Goal: Task Accomplishment & Management: Manage account settings

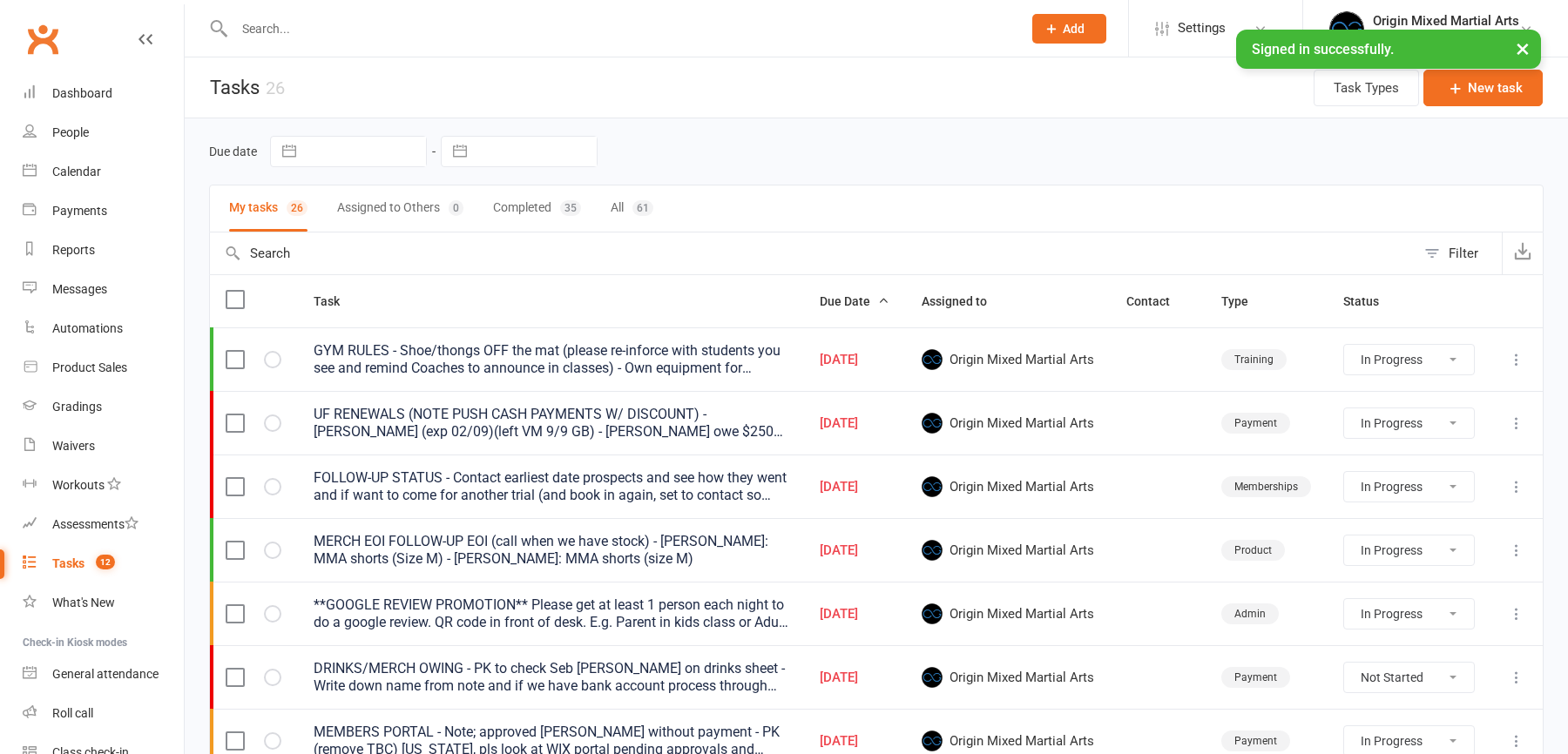
select select "started"
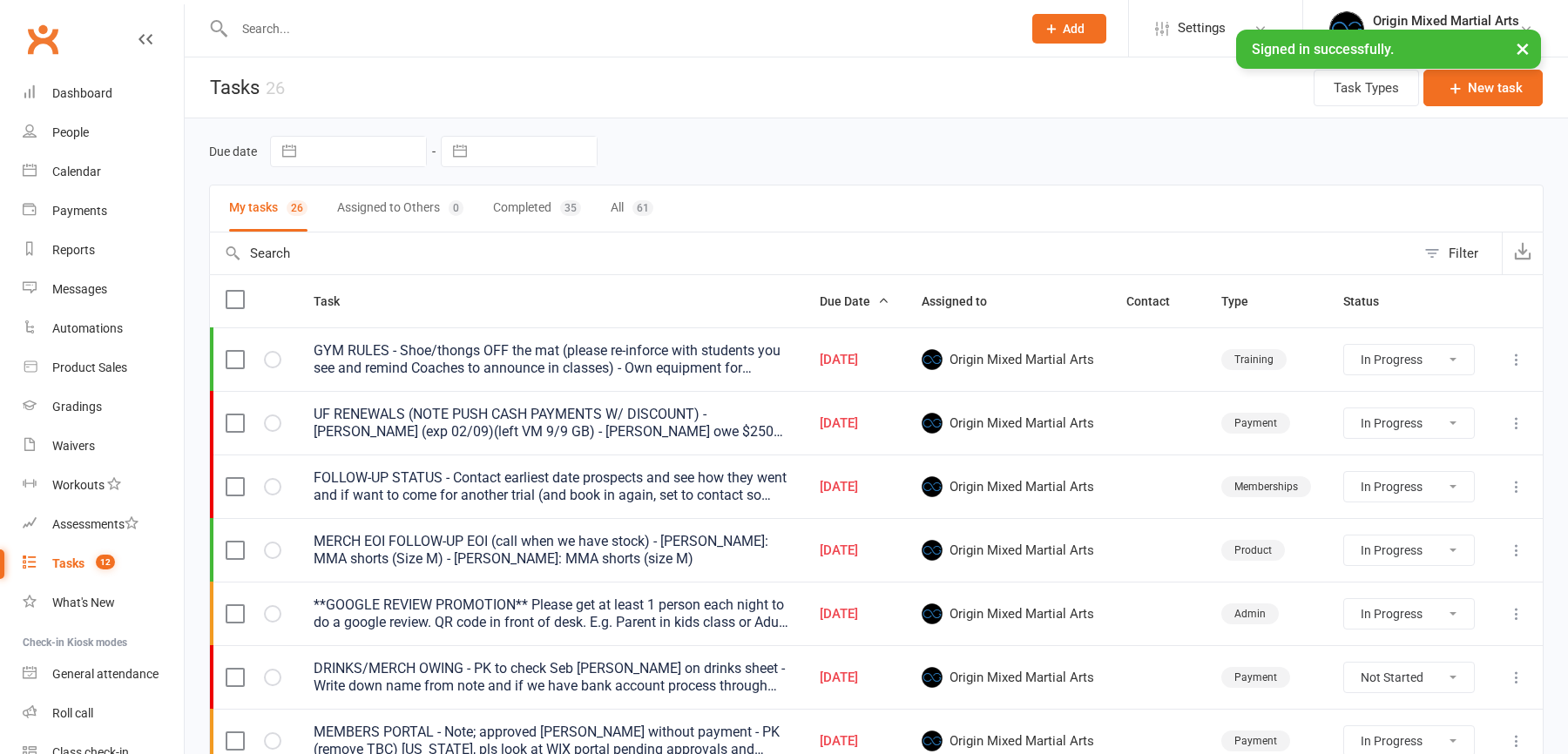
select select "started"
select select "waiting"
select select "started"
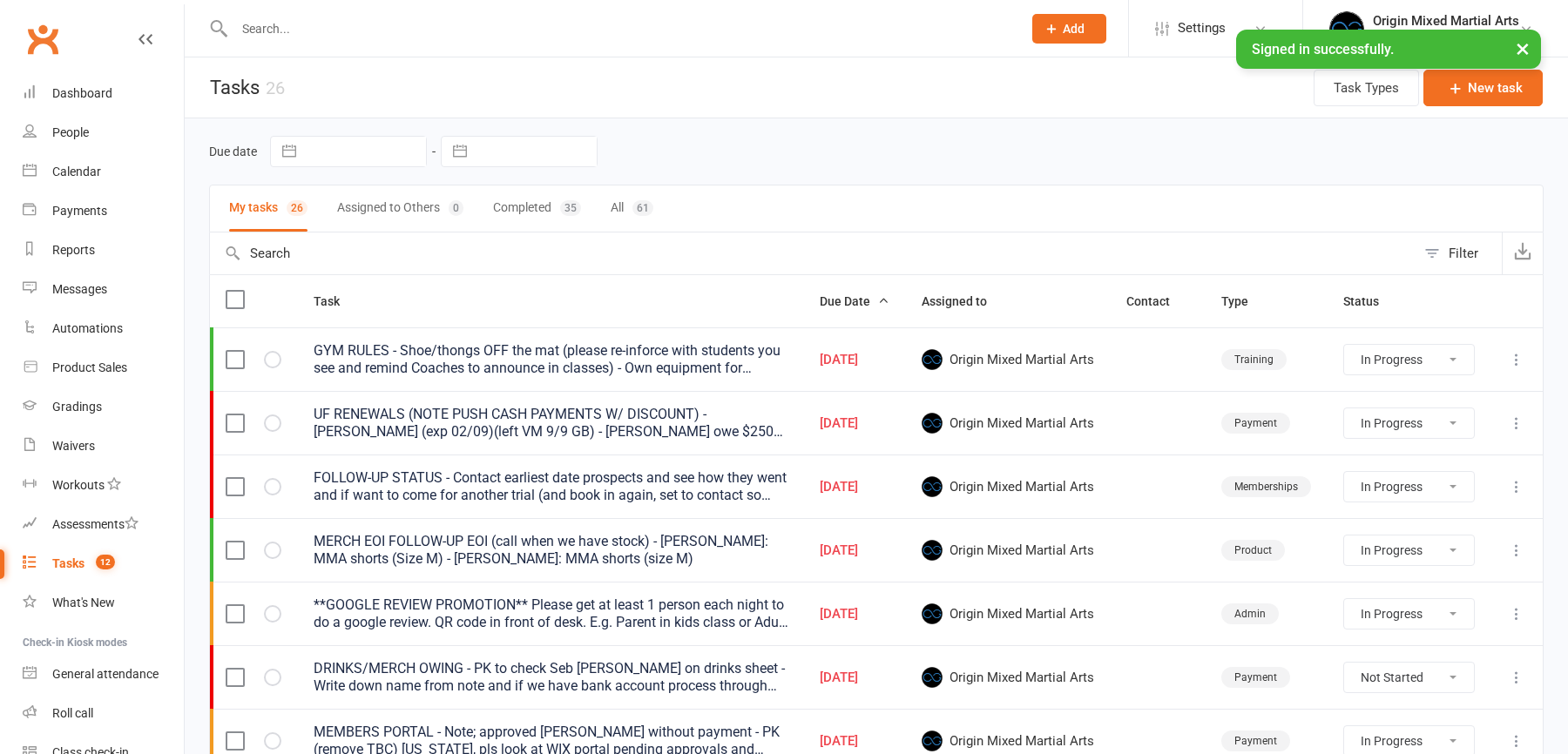
select select "waiting"
select select "started"
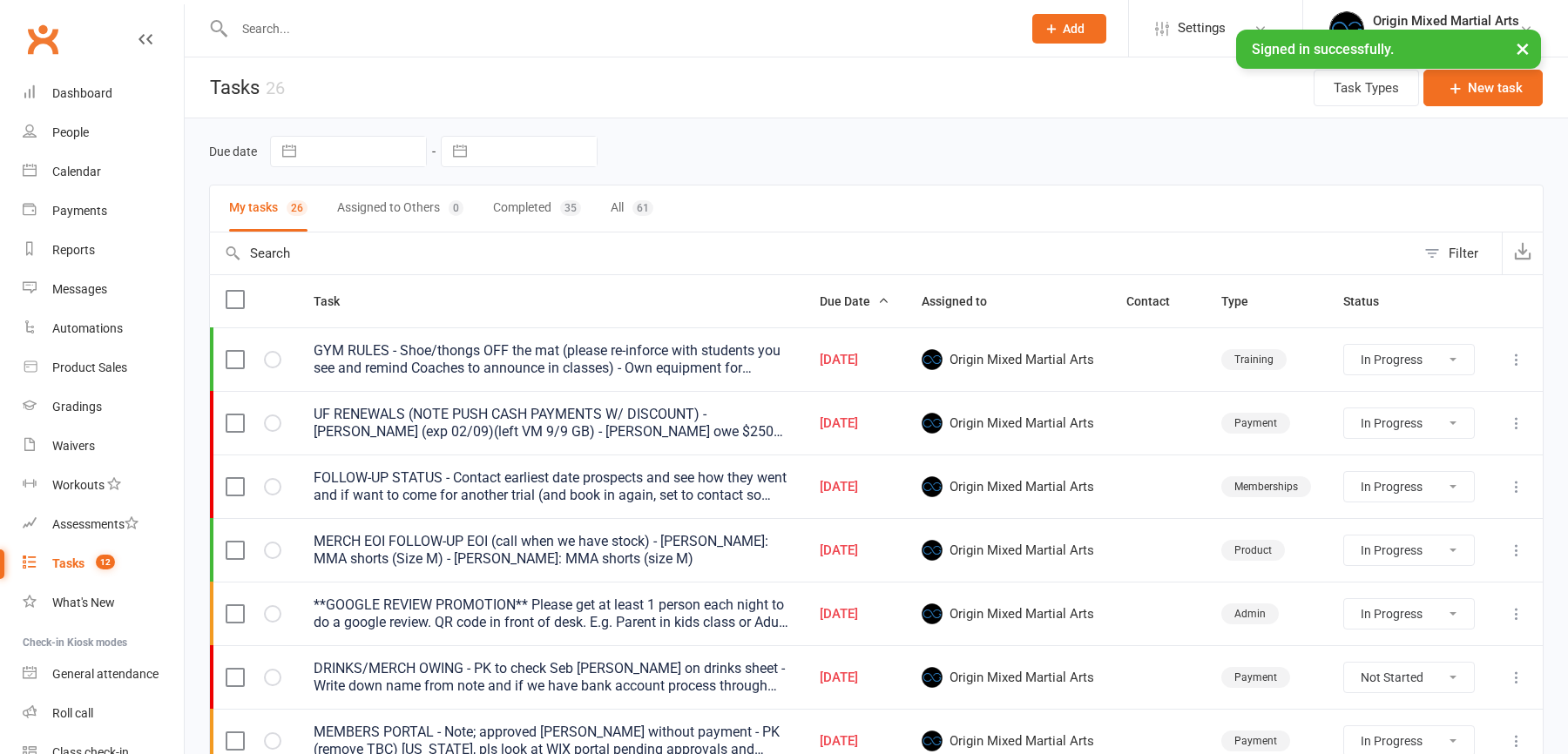
select select "waiting"
select select "started"
select select "waiting"
select select "started"
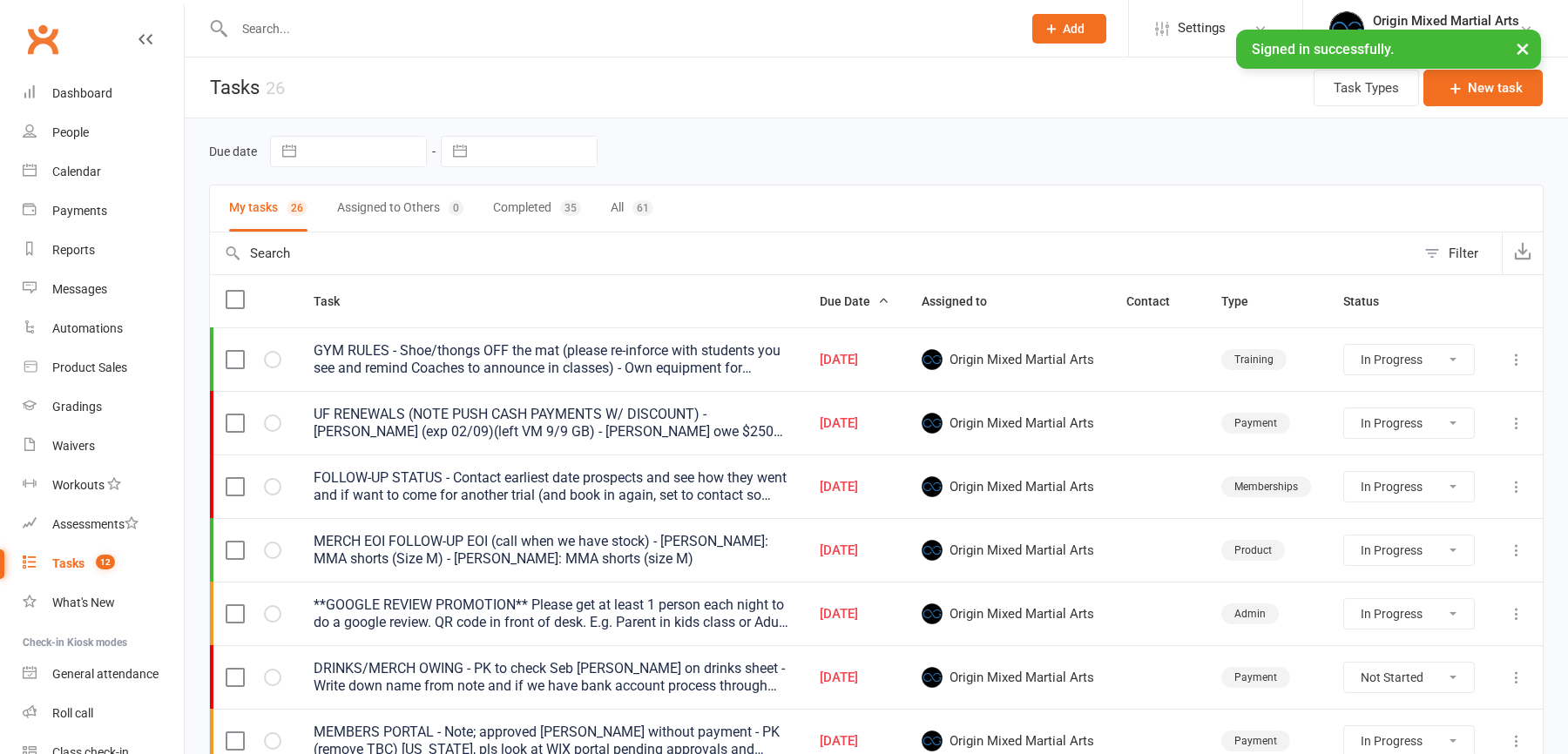
select select "started"
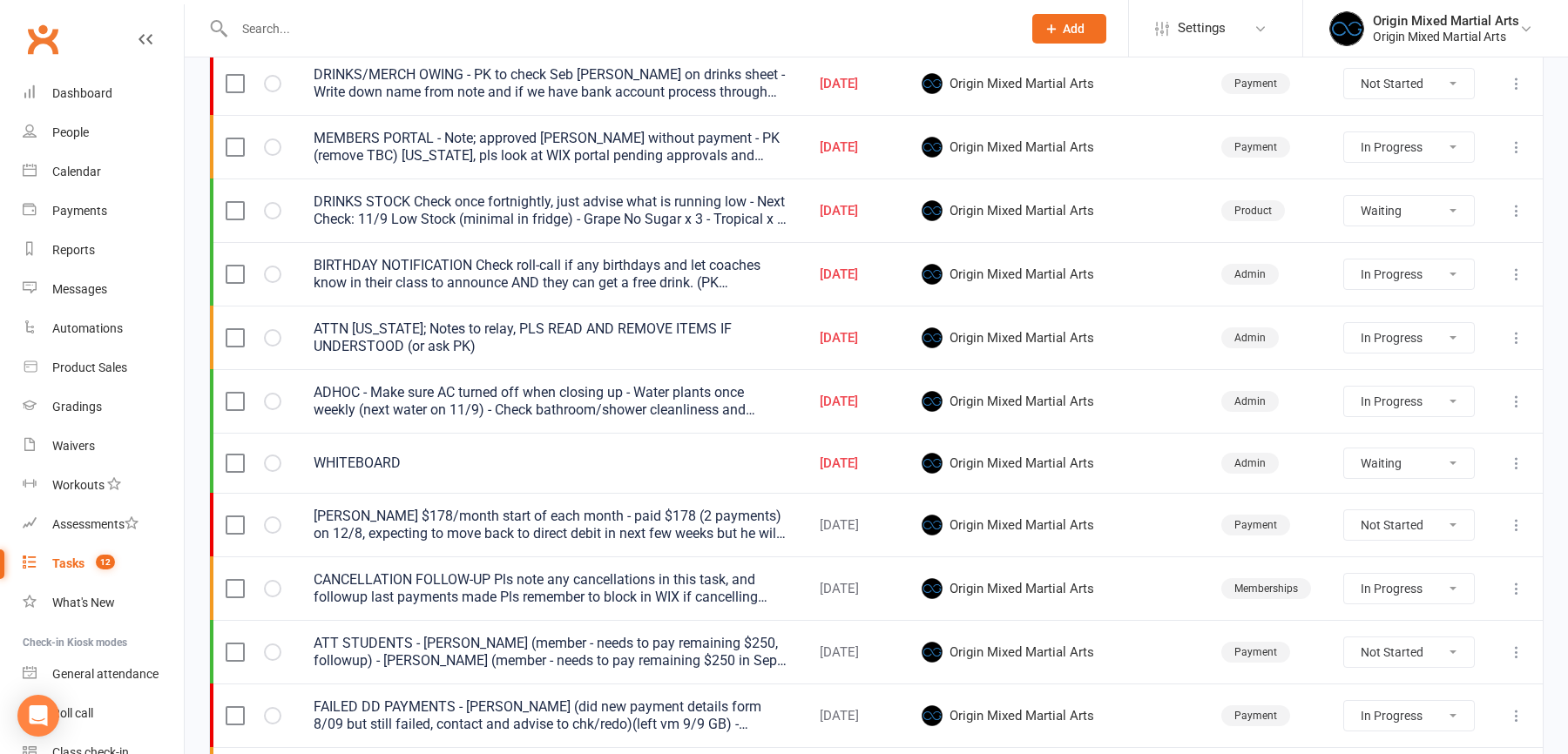
scroll to position [590, 0]
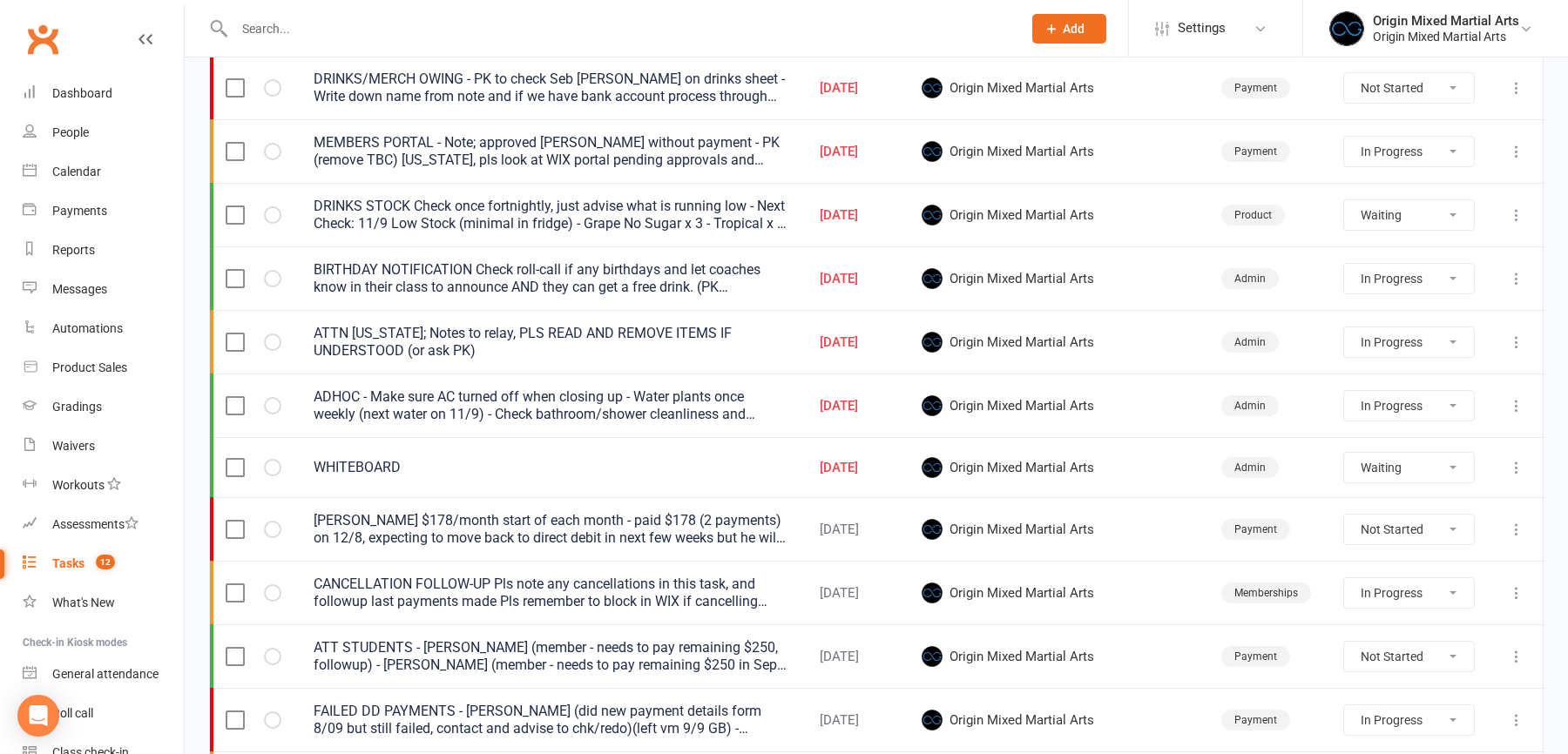
click at [1519, 148] on icon at bounding box center [1517, 152] width 18 height 18
click at [1432, 214] on link "Edit" at bounding box center [1439, 217] width 172 height 34
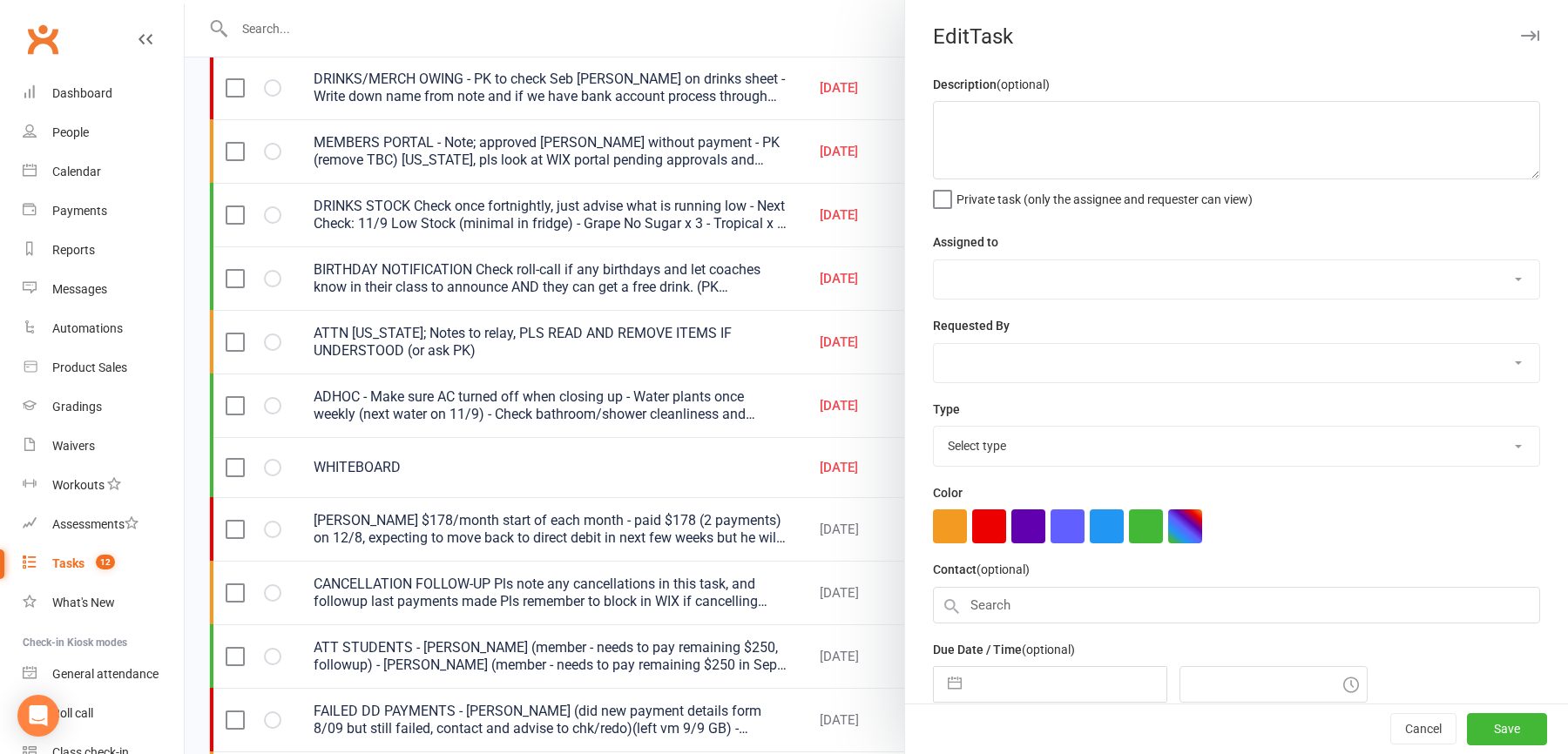
type textarea "MEMBERS PORTAL - Note; approved [PERSON_NAME] without payment - PK (remove TBC)…"
select select "43946"
type input "[DATE]"
type input "4:00pm"
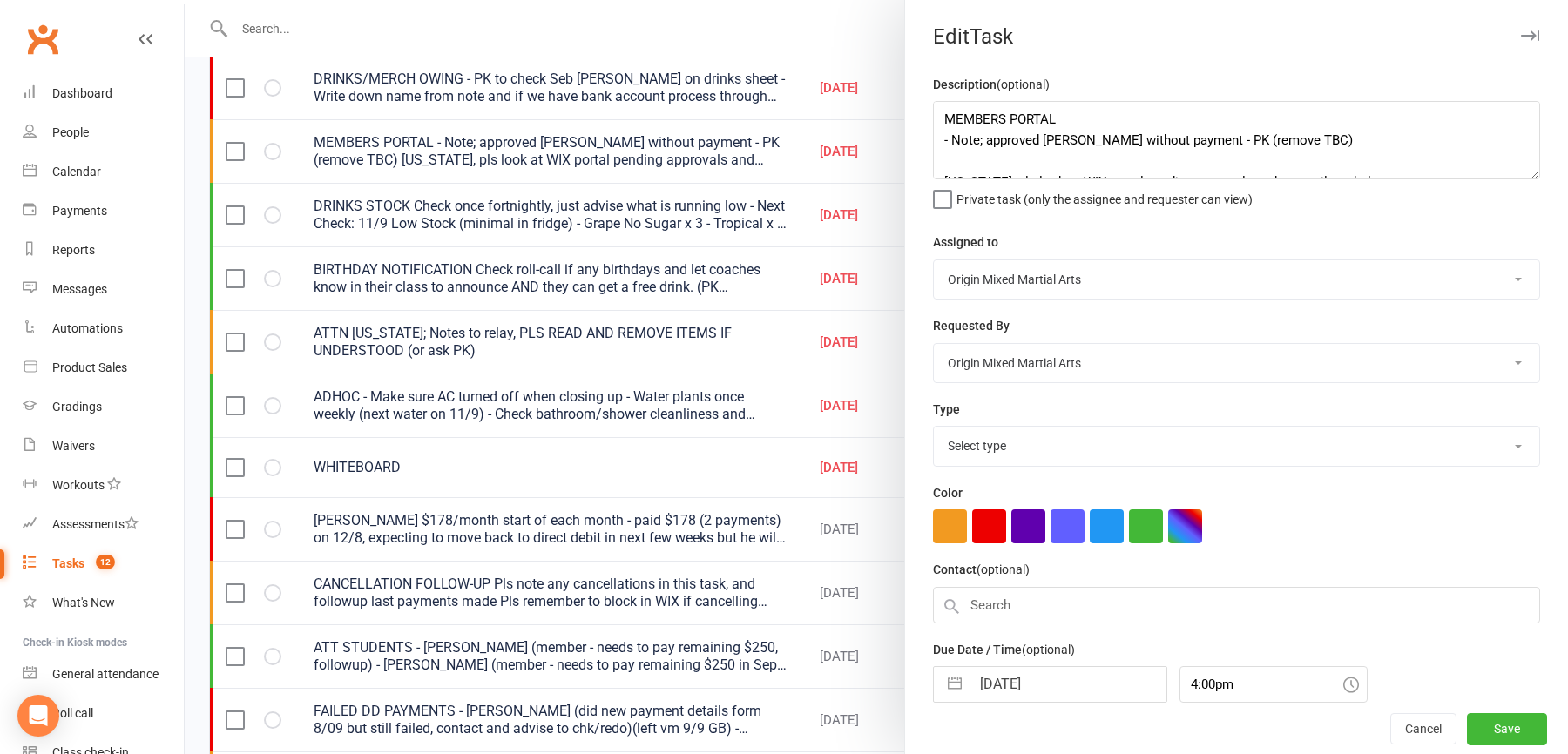
select select "24254"
click at [1117, 121] on textarea "MEMBERS PORTAL - Note; approved [PERSON_NAME] without payment - PK (remove TBC)…" at bounding box center [1236, 141] width 607 height 79
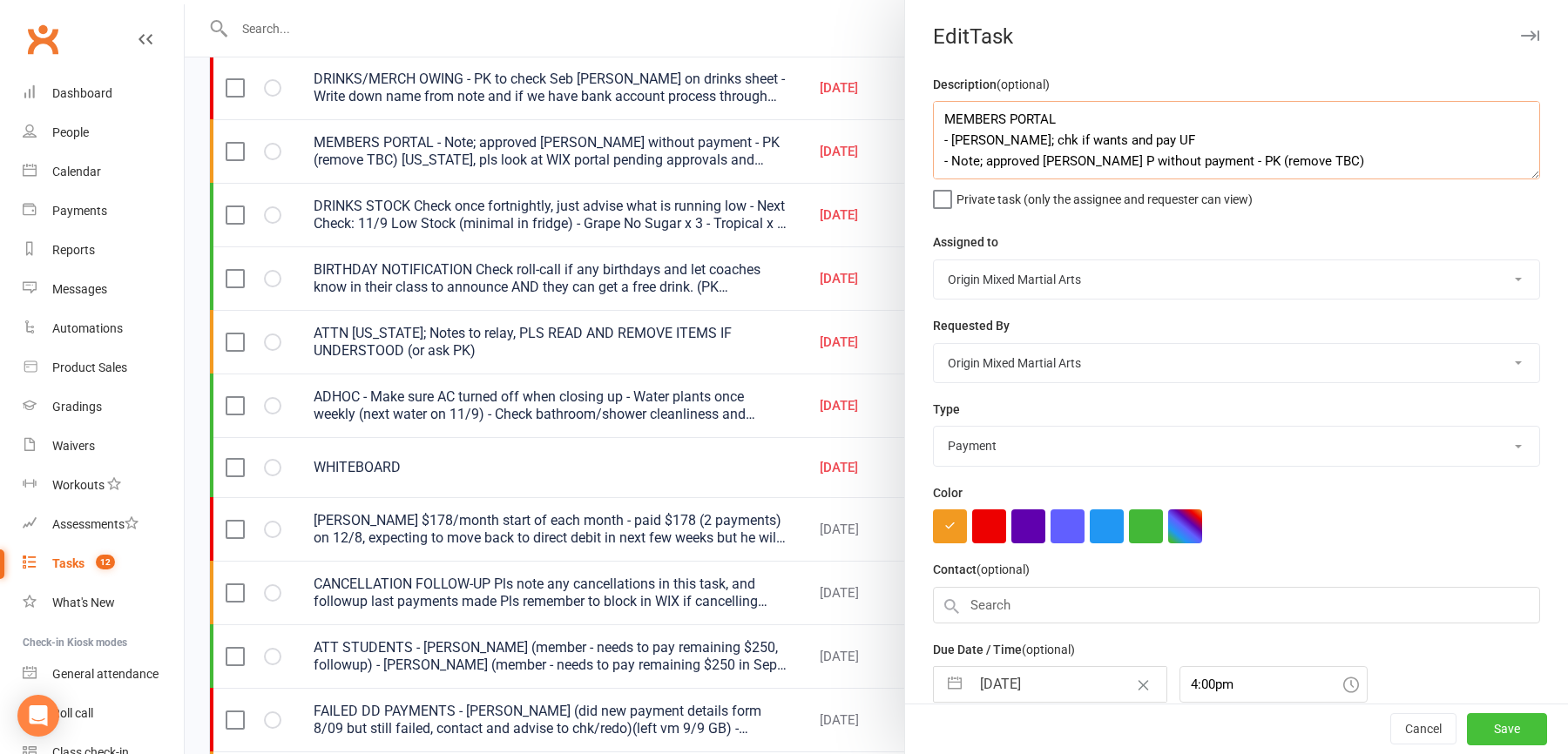
type textarea "MEMBERS PORTAL - [PERSON_NAME]; chk if wants and pay UF - Note; approved [PERSO…"
click at [1514, 730] on button "Save" at bounding box center [1506, 730] width 80 height 31
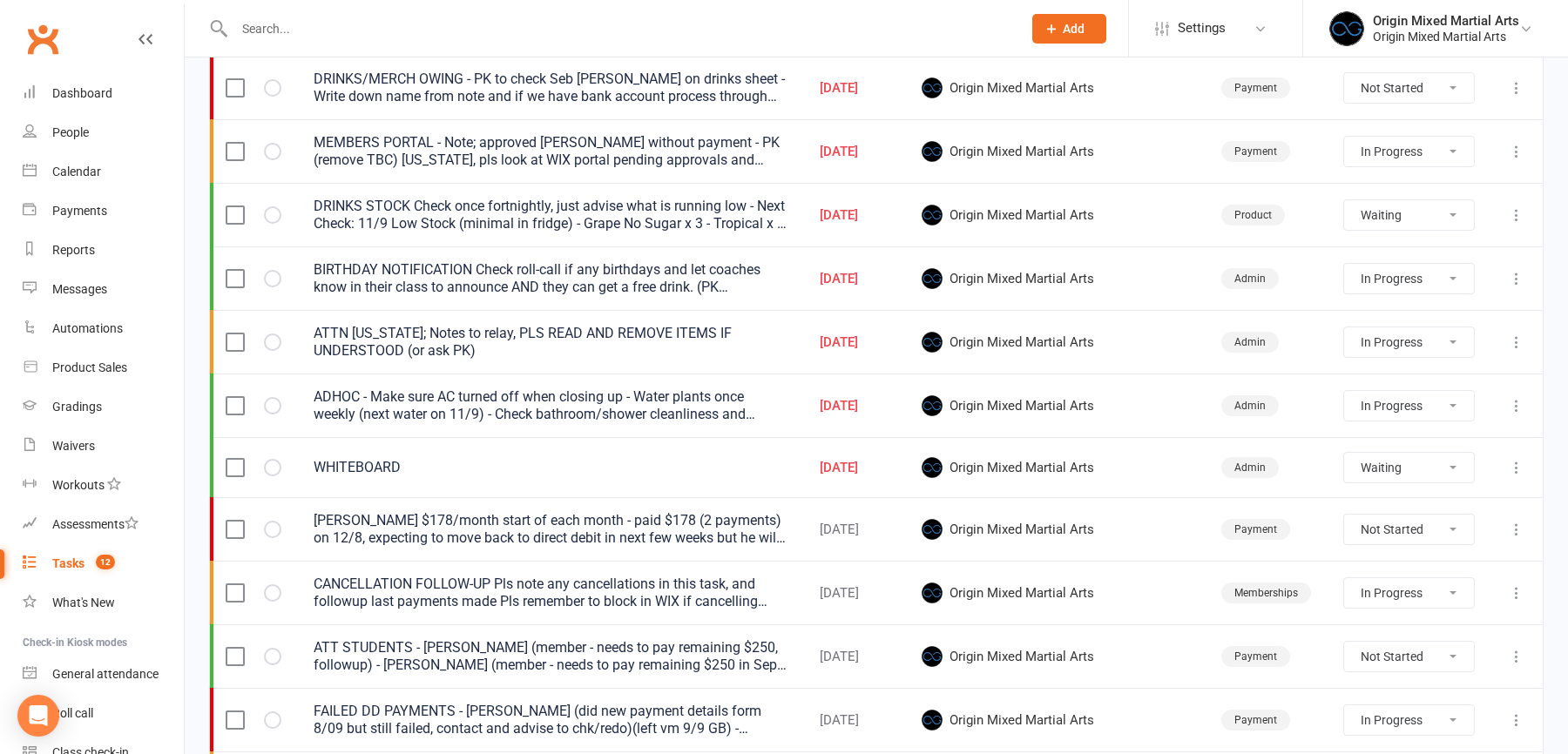
select select "started"
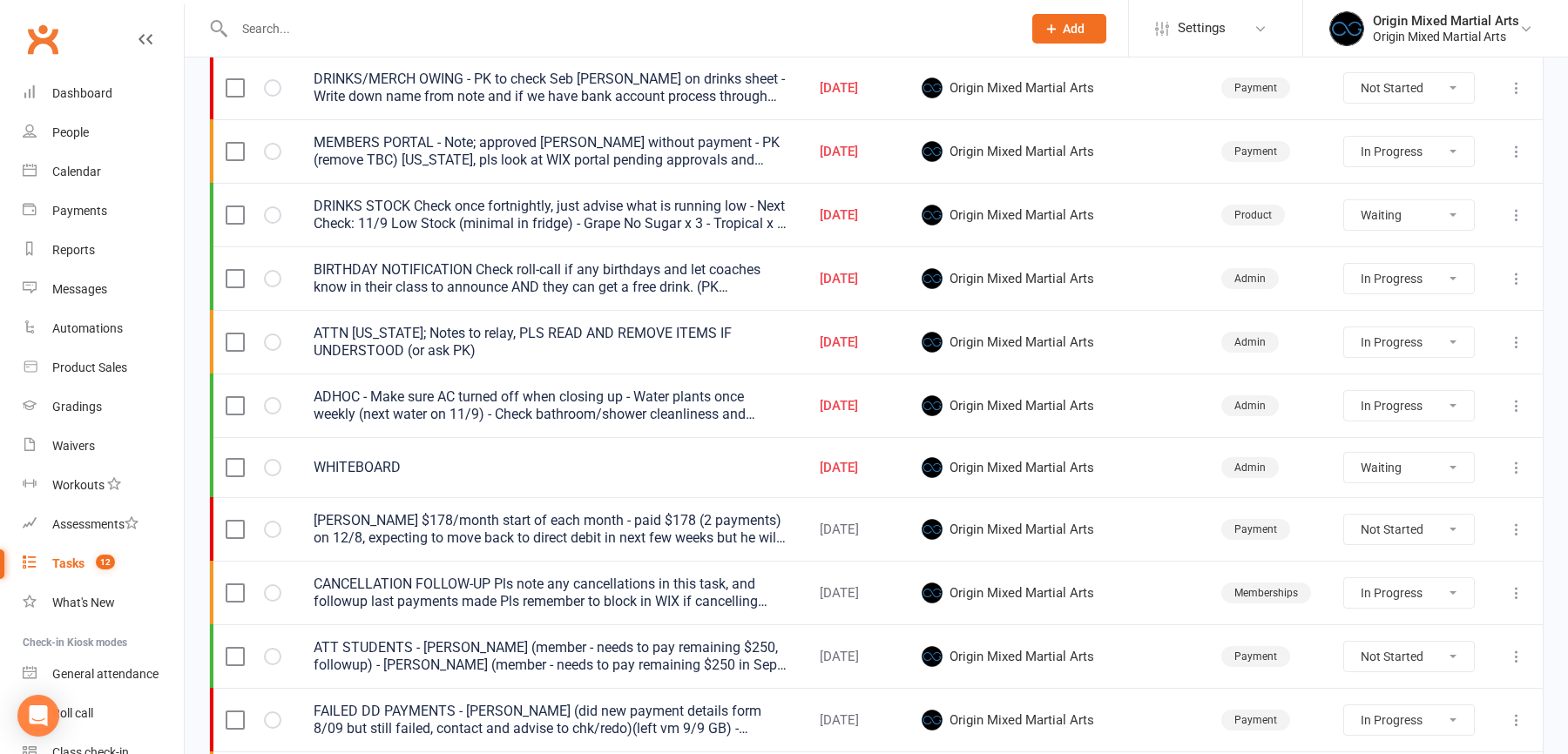
select select "started"
select select "waiting"
select select "started"
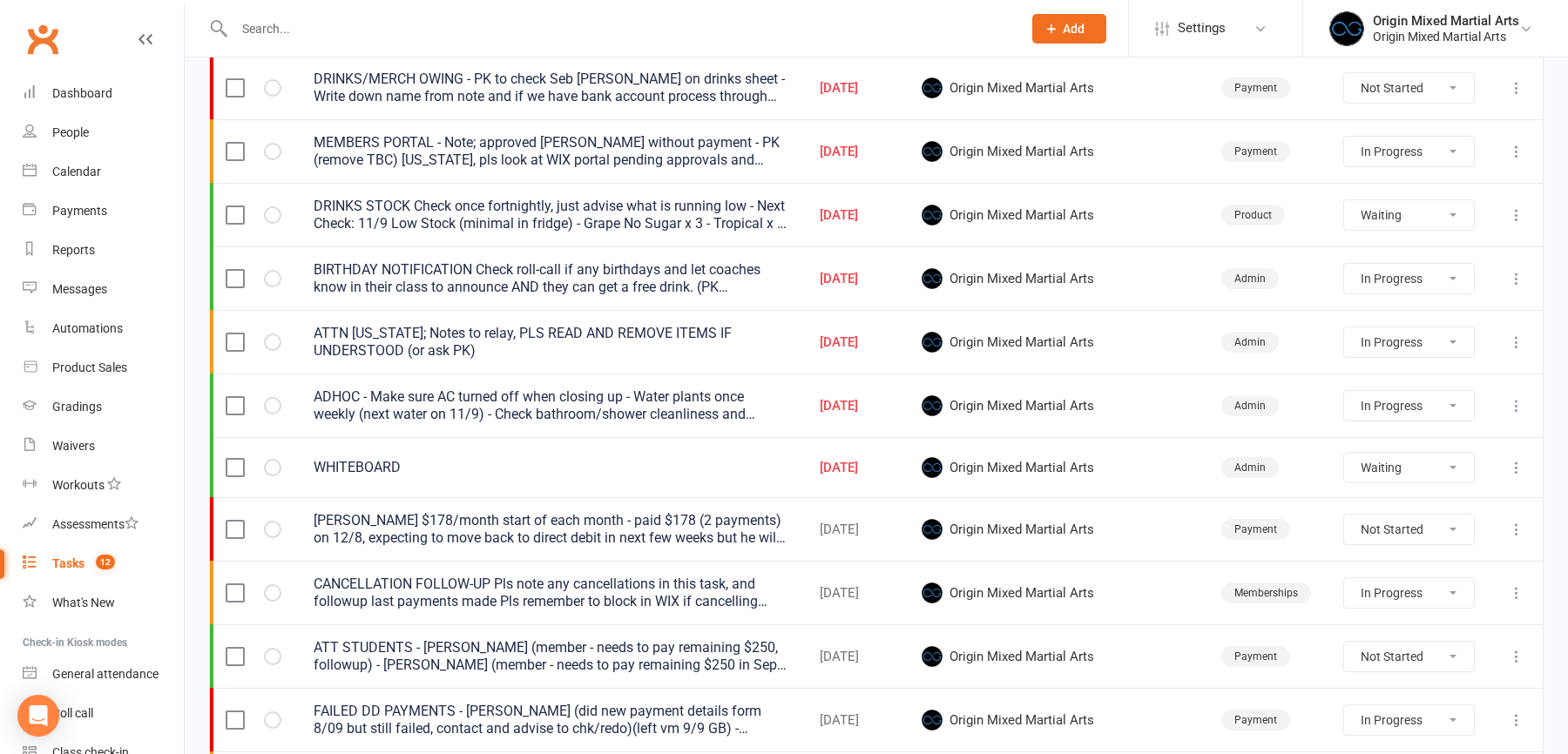
select select "waiting"
select select "started"
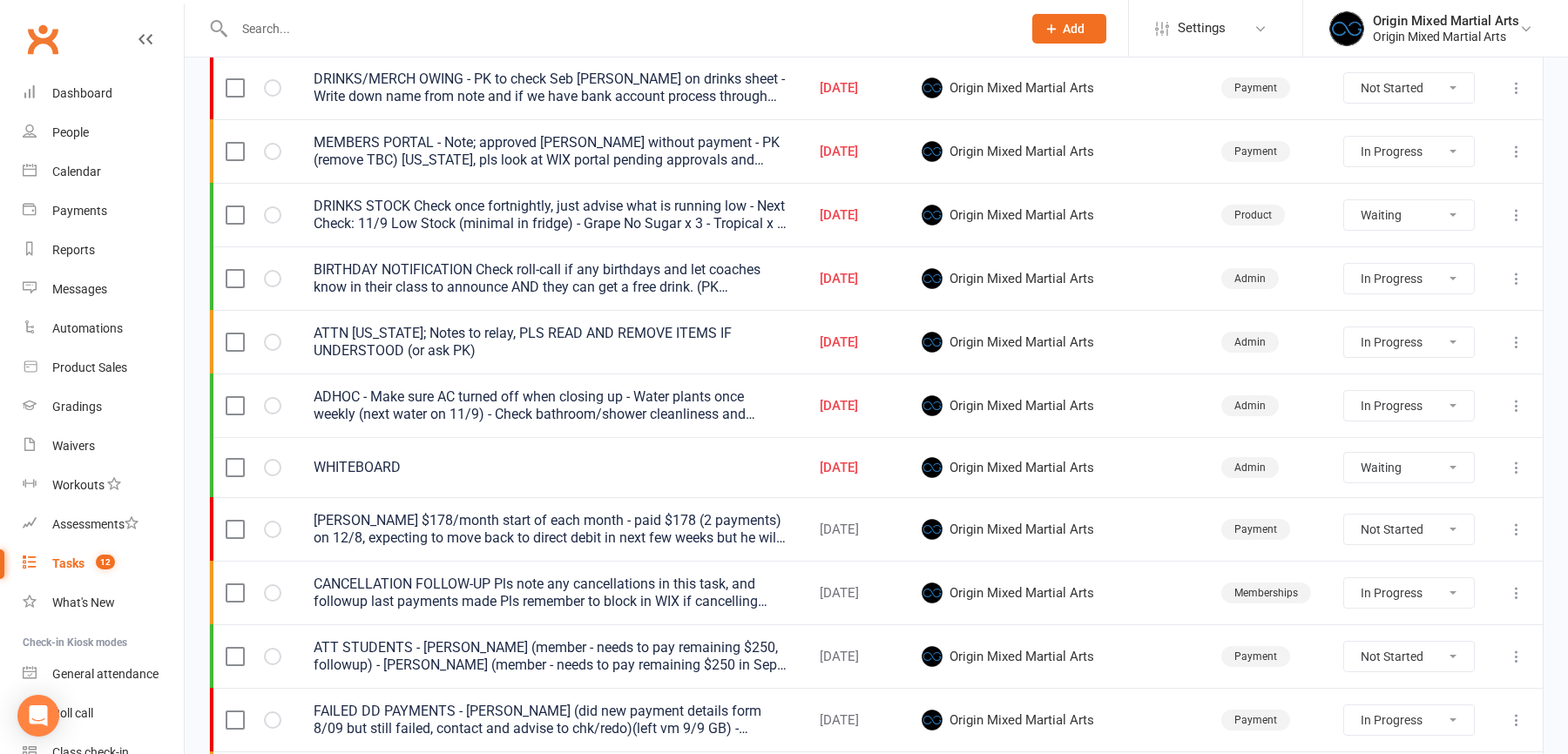
select select "waiting"
select select "started"
select select "waiting"
select select "started"
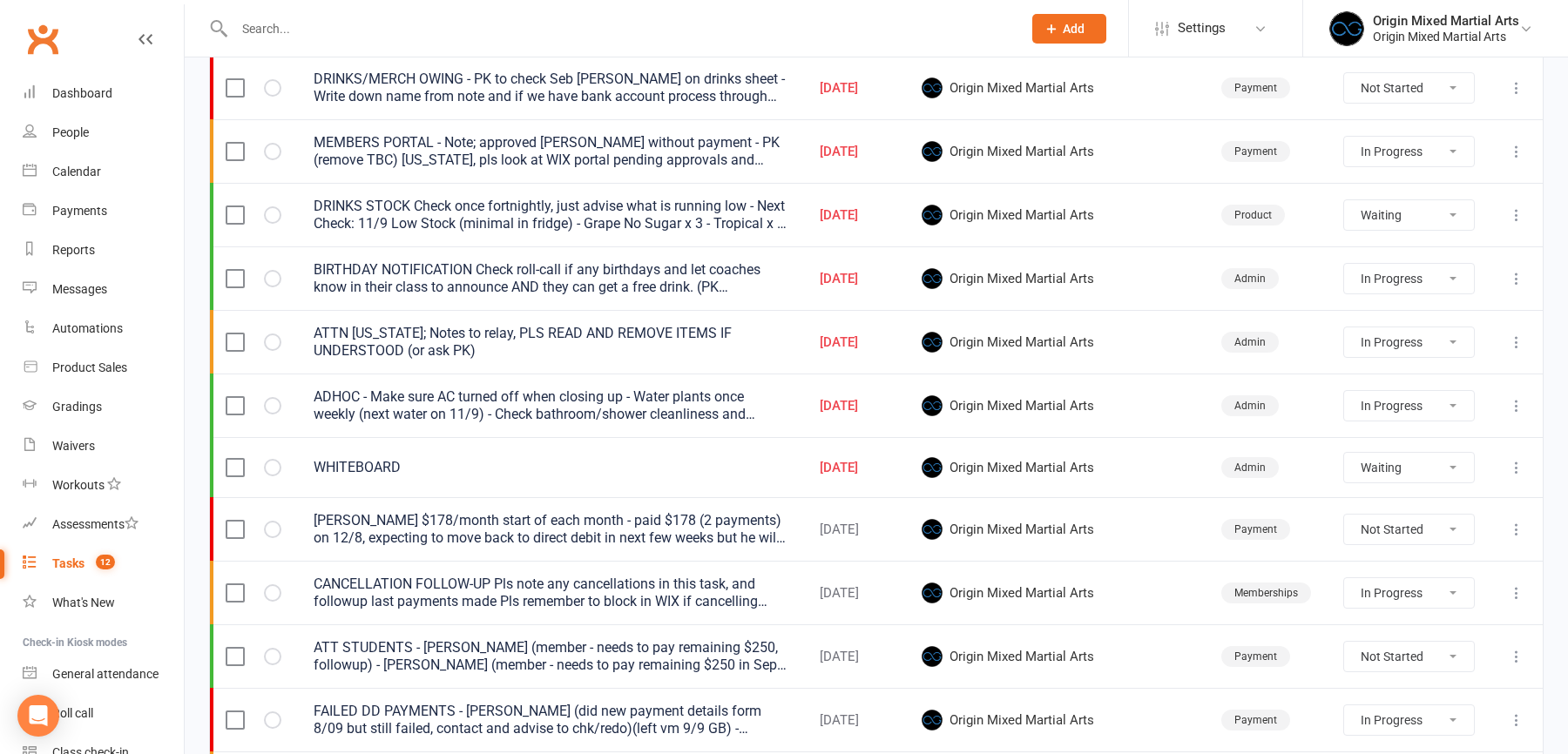
select select "started"
click at [1526, 337] on button at bounding box center [1516, 342] width 21 height 21
click at [1418, 408] on link "Edit" at bounding box center [1439, 407] width 172 height 34
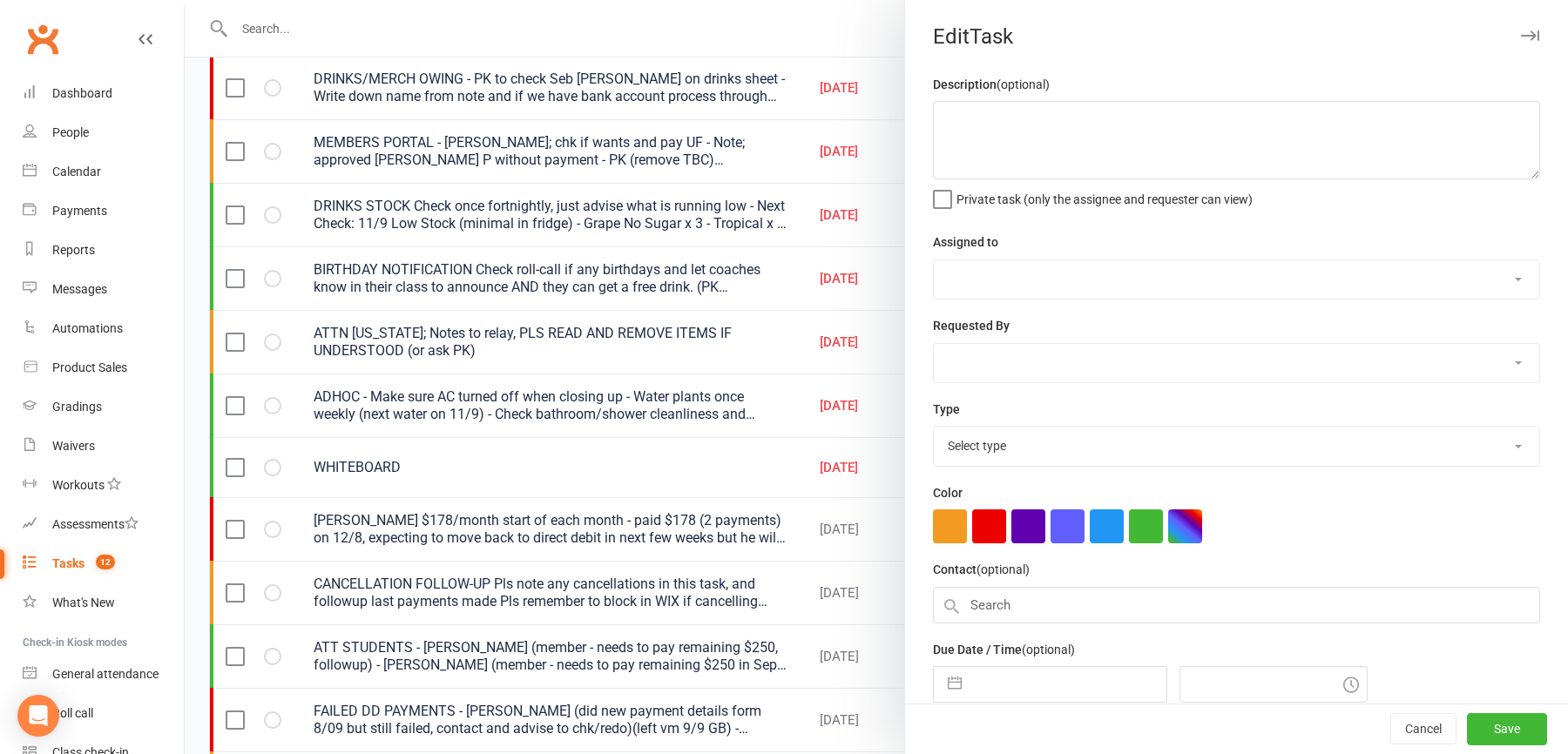
type textarea "ATTN [US_STATE]; Notes to relay, PLS READ AND REMOVE ITEMS IF UNDERSTOOD (or as…"
select select "43946"
type input "[DATE]"
type input "4:00pm"
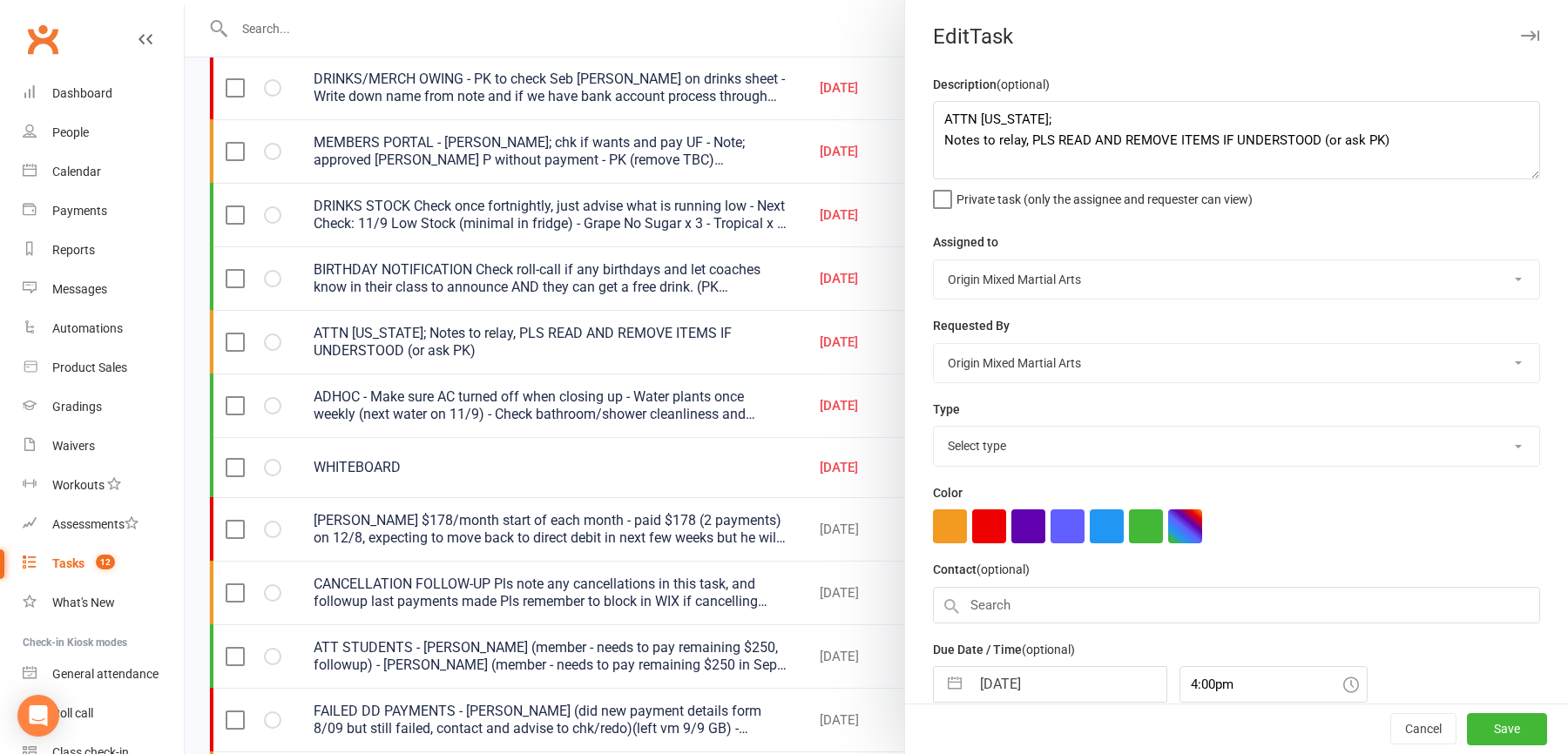
select select "31926"
click at [1417, 141] on textarea "ATTN [US_STATE]; Notes to relay, PLS READ AND REMOVE ITEMS IF UNDERSTOOD (or as…" at bounding box center [1236, 141] width 607 height 79
click at [1182, 162] on textarea "ATTN [US_STATE]; Notes to relay, PLS READ AND REMOVE ITEMS IF UNDERSTOOD (or as…" at bounding box center [1236, 141] width 607 height 79
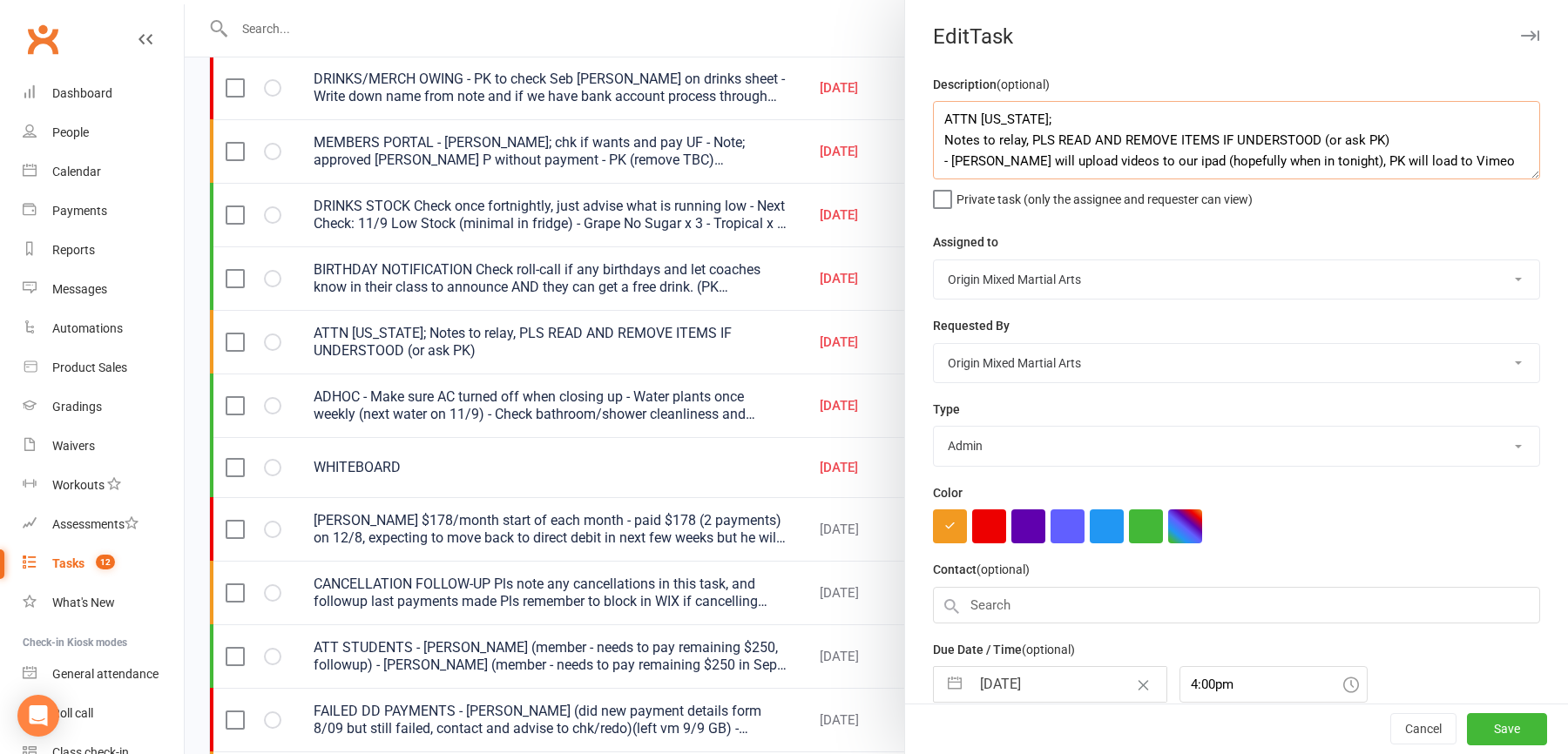
click at [1247, 162] on textarea "ATTN [US_STATE]; Notes to relay, PLS READ AND REMOVE ITEMS IF UNDERSTOOD (or as…" at bounding box center [1236, 141] width 607 height 79
click at [1284, 162] on textarea "ATTN [US_STATE]; Notes to relay, PLS READ AND REMOVE ITEMS IF UNDERSTOOD (or as…" at bounding box center [1236, 141] width 607 height 79
type textarea "ATTN [US_STATE]; Notes to relay, PLS READ AND REMOVE ITEMS IF UNDERSTOOD (or as…"
click at [1499, 730] on button "Save" at bounding box center [1506, 730] width 80 height 31
select select "started"
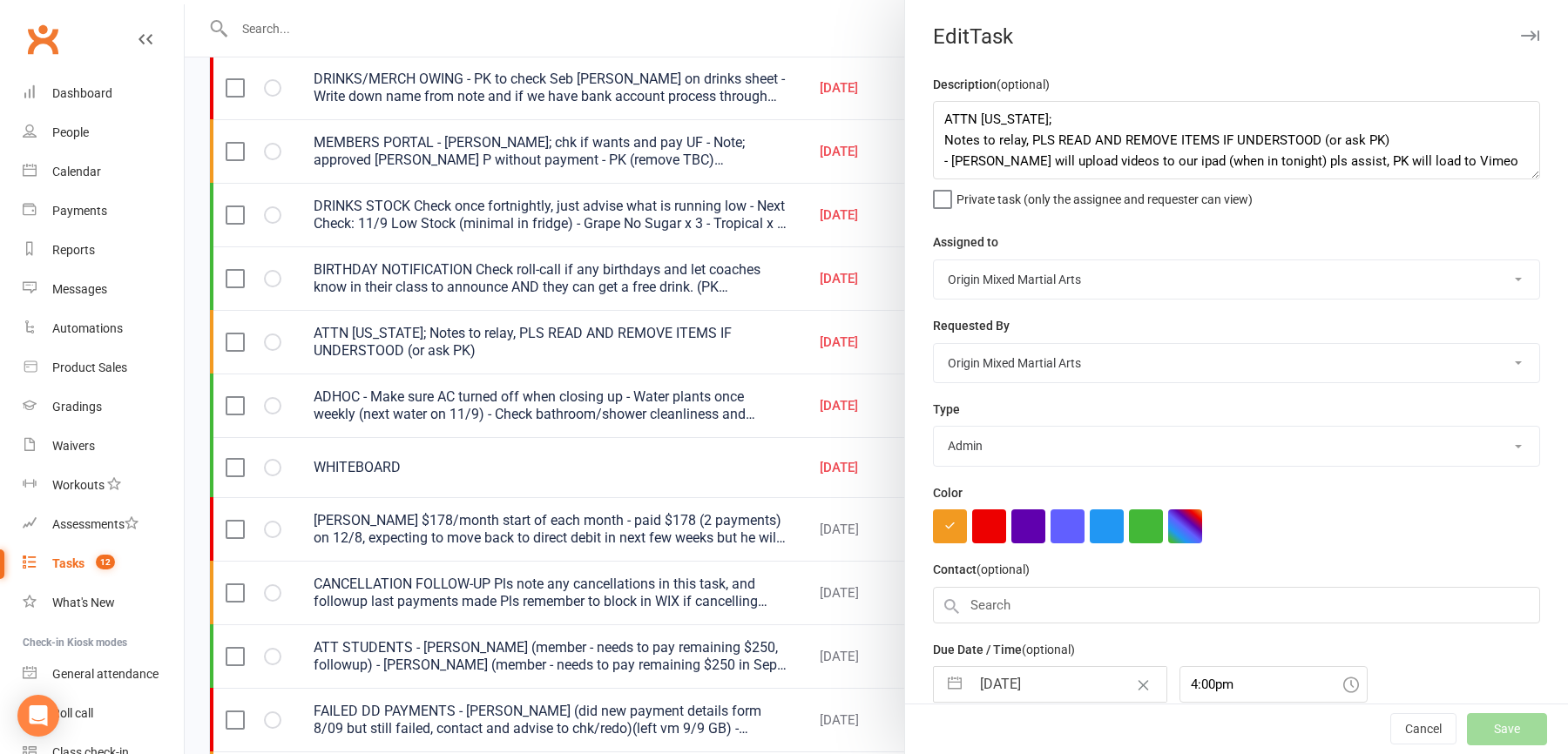
select select "started"
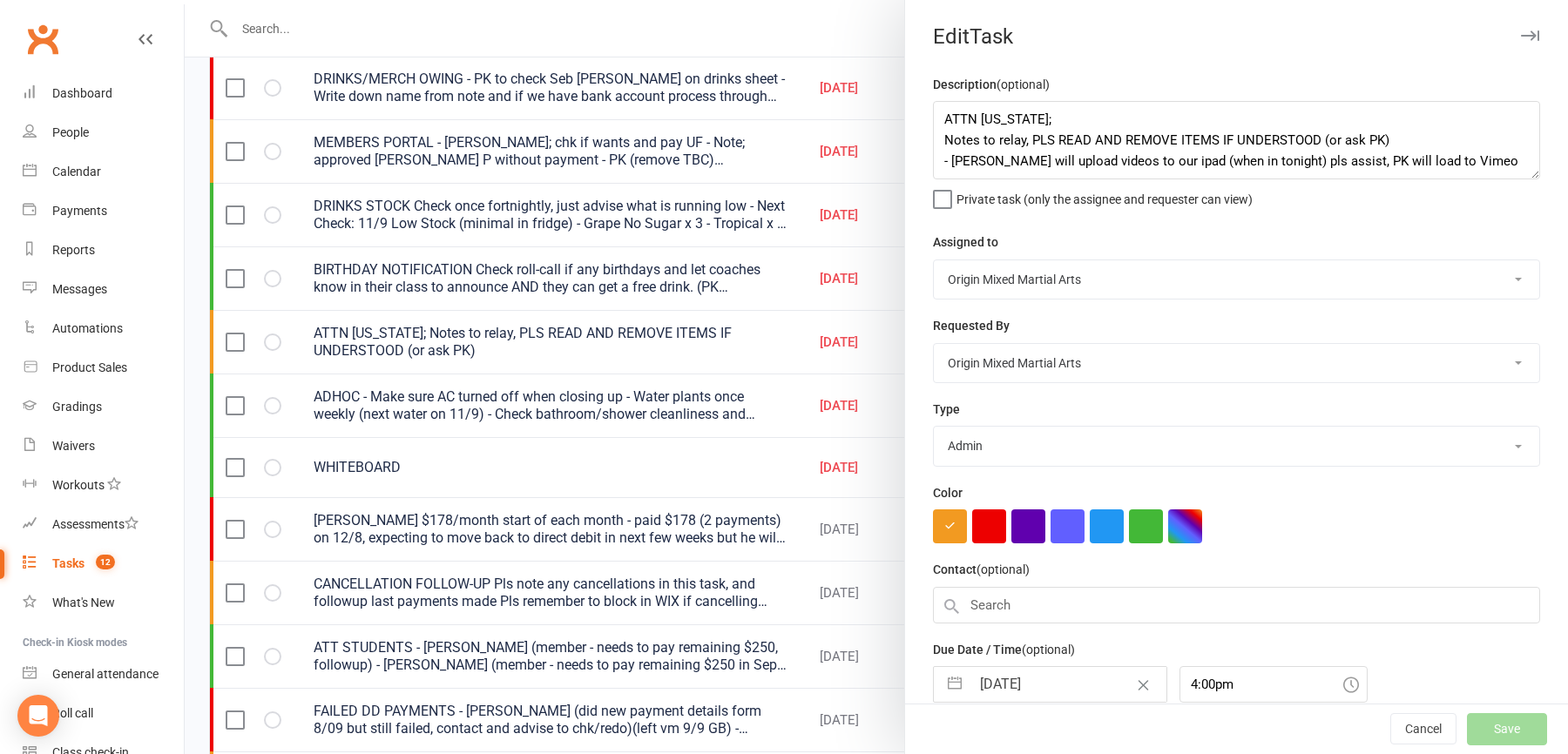
select select "waiting"
select select "started"
select select "waiting"
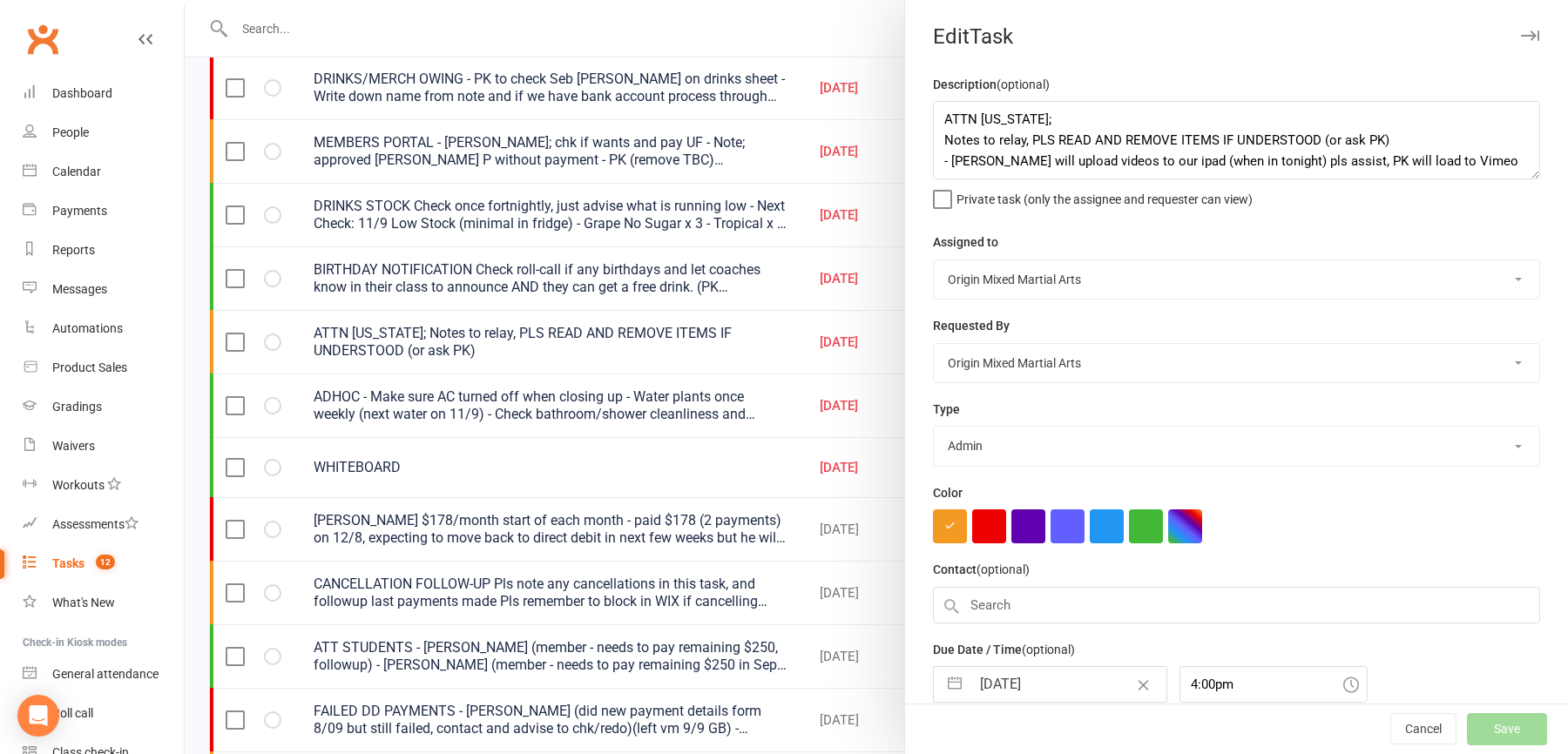
select select "started"
select select "waiting"
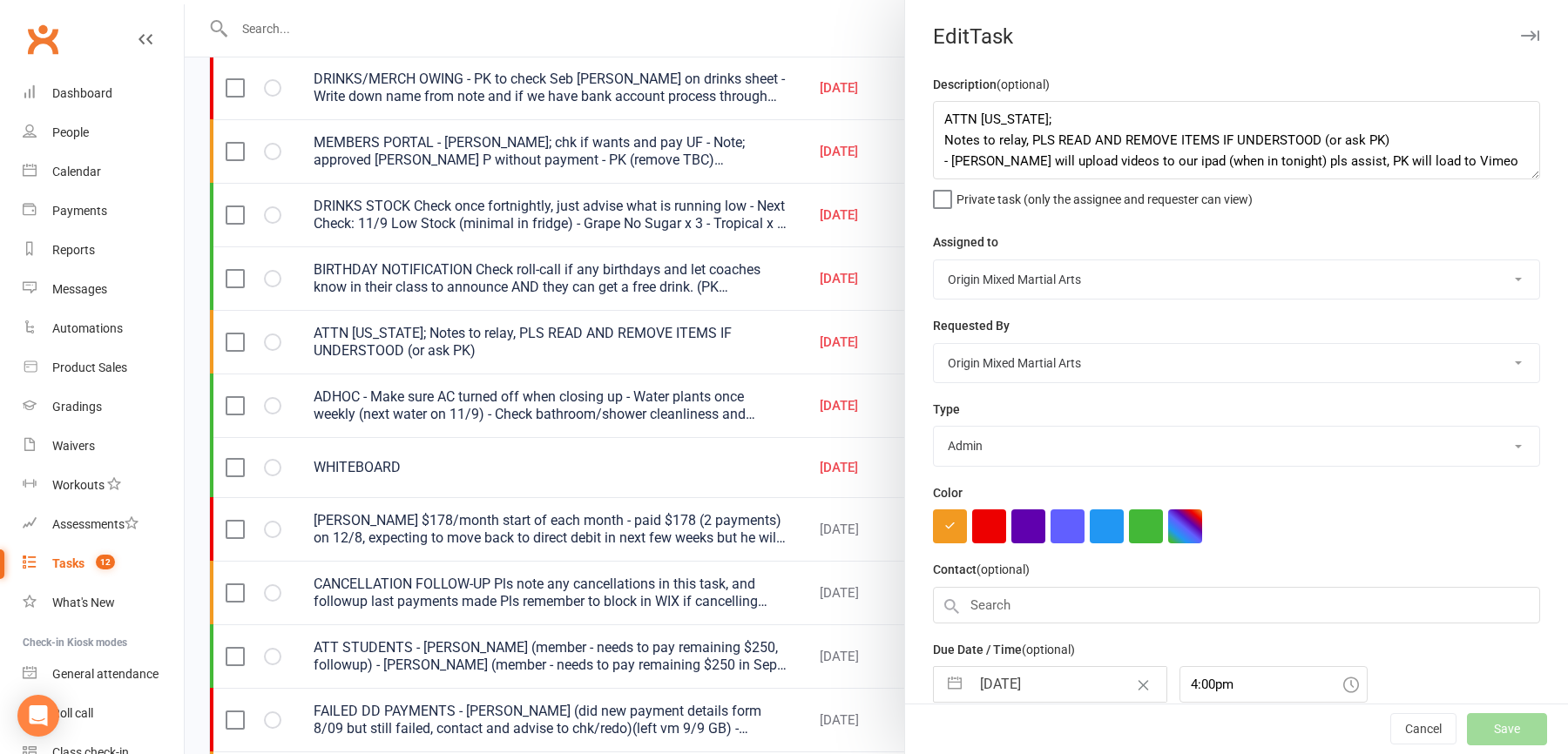
select select "waiting"
select select "started"
select select "waiting"
select select "started"
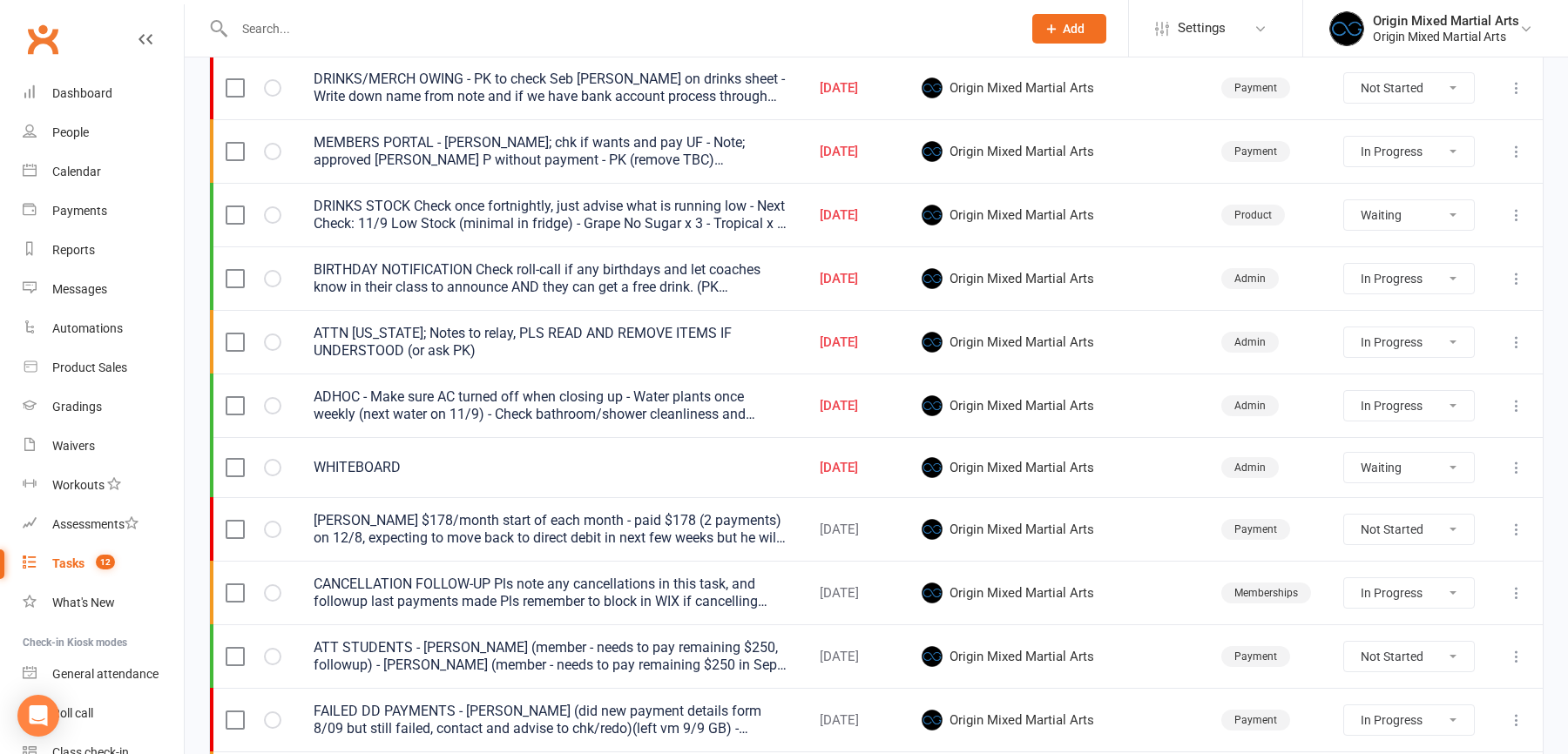
select select "started"
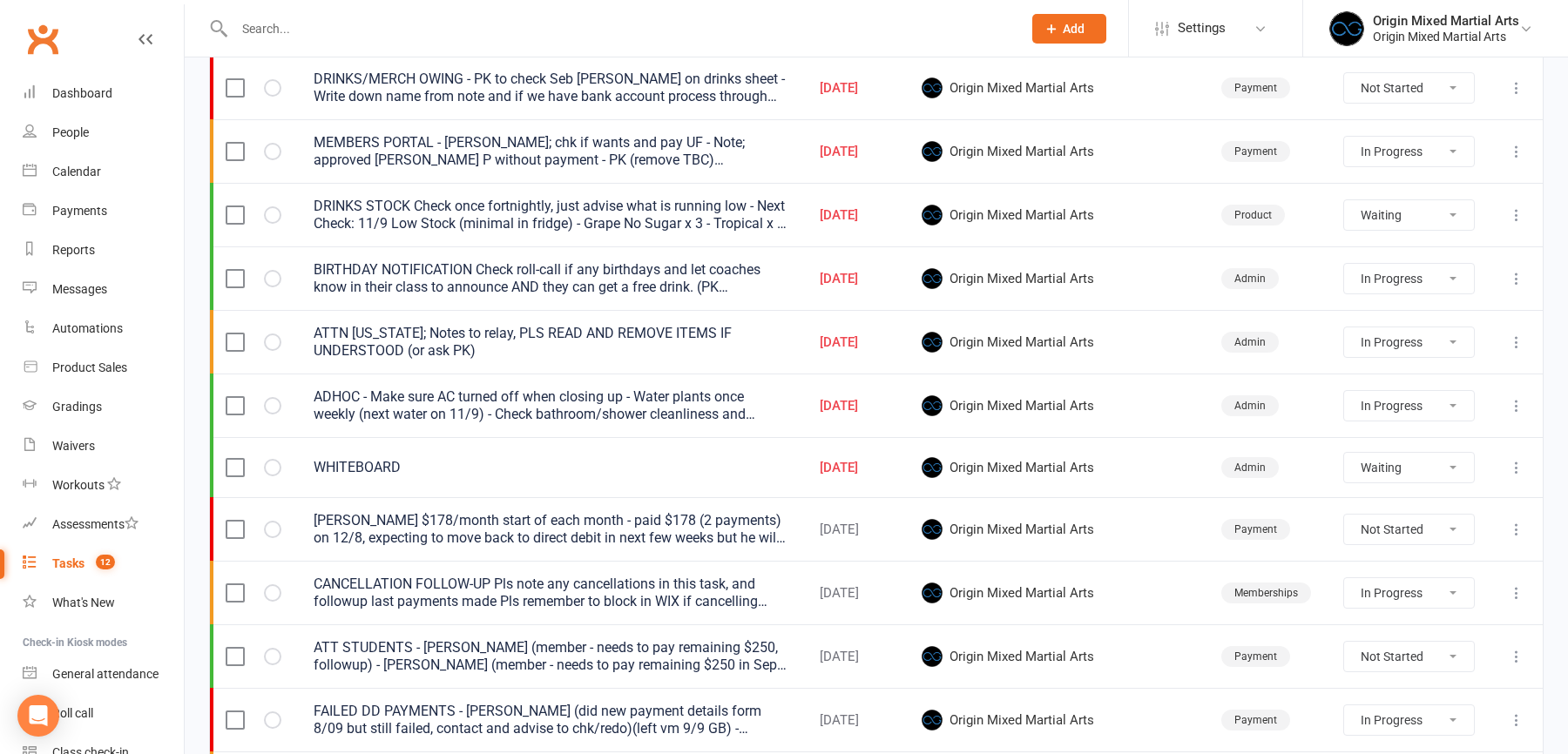
select select "started"
select select "waiting"
select select "started"
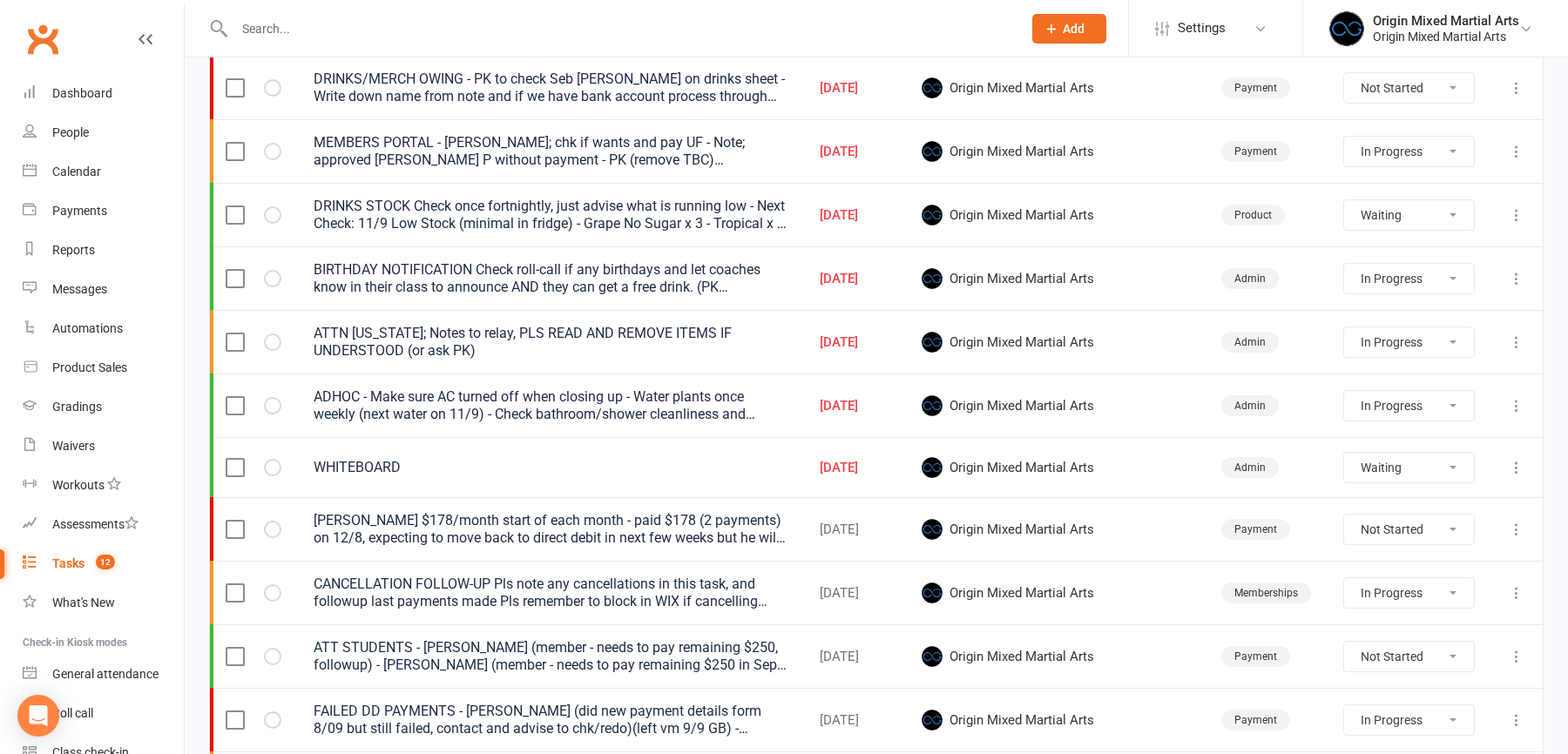
select select "waiting"
select select "started"
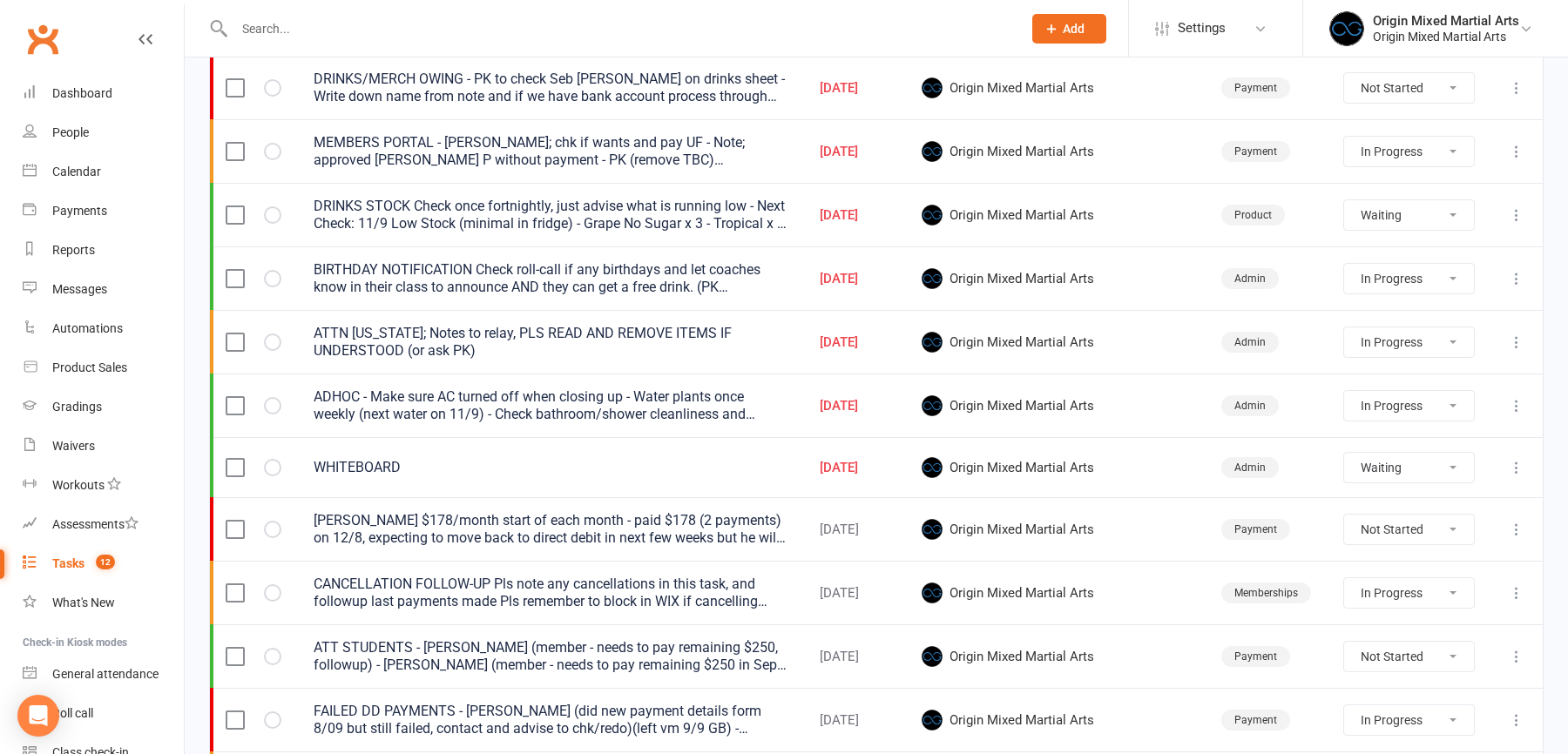
select select "waiting"
select select "started"
select select "waiting"
select select "started"
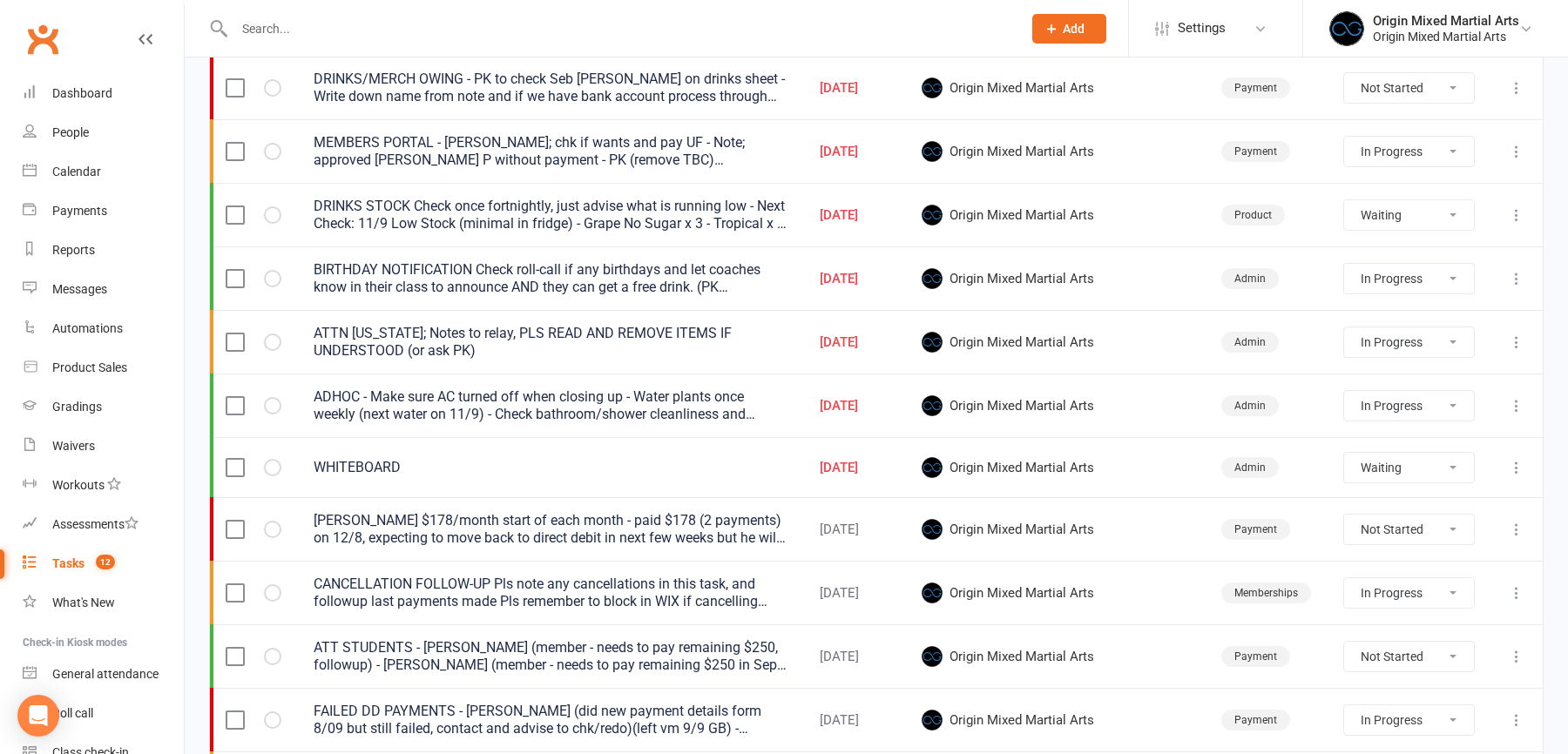
select select "started"
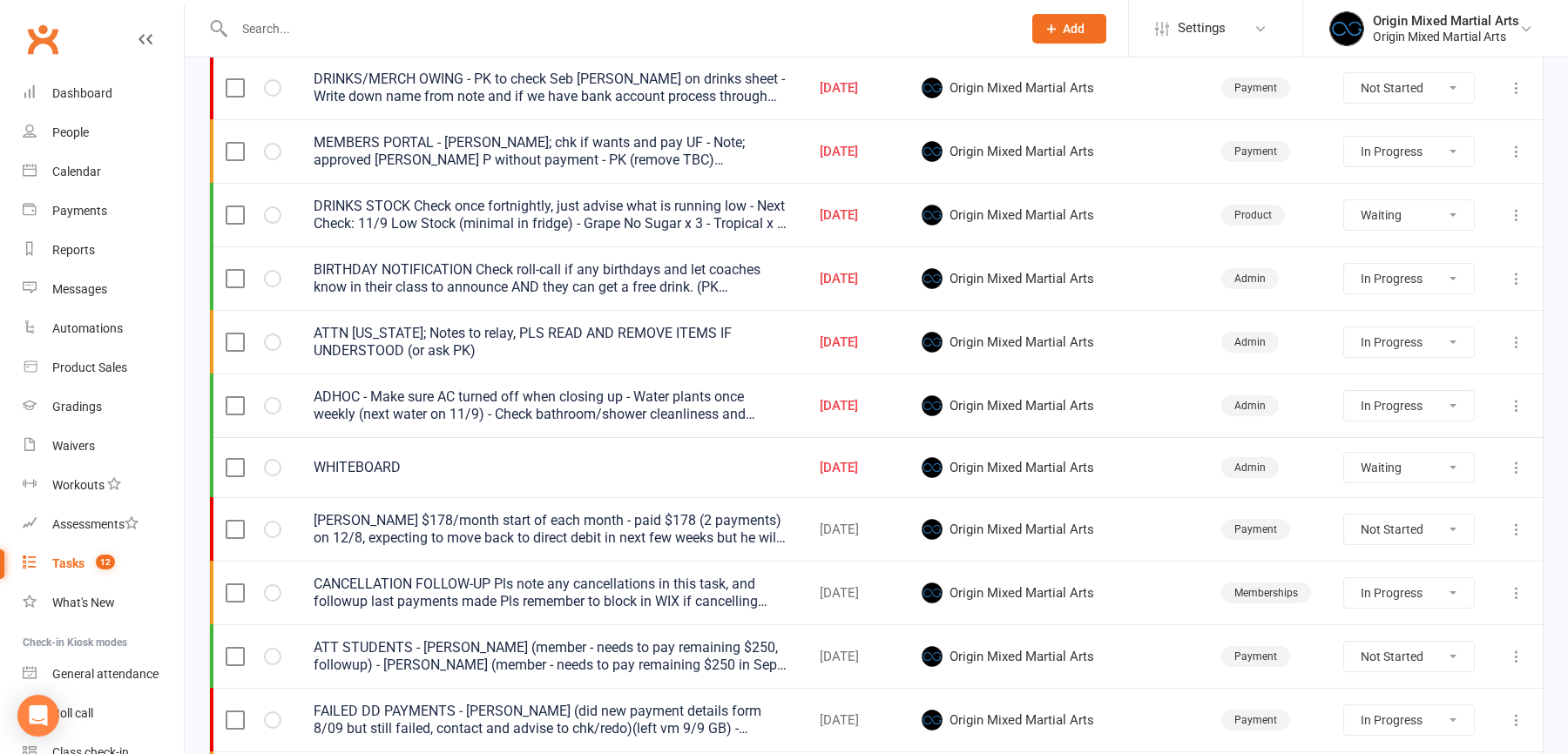
select select "started"
select select "waiting"
select select "started"
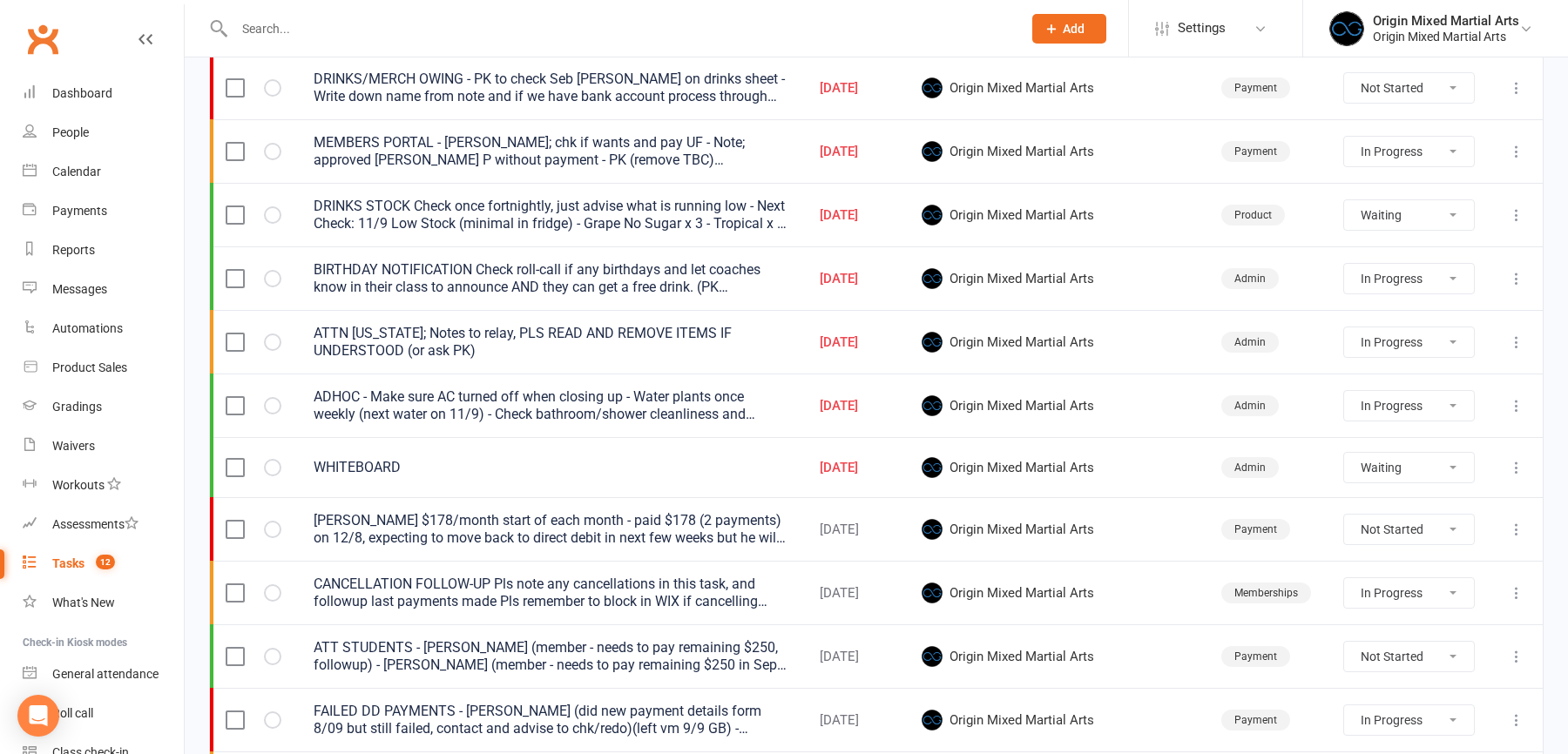
select select "started"
select select "waiting"
select select "started"
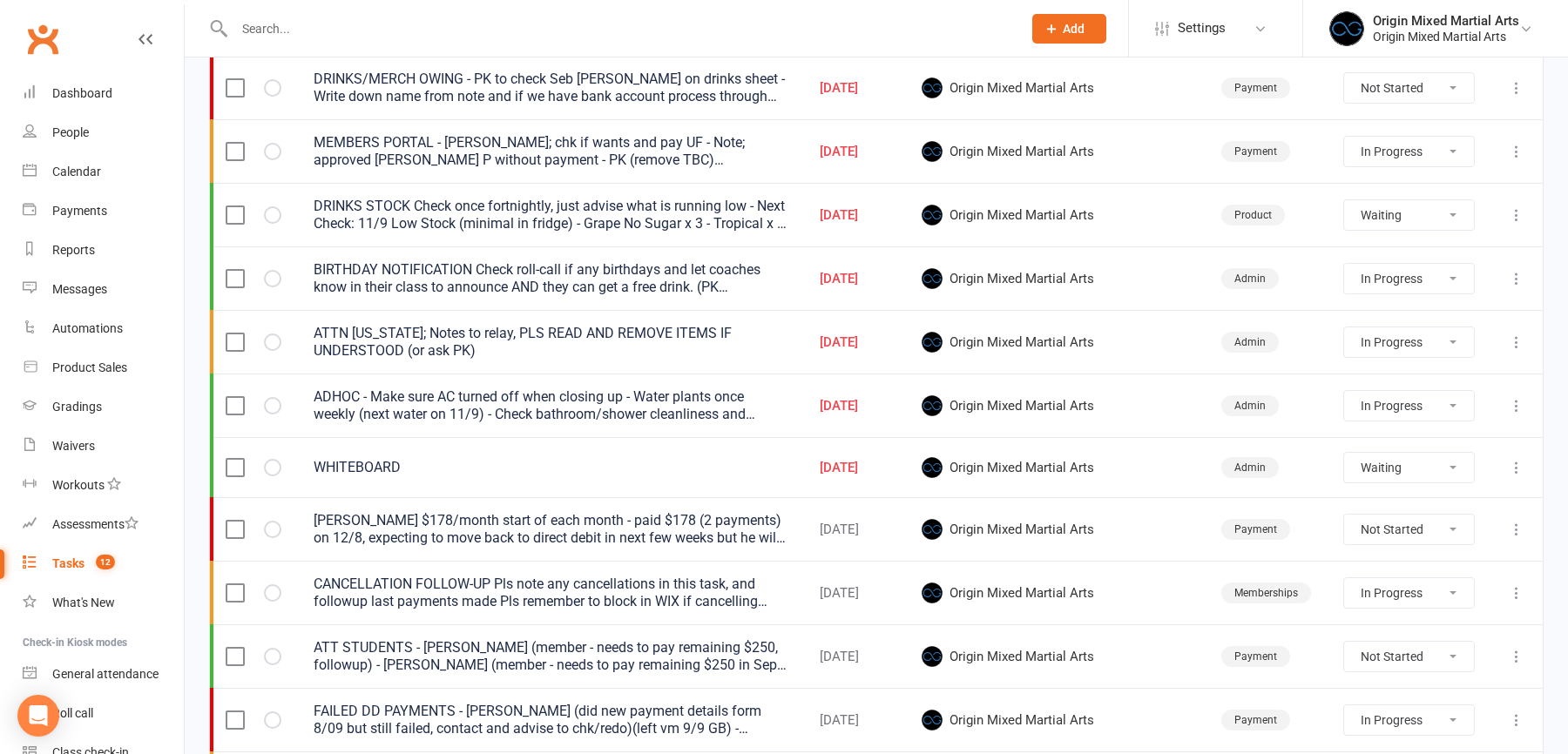
select select "started"
select select "waiting"
select select "started"
select select "waiting"
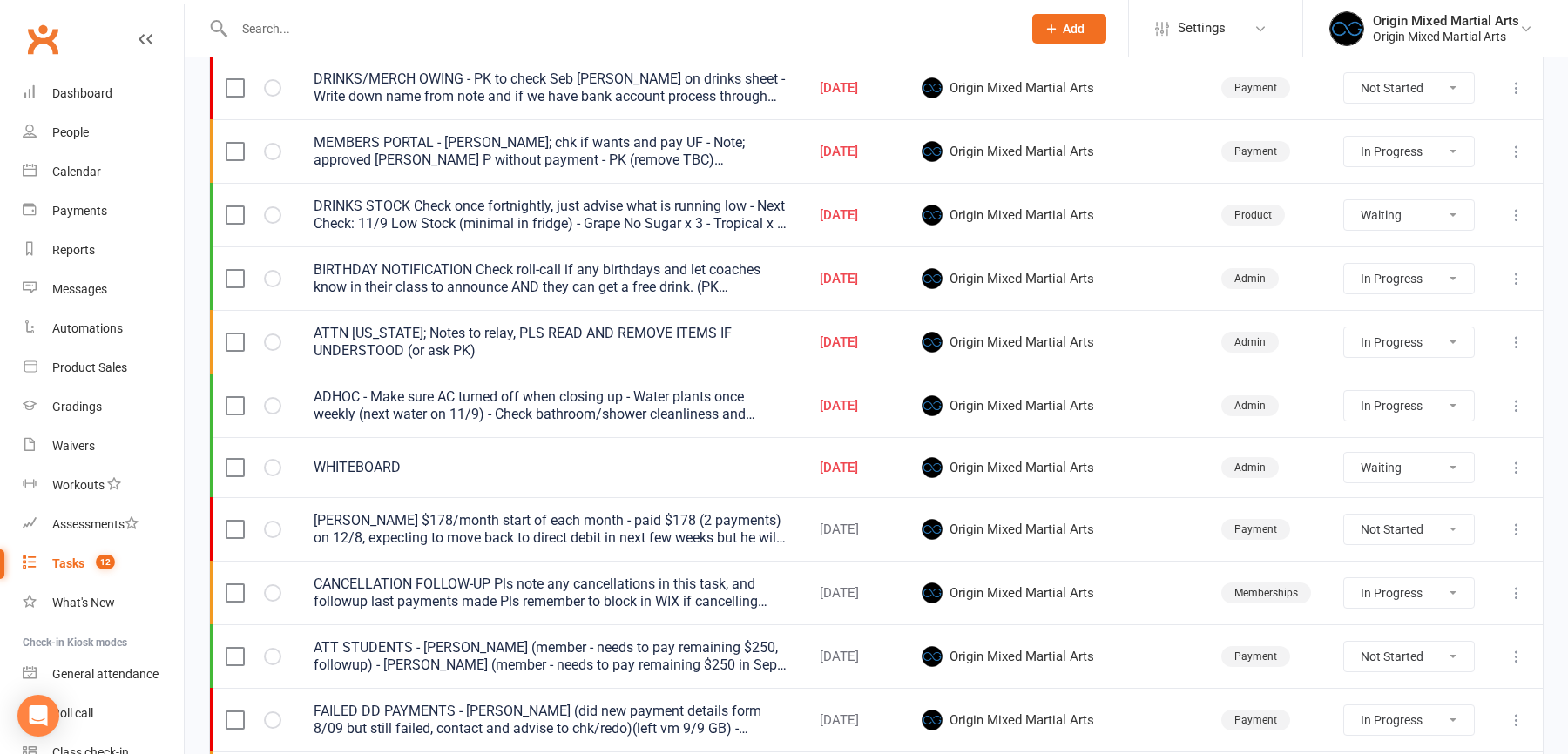
select select "started"
click at [1521, 150] on icon at bounding box center [1517, 152] width 18 height 18
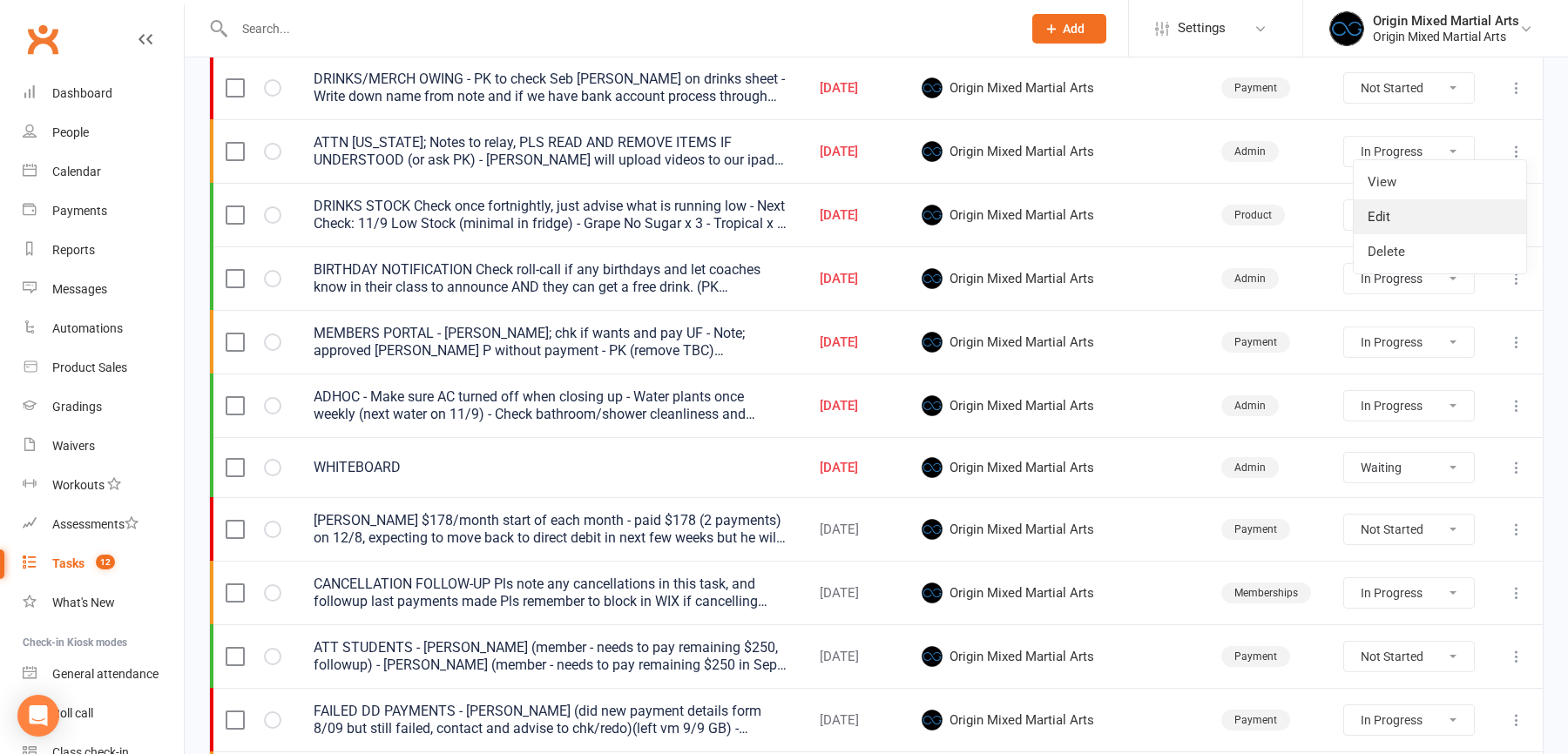
click at [1423, 214] on link "Edit" at bounding box center [1439, 217] width 172 height 34
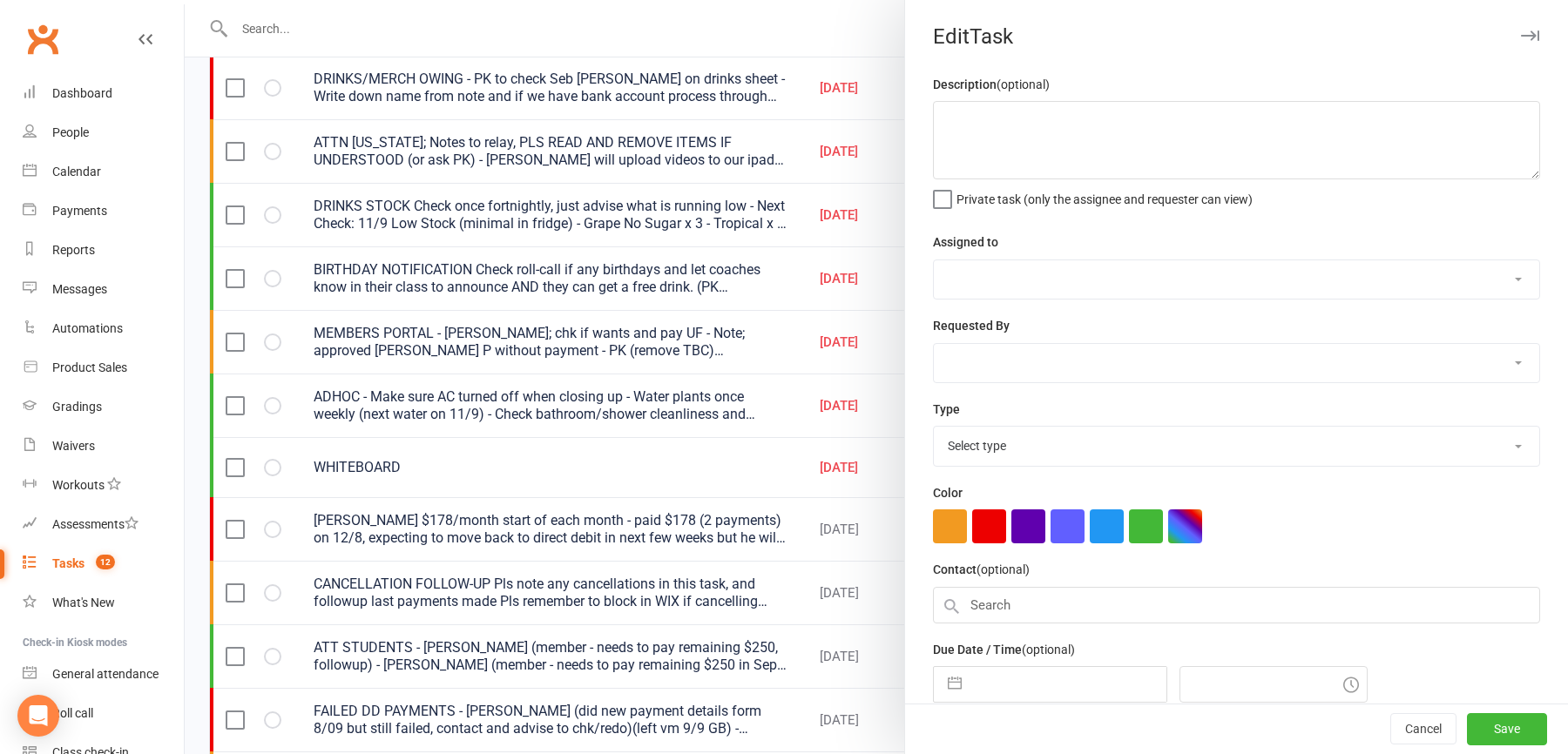
type textarea "ATTN [US_STATE]; Notes to relay, PLS READ AND REMOVE ITEMS IF UNDERSTOOD (or as…"
select select "43946"
type input "[DATE]"
type input "4:00pm"
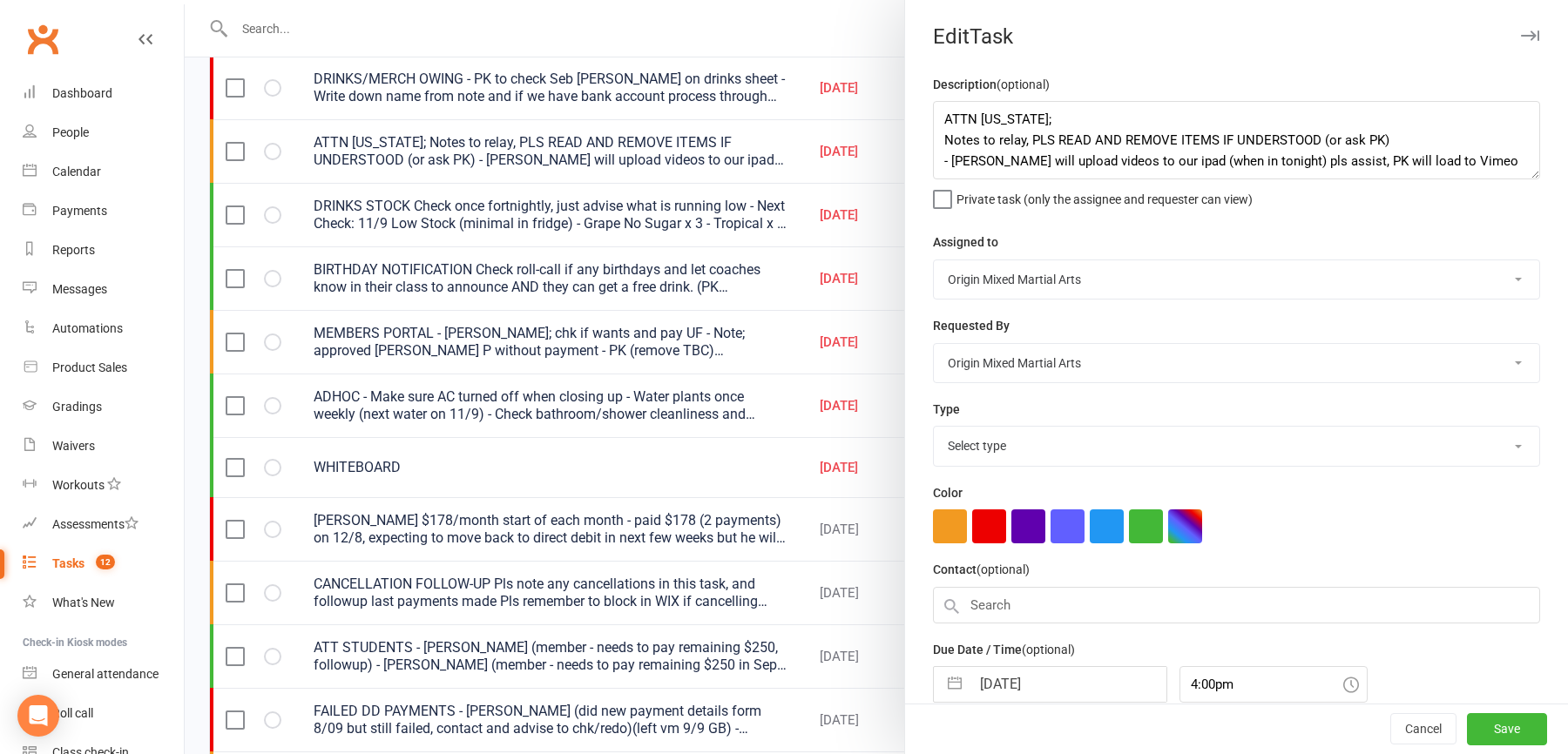
select select "31926"
click at [1411, 138] on textarea "ATTN [US_STATE]; Notes to relay, PLS READ AND REMOVE ITEMS IF UNDERSTOOD (or as…" at bounding box center [1236, 141] width 607 height 79
type textarea "ATTN [US_STATE]; Notes to relay, PLS READ AND REMOVE ITEMS IF UNDERSTOOD (or as…"
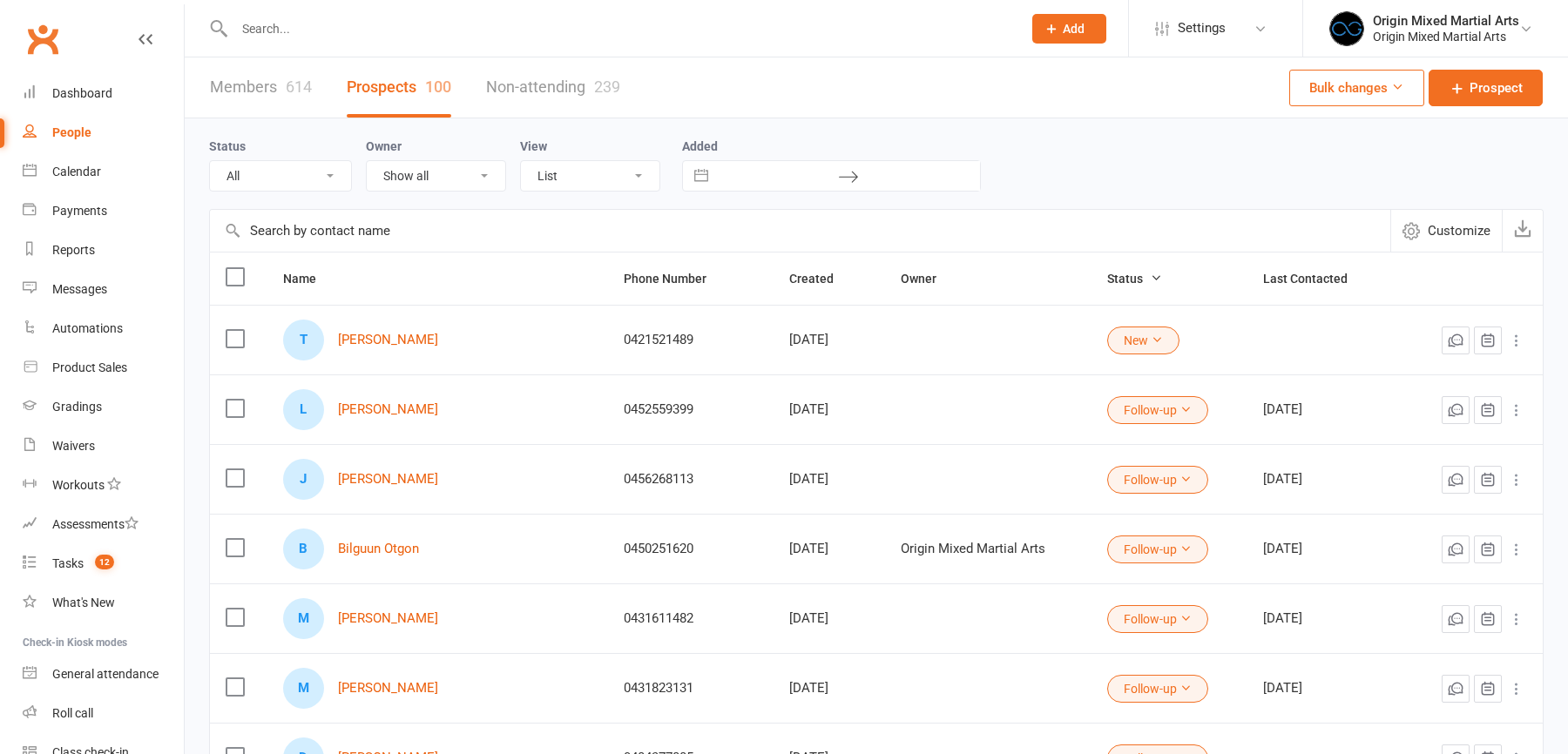
select select "100"
click at [277, 28] on input "text" at bounding box center [619, 29] width 781 height 25
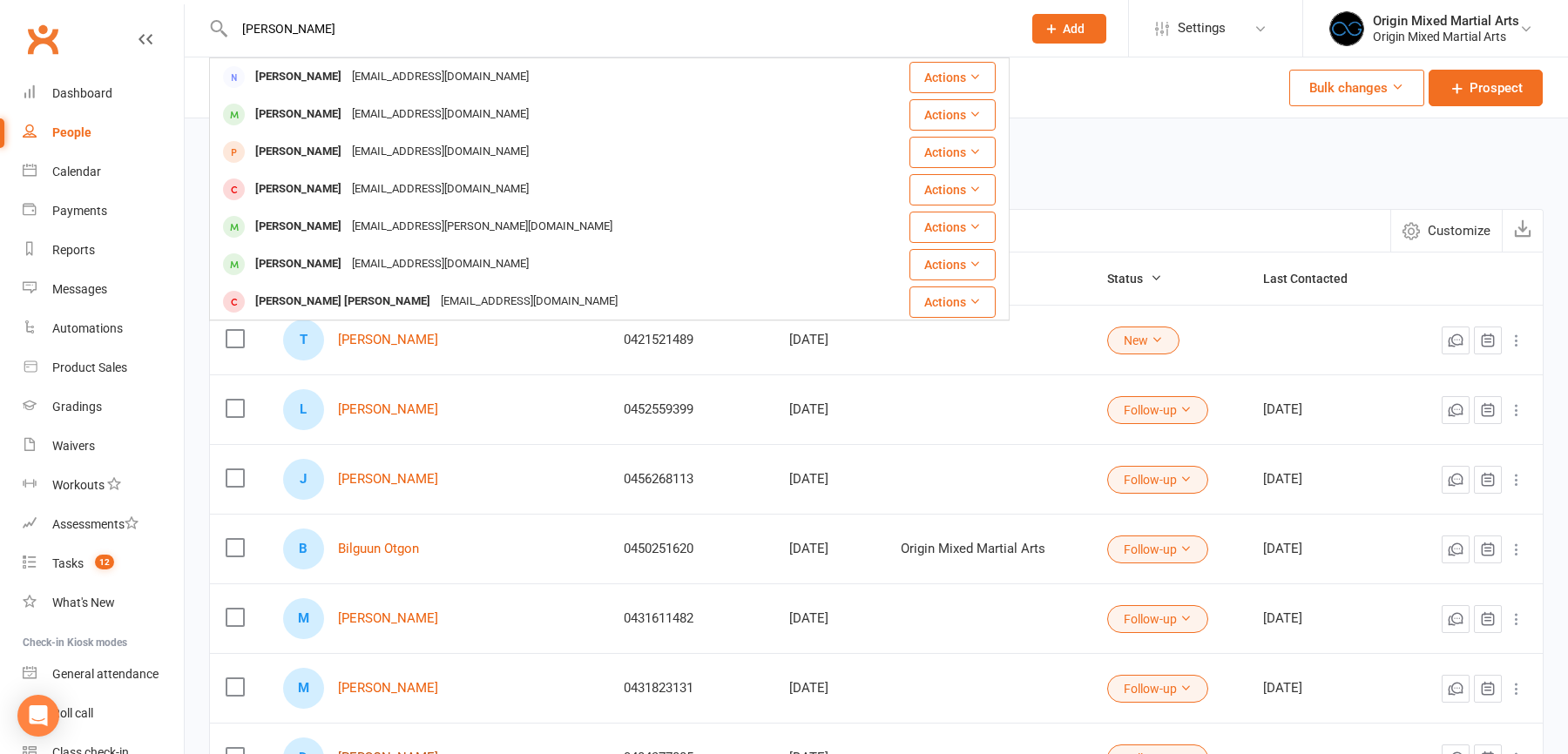
type input "frank"
click at [95, 253] on link "Reports" at bounding box center [103, 251] width 161 height 39
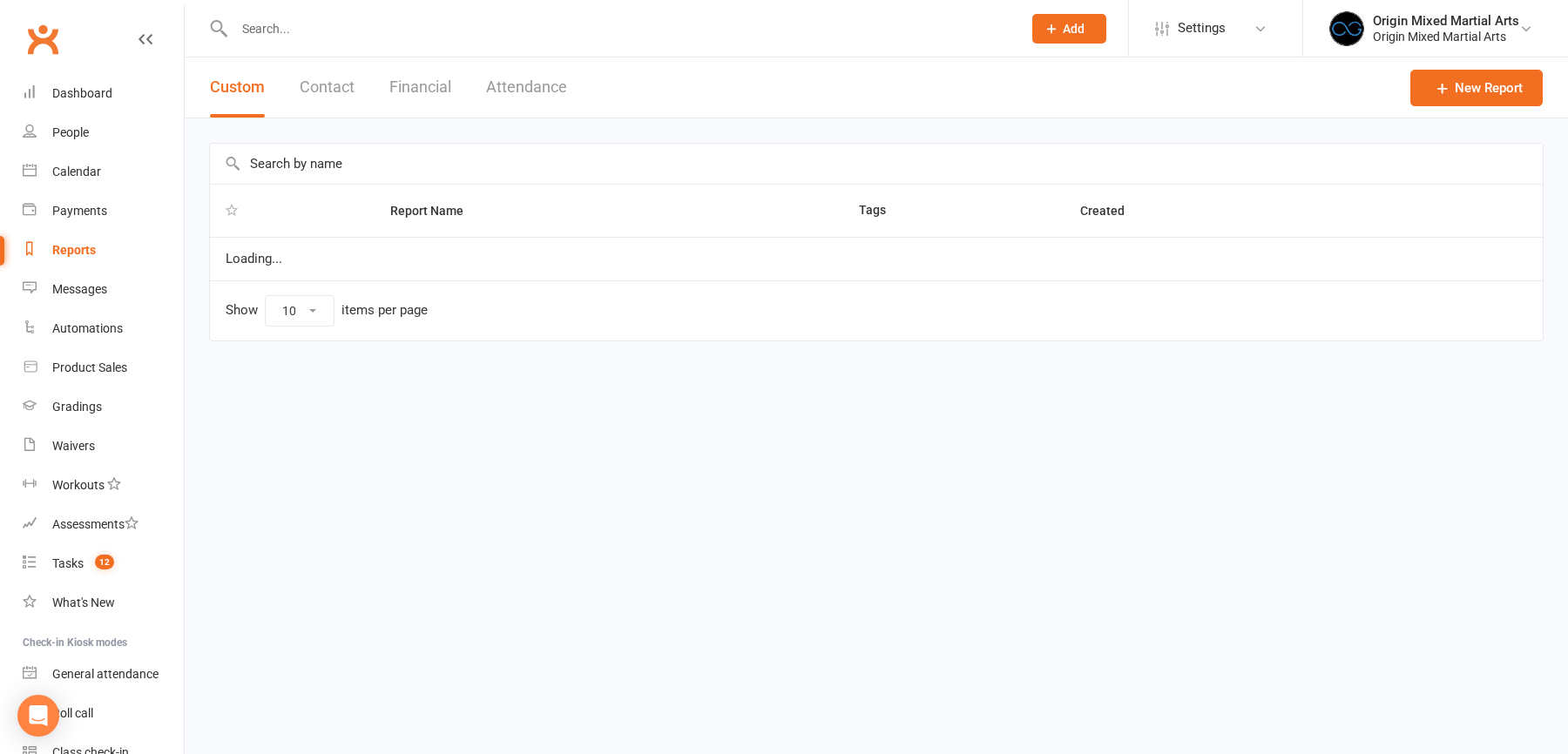
select select "50"
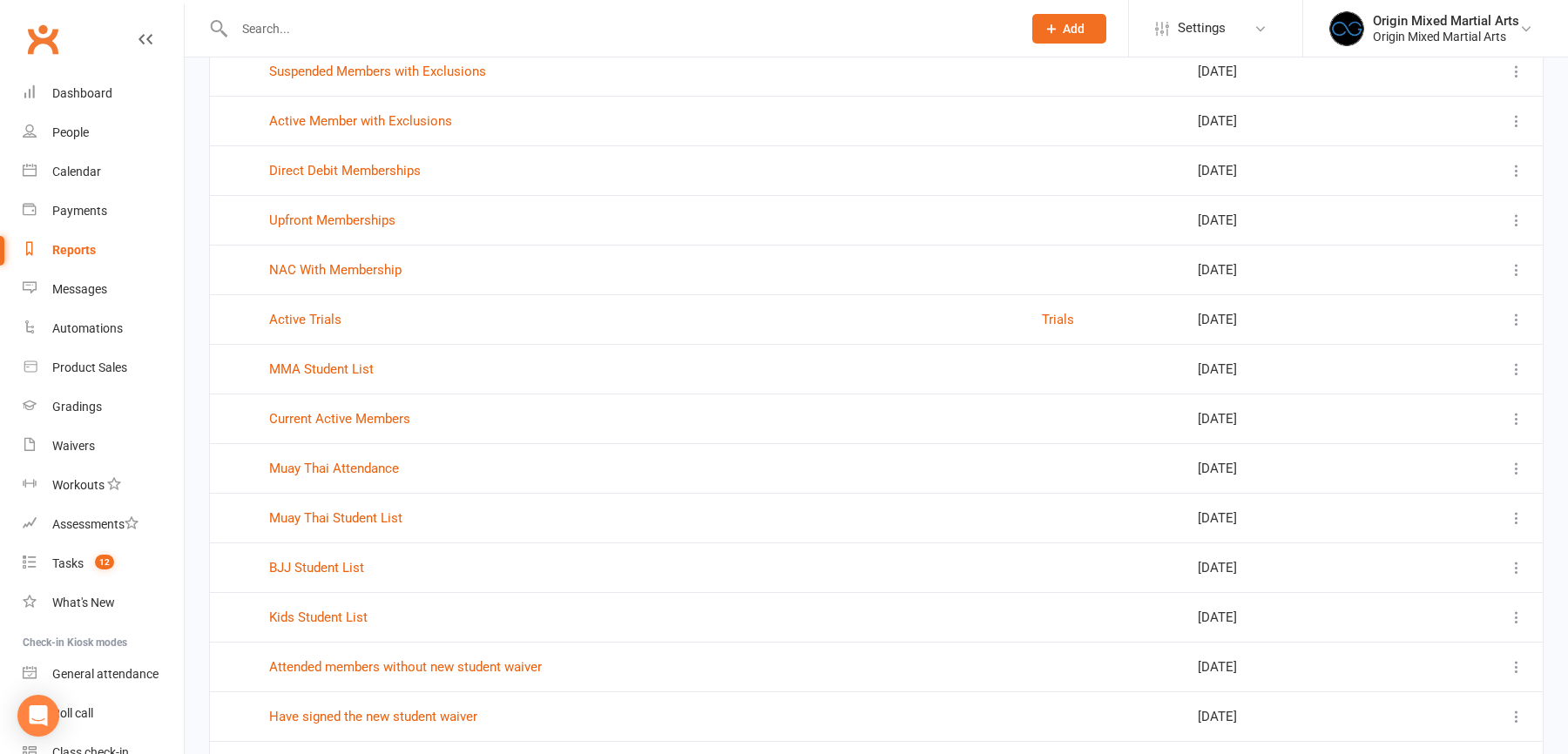
scroll to position [850, 0]
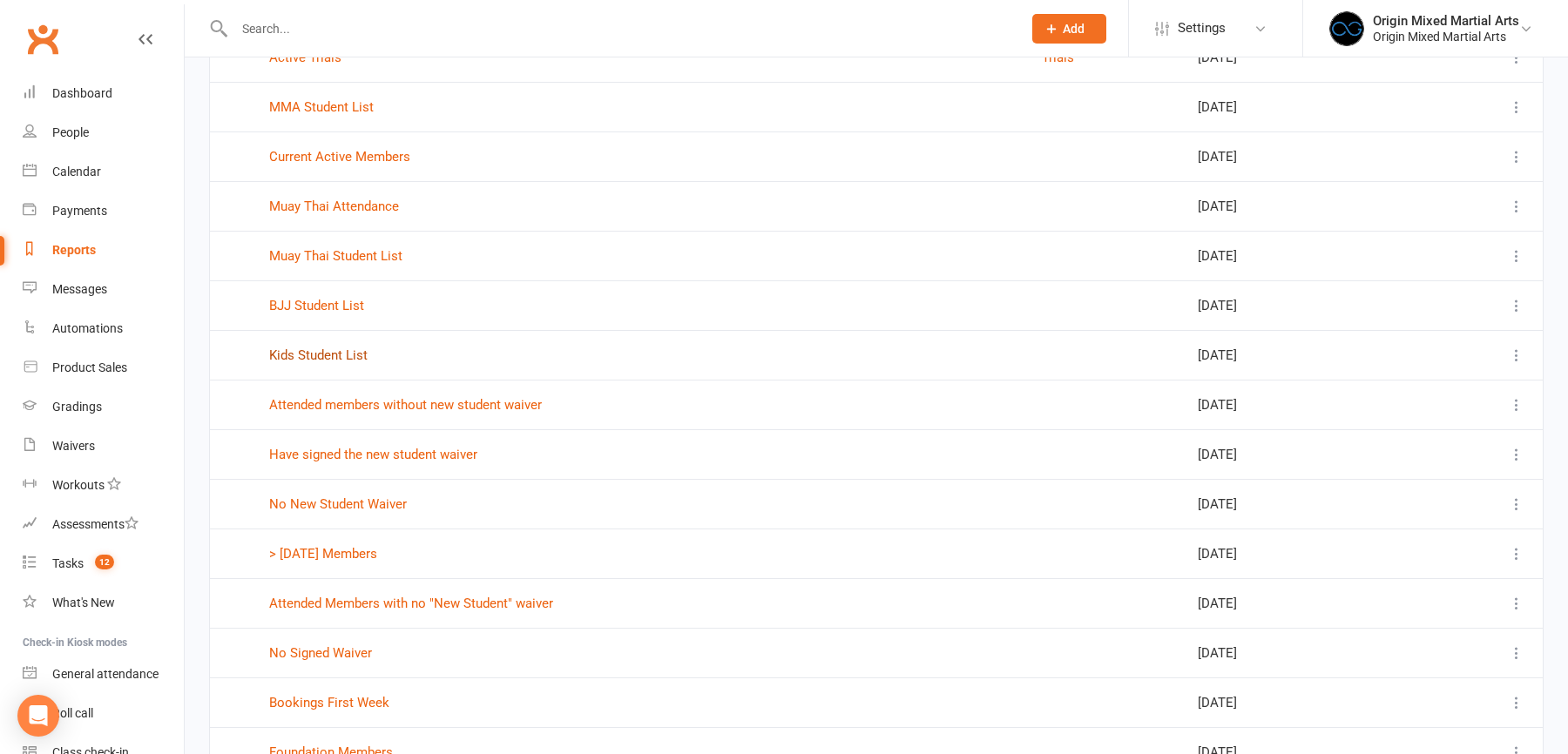
click at [355, 349] on link "Kids Student List" at bounding box center [318, 355] width 98 height 16
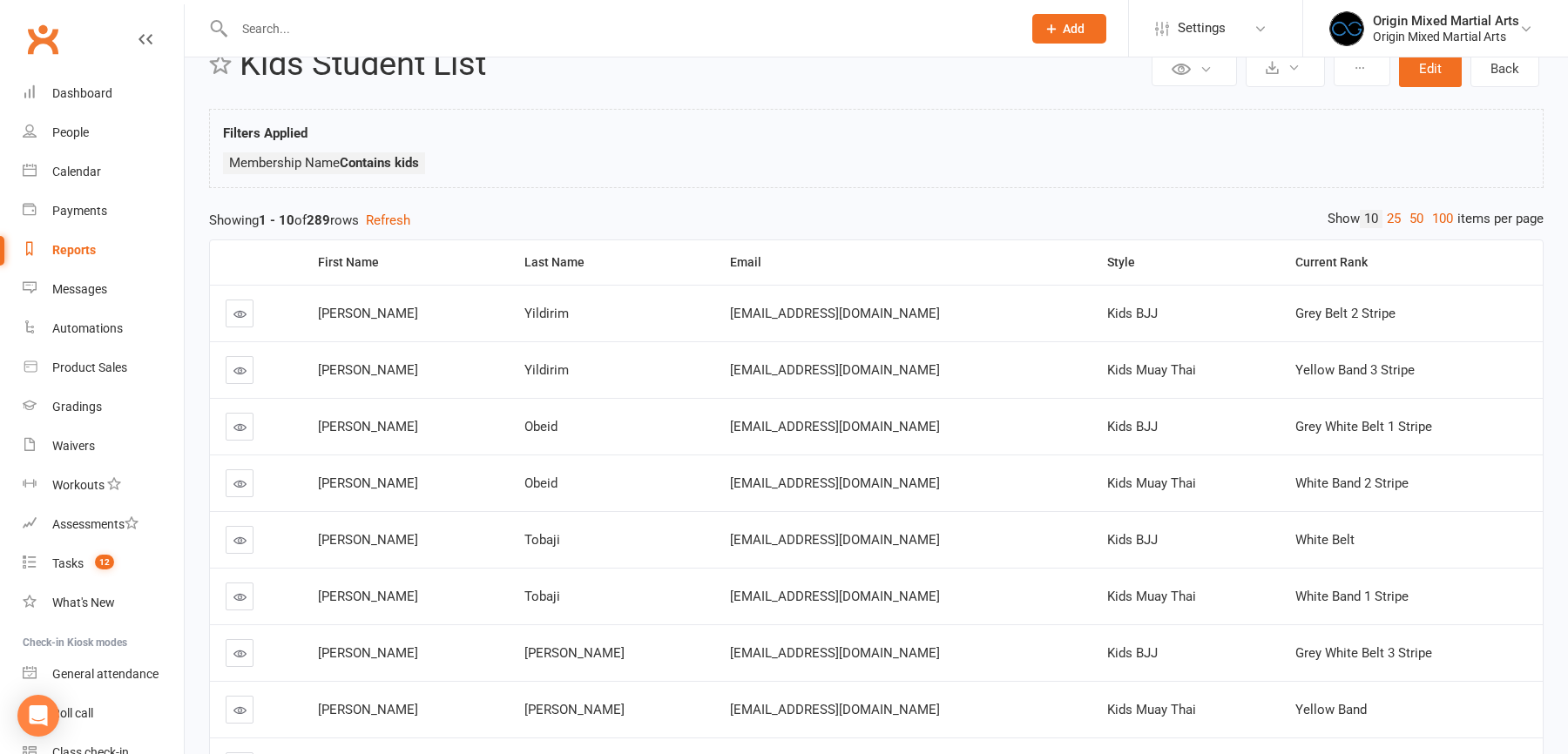
scroll to position [55, 0]
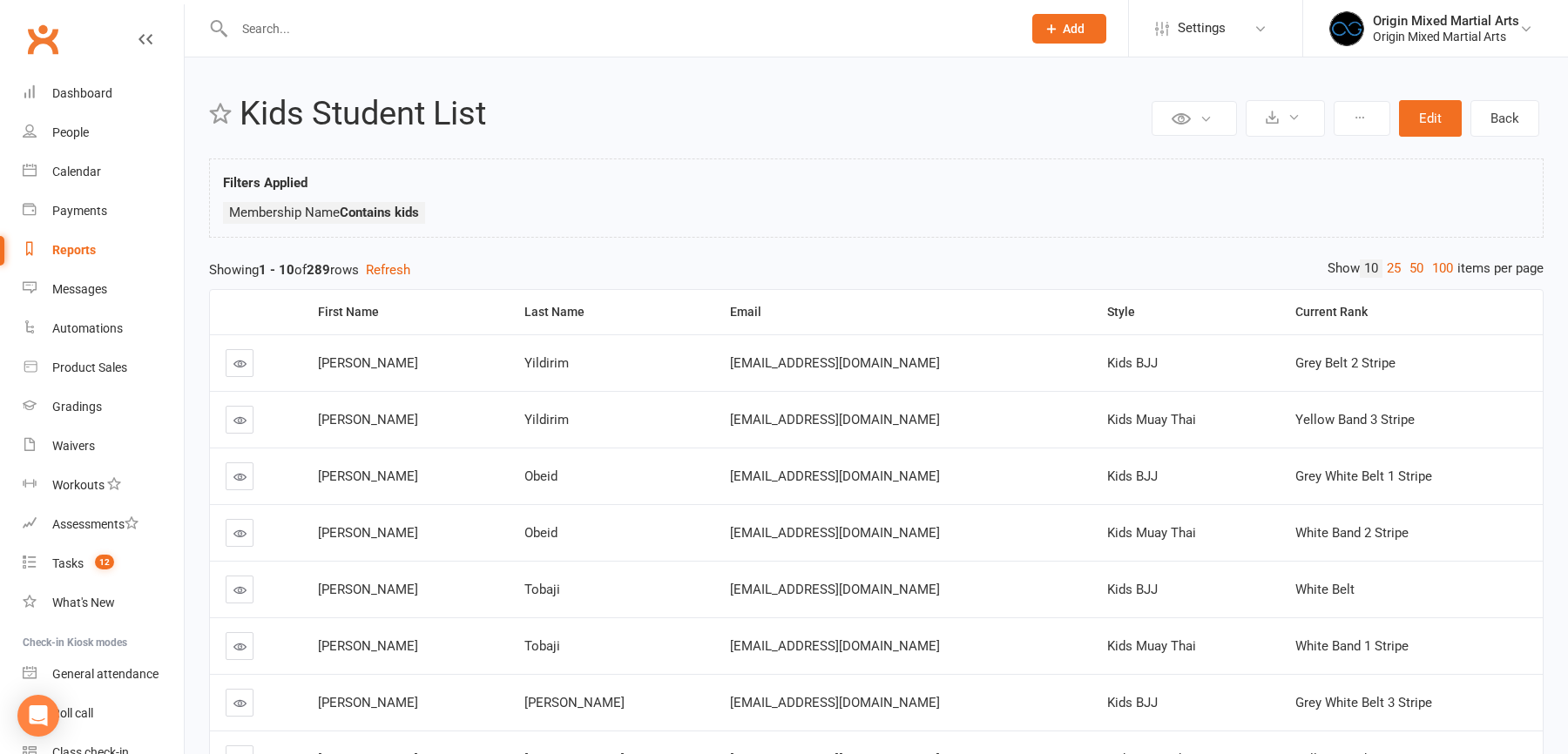
select select "50"
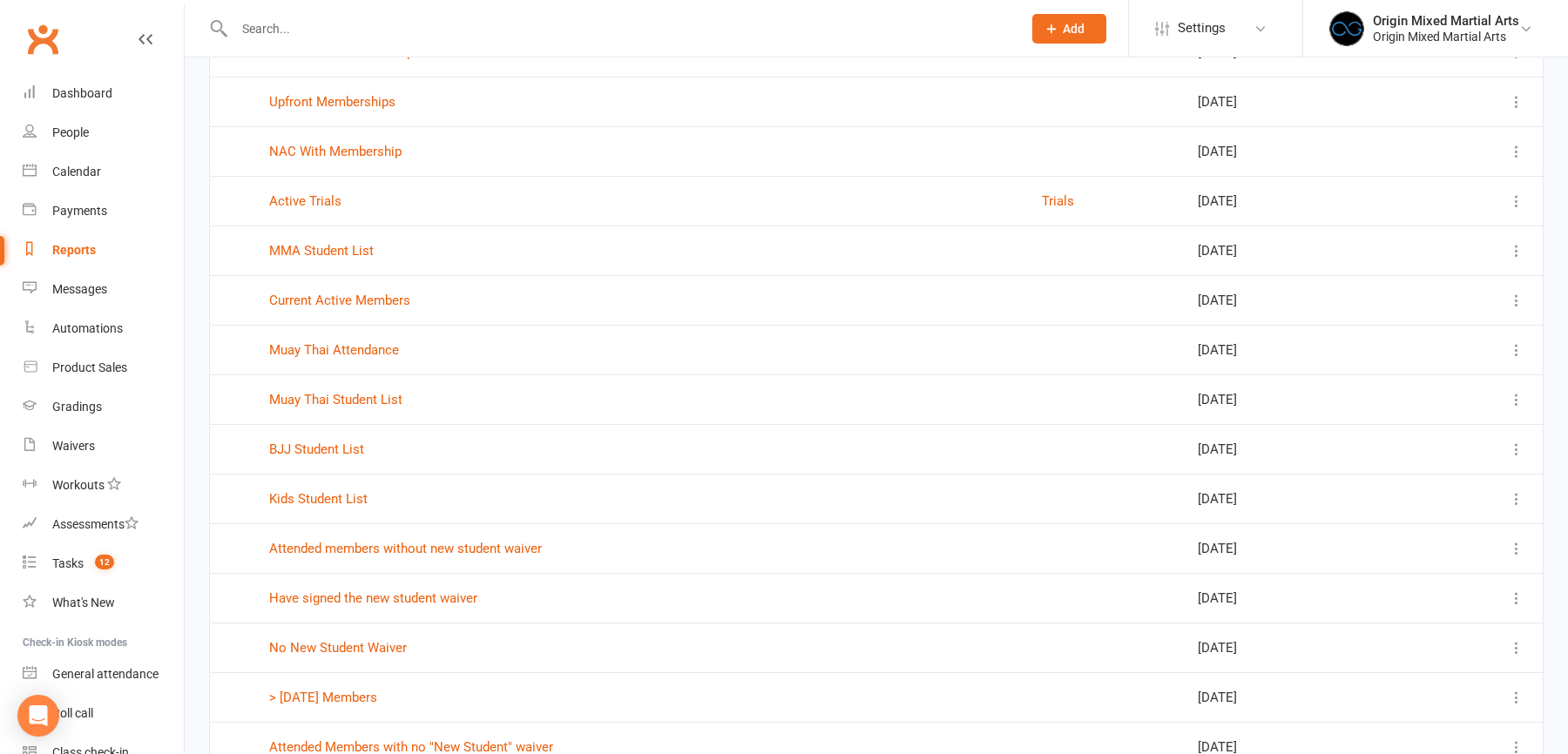
scroll to position [842, 0]
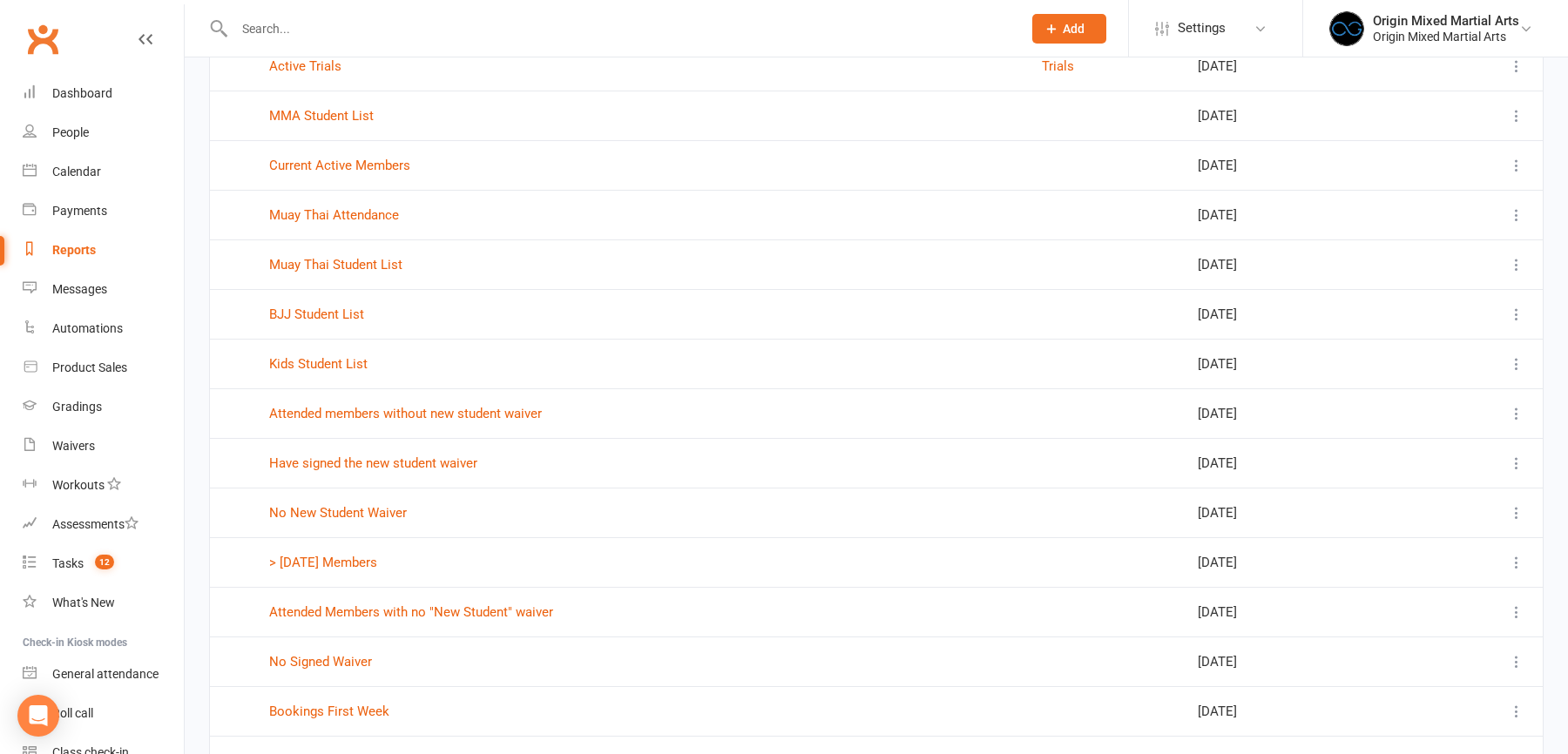
click at [1520, 358] on icon at bounding box center [1517, 364] width 18 height 18
click at [333, 356] on link "Kids Student List" at bounding box center [318, 364] width 98 height 16
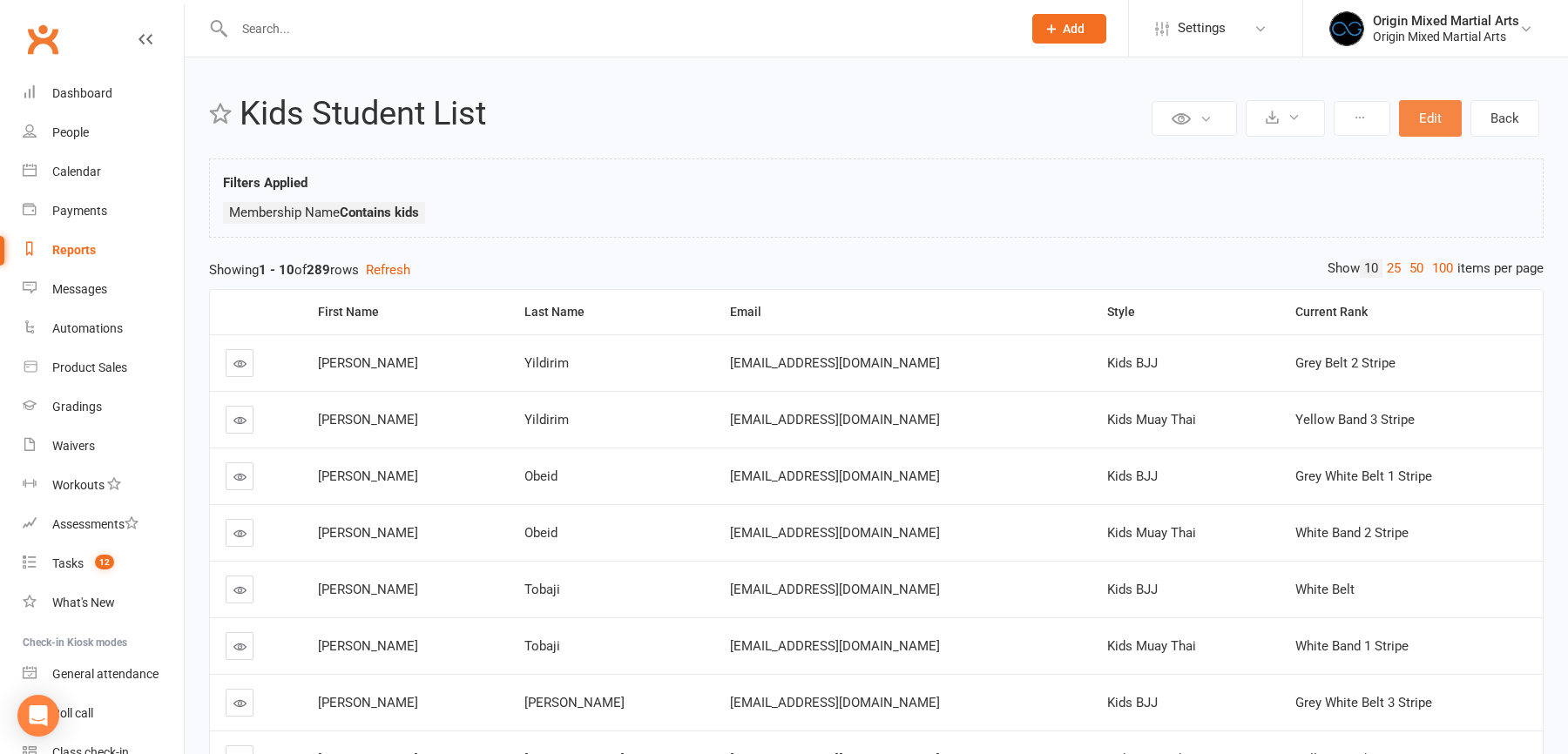
click at [1434, 116] on button "Edit" at bounding box center [1430, 118] width 63 height 36
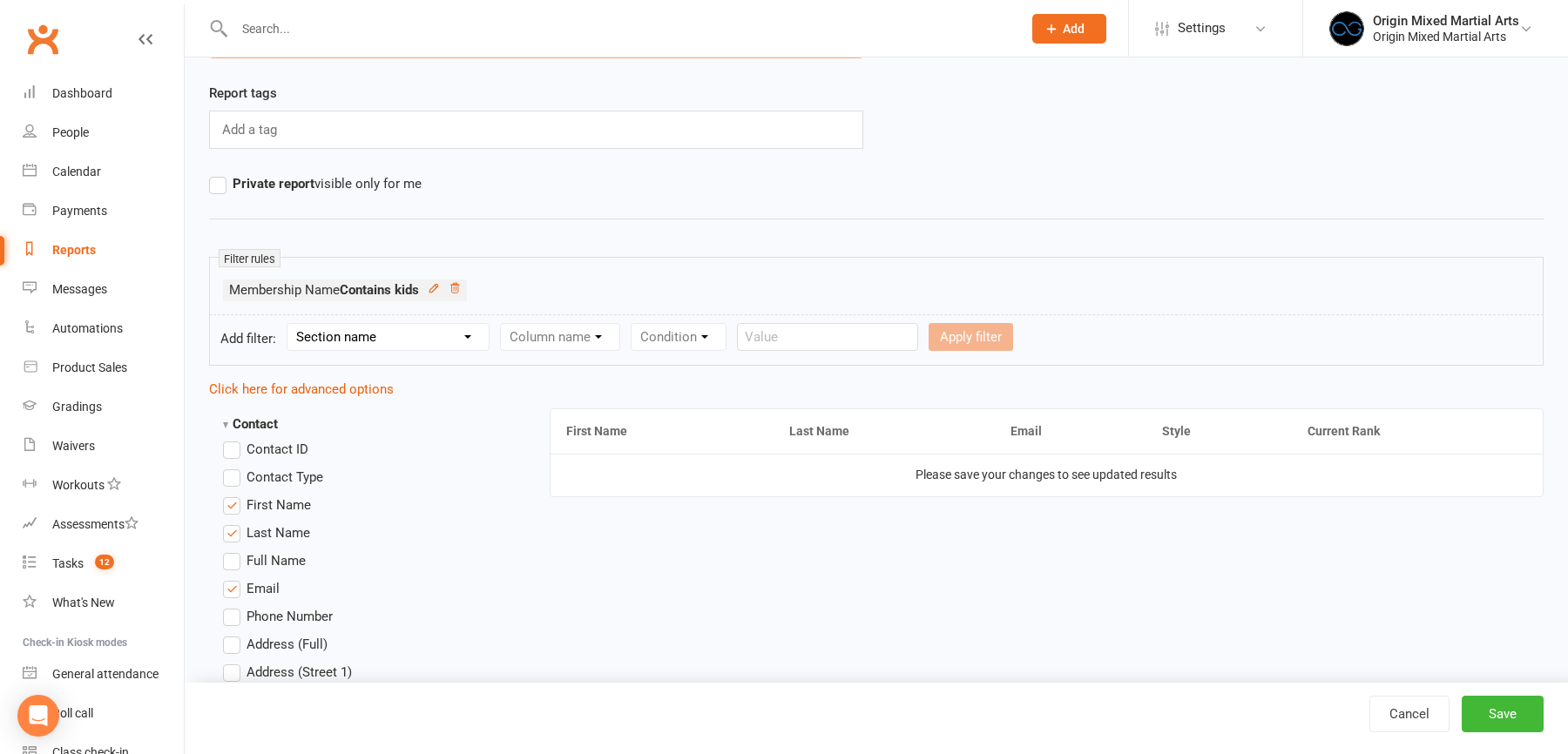
scroll to position [122, 0]
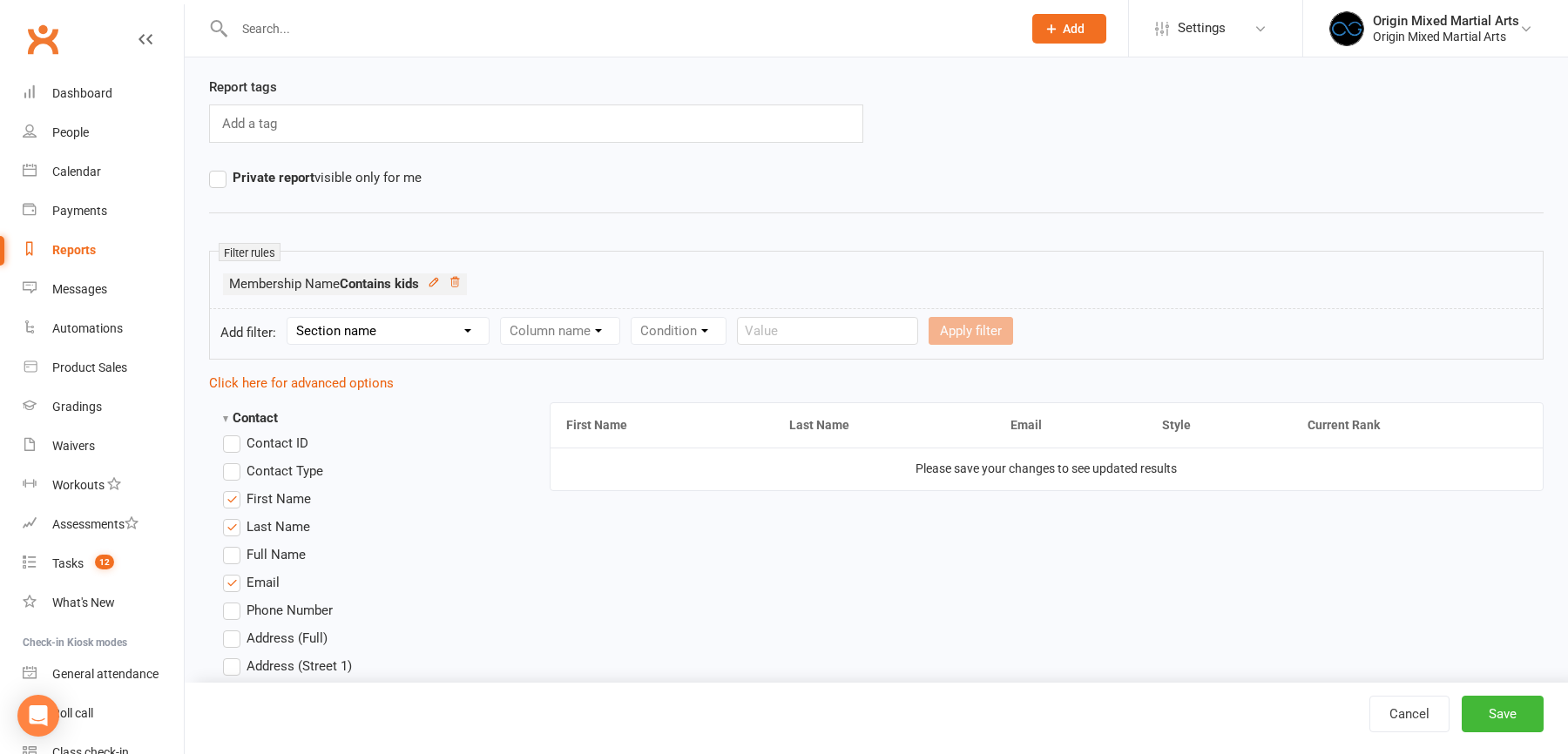
click at [422, 328] on select "Section name Contact Attendance Aggregate Payment Booking Waitlist Attendees Ca…" at bounding box center [388, 331] width 201 height 27
select select "12"
click at [289, 318] on select "Section name Contact Attendance Aggregate Payment Booking Waitlist Attendees Ca…" at bounding box center [388, 331] width 201 height 27
click at [576, 319] on select "Column name Style Current Rank Current Rank Position Next Rank Belt Size Active…" at bounding box center [678, 331] width 355 height 27
select select "3"
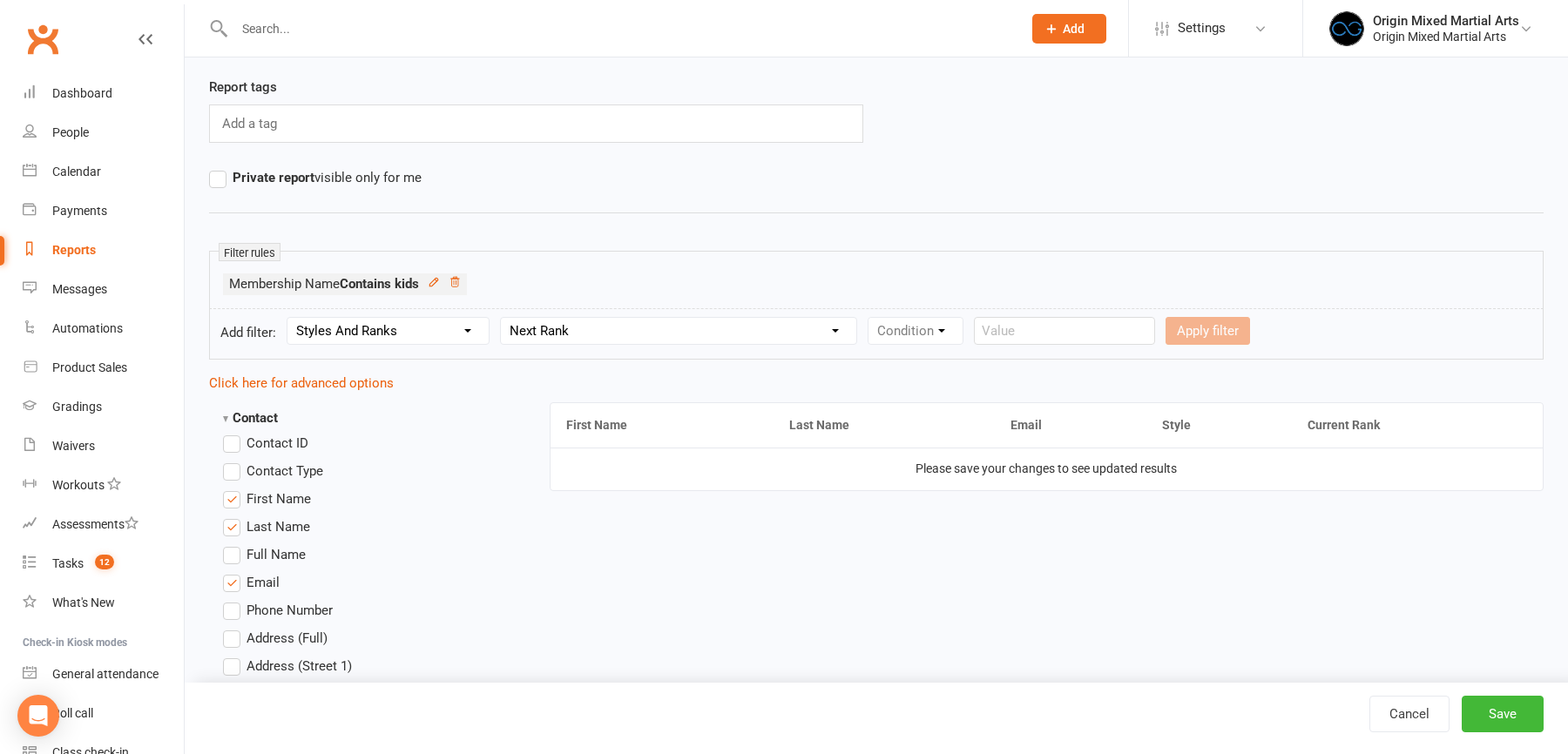
click at [503, 318] on select "Column name Style Current Rank Current Rank Position Next Rank Belt Size Active…" at bounding box center [678, 331] width 355 height 27
click at [916, 324] on select "Condition Equals Does not equal Contains Does not contain Is blank or does not …" at bounding box center [969, 331] width 201 height 27
click at [1406, 706] on link "Cancel" at bounding box center [1409, 714] width 80 height 36
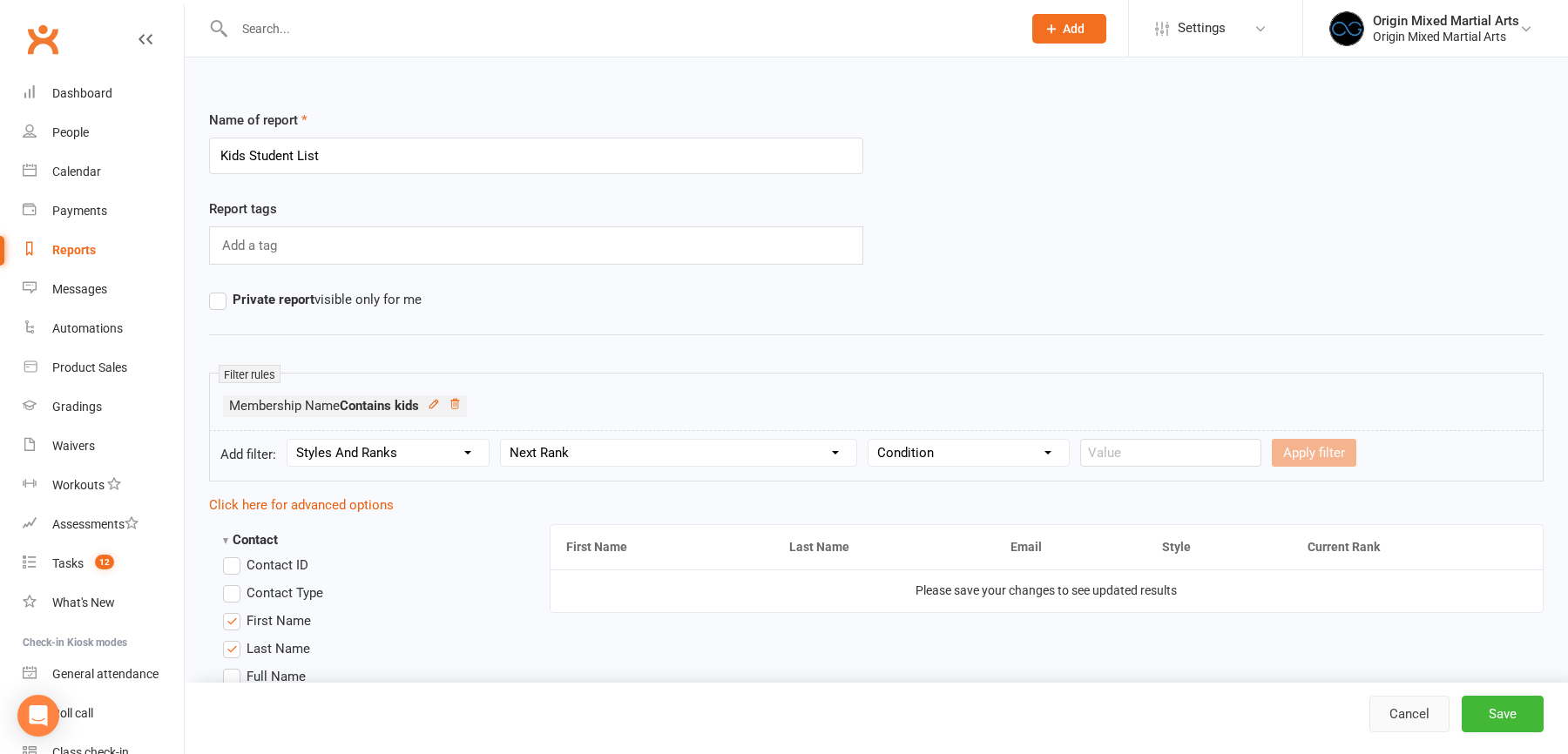
select select "50"
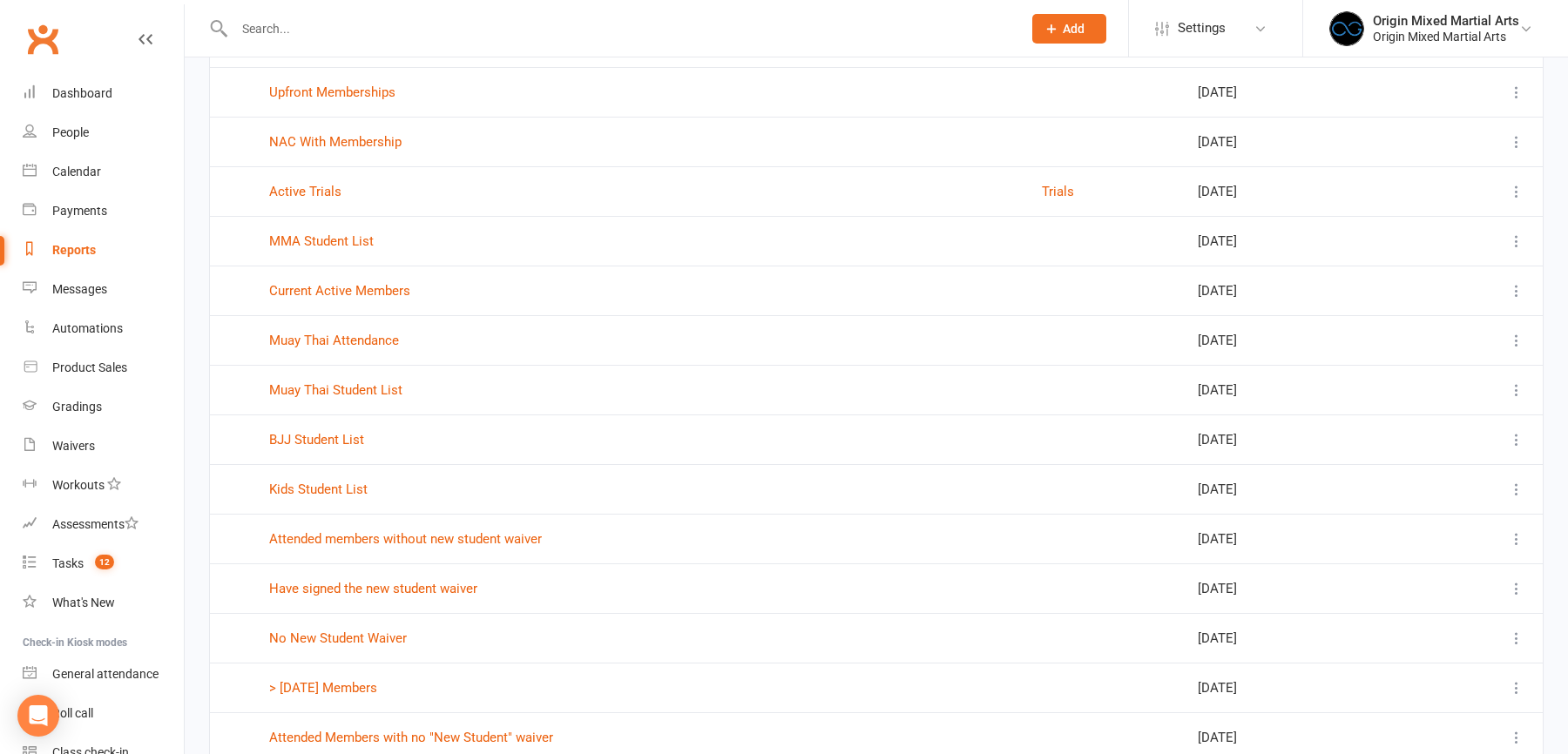
scroll to position [742, 0]
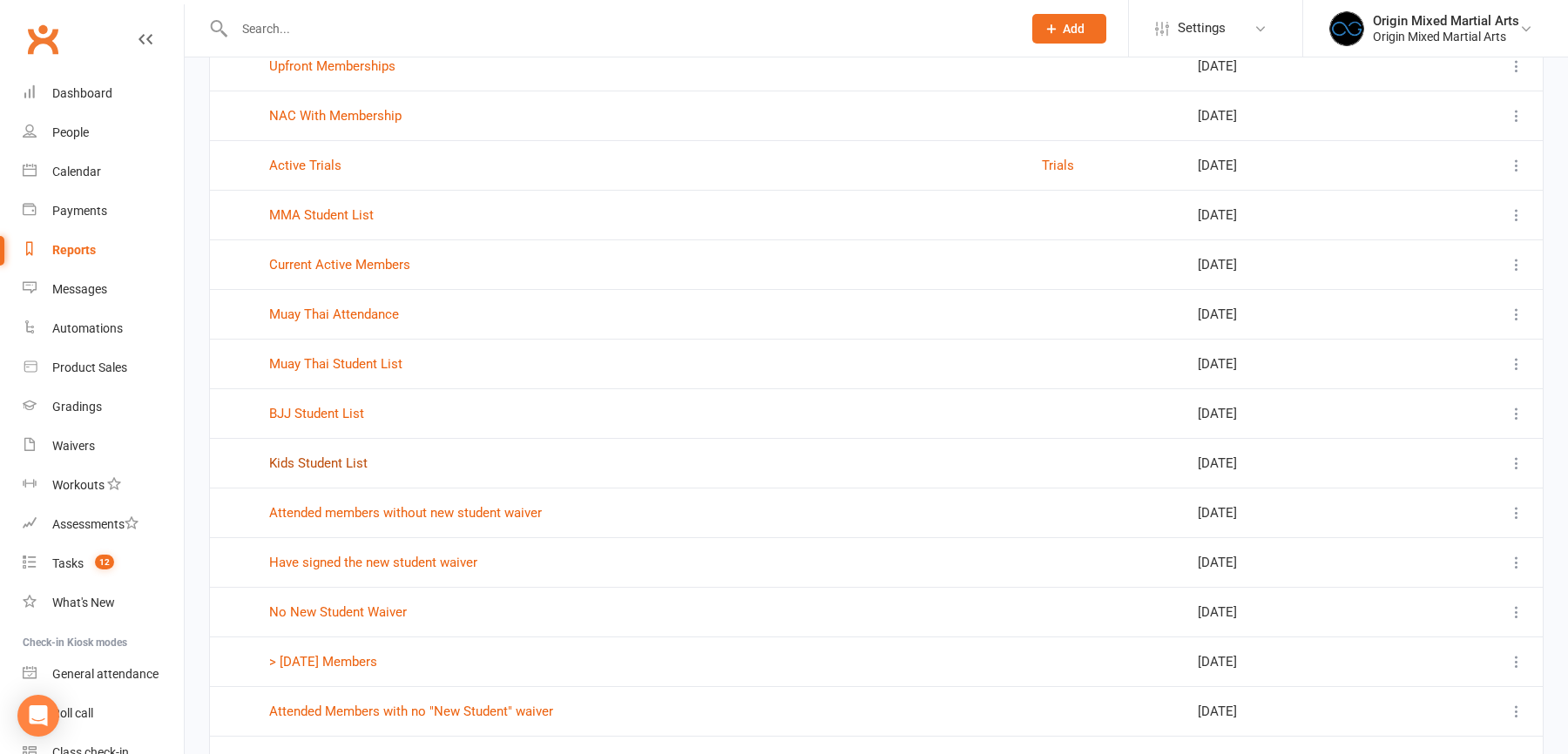
click at [348, 458] on link "Kids Student List" at bounding box center [318, 464] width 98 height 16
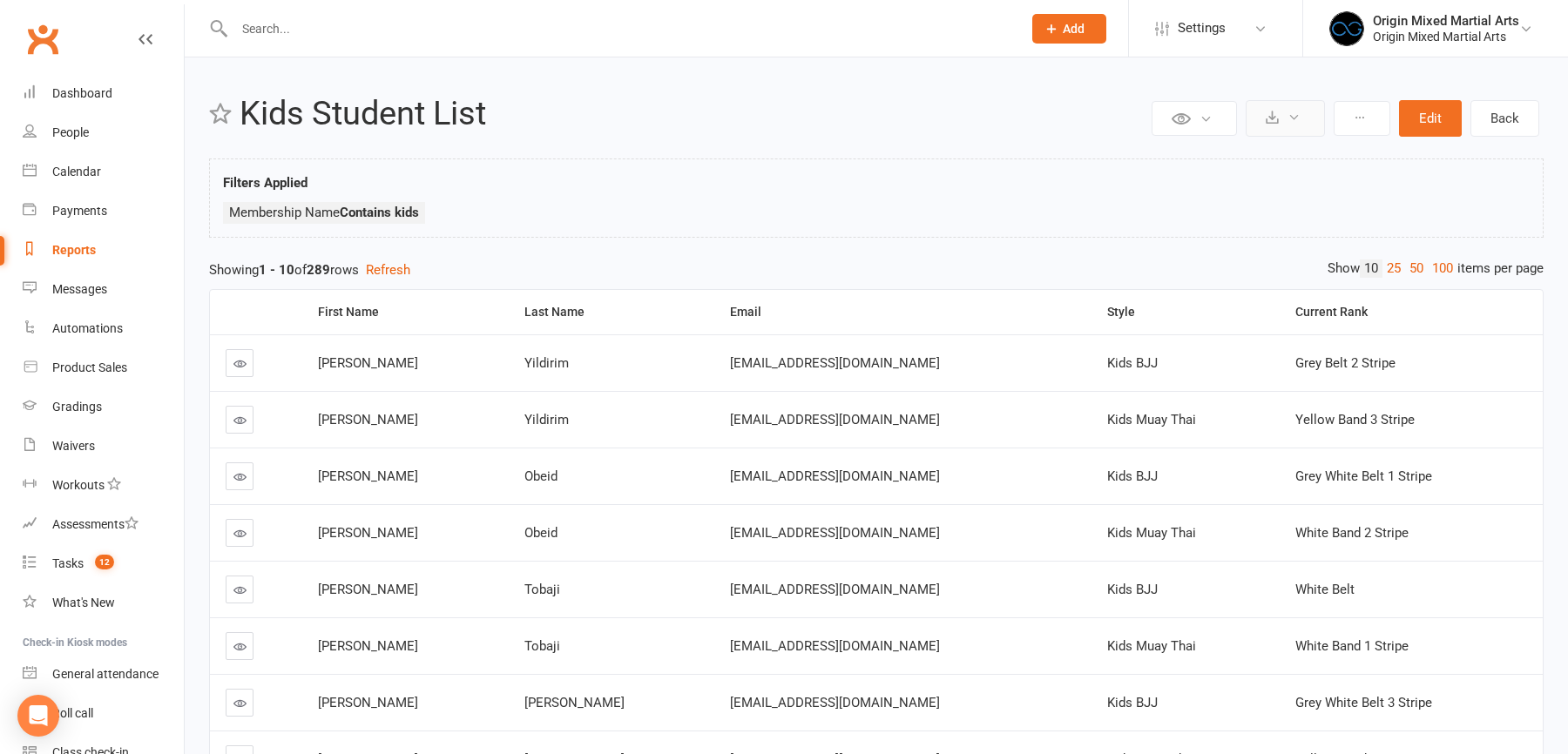
click at [1271, 118] on icon at bounding box center [1272, 116] width 13 height 13
click at [1240, 148] on link "Export to CSV" at bounding box center [1232, 159] width 183 height 34
click at [272, 28] on input "text" at bounding box center [619, 29] width 781 height 25
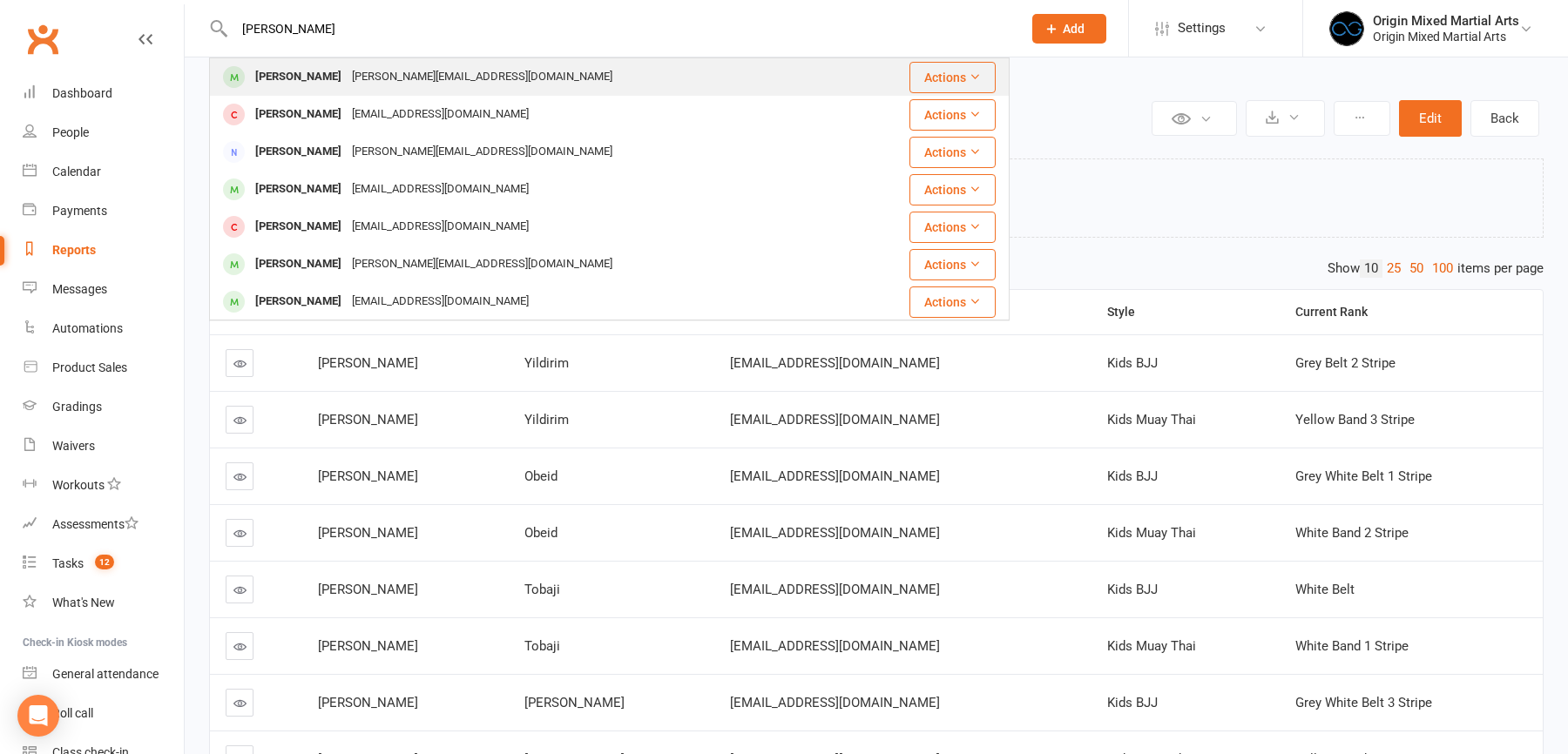
type input "liam camp"
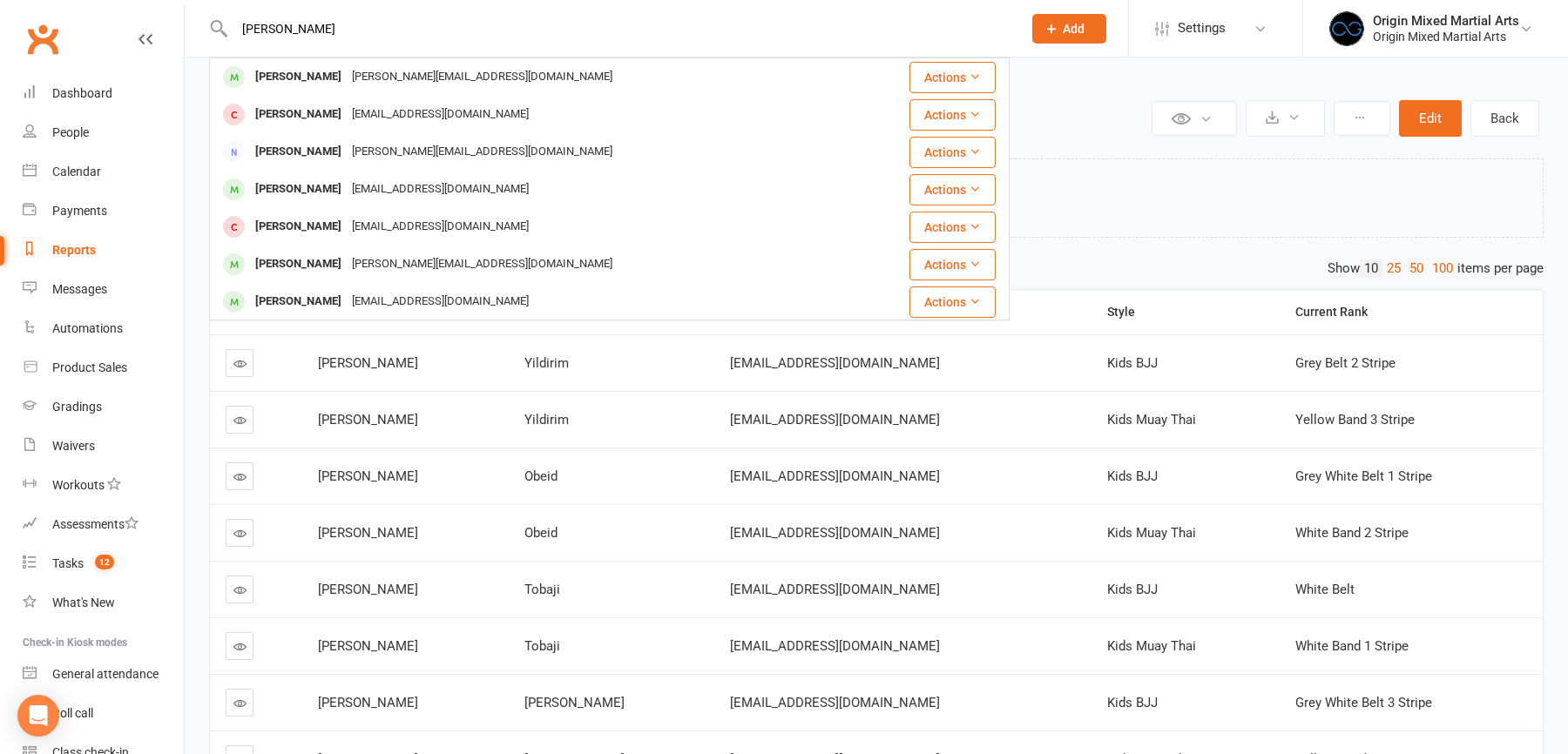
click at [423, 72] on div "miriam.candia1@gmail.com" at bounding box center [481, 77] width 271 height 26
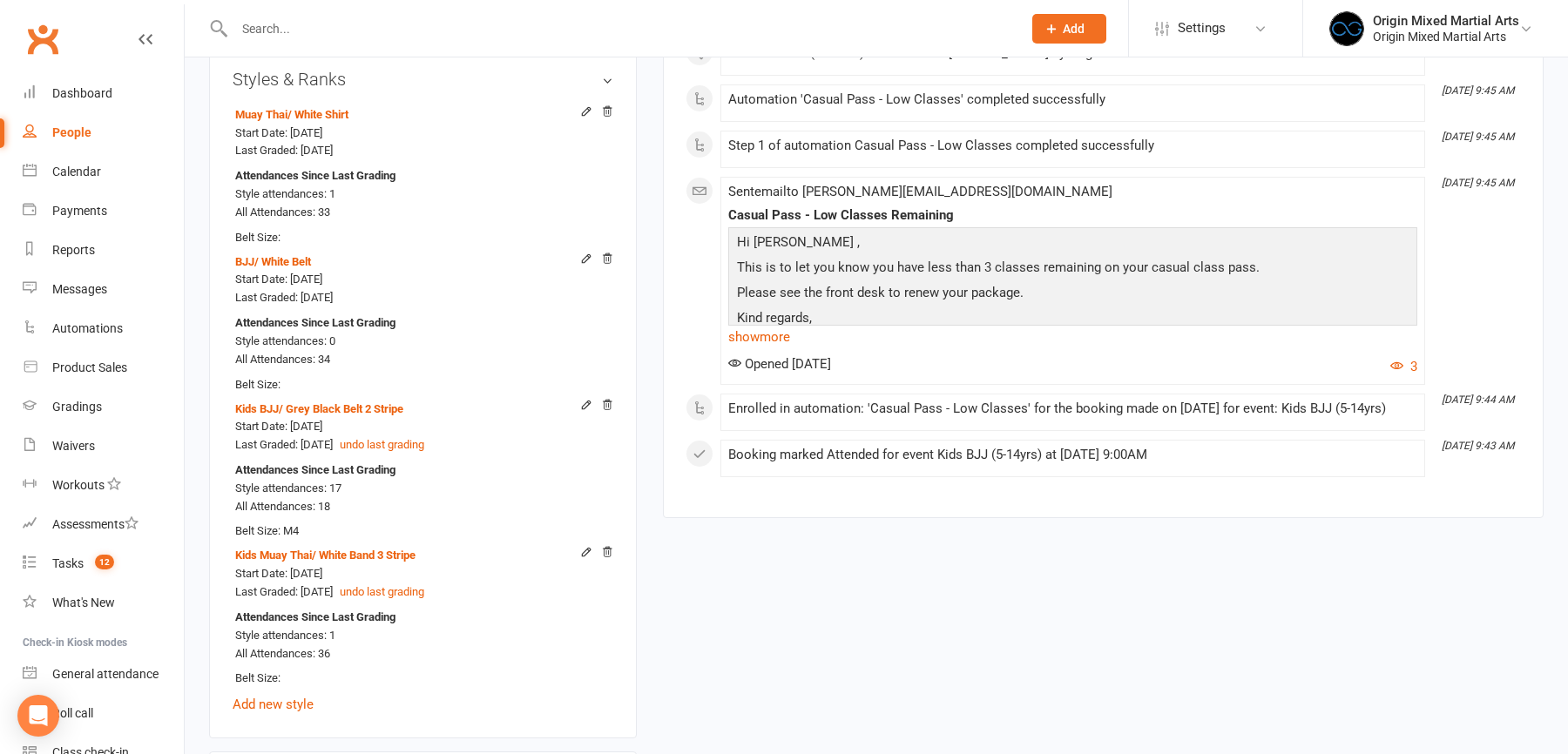
scroll to position [1443, 0]
click at [606, 252] on icon at bounding box center [607, 258] width 12 height 12
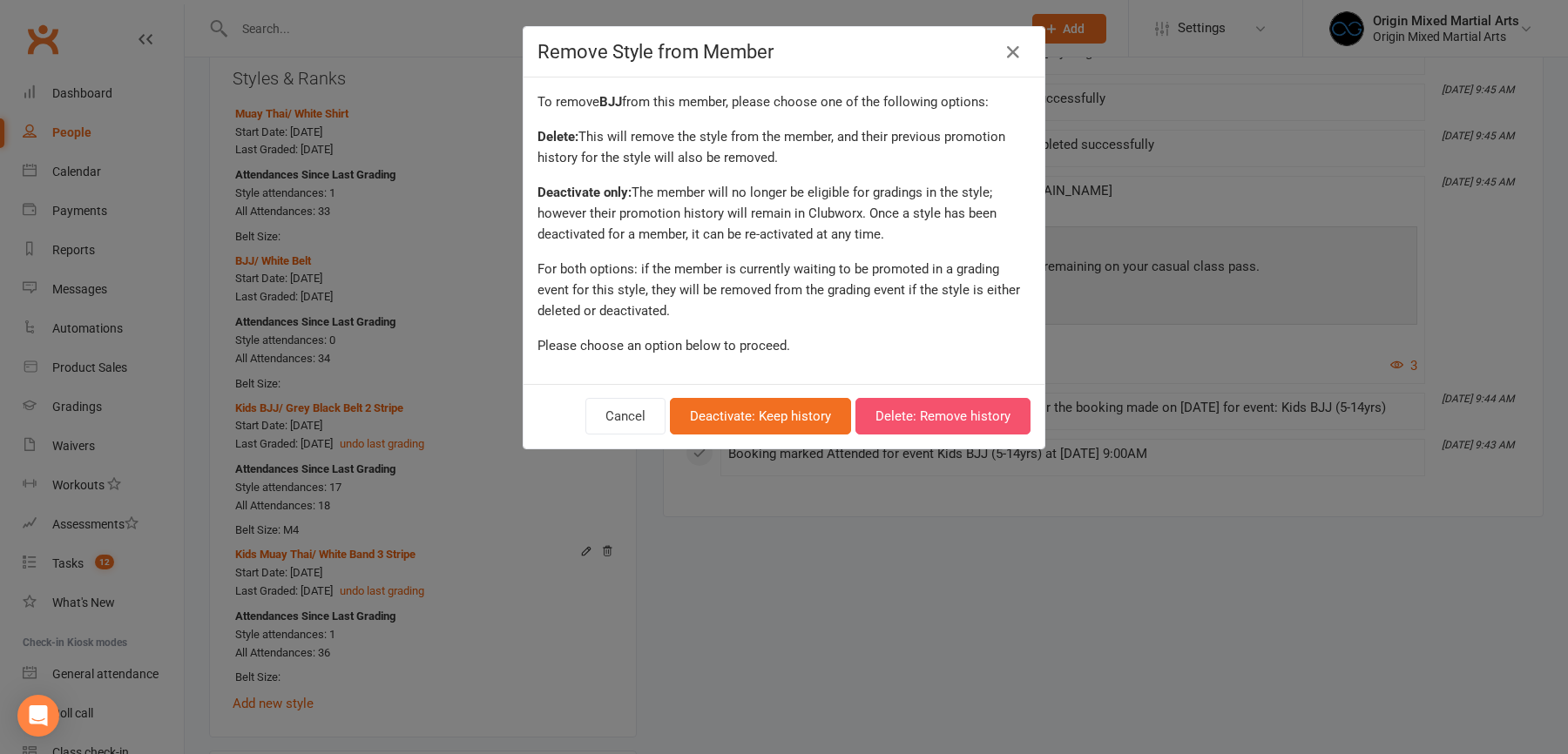
click at [973, 410] on button "Delete: Remove history" at bounding box center [943, 415] width 175 height 36
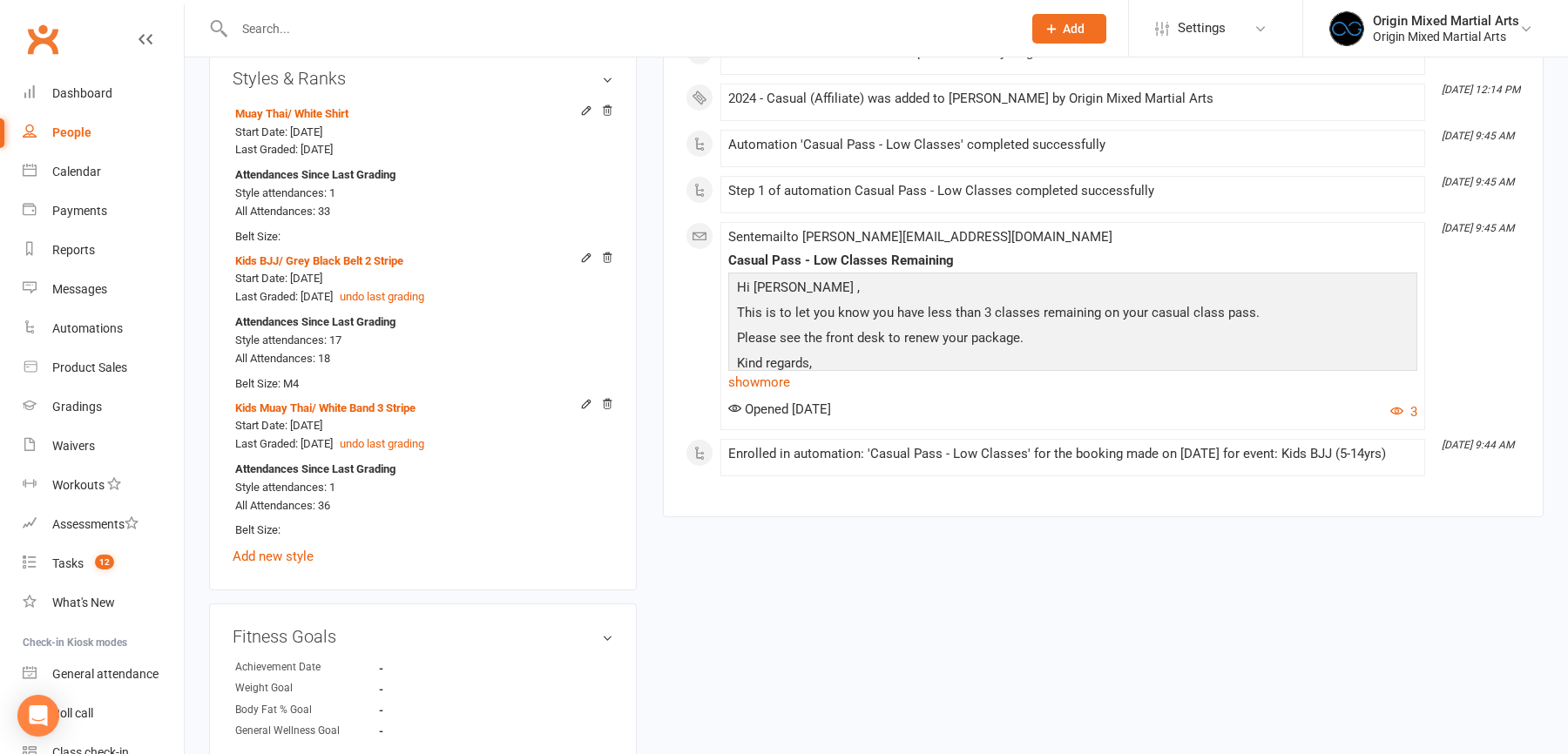
click at [292, 30] on input "text" at bounding box center [619, 29] width 781 height 25
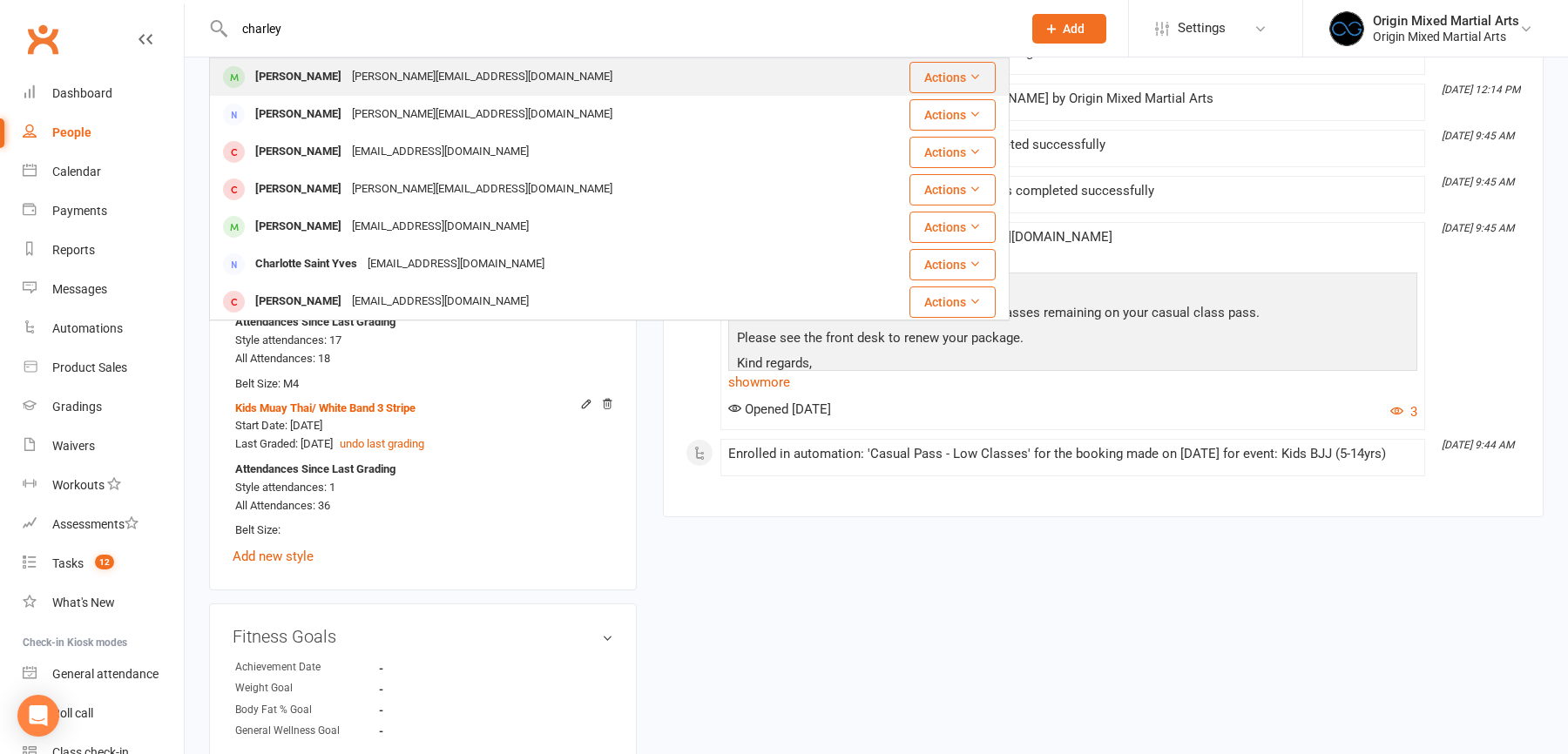
type input "charley"
click at [339, 80] on div "Charley Mountford" at bounding box center [298, 77] width 96 height 26
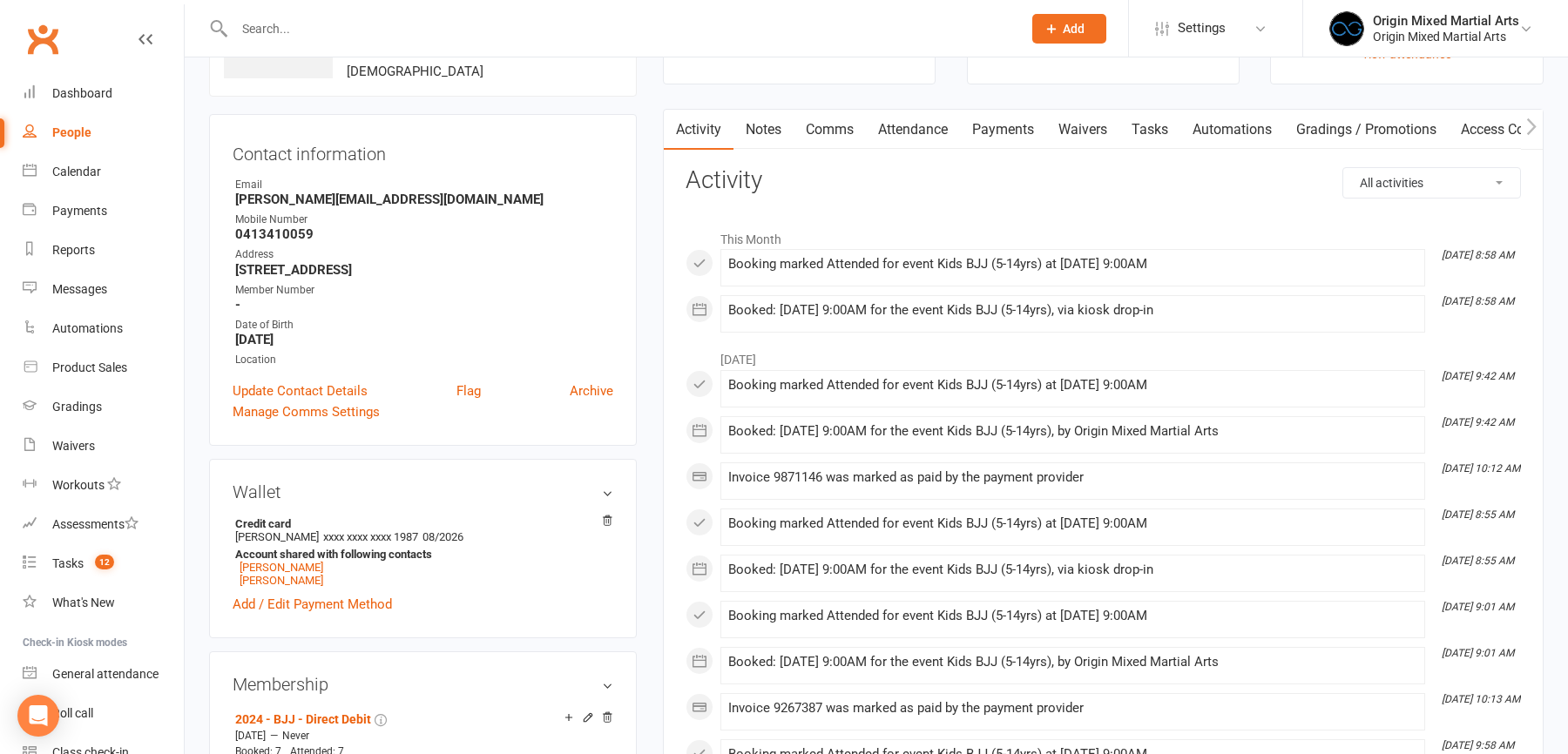
scroll to position [25, 0]
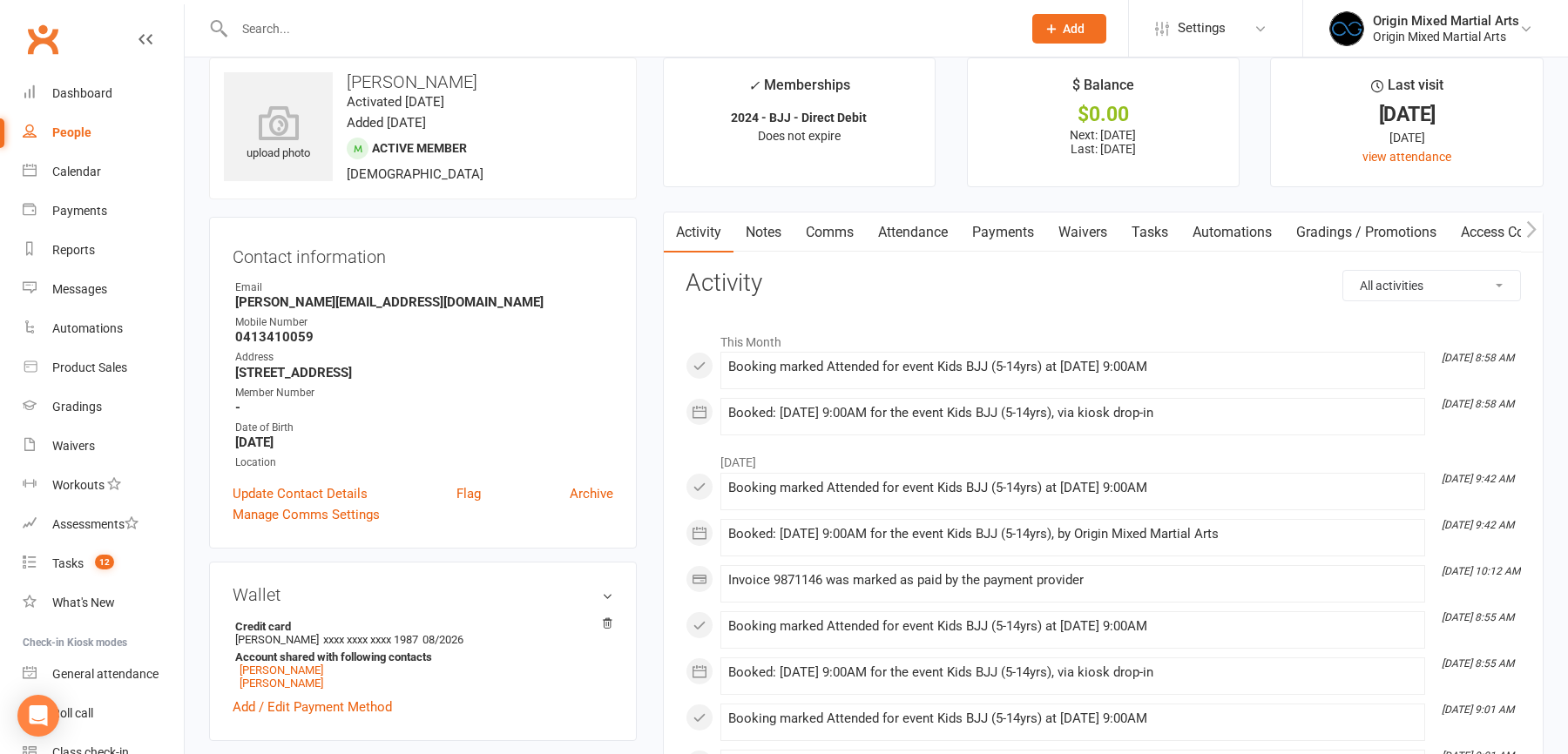
click at [1001, 223] on link "Payments" at bounding box center [1003, 232] width 87 height 40
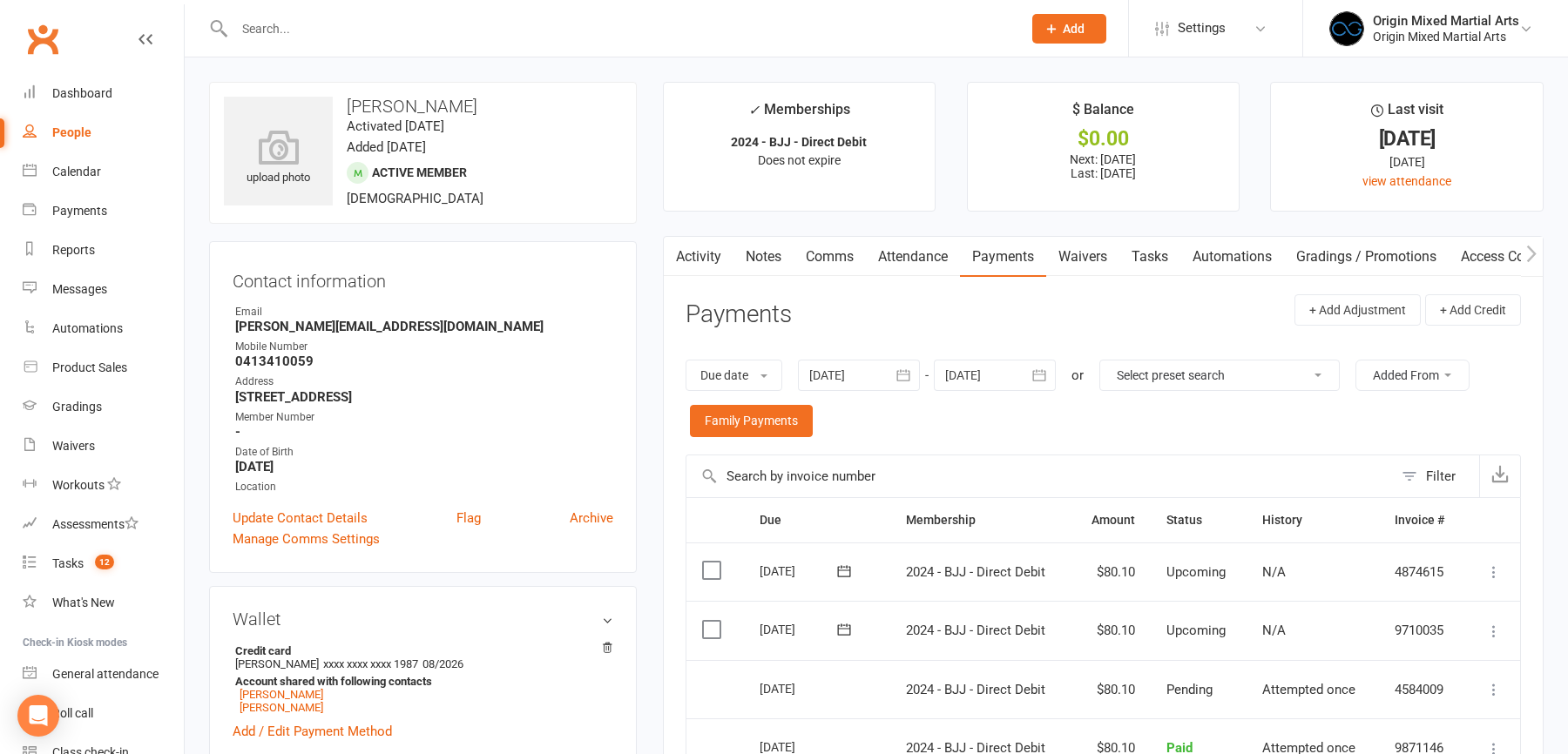
scroll to position [303, 0]
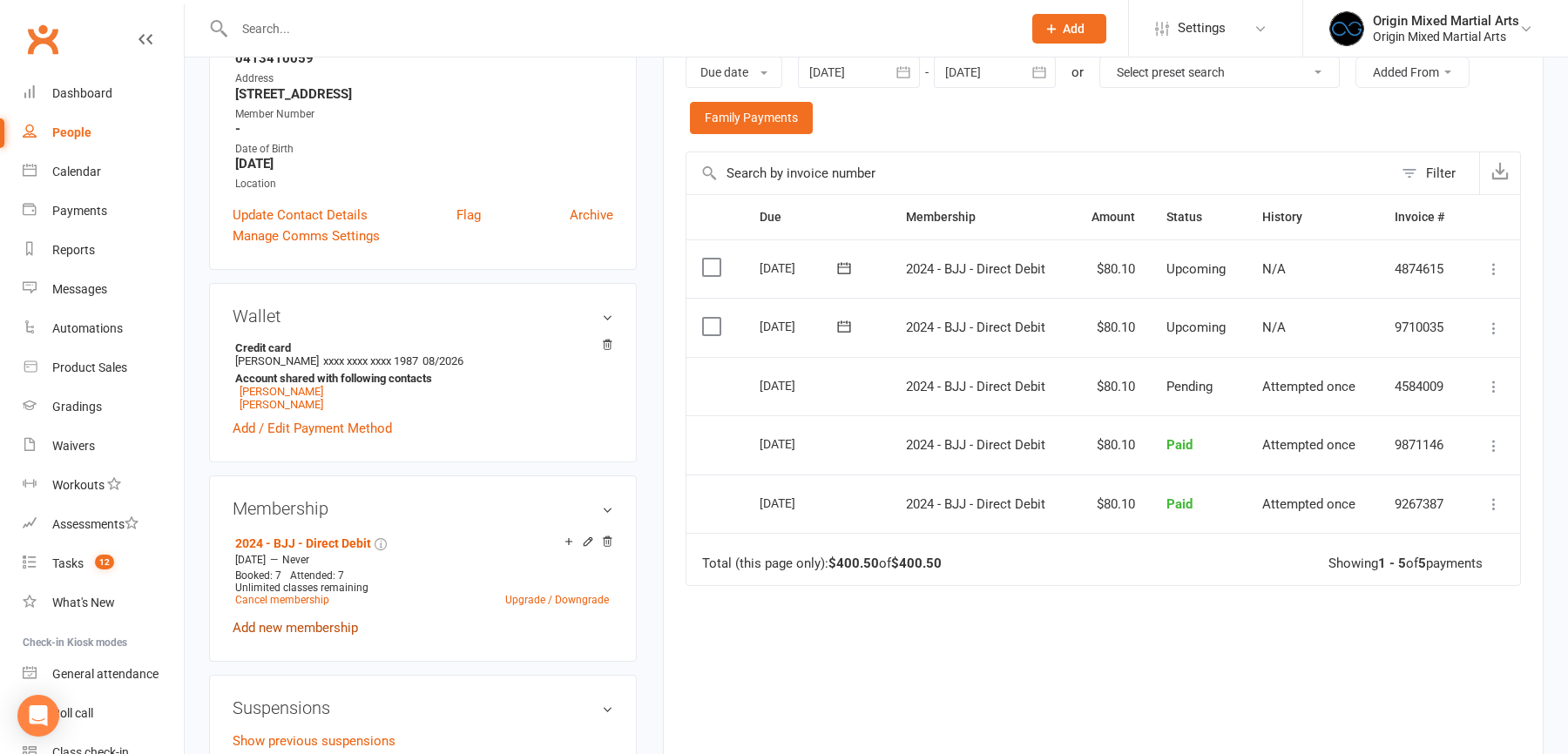
click at [308, 620] on link "Add new membership" at bounding box center [294, 628] width 125 height 16
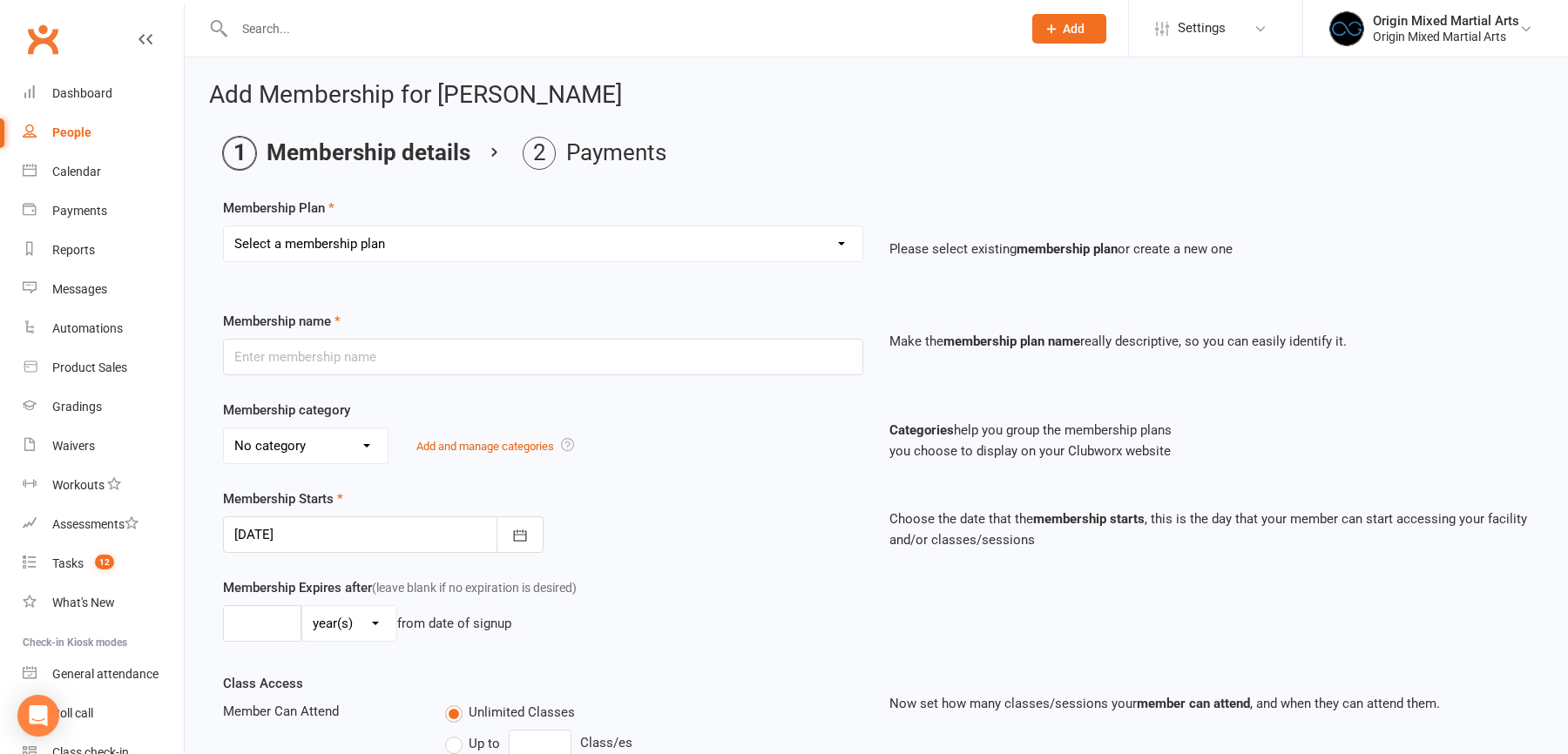
click at [459, 226] on select "Select a membership plan Create new Membership Plan 2023 - BJJ - Direct Debit 2…" at bounding box center [542, 243] width 639 height 34
select select "32"
click at [223, 226] on select "Select a membership plan Create new Membership Plan 2023 - BJJ - Direct Debit 2…" at bounding box center [542, 243] width 639 height 34
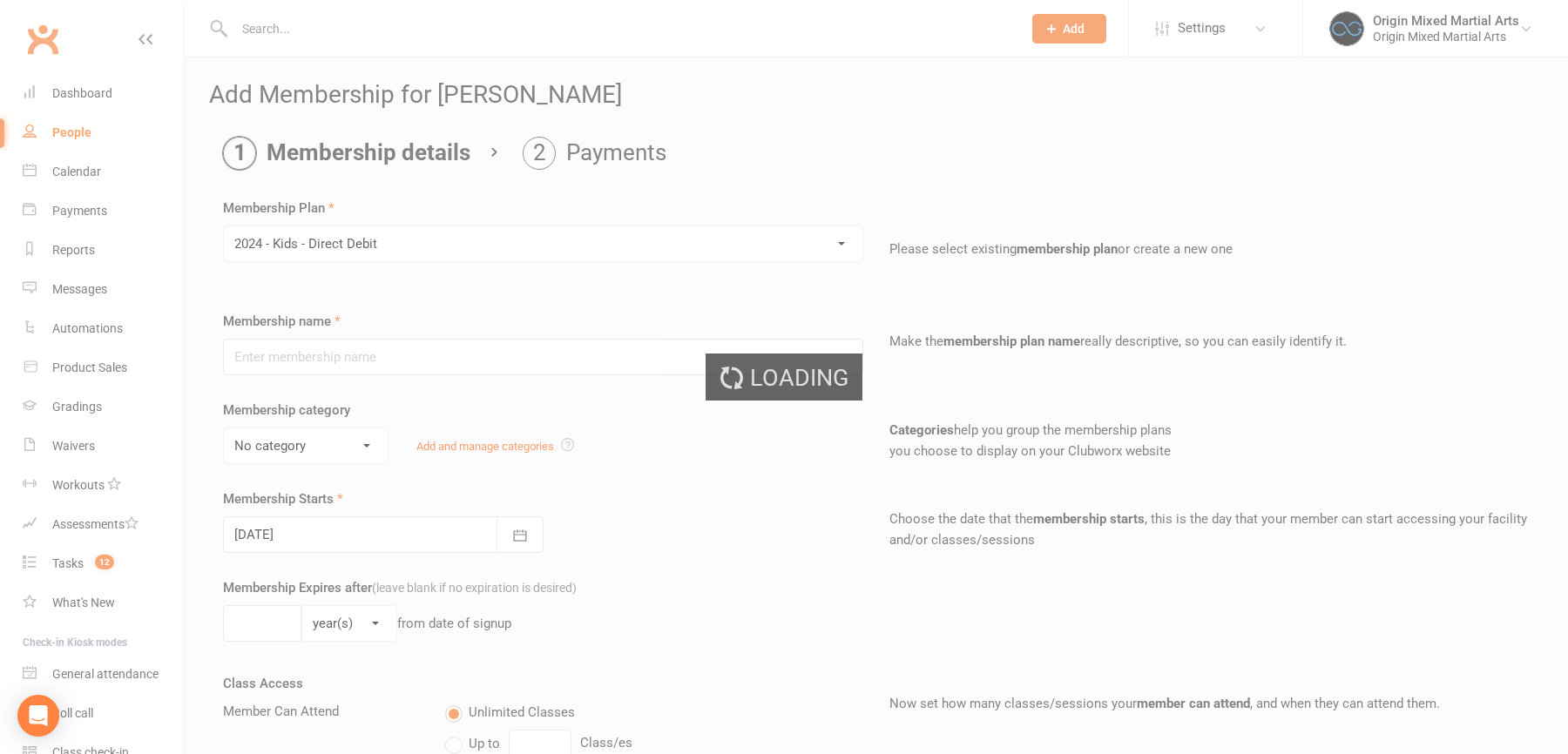
type input "2024 - Kids - Direct Debit"
select select "2"
type input "0"
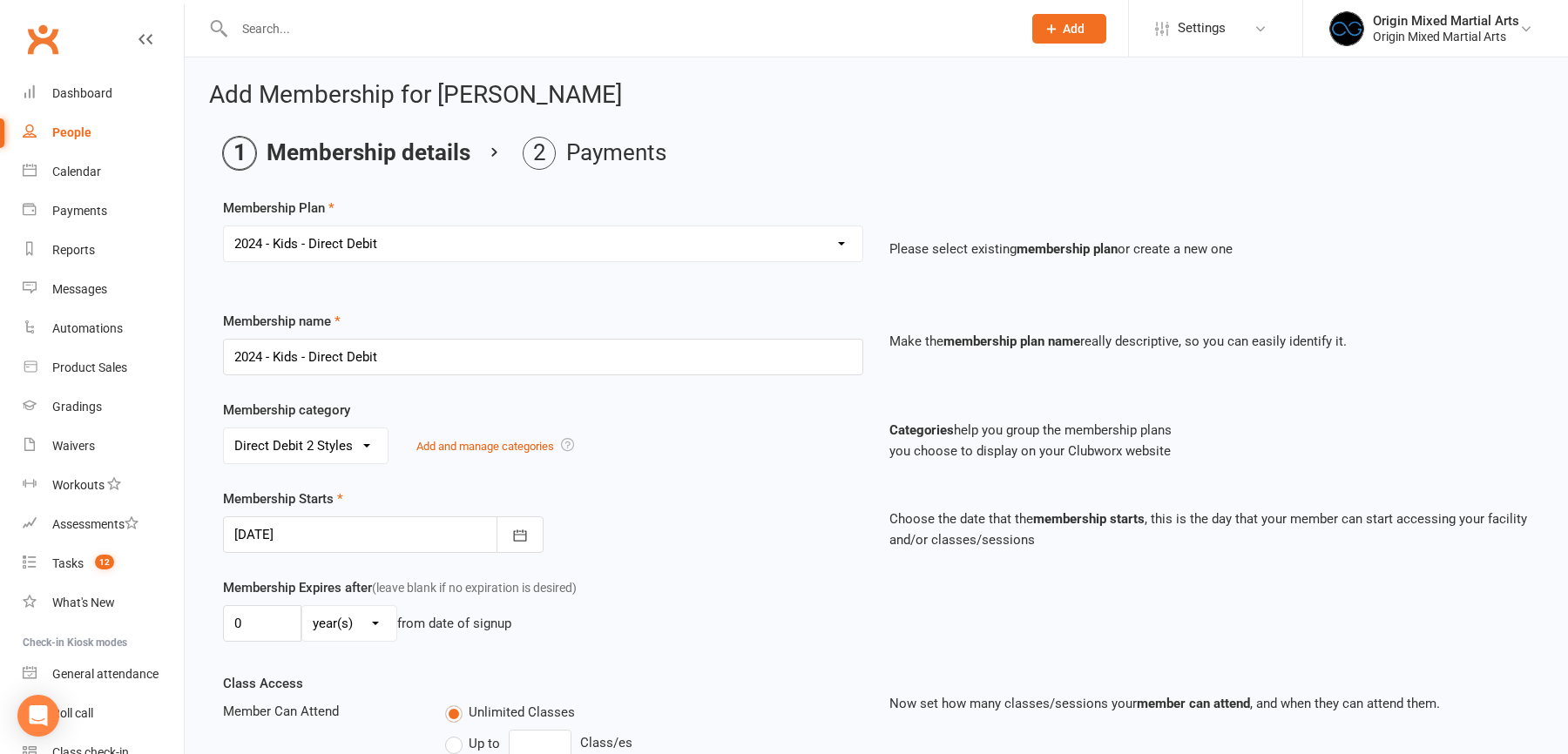
click at [398, 534] on div at bounding box center [384, 534] width 321 height 36
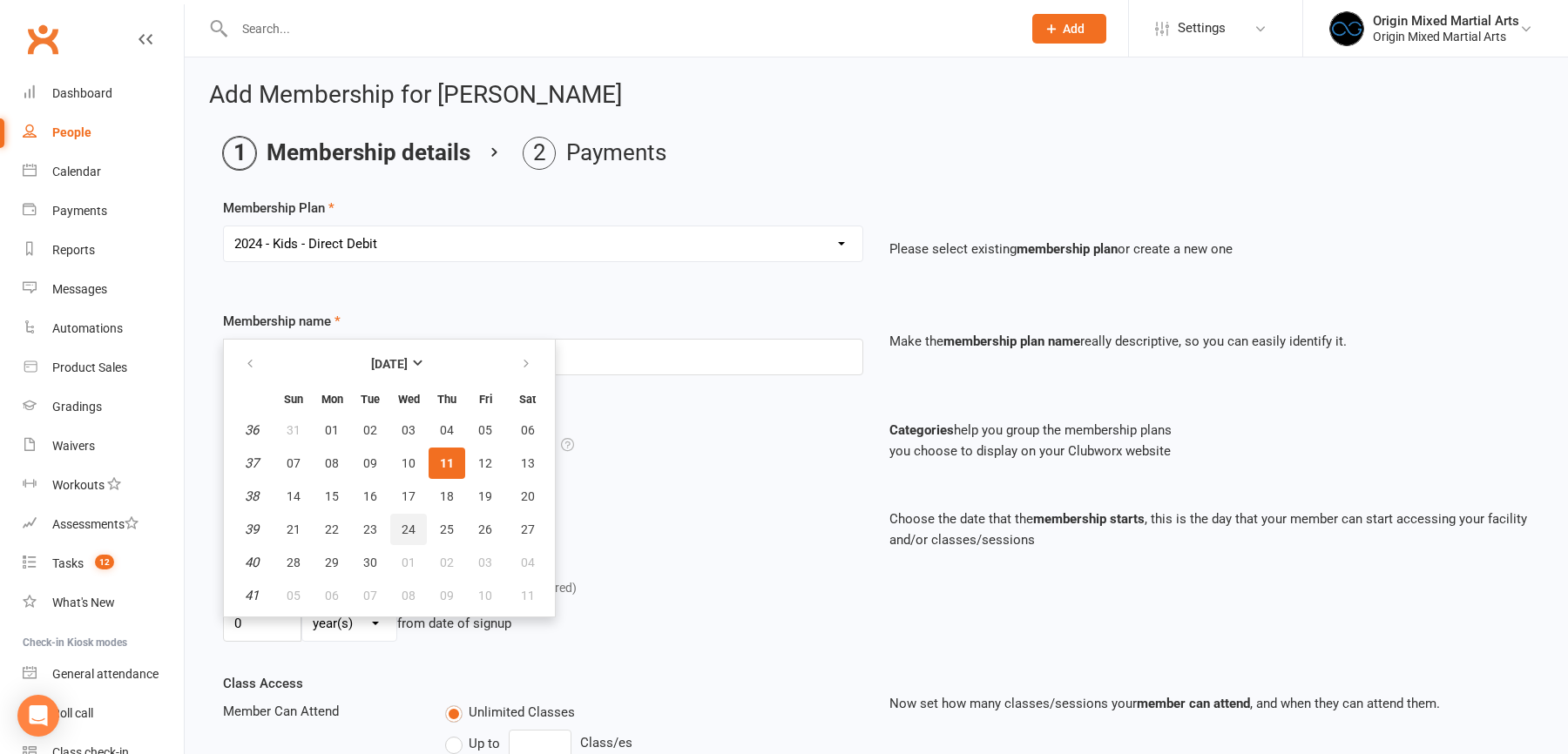
click at [398, 532] on button "24" at bounding box center [408, 530] width 36 height 31
type input "24 Sep 2025"
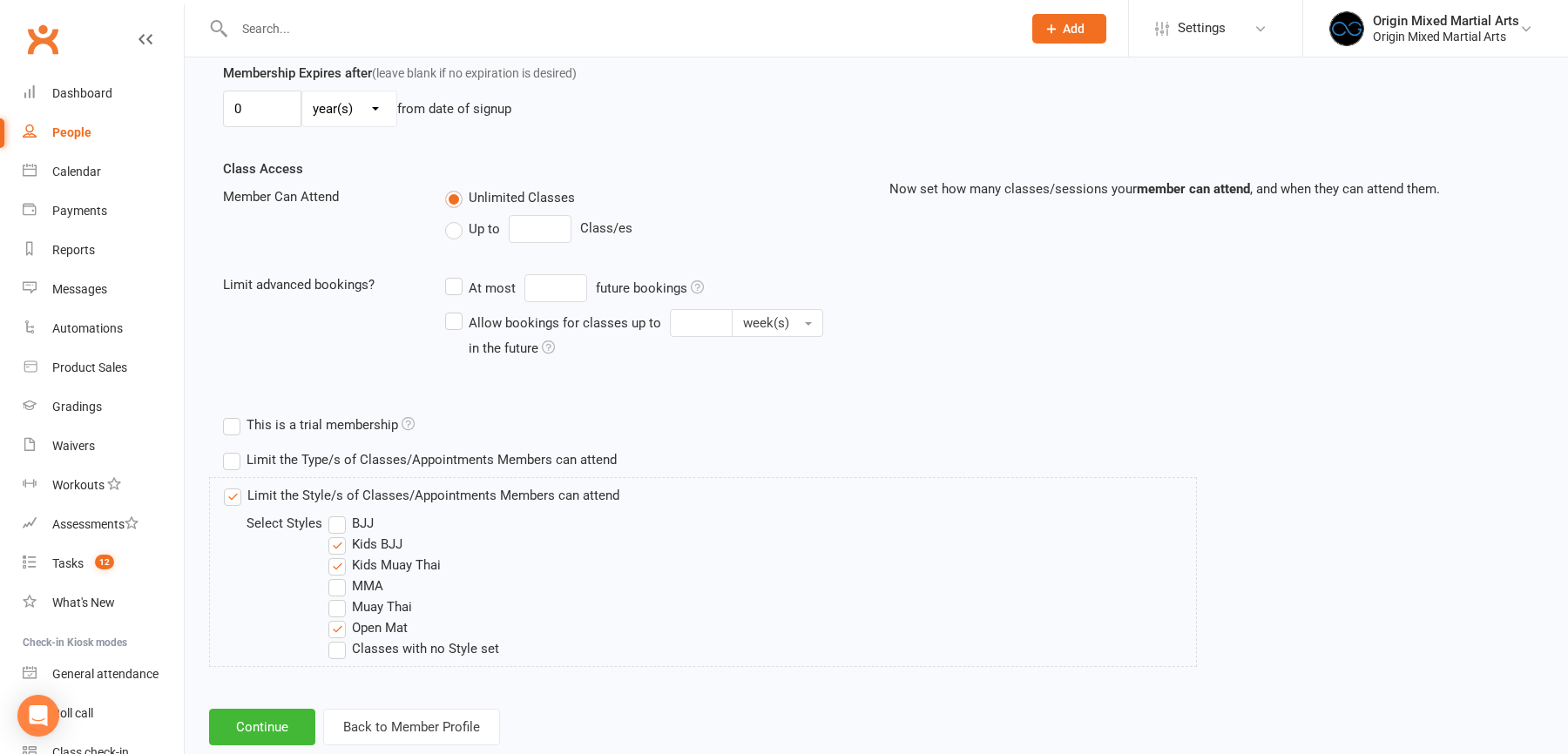
scroll to position [549, 0]
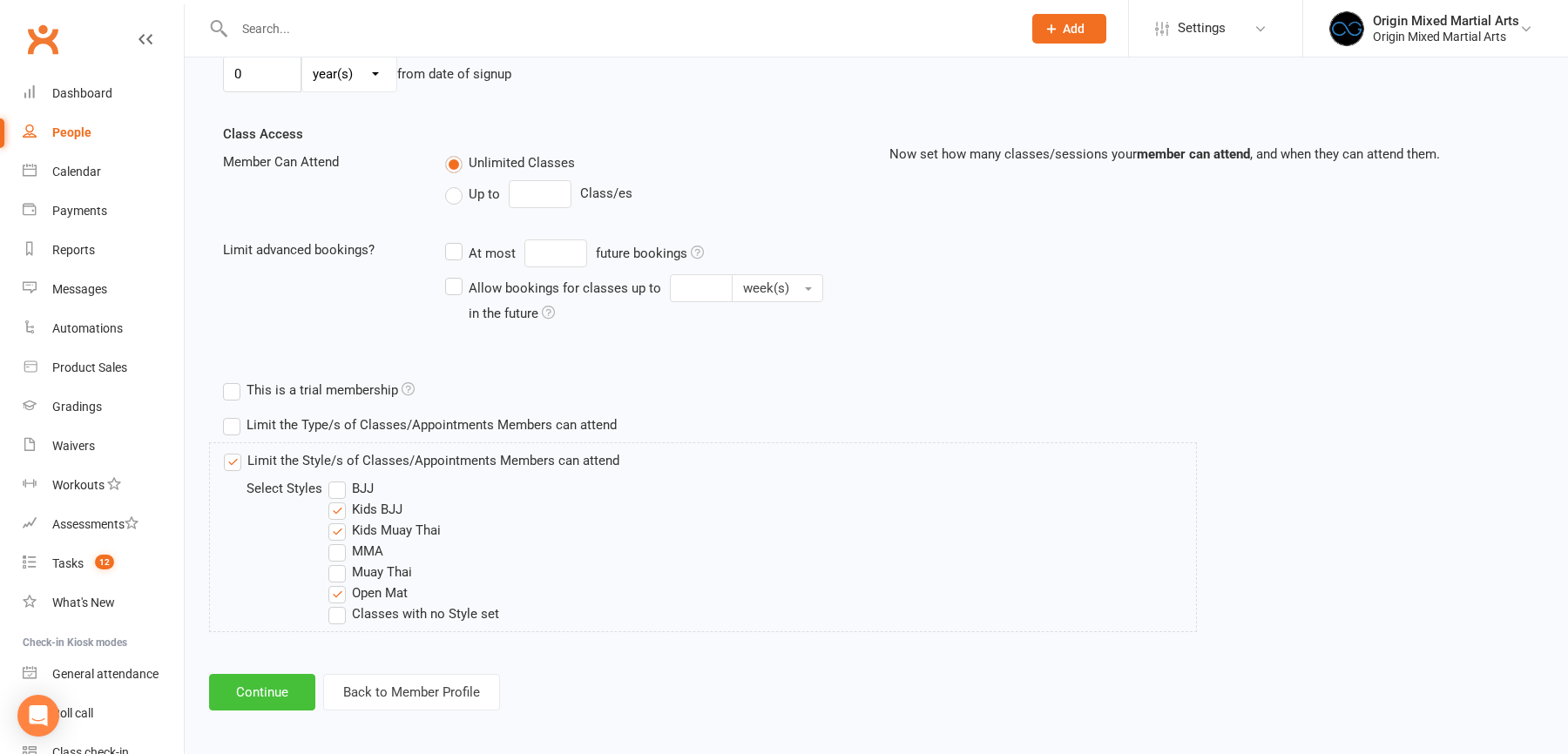
click at [266, 690] on button "Continue" at bounding box center [262, 692] width 106 height 36
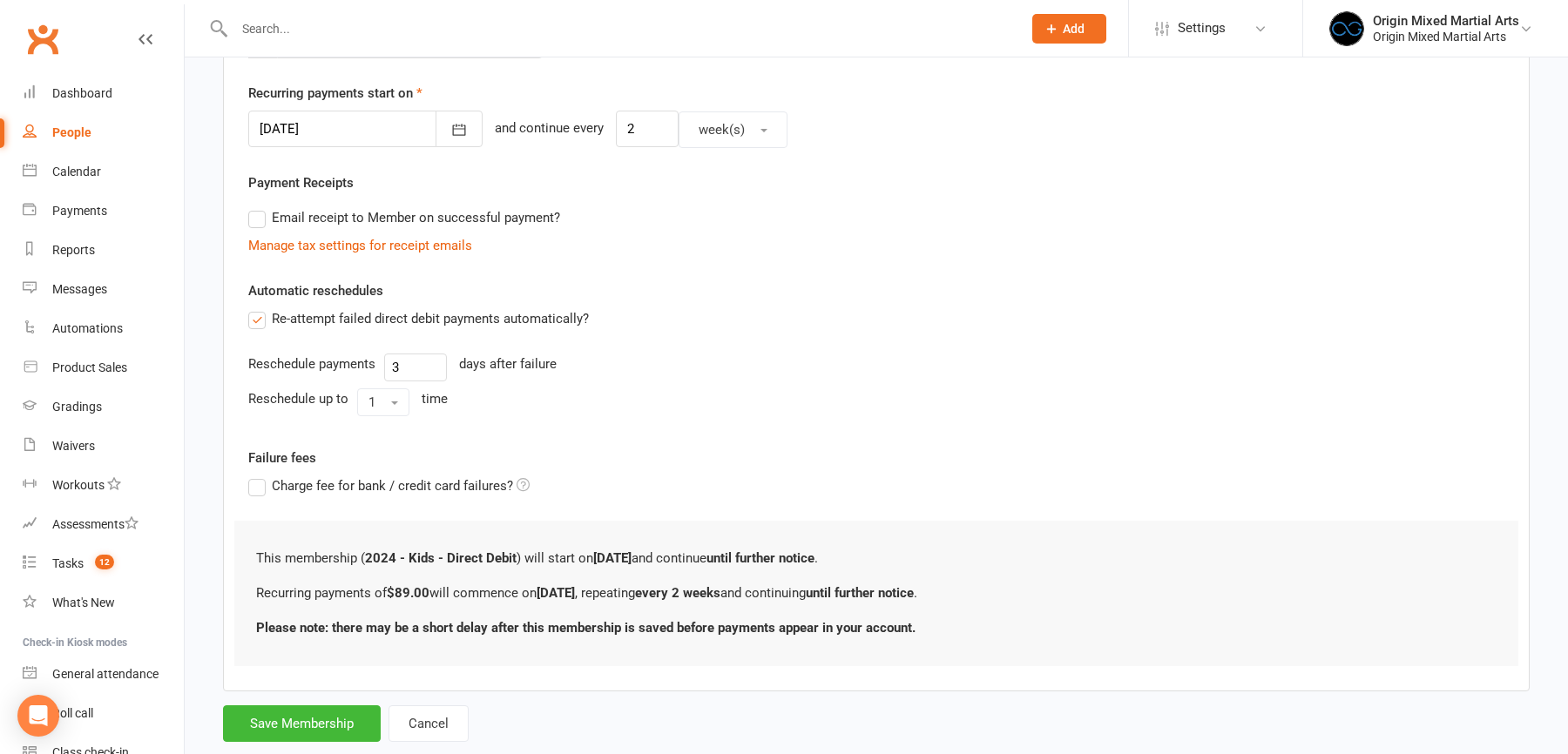
scroll to position [437, 0]
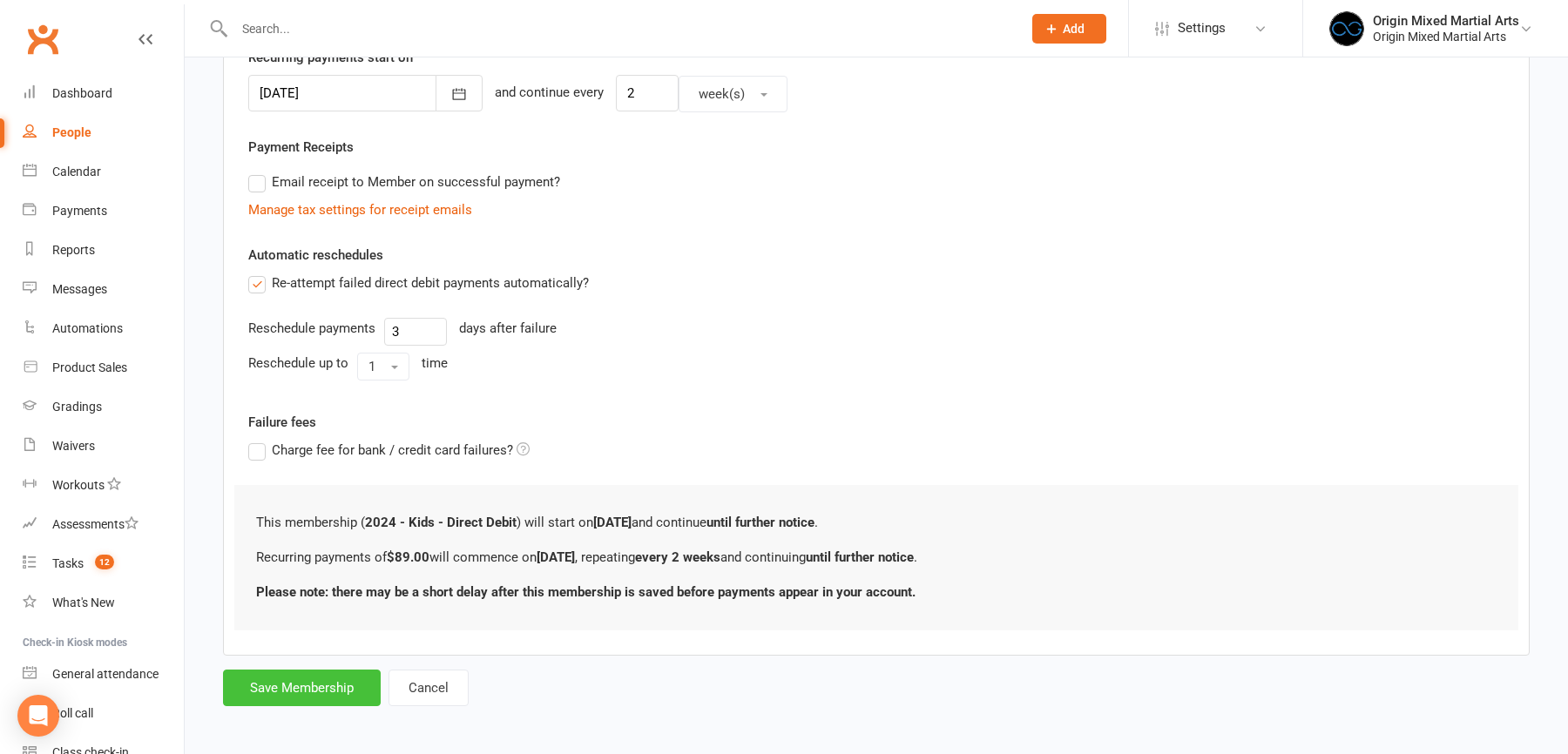
click at [354, 695] on button "Save Membership" at bounding box center [302, 688] width 157 height 36
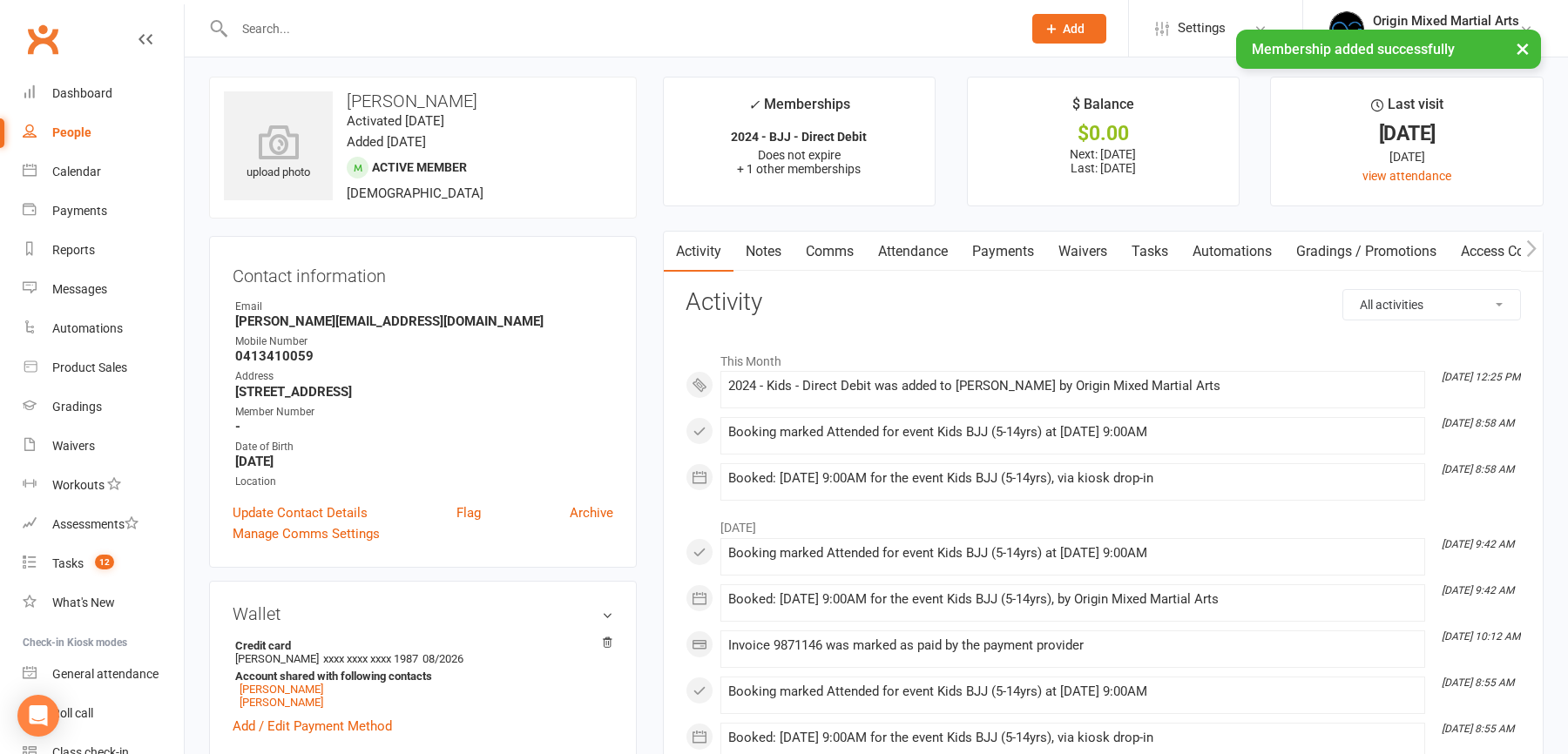
scroll to position [388, 0]
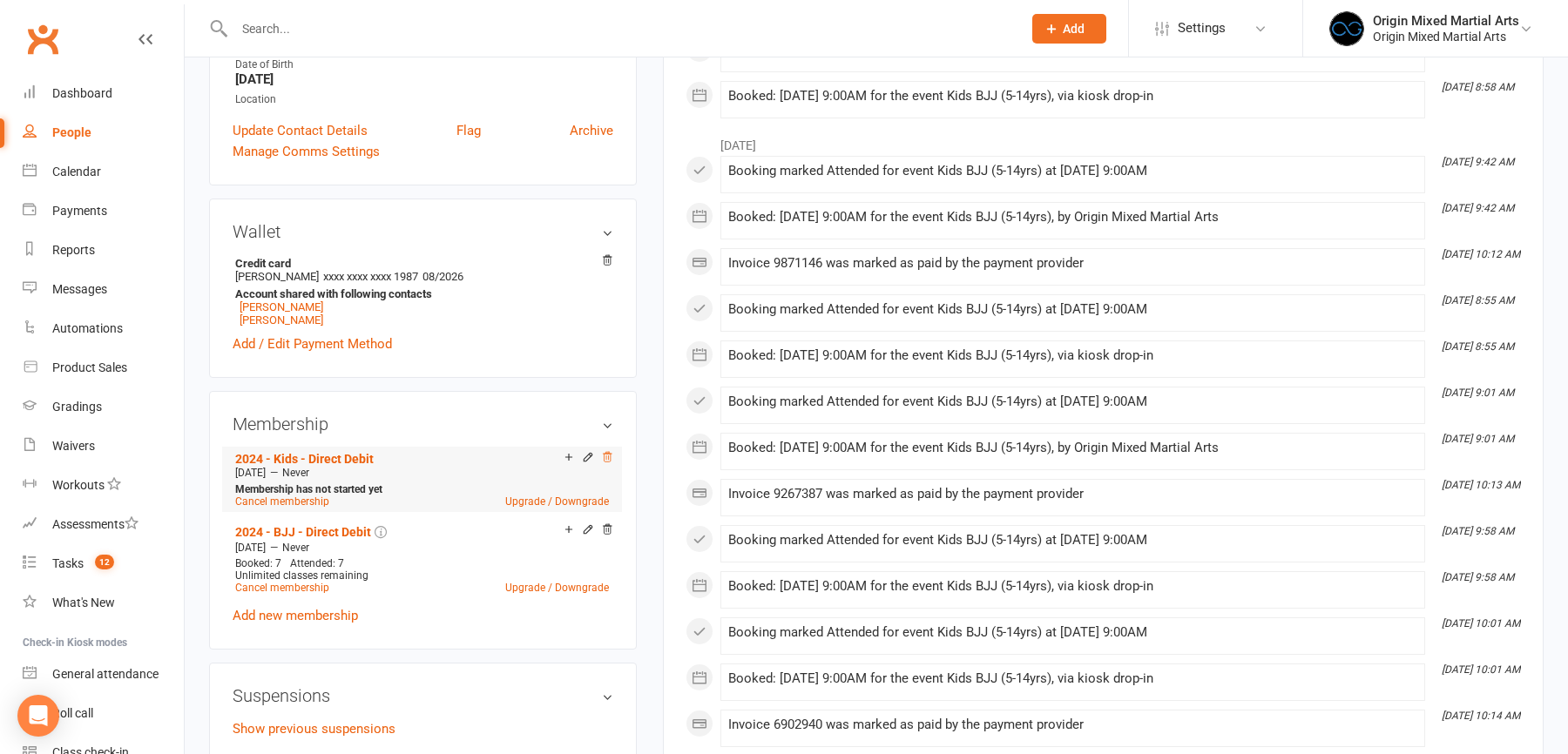
click at [607, 451] on icon at bounding box center [607, 457] width 12 height 12
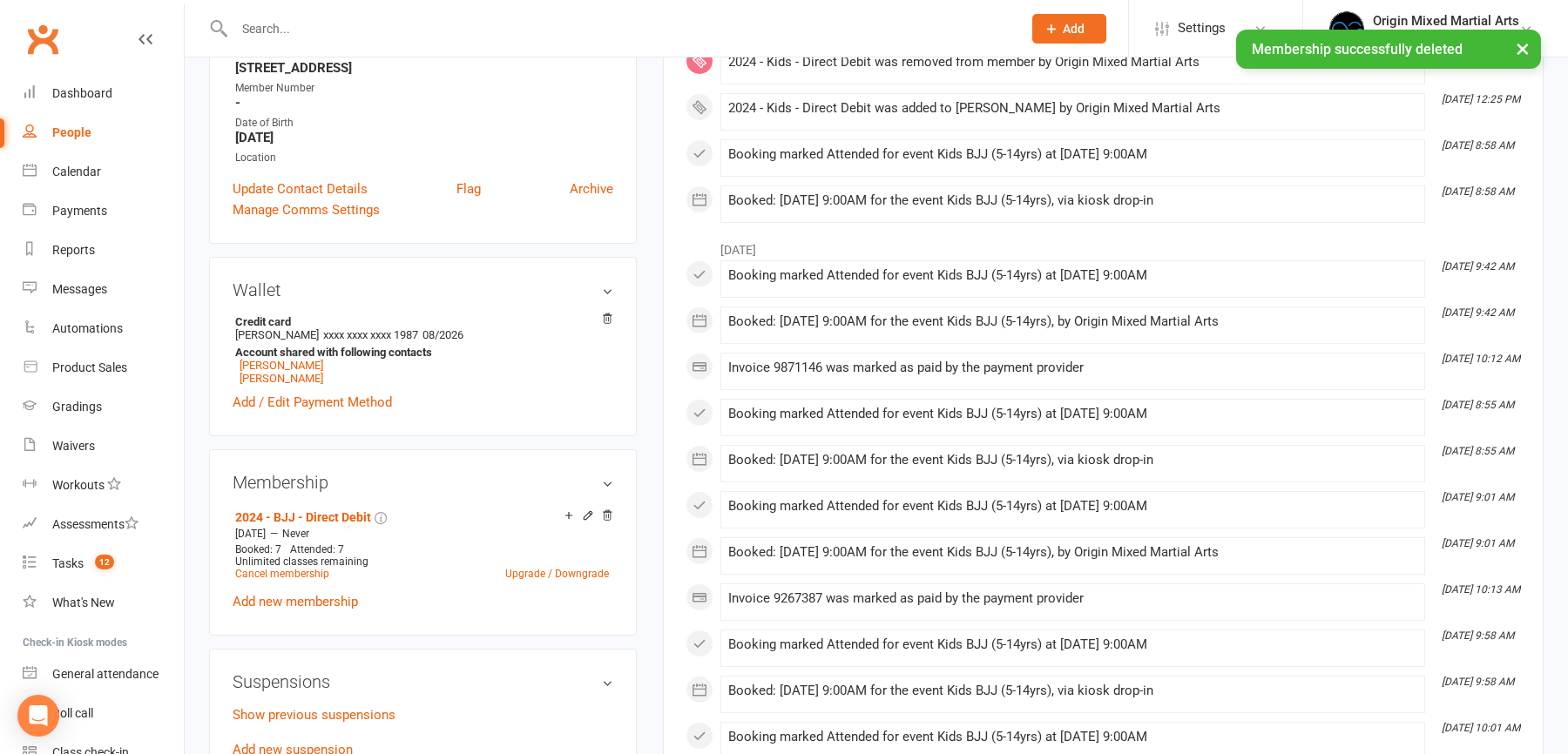
scroll to position [133, 0]
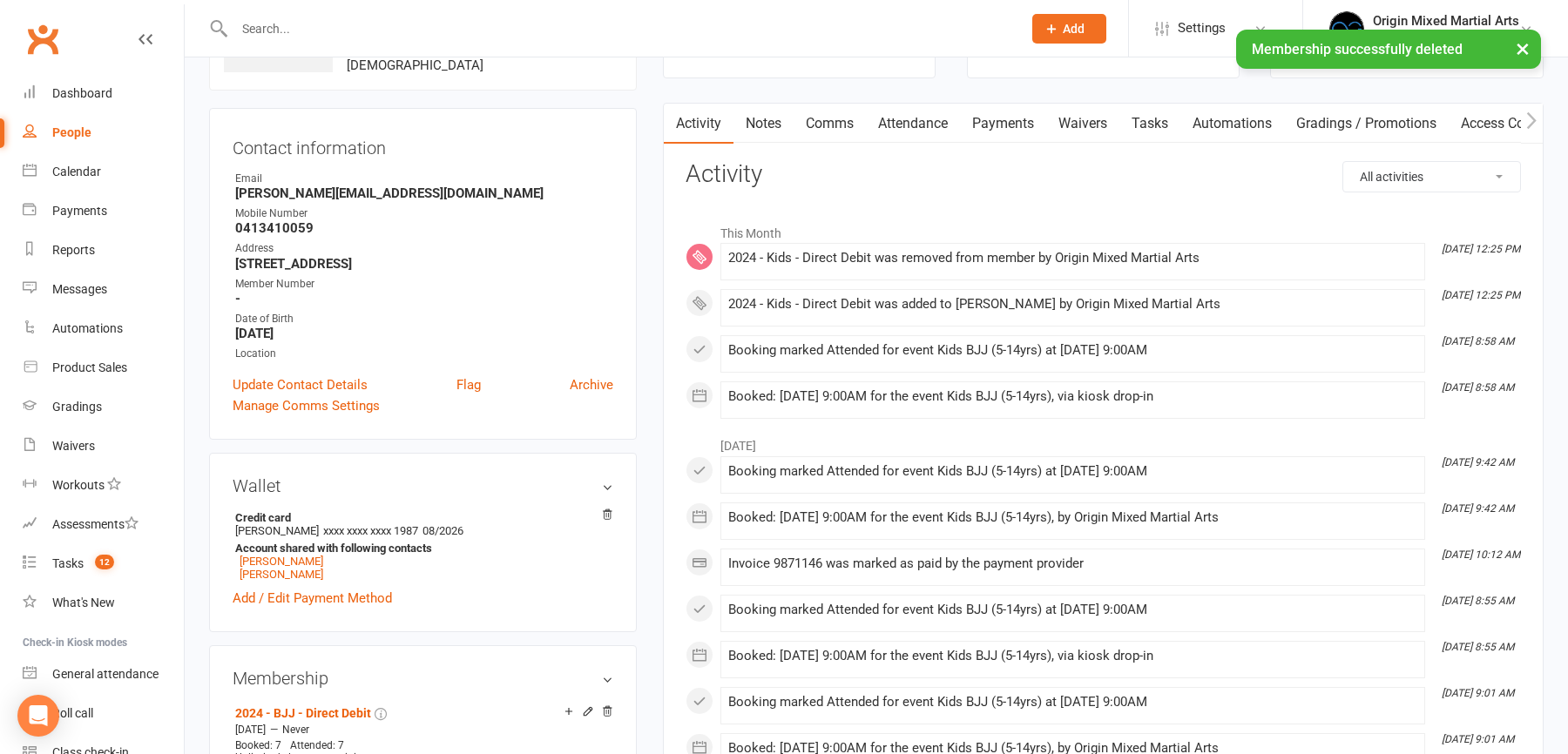
click at [1016, 125] on link "Payments" at bounding box center [1003, 123] width 87 height 40
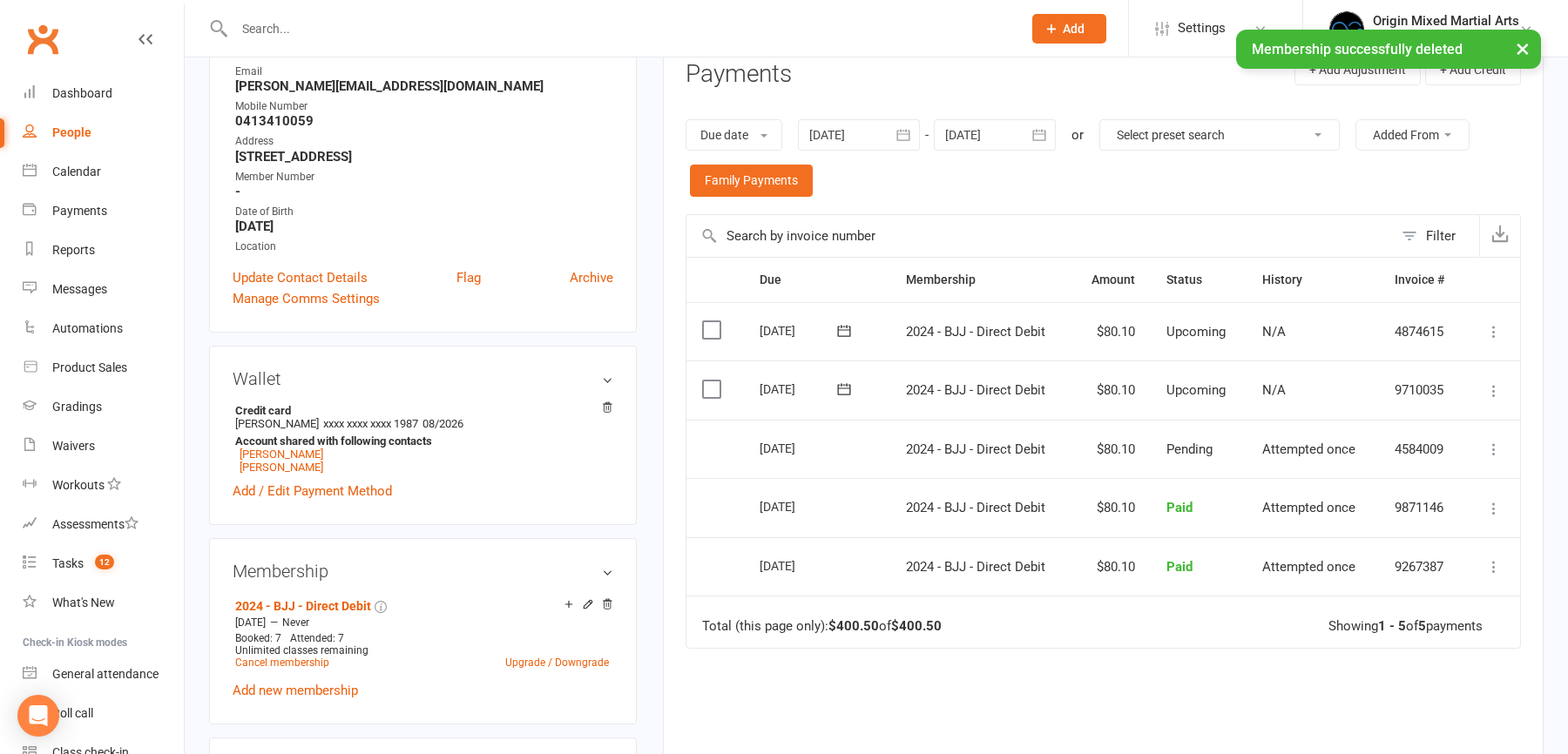
scroll to position [473, 0]
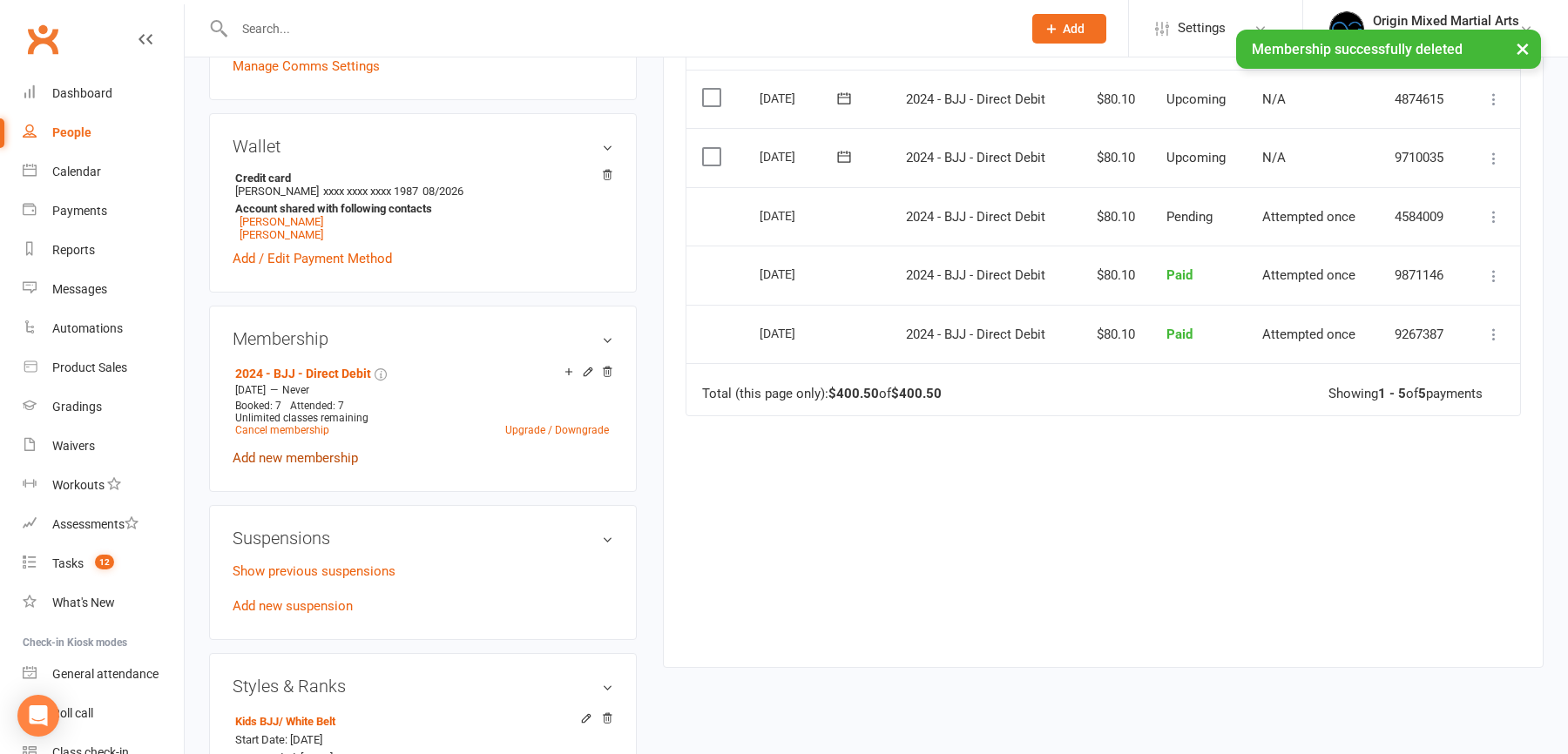
click at [309, 453] on link "Add new membership" at bounding box center [294, 459] width 125 height 16
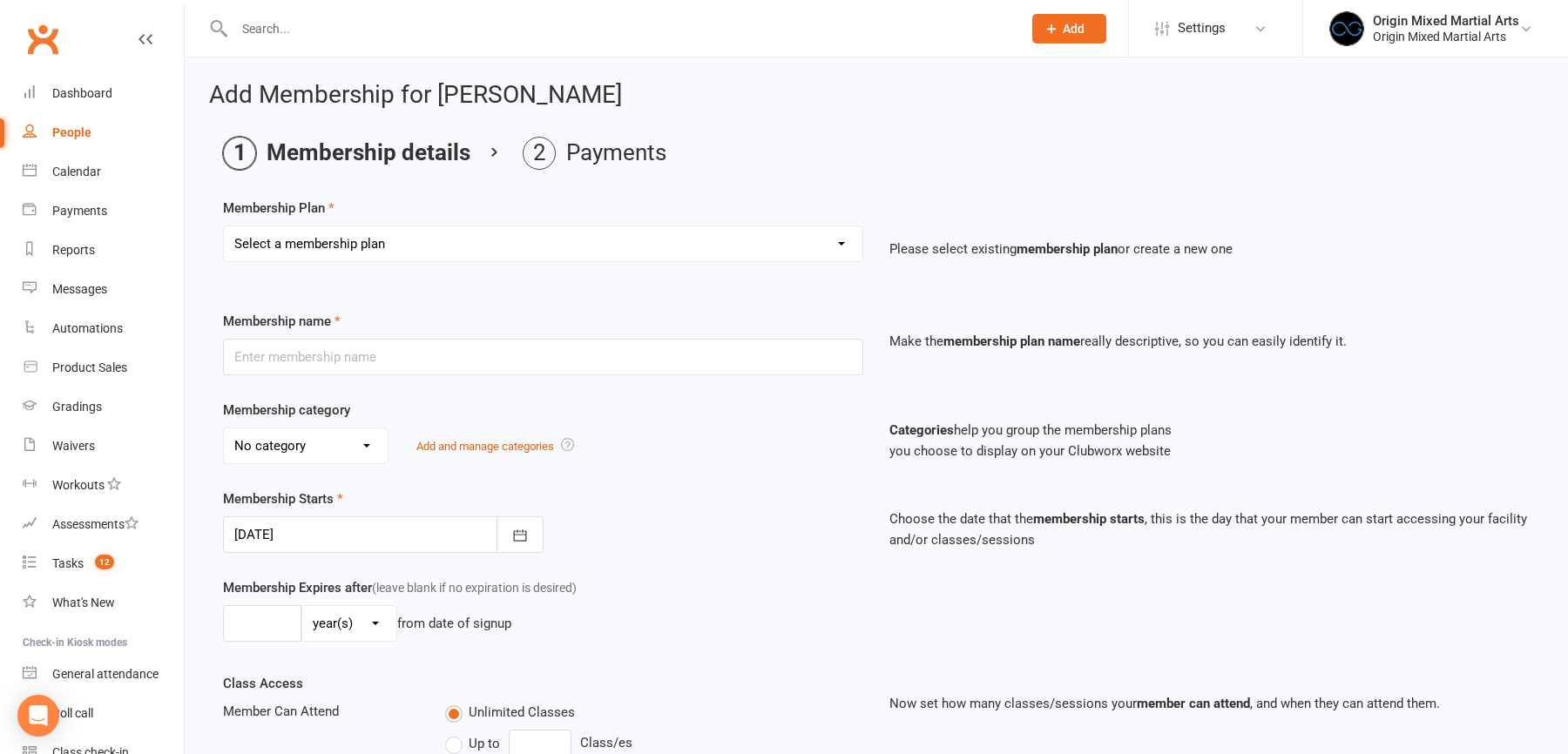
click at [358, 248] on select "Select a membership plan Create new Membership Plan 2023 - BJJ - Direct Debit 2…" at bounding box center [542, 243] width 639 height 34
select select "32"
click at [223, 226] on select "Select a membership plan Create new Membership Plan 2023 - BJJ - Direct Debit 2…" at bounding box center [542, 243] width 639 height 34
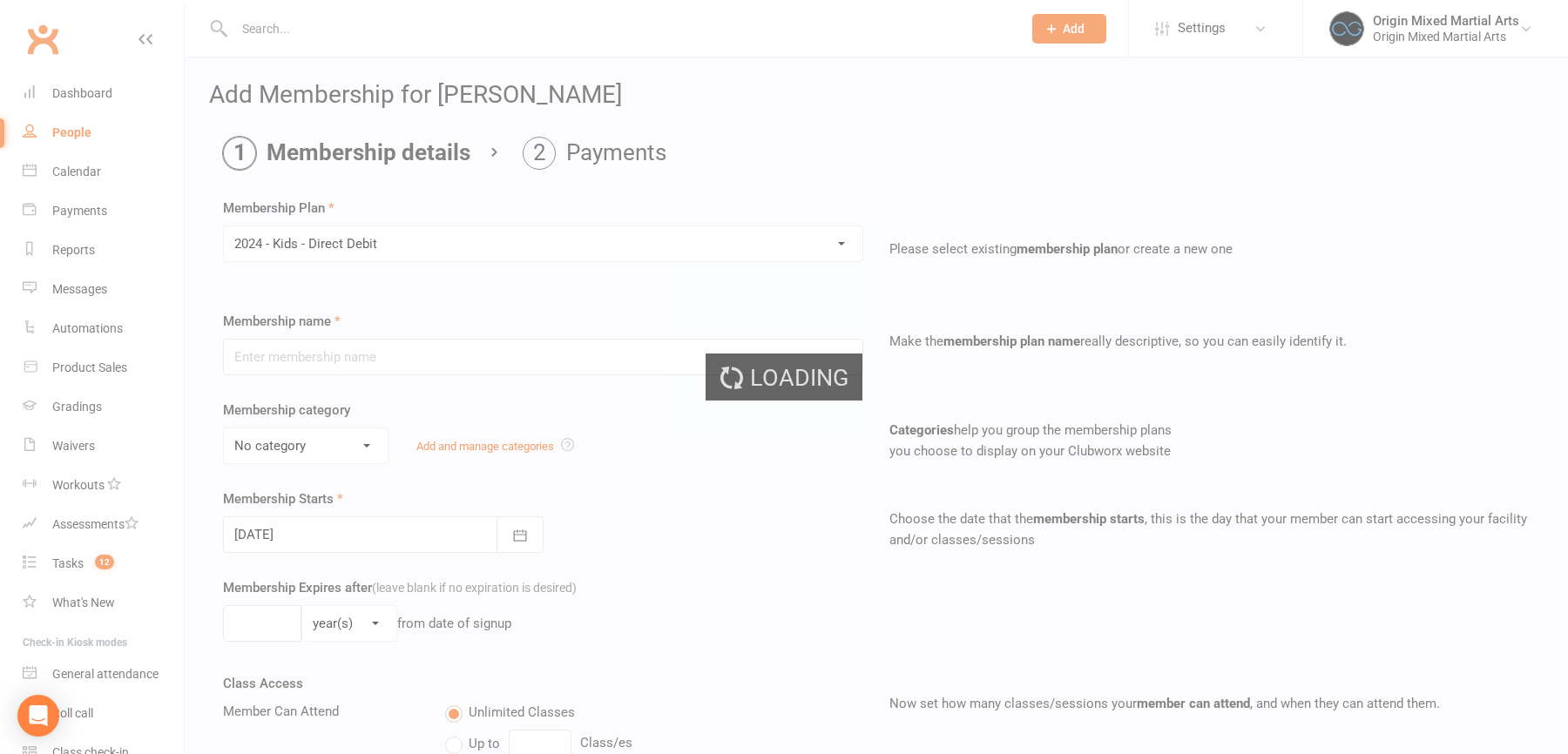
type input "2024 - Kids - Direct Debit"
select select "2"
type input "0"
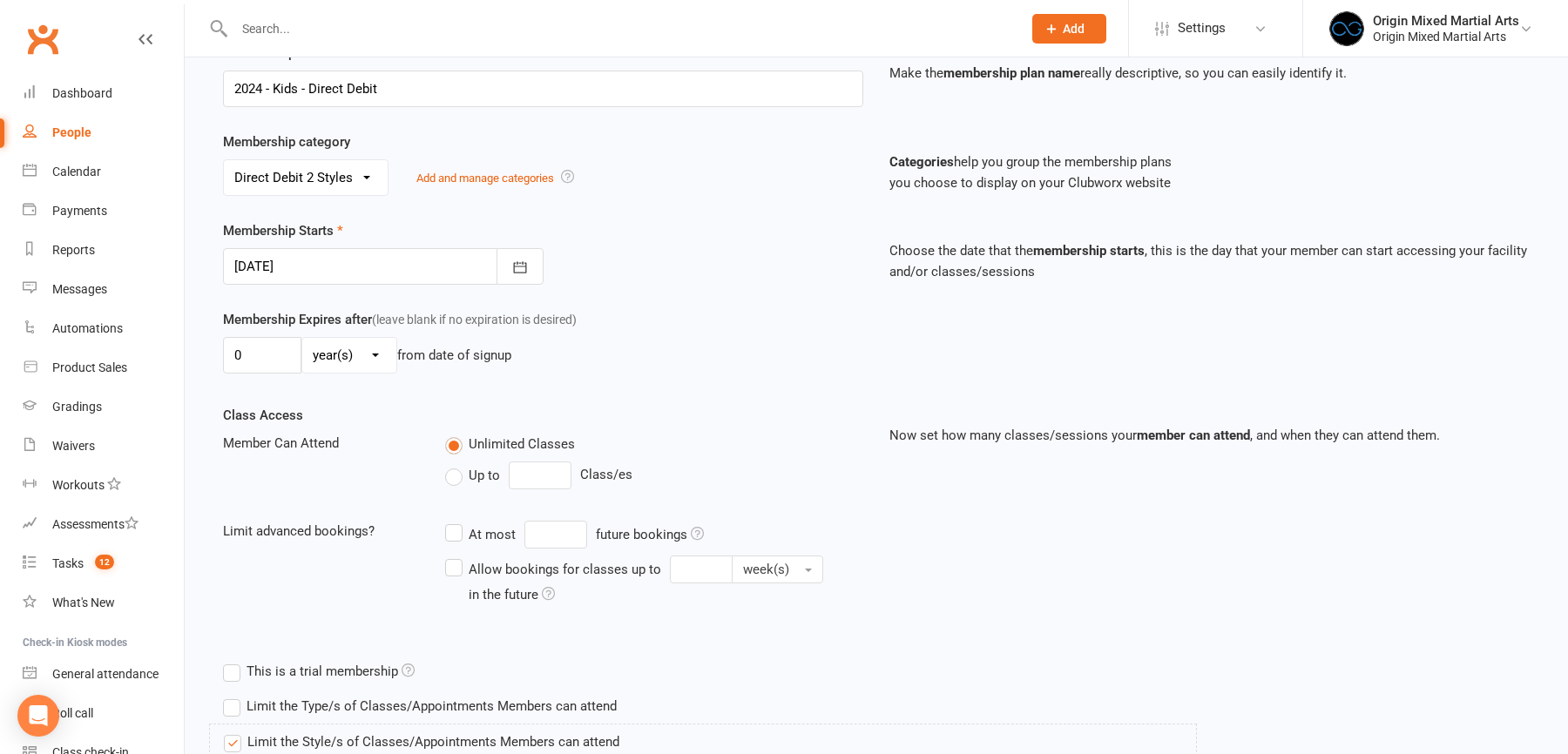
scroll to position [294, 0]
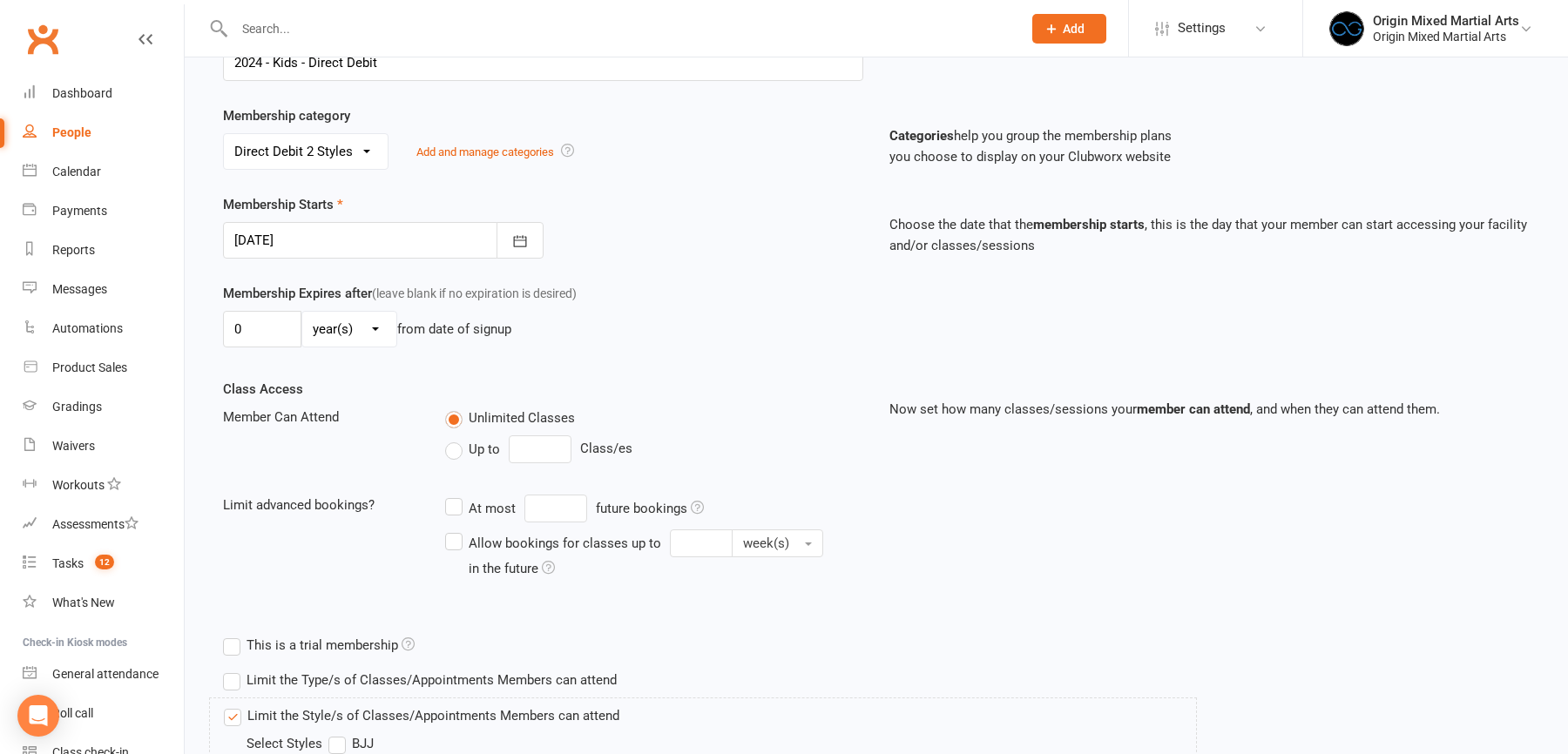
click at [466, 241] on div at bounding box center [384, 240] width 321 height 36
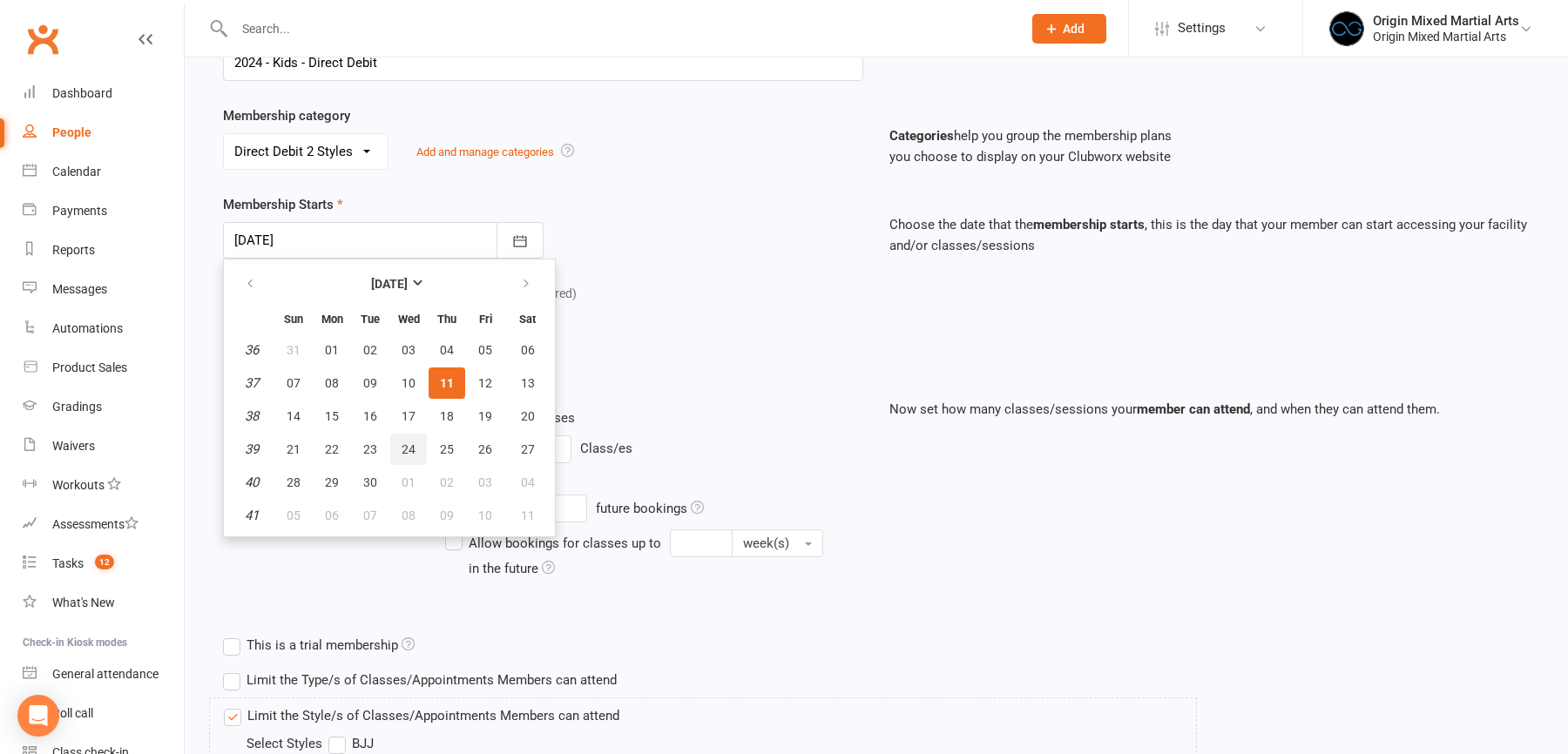
click at [398, 444] on button "24" at bounding box center [408, 450] width 36 height 31
type input "24 Sep 2025"
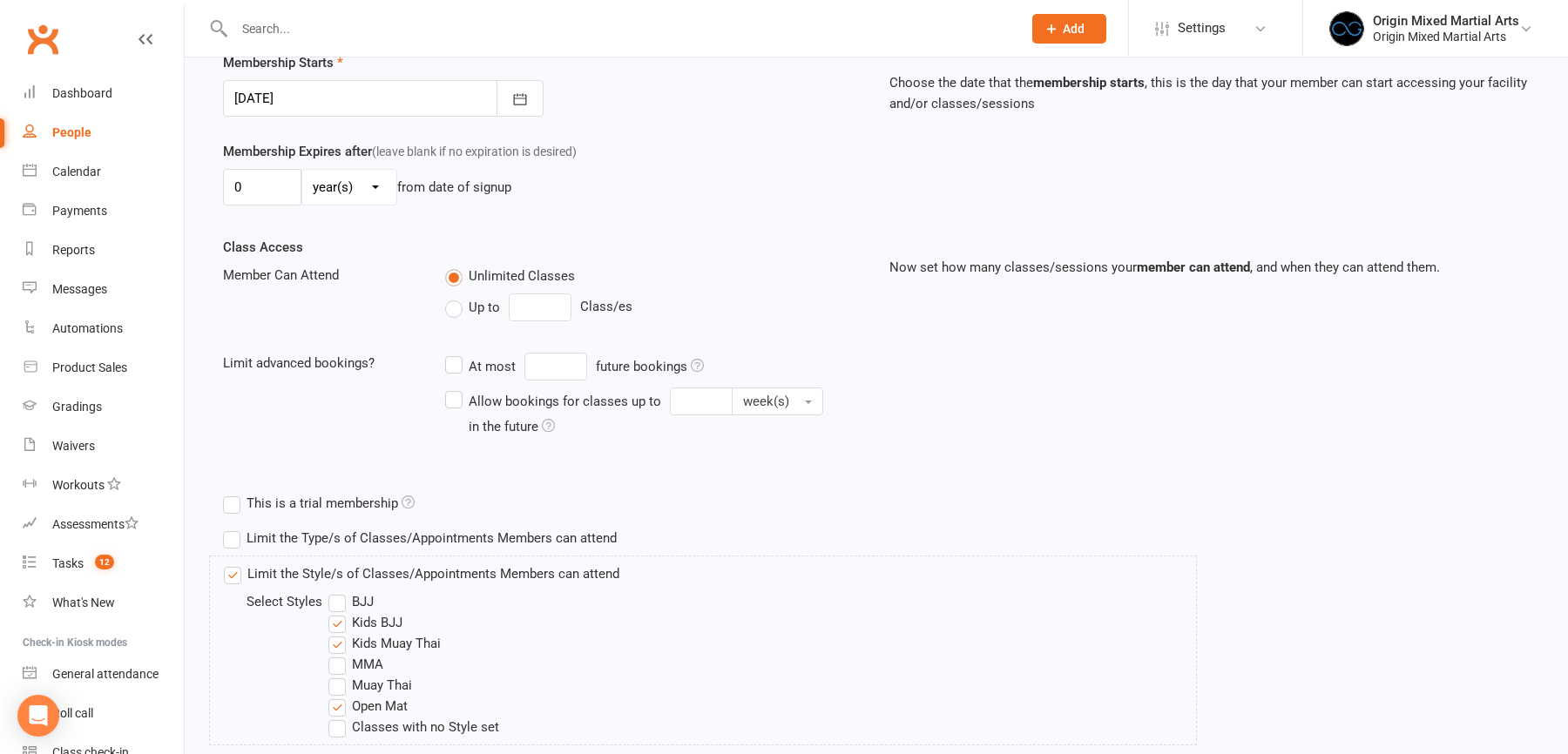
scroll to position [549, 0]
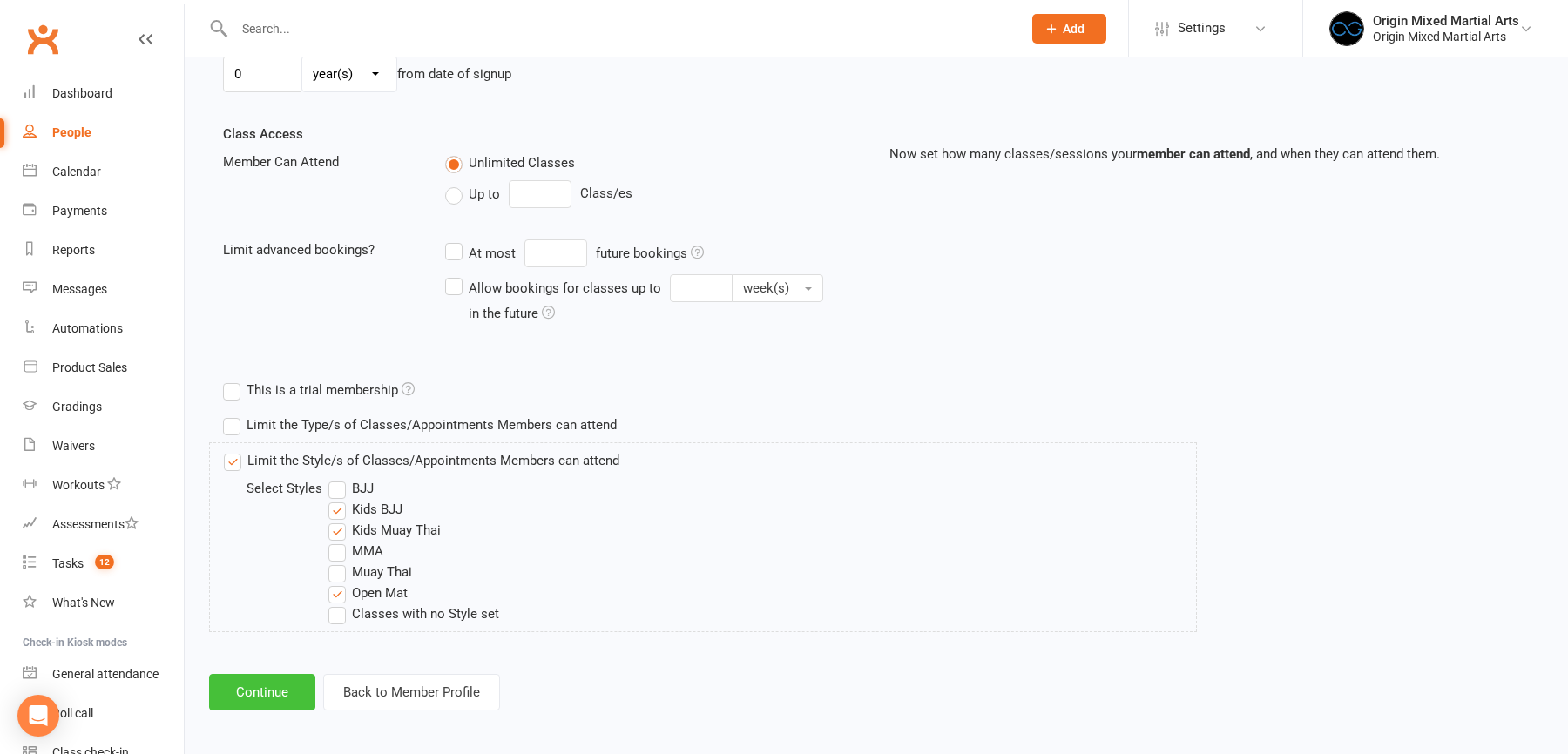
click at [272, 702] on button "Continue" at bounding box center [262, 692] width 106 height 36
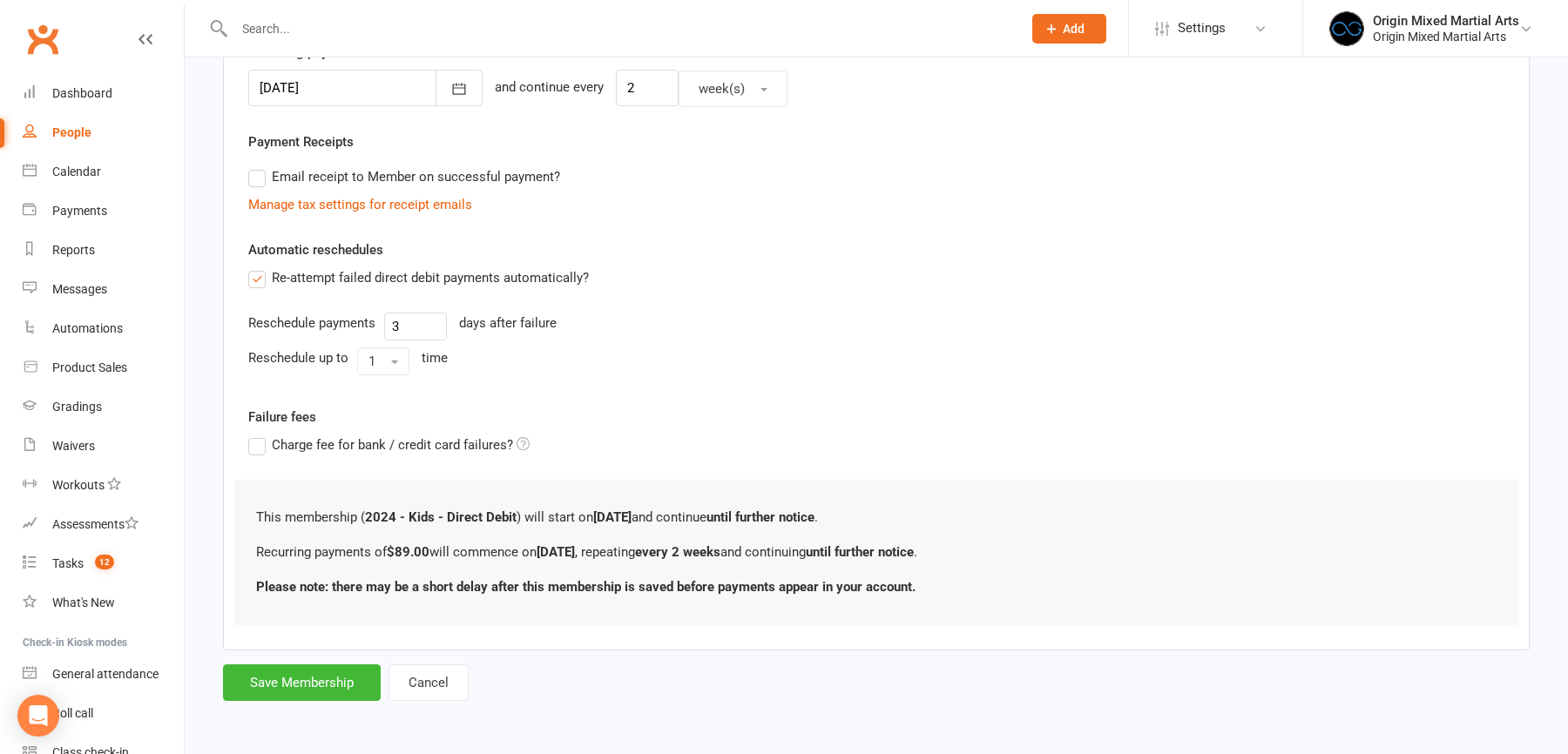
scroll to position [0, 0]
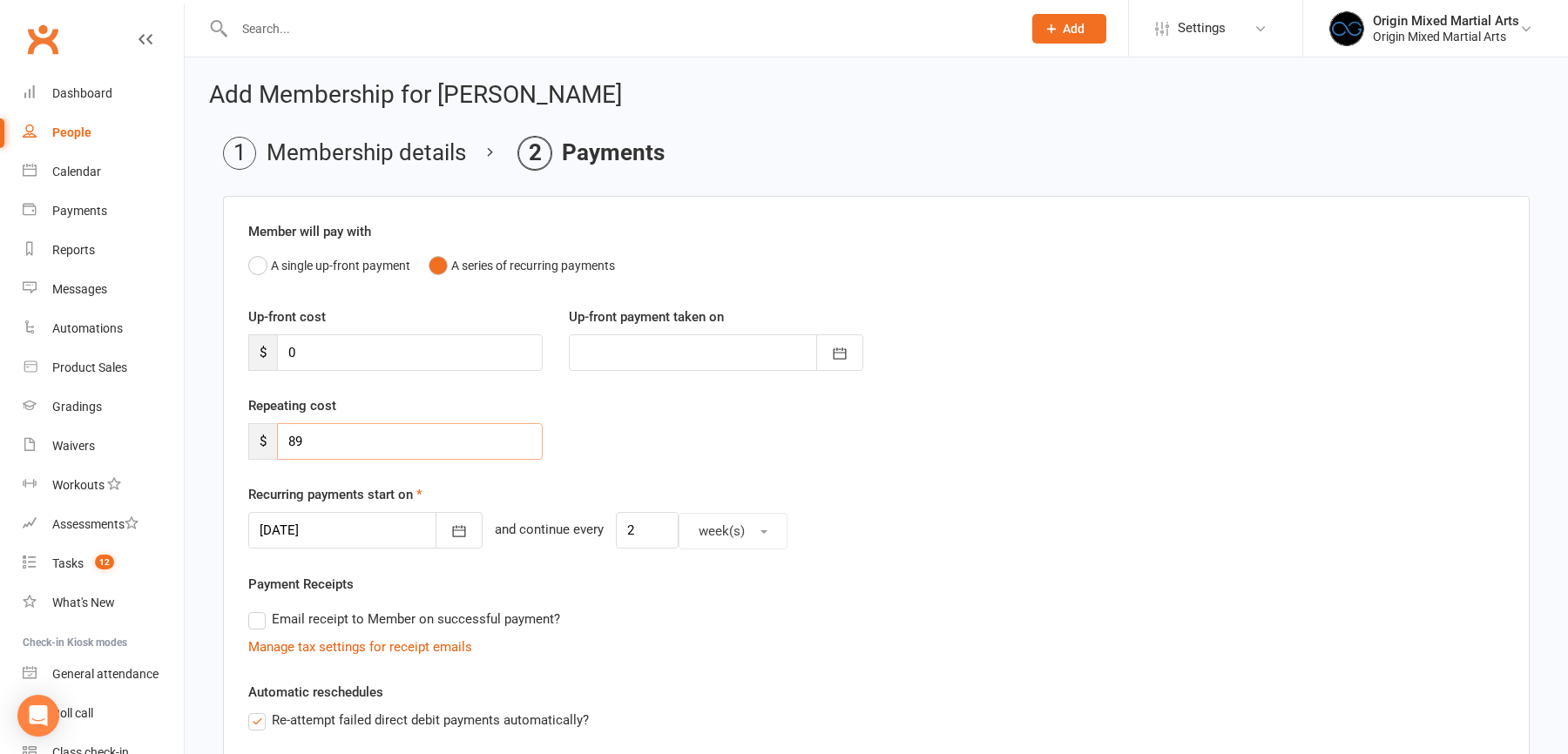
click at [317, 447] on input "89" at bounding box center [409, 441] width 266 height 36
type input "80.1"
click at [656, 443] on div "Repeating cost $ 80.1" at bounding box center [876, 440] width 1283 height 89
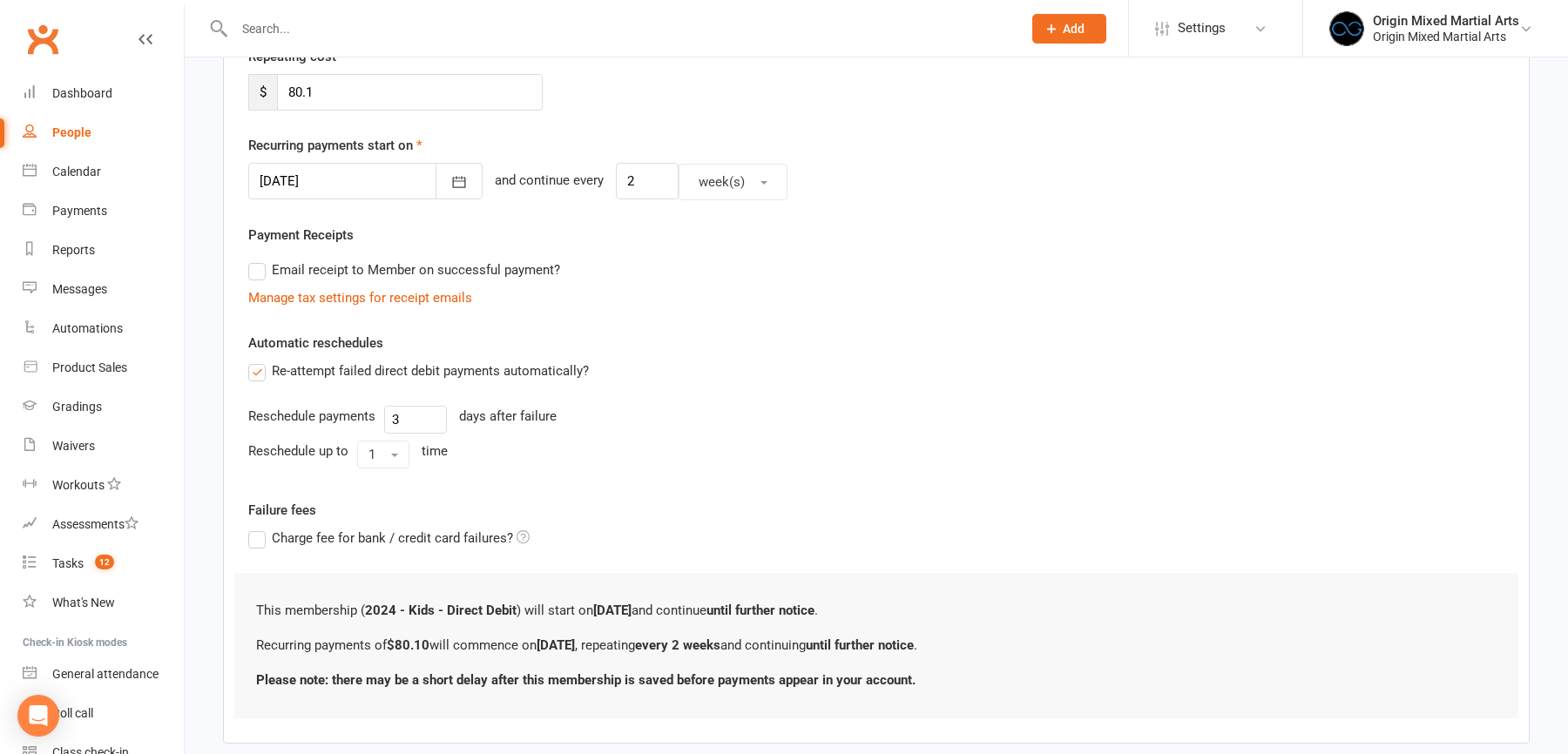
scroll to position [437, 0]
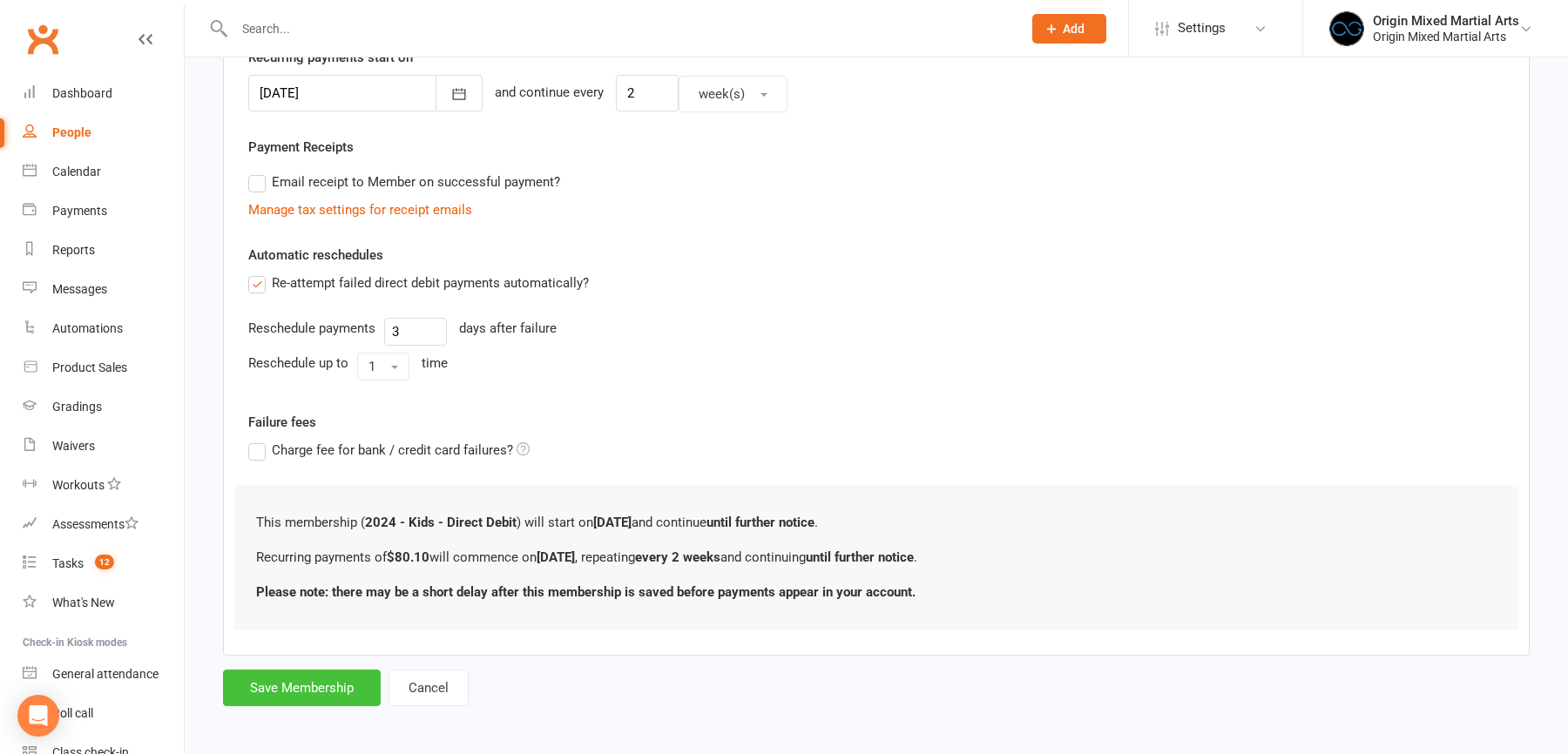
click at [352, 677] on button "Save Membership" at bounding box center [302, 688] width 157 height 36
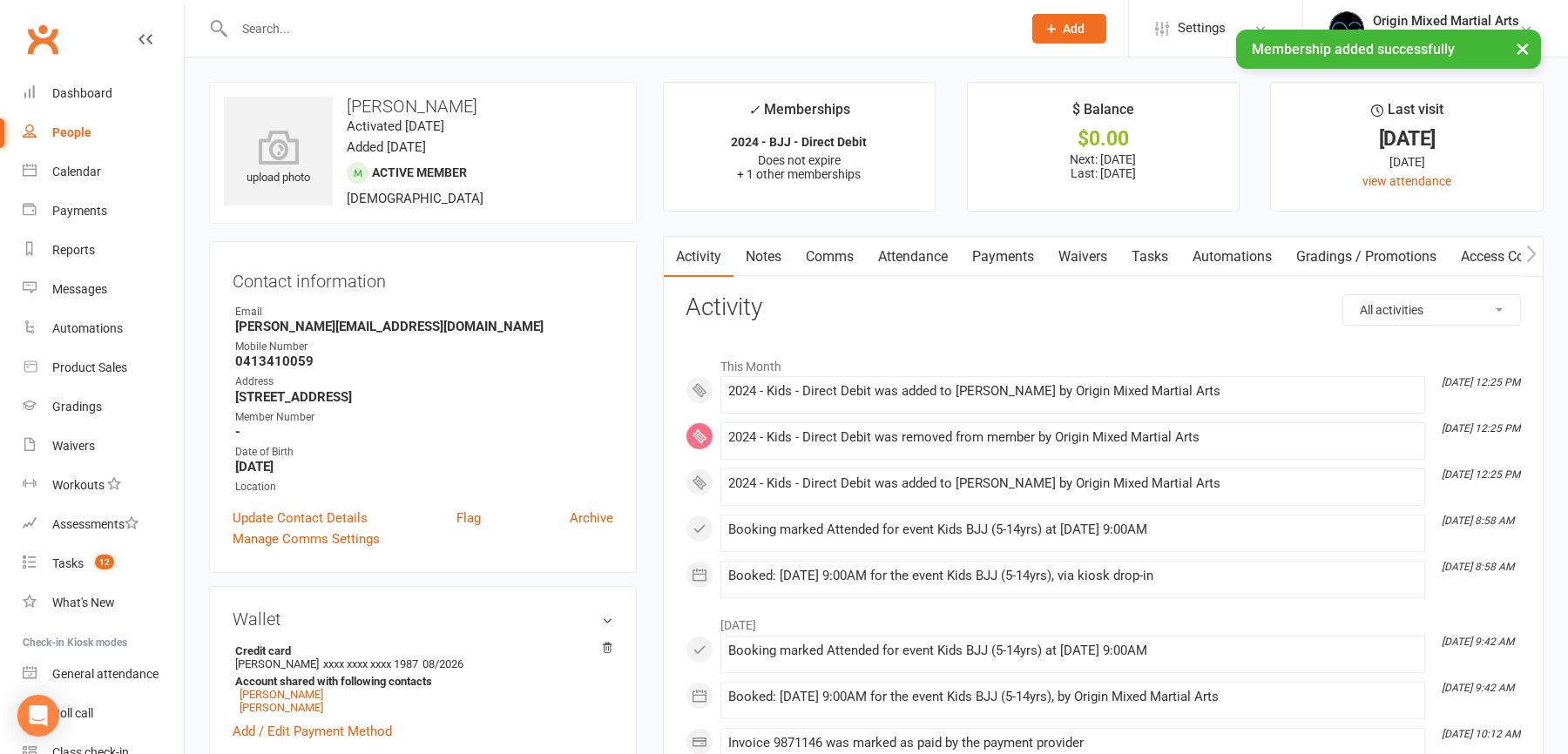
click at [1007, 257] on link "Payments" at bounding box center [1003, 257] width 87 height 40
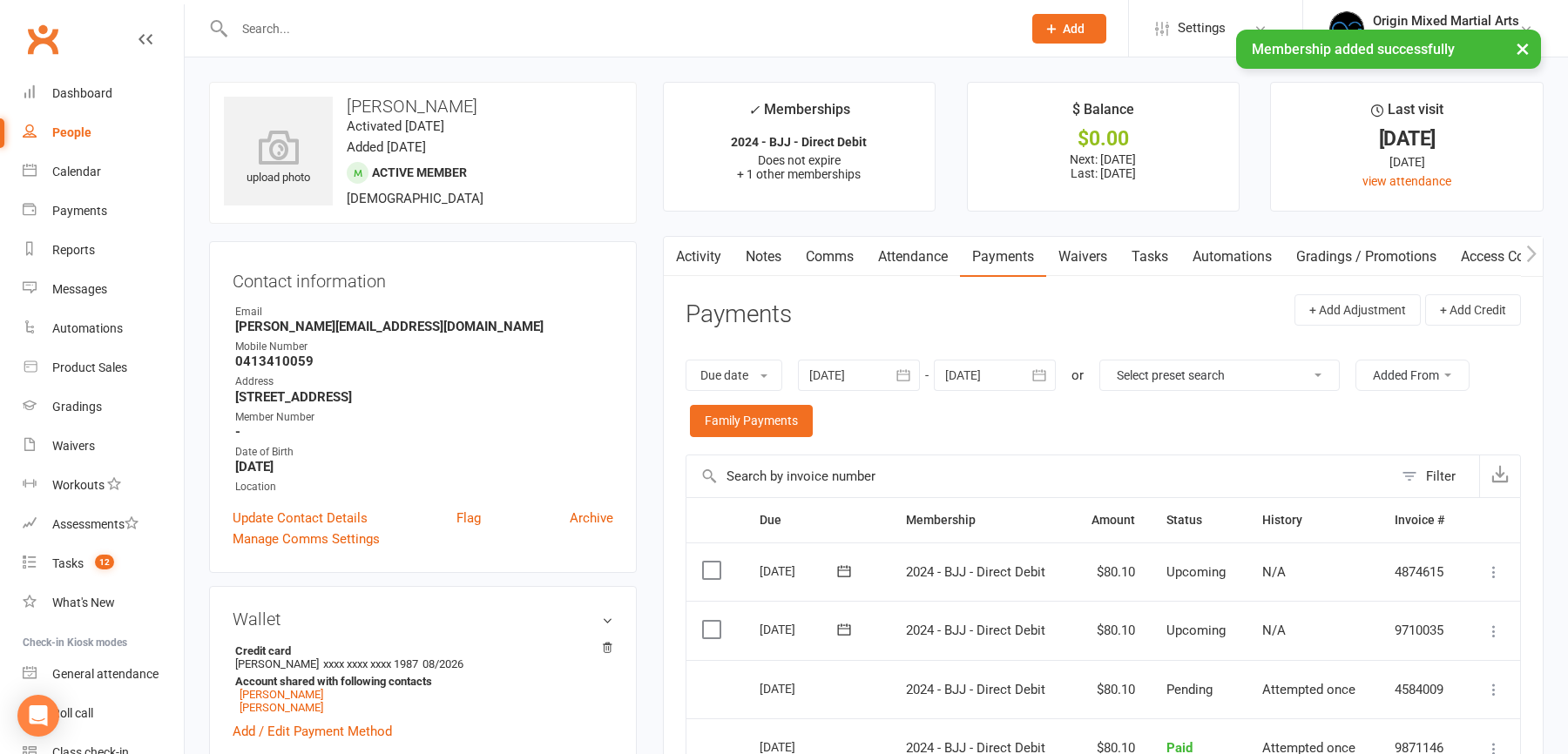
scroll to position [299, 0]
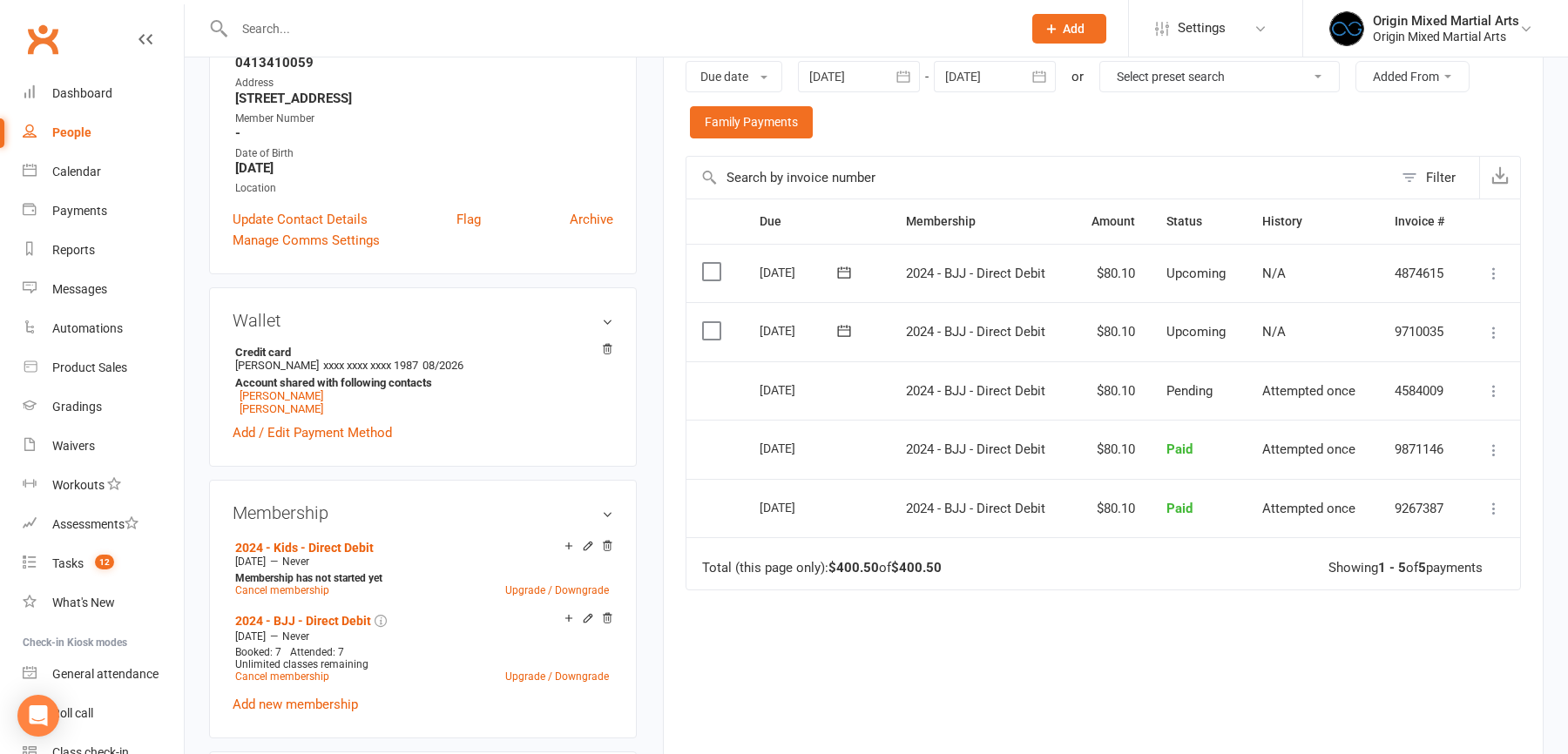
click at [297, 27] on input "text" at bounding box center [619, 29] width 781 height 25
click at [76, 135] on div "People" at bounding box center [72, 132] width 39 height 14
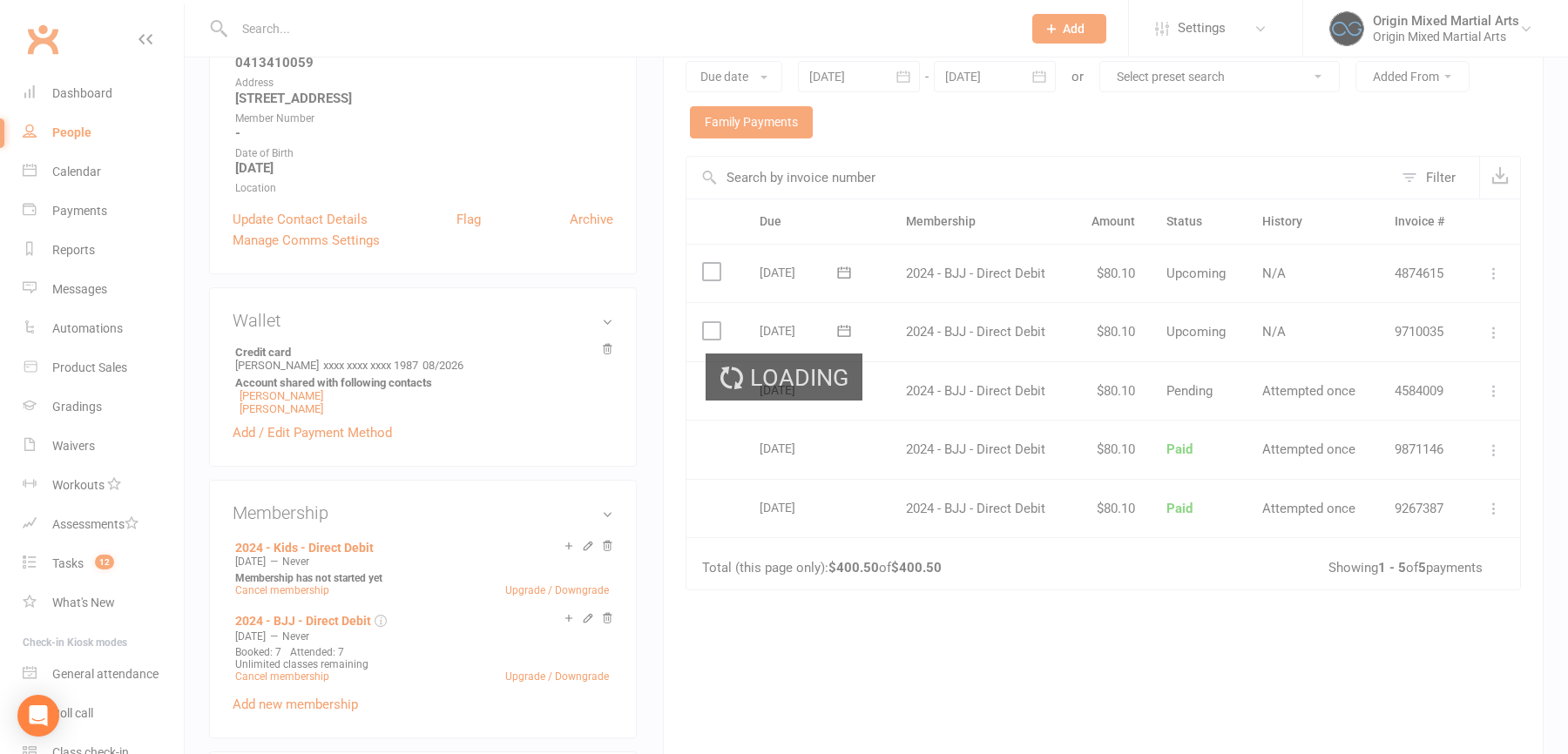
select select "100"
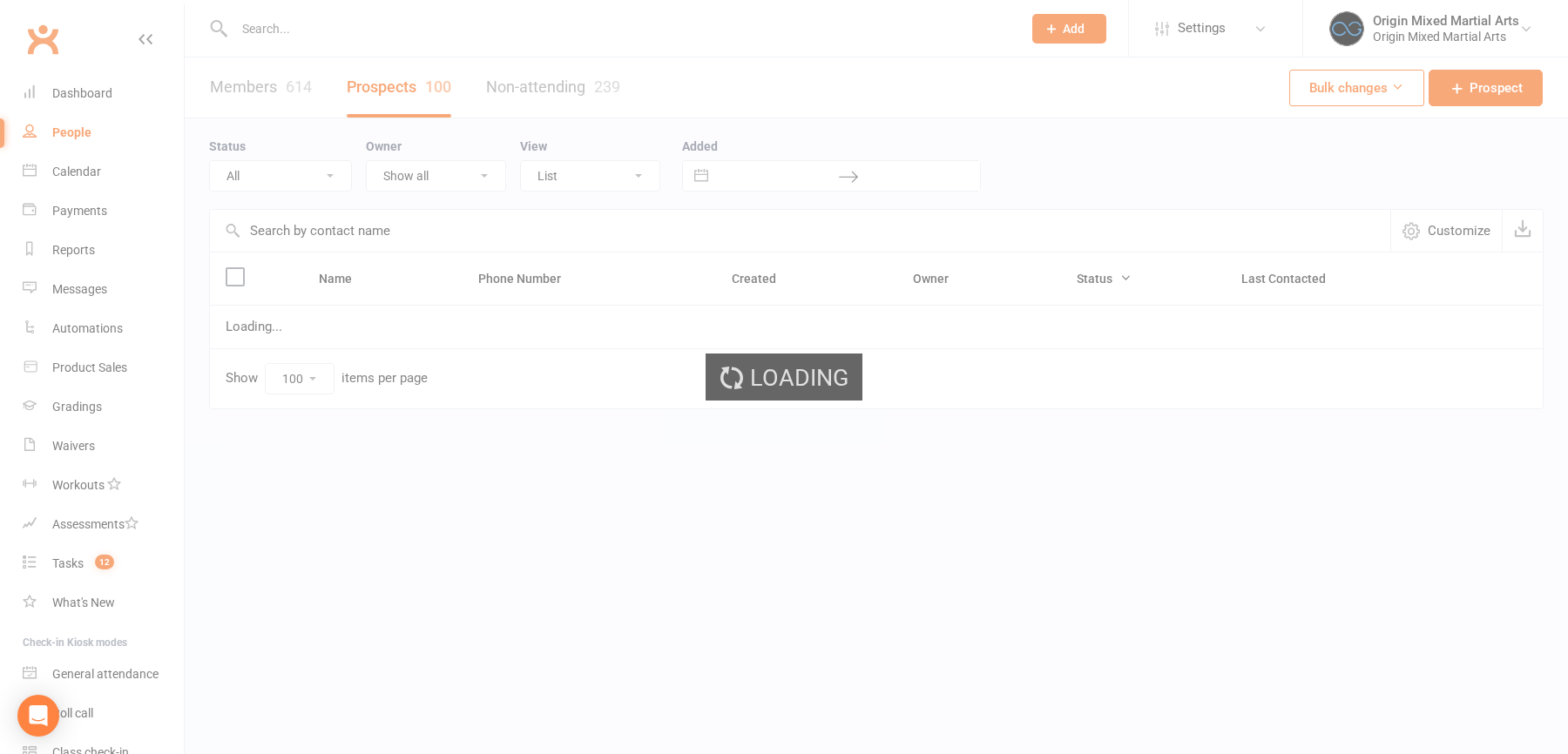
click at [306, 35] on input "text" at bounding box center [619, 29] width 781 height 25
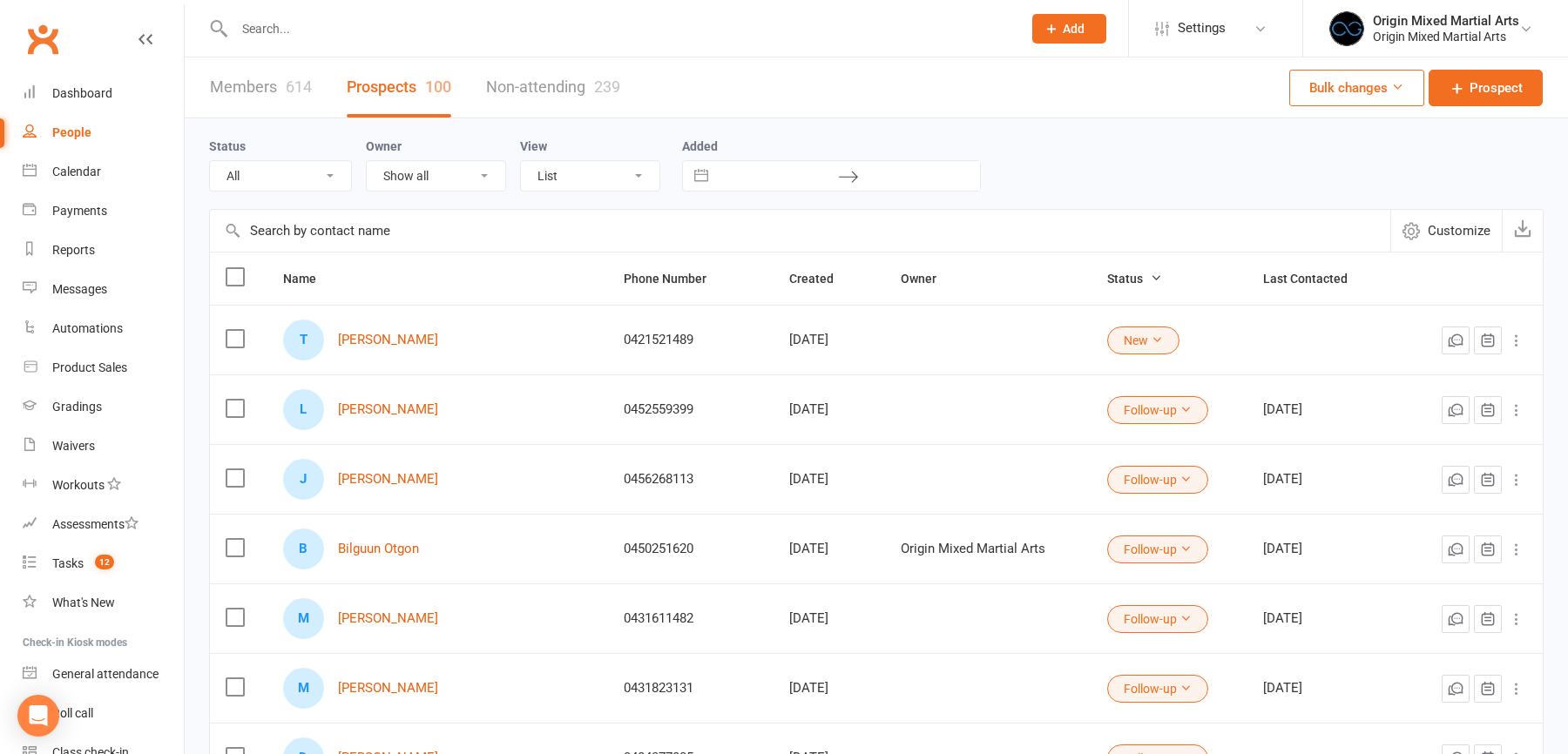
click at [293, 27] on input "text" at bounding box center [619, 29] width 781 height 25
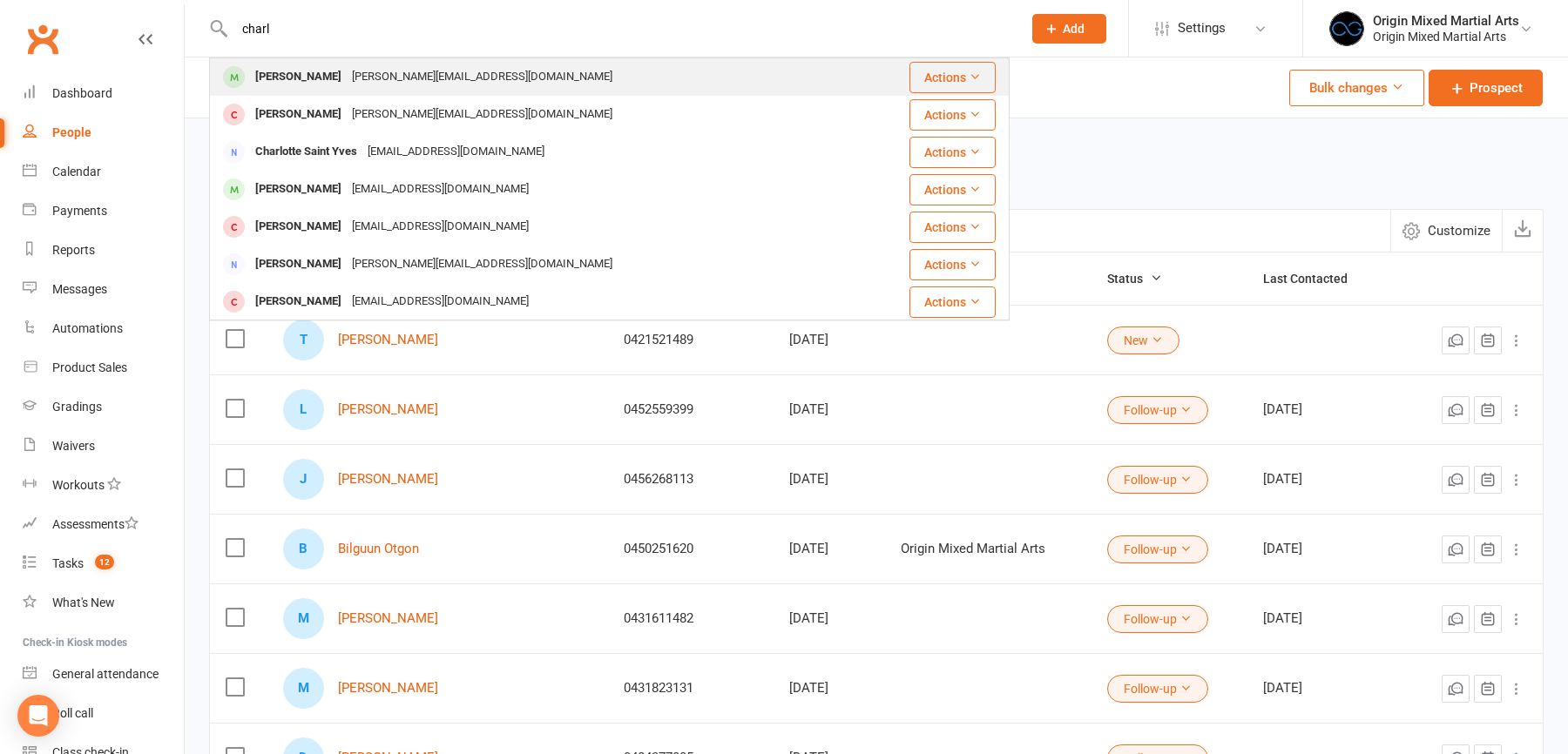
type input "charl"
click at [341, 88] on div "Charley Mountford" at bounding box center [298, 77] width 96 height 26
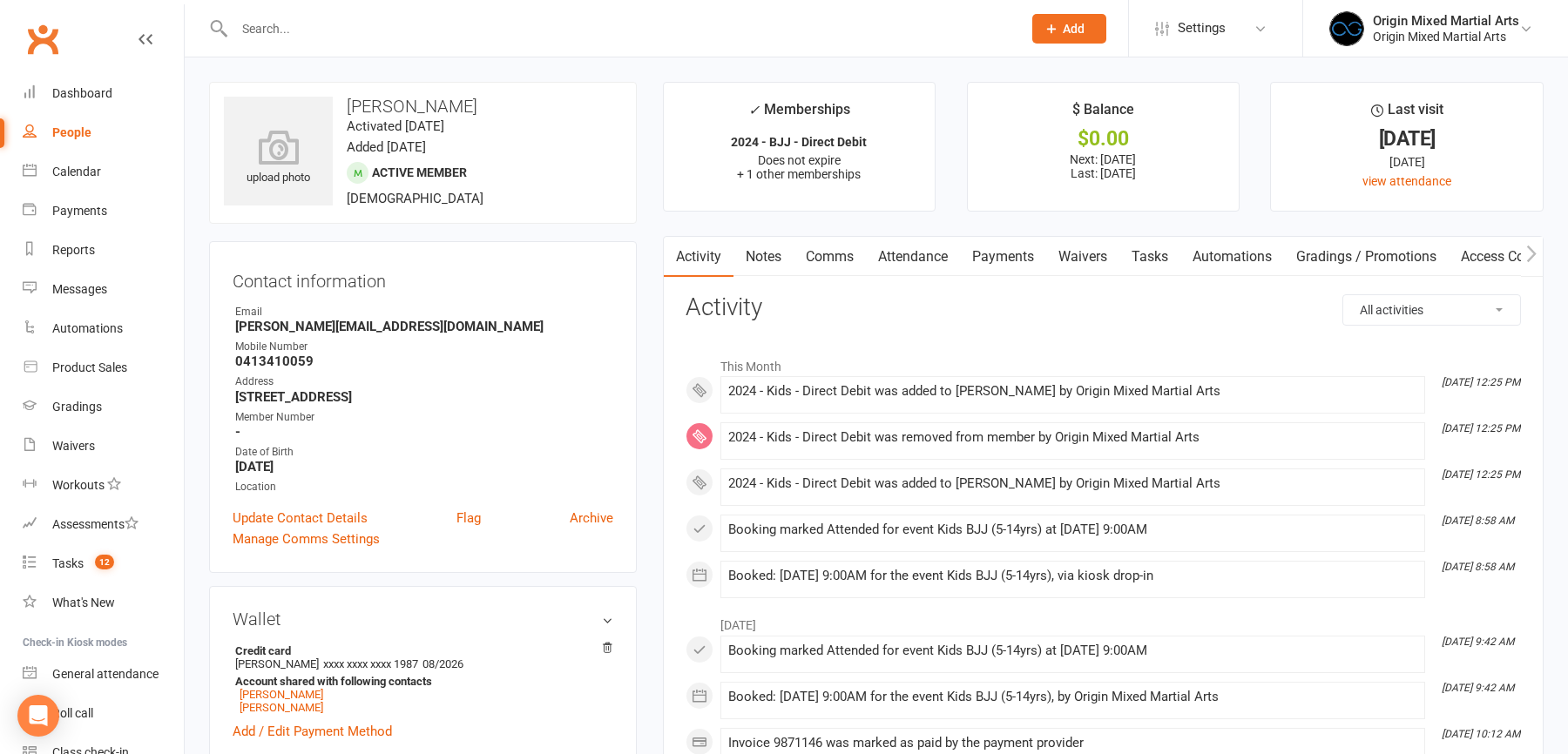
click at [1020, 257] on link "Payments" at bounding box center [1003, 257] width 87 height 40
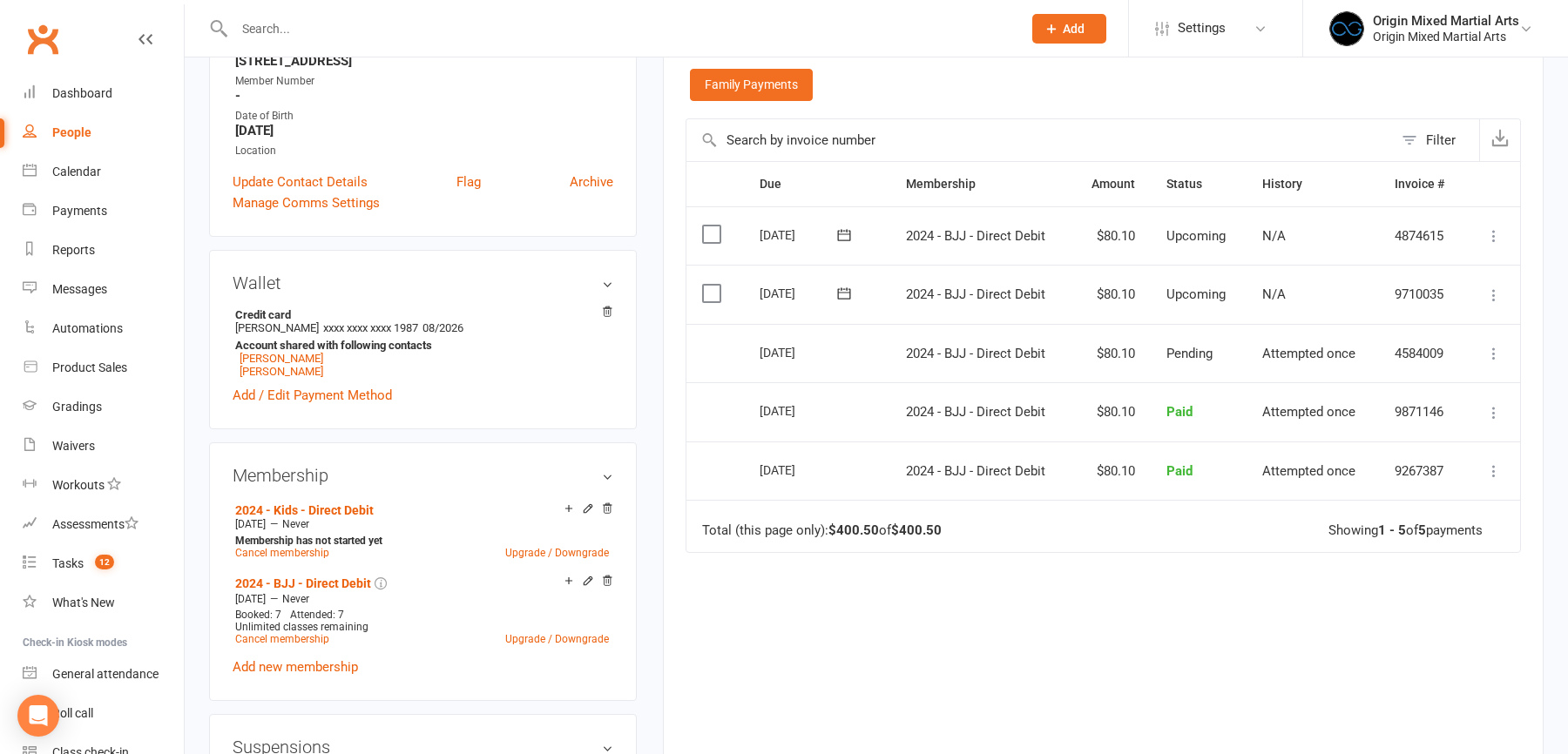
scroll to position [337, 0]
click at [71, 134] on div "People" at bounding box center [72, 132] width 39 height 14
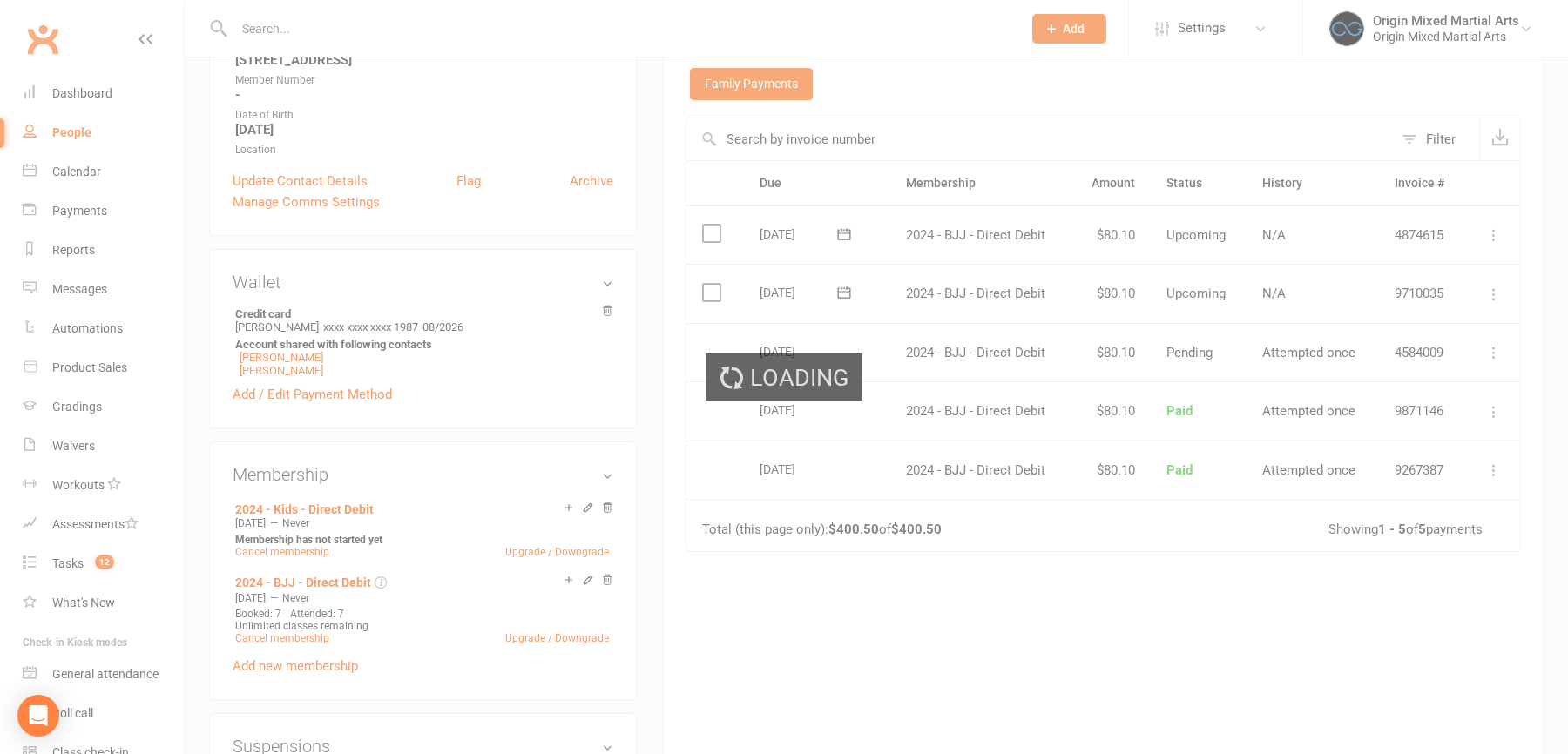
select select "100"
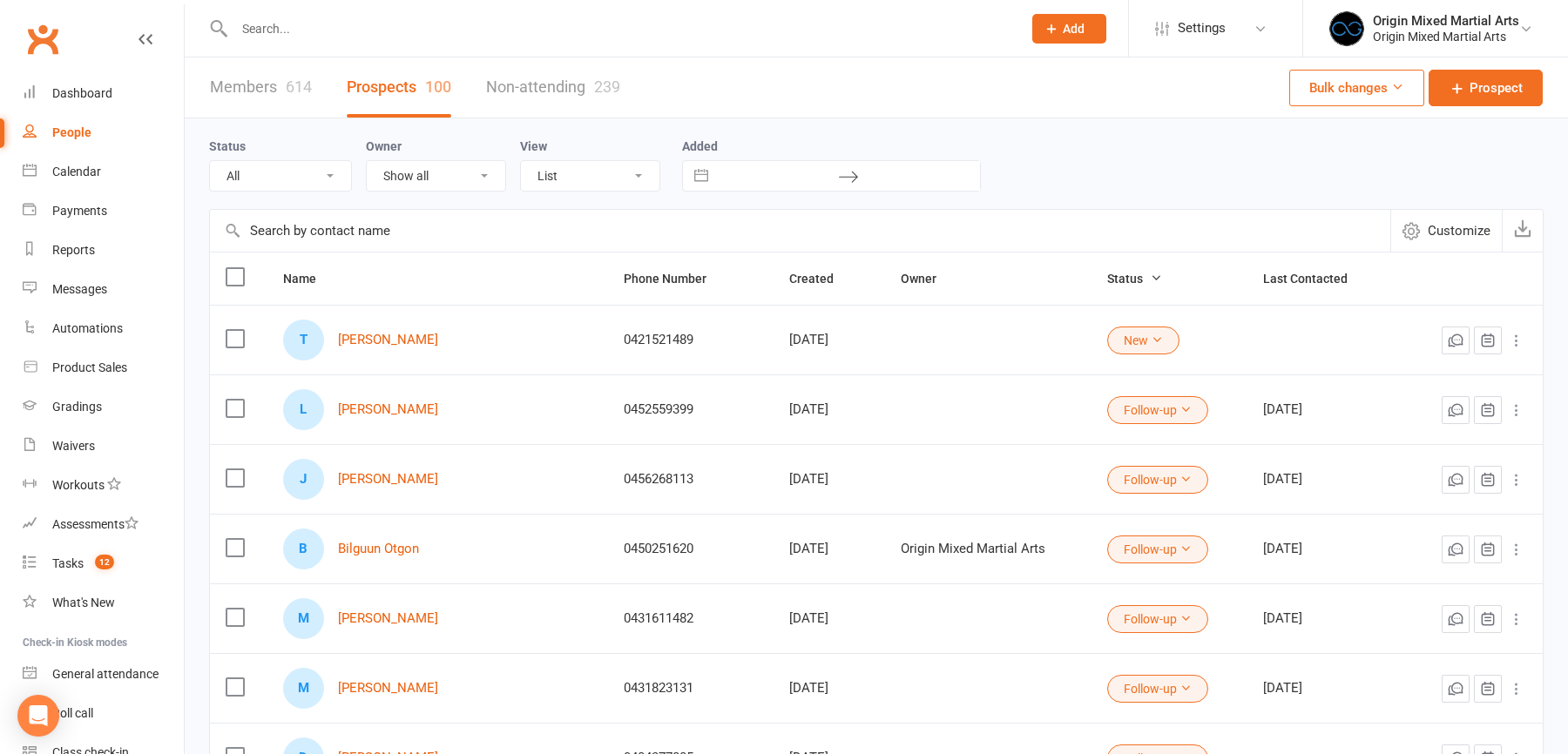
click at [316, 27] on input "text" at bounding box center [619, 29] width 781 height 25
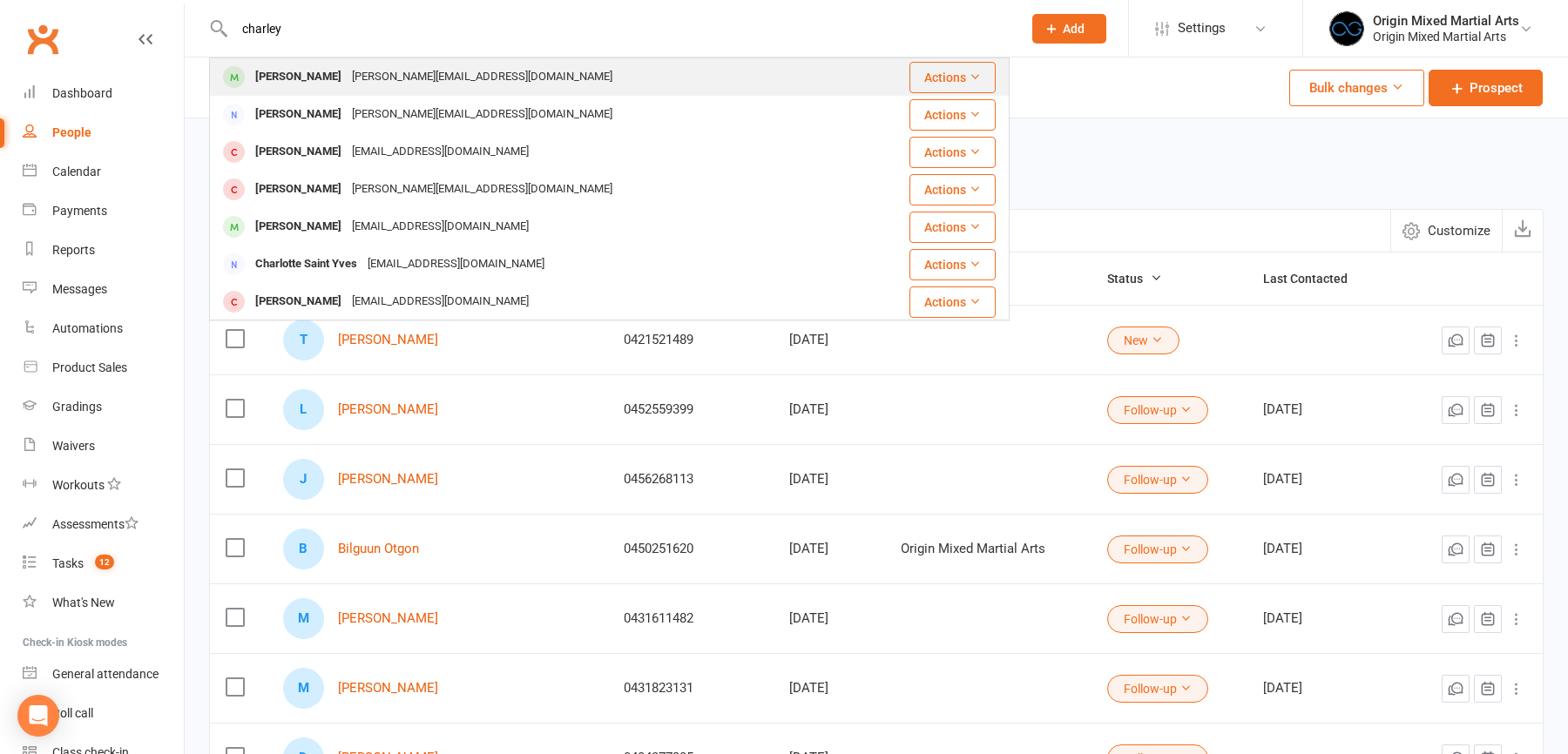
type input "charley"
click at [387, 83] on div "a.mountford@live.com" at bounding box center [481, 77] width 271 height 26
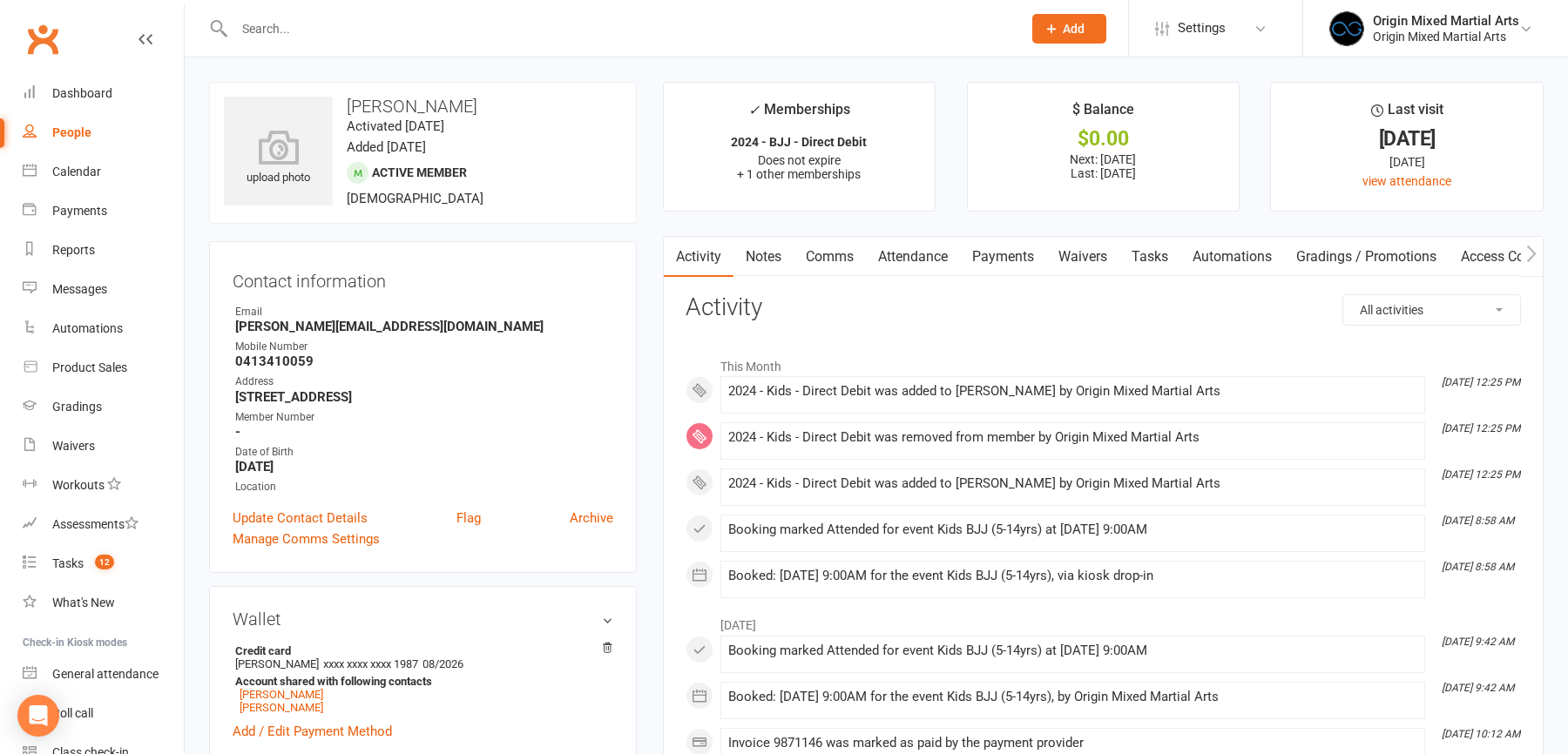
click at [1002, 261] on link "Payments" at bounding box center [1003, 257] width 87 height 40
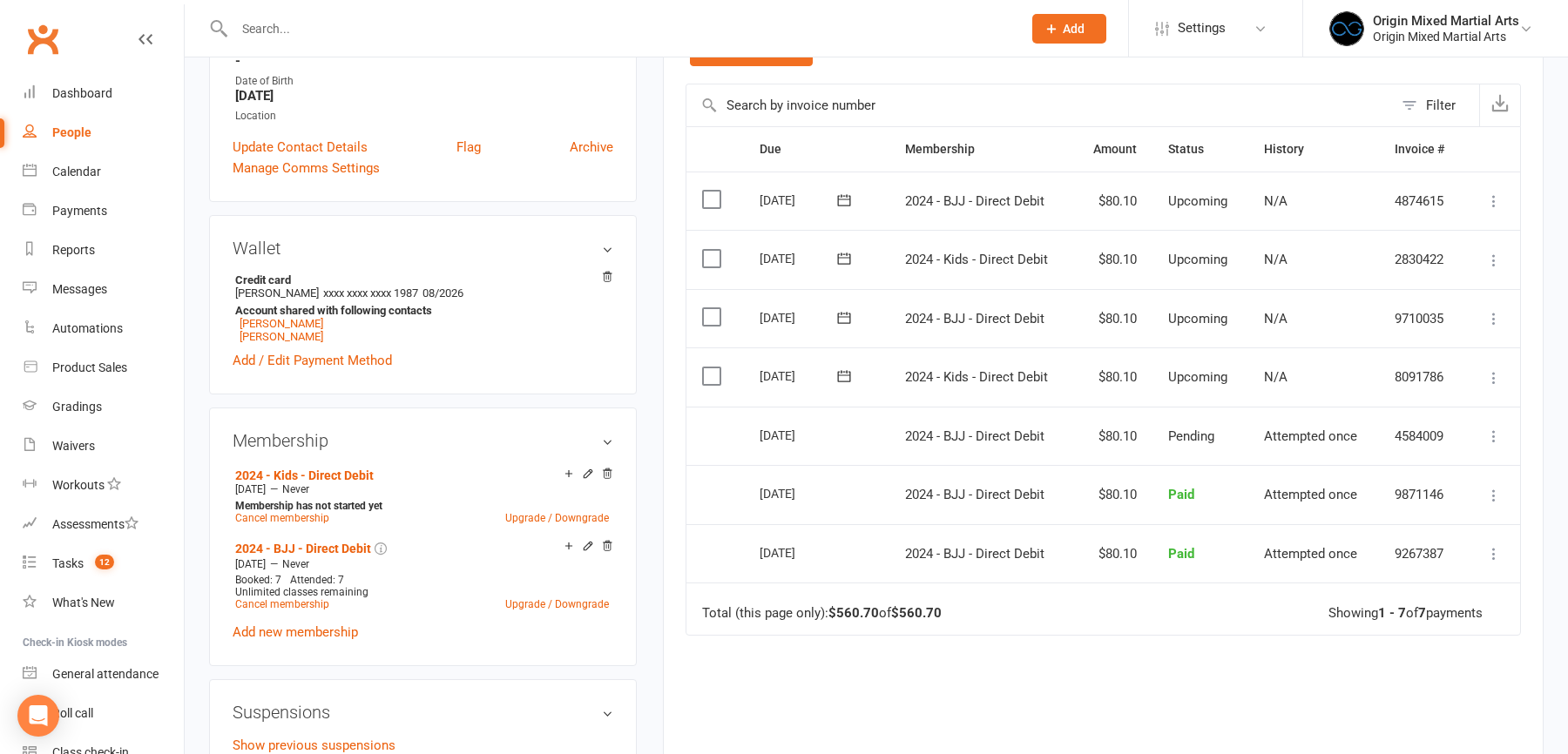
scroll to position [384, 0]
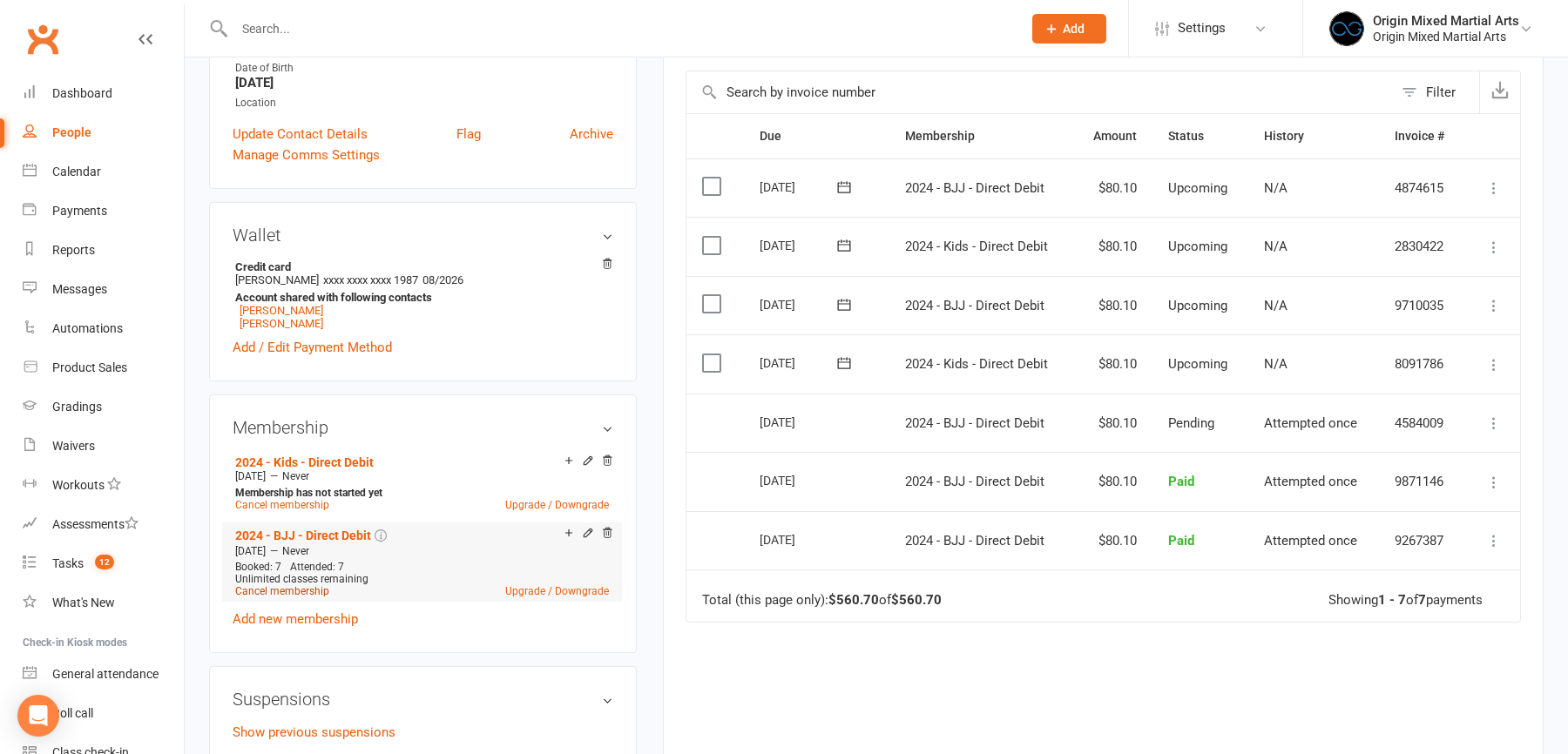
click at [294, 588] on link "Cancel membership" at bounding box center [282, 592] width 94 height 12
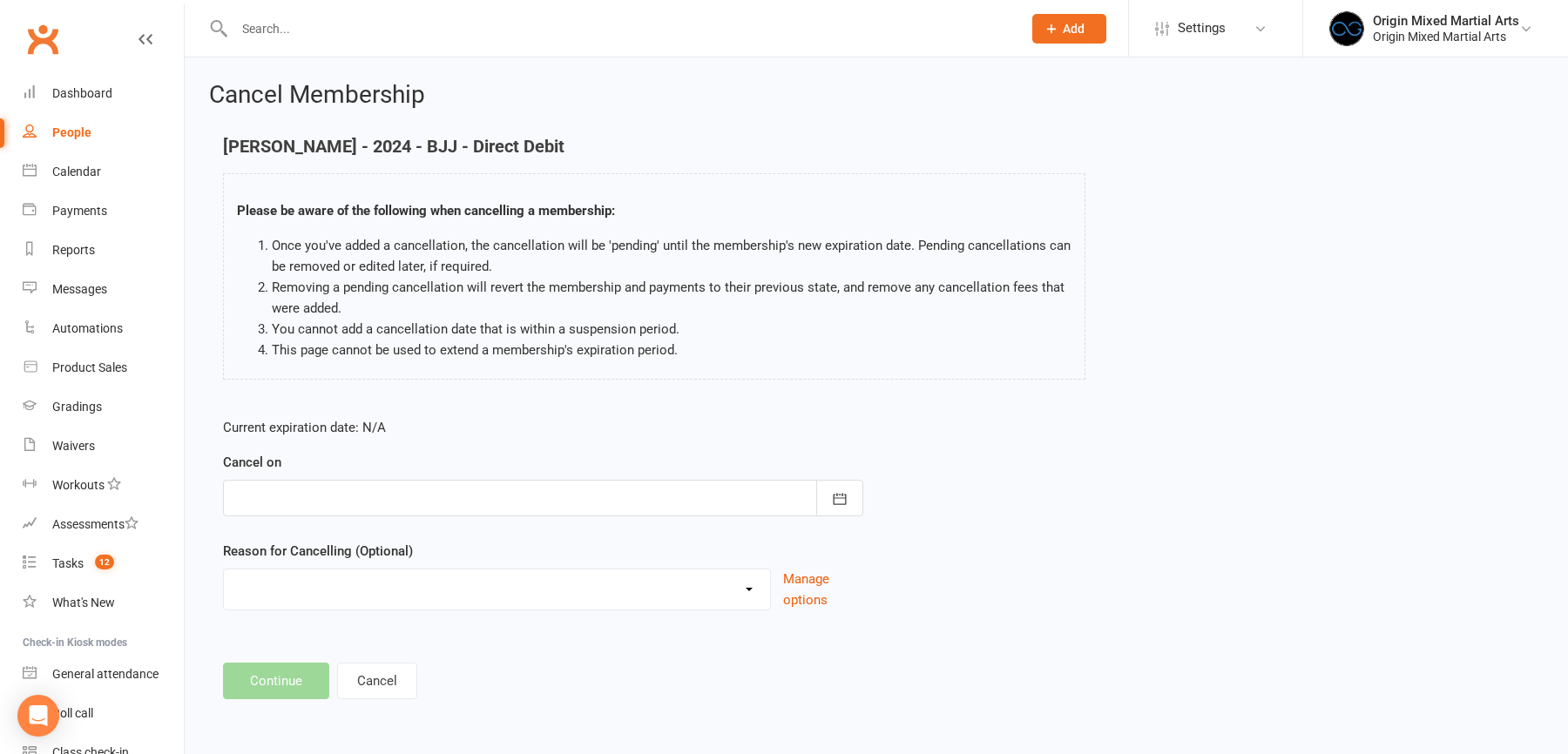
click at [330, 491] on div at bounding box center [543, 498] width 640 height 36
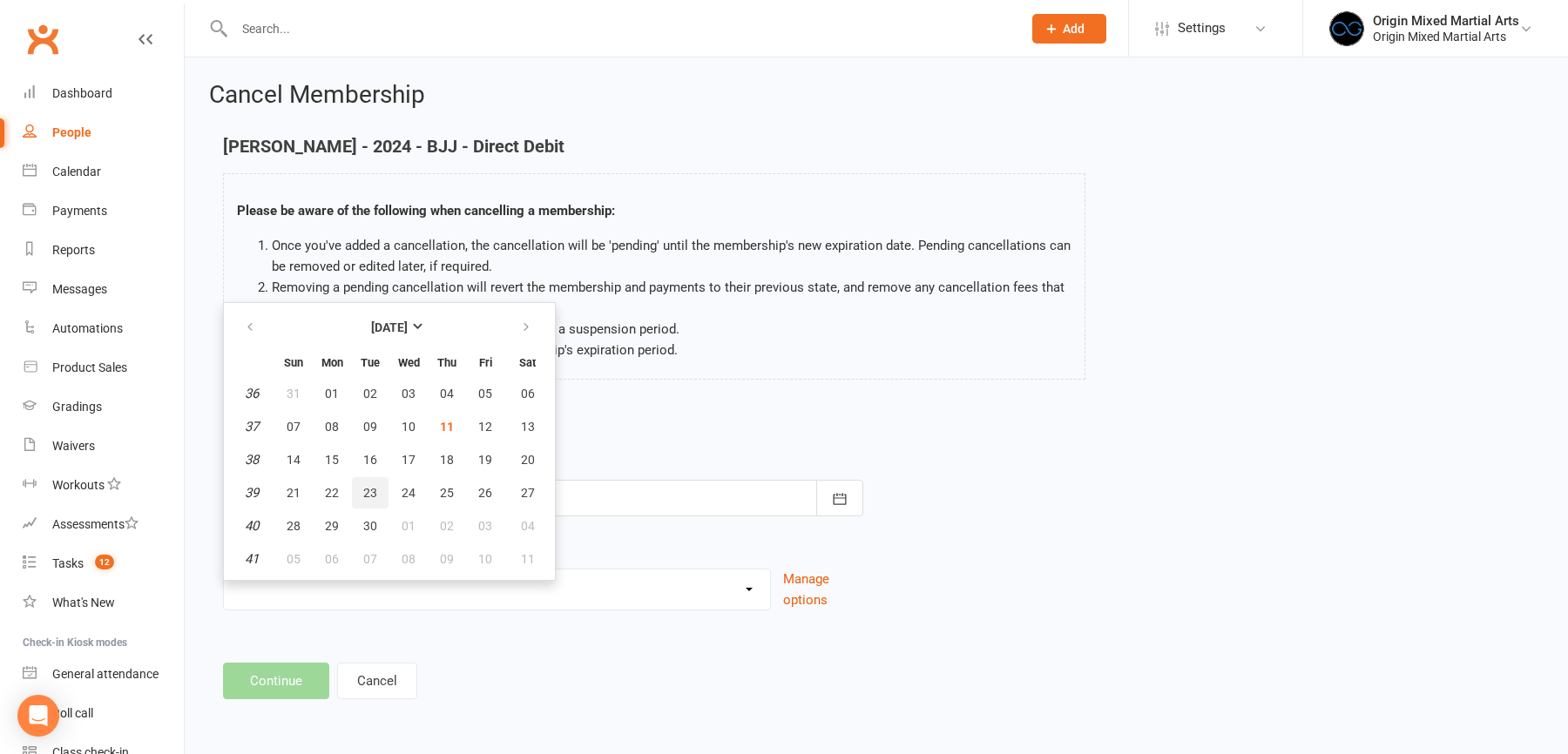
click at [367, 489] on span "23" at bounding box center [370, 493] width 14 height 14
type input "23 Sep 2025"
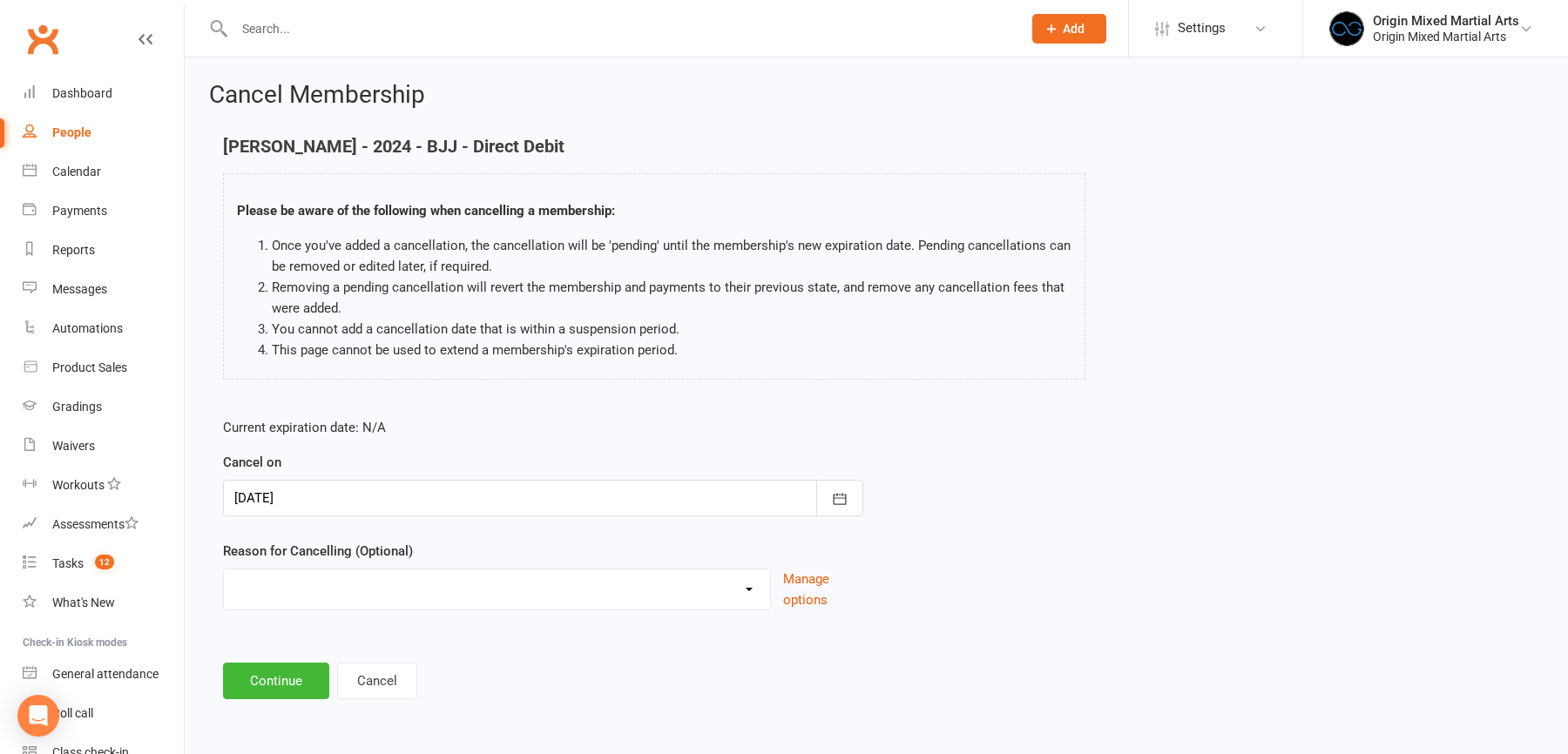
click at [353, 569] on div "Asked to Leave Financial Holiday Injury Moving No Contact No Time Not Intereste…" at bounding box center [497, 590] width 548 height 41
click at [353, 570] on select "Asked to Leave Financial Holiday Injury Moving No Contact No Time Not Intereste…" at bounding box center [496, 587] width 546 height 34
select select "9"
click at [223, 570] on select "Asked to Leave Financial Holiday Injury Moving No Contact No Time Not Intereste…" at bounding box center [496, 587] width 546 height 34
click at [307, 664] on button "Continue" at bounding box center [277, 680] width 106 height 36
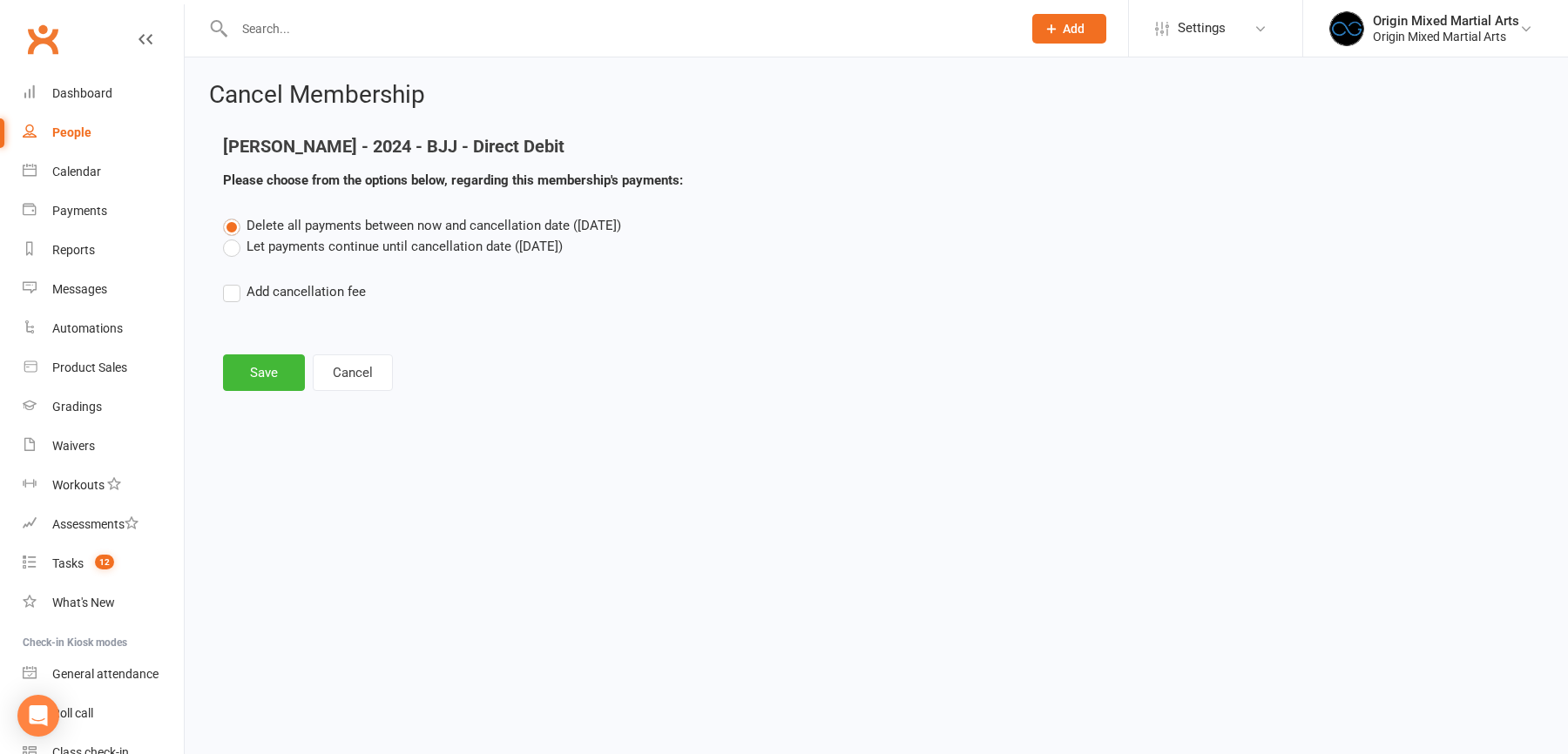
click at [291, 240] on label "Let payments continue until cancellation date (Sep 23, 2025)" at bounding box center [393, 246] width 340 height 21
click at [234, 236] on input "Let payments continue until cancellation date (Sep 23, 2025)" at bounding box center [229, 236] width 12 height 0
click at [266, 356] on button "Save" at bounding box center [264, 372] width 82 height 36
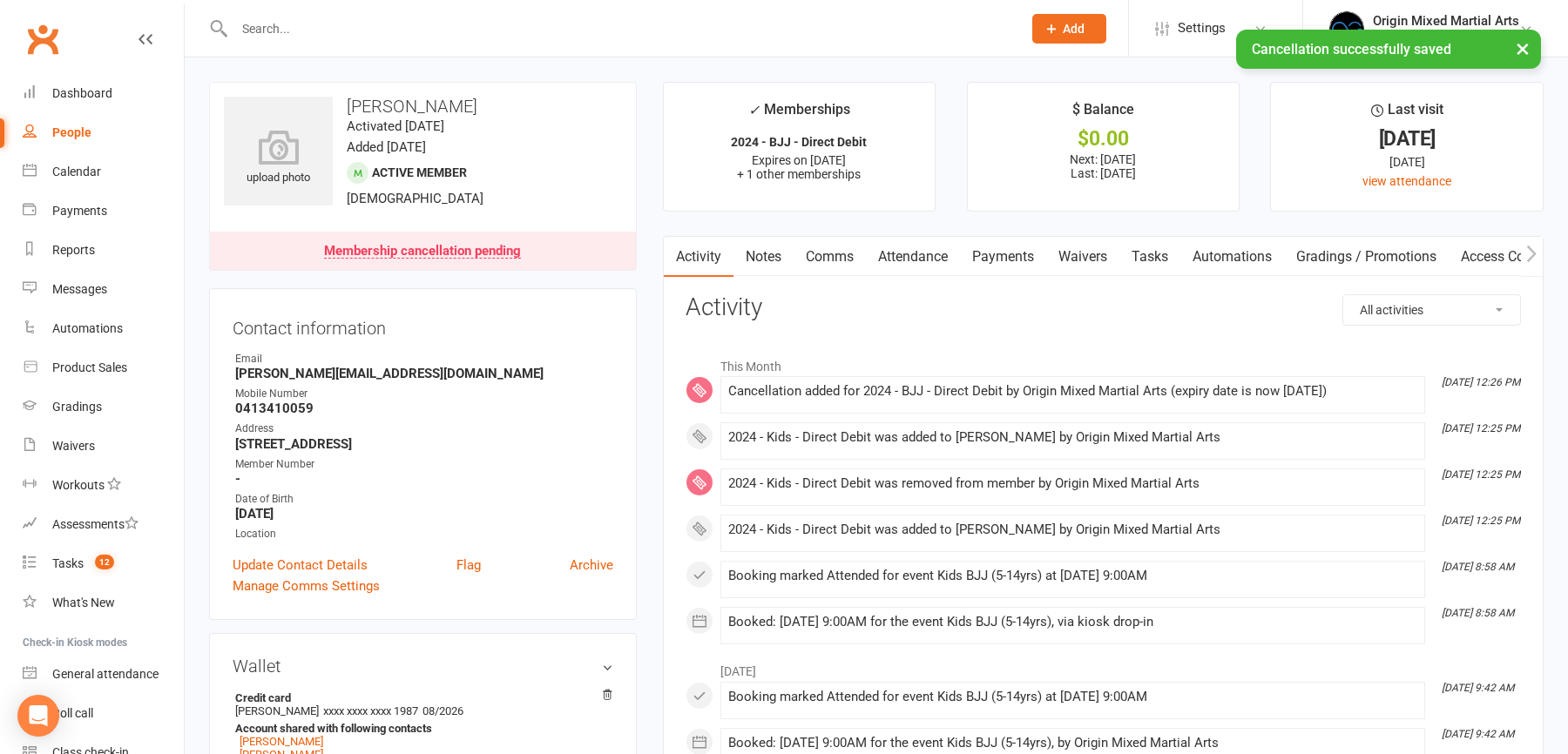
click at [983, 268] on link "Payments" at bounding box center [1003, 257] width 87 height 40
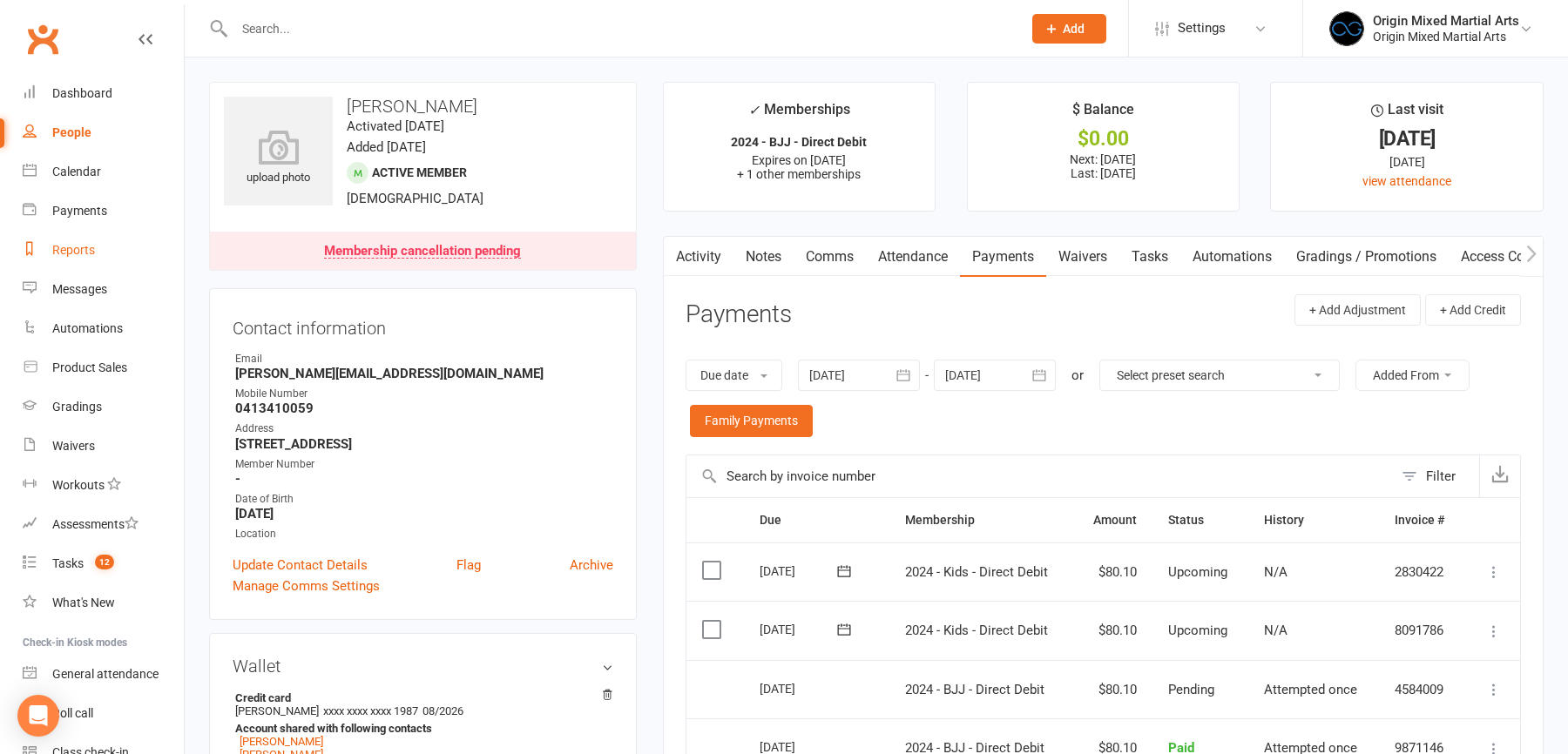
click at [89, 251] on div "Reports" at bounding box center [73, 250] width 42 height 14
select select "50"
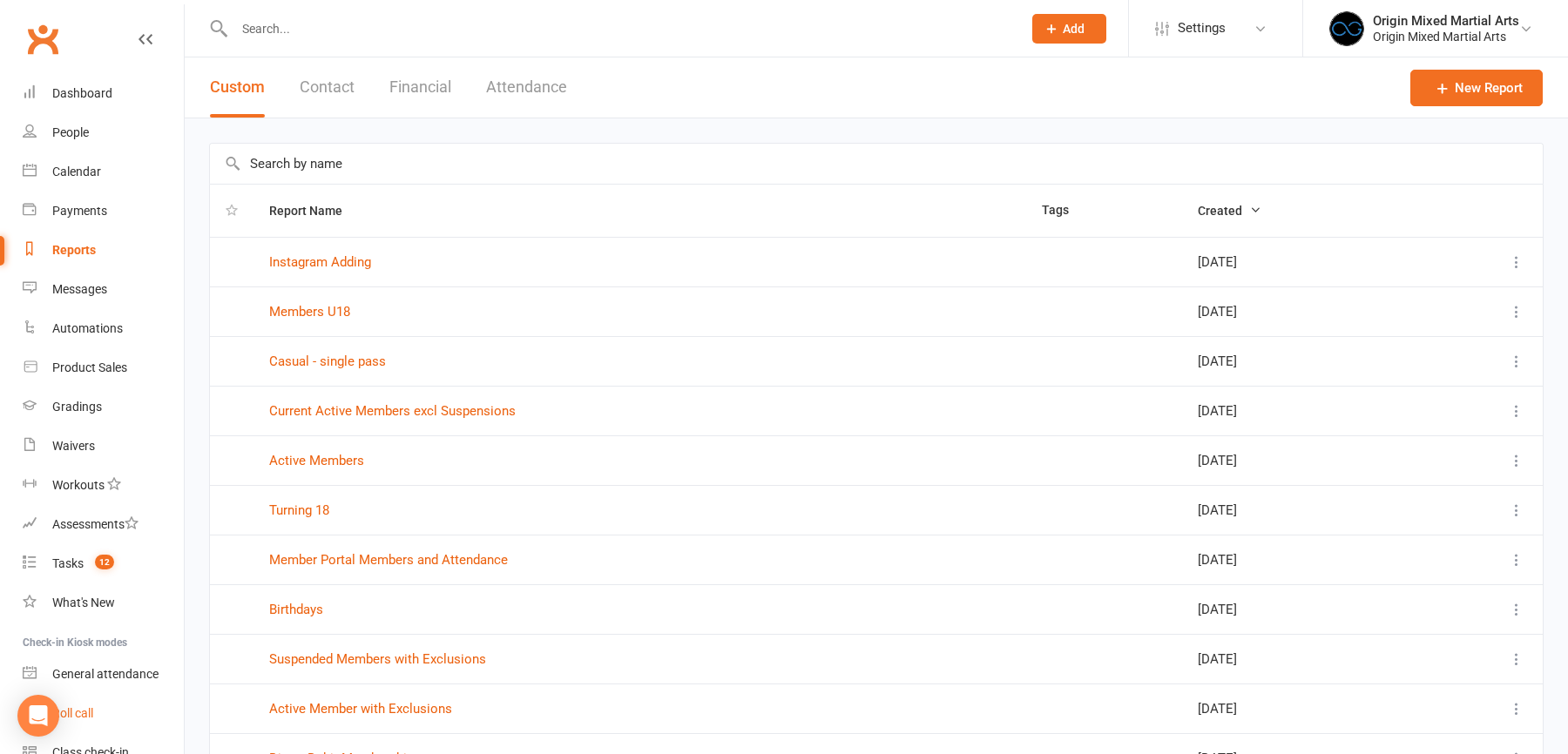
click at [88, 706] on link "Roll call" at bounding box center [103, 714] width 161 height 39
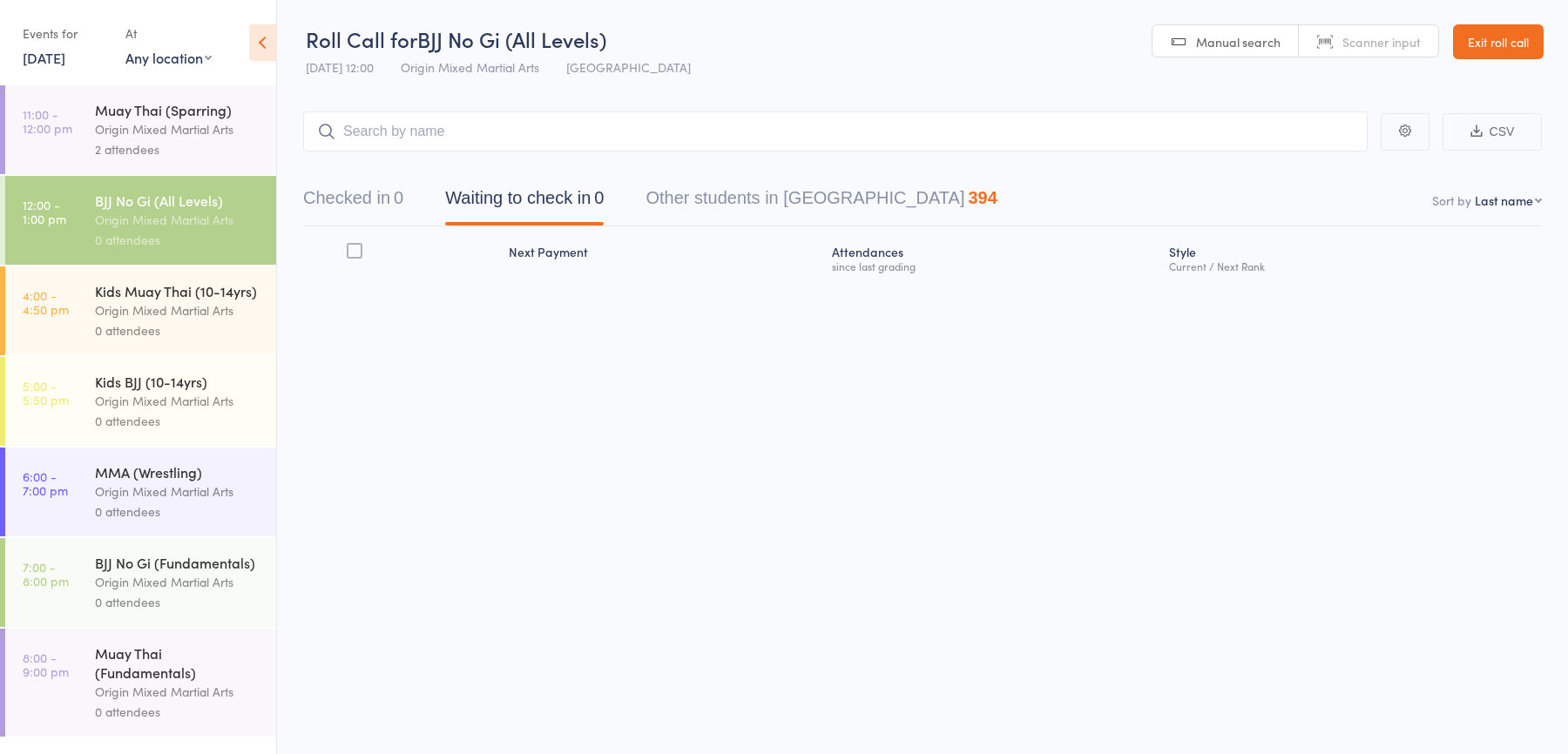
click at [65, 59] on link "11 Sep, 2025" at bounding box center [43, 57] width 42 height 19
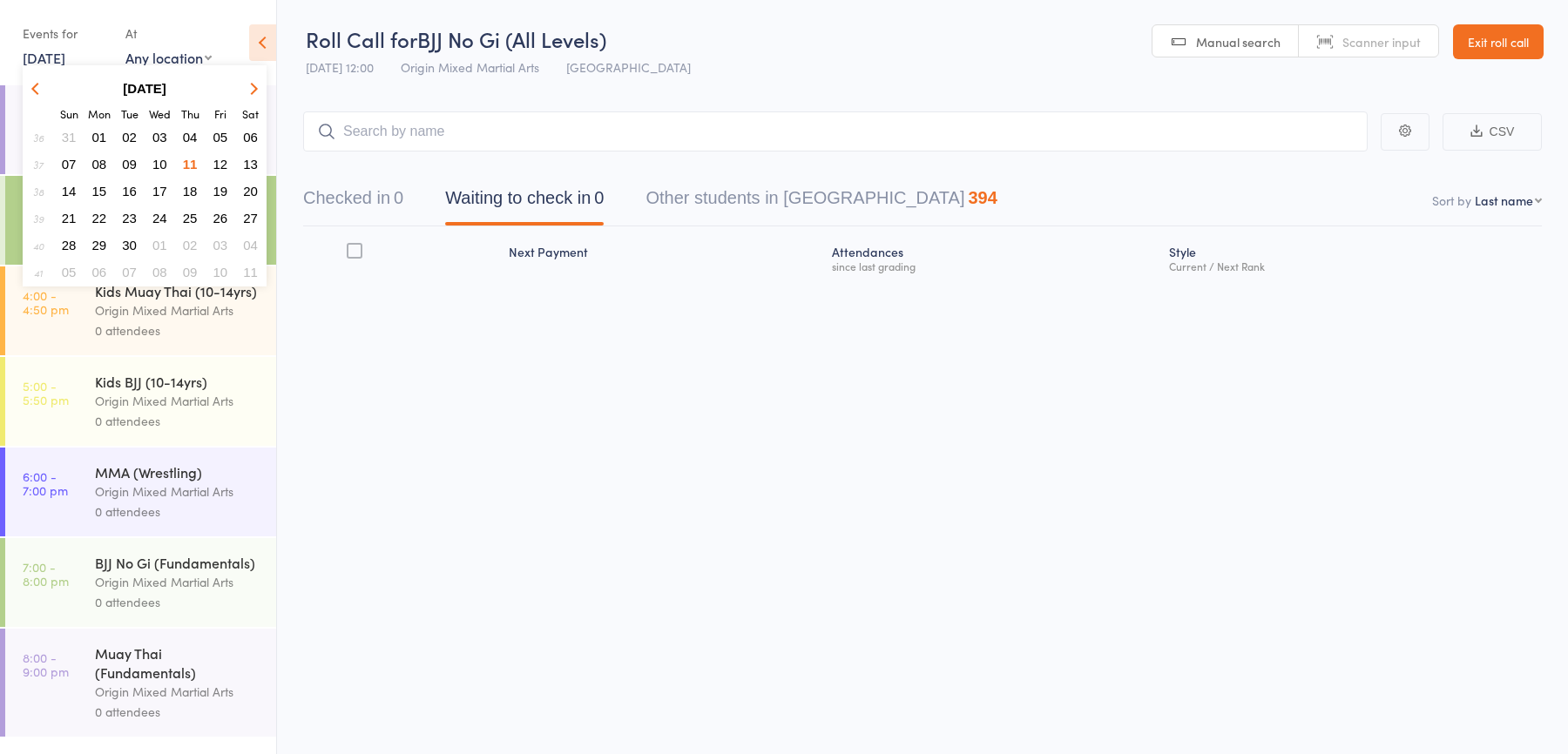
click at [156, 133] on span "03" at bounding box center [159, 137] width 15 height 15
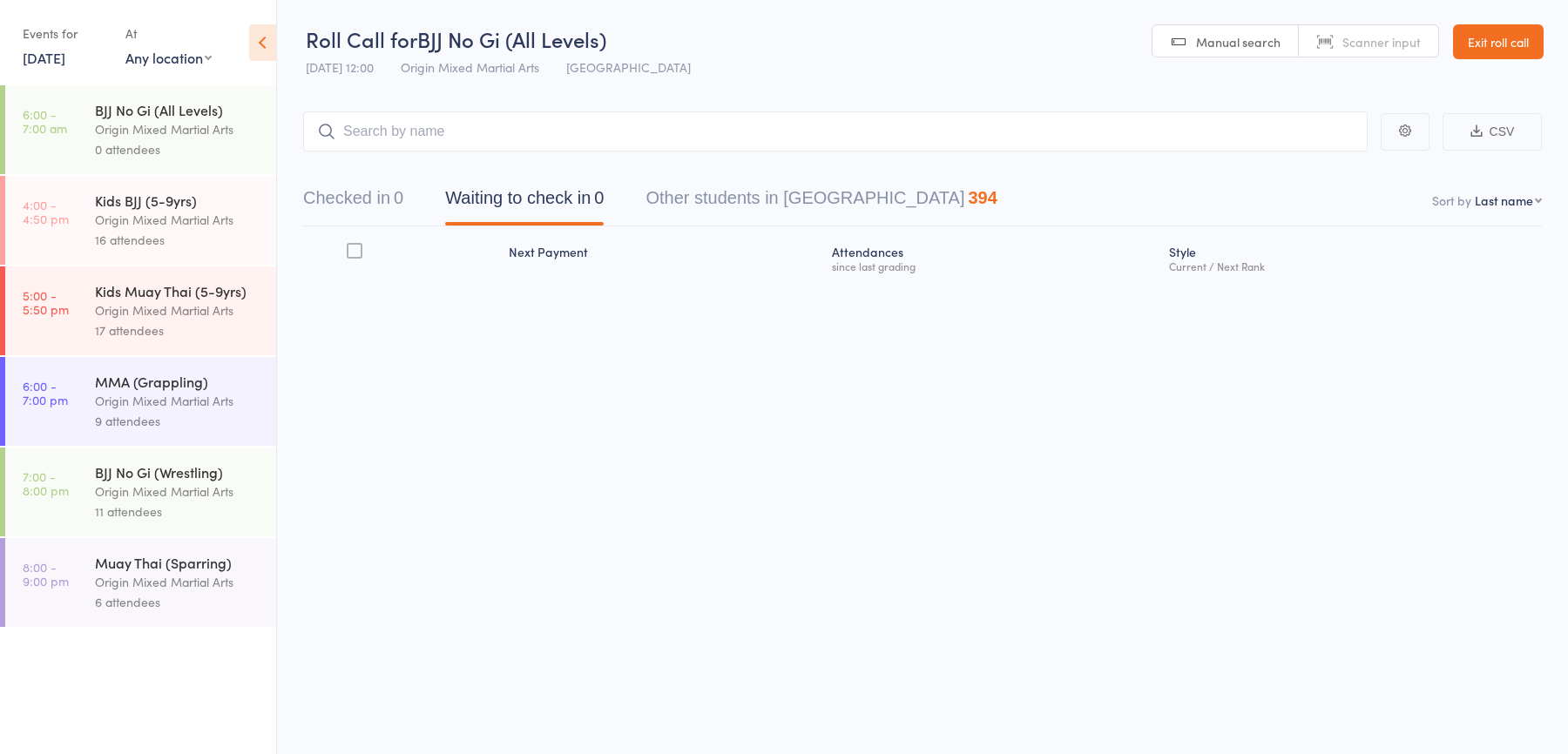
click at [65, 60] on link "3 Sep, 2025" at bounding box center [43, 57] width 42 height 19
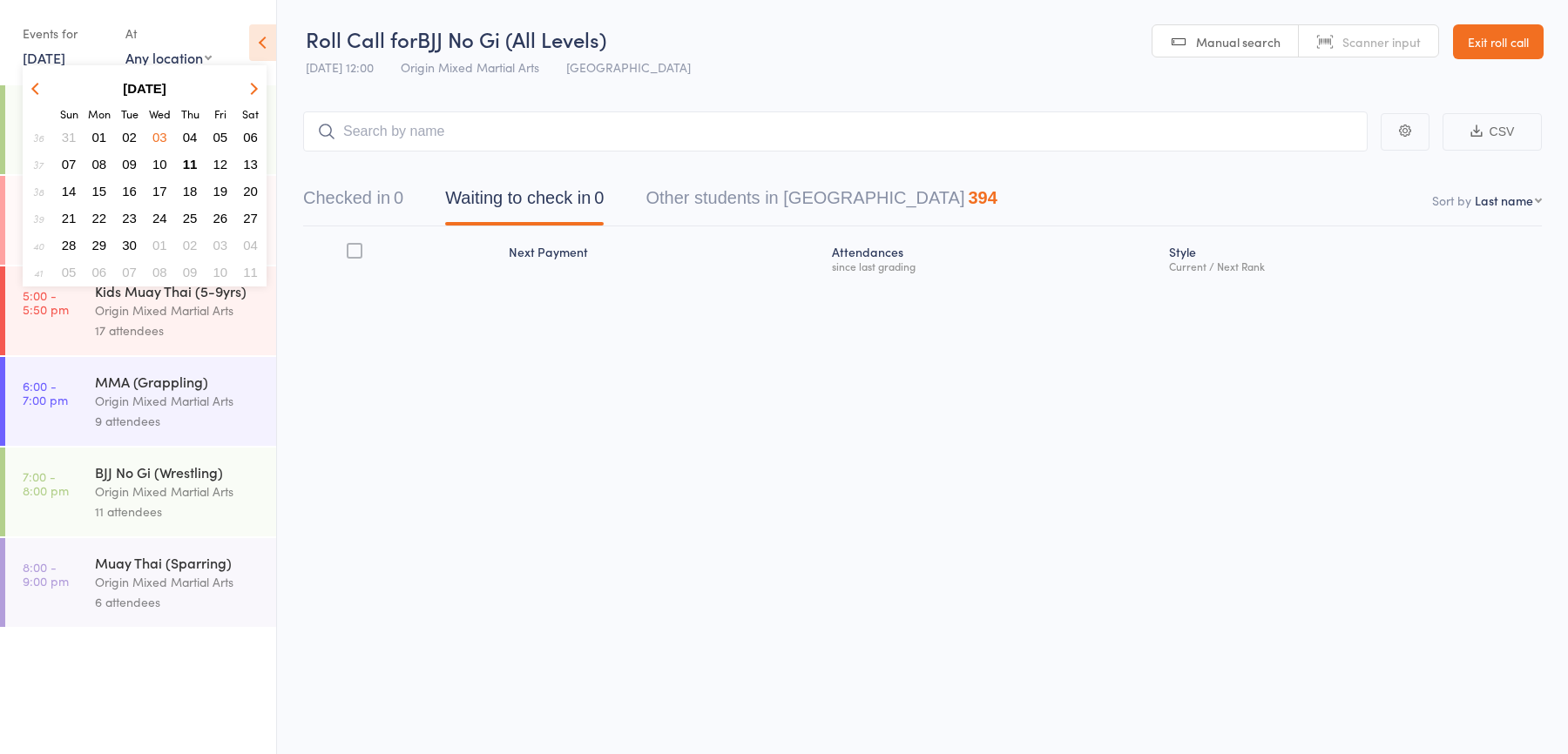
click at [38, 88] on icon "button" at bounding box center [37, 88] width 12 height 12
click at [162, 161] on span "06" at bounding box center [159, 163] width 15 height 15
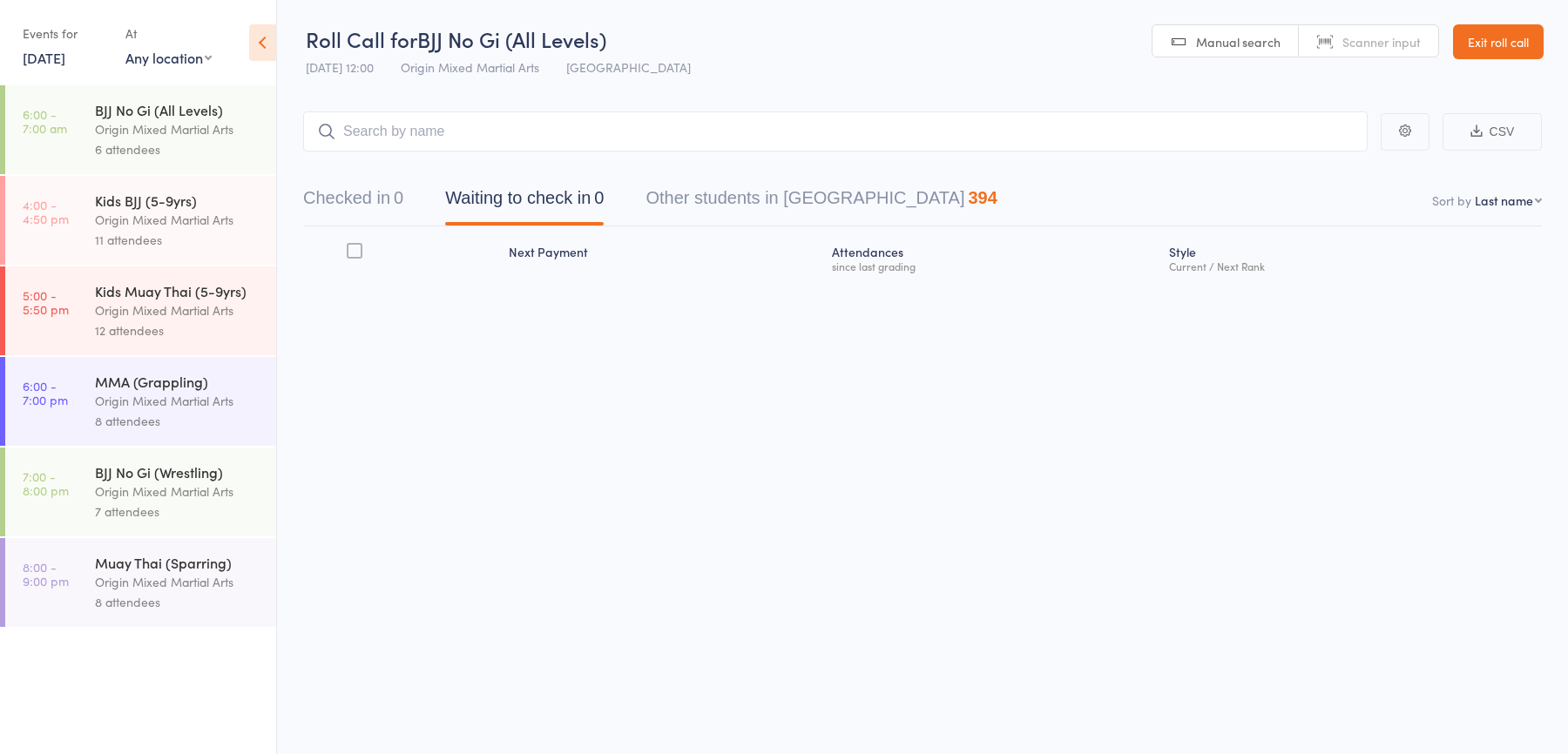
click at [47, 56] on link "6 Aug, 2025" at bounding box center [43, 57] width 42 height 19
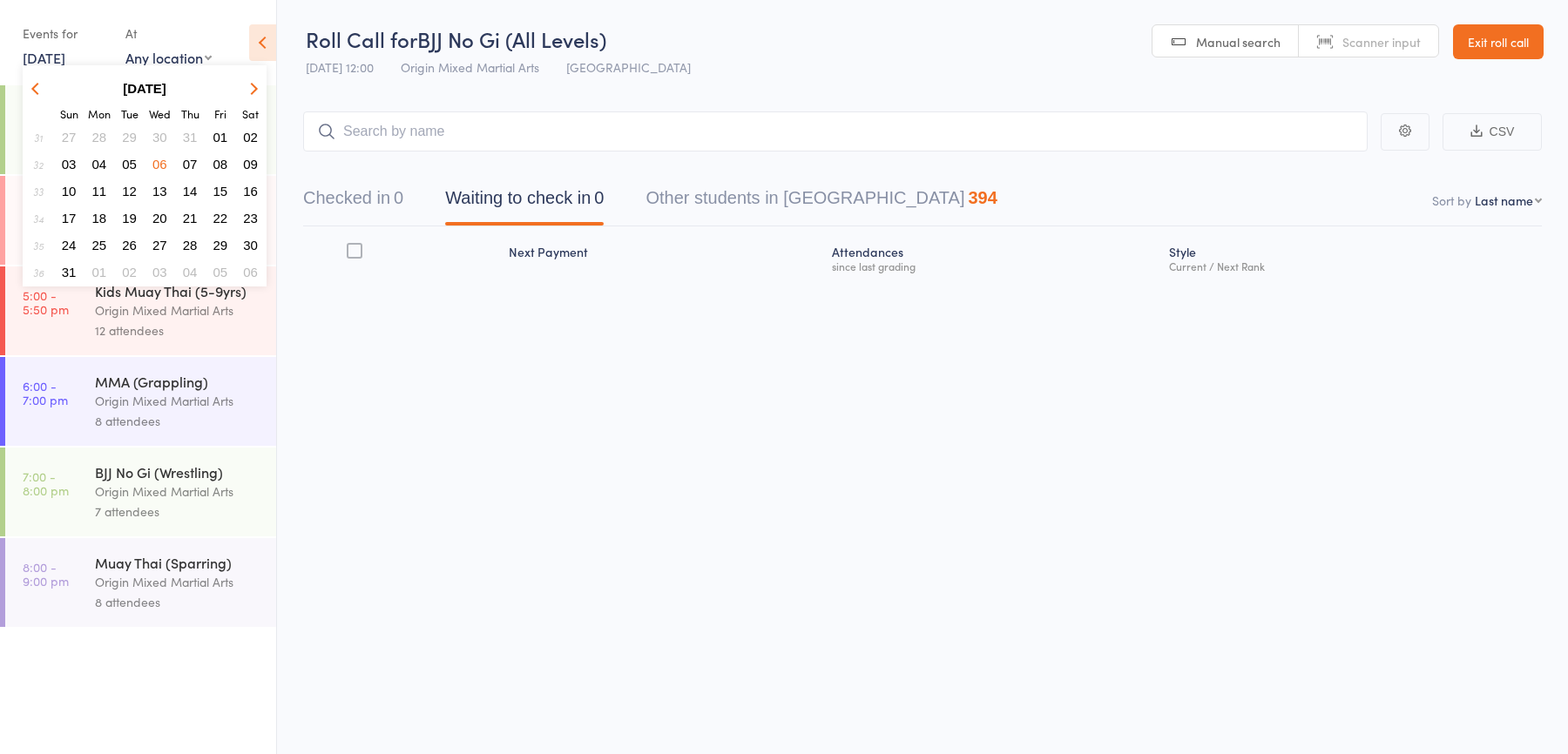
click at [160, 239] on span "27" at bounding box center [159, 245] width 15 height 15
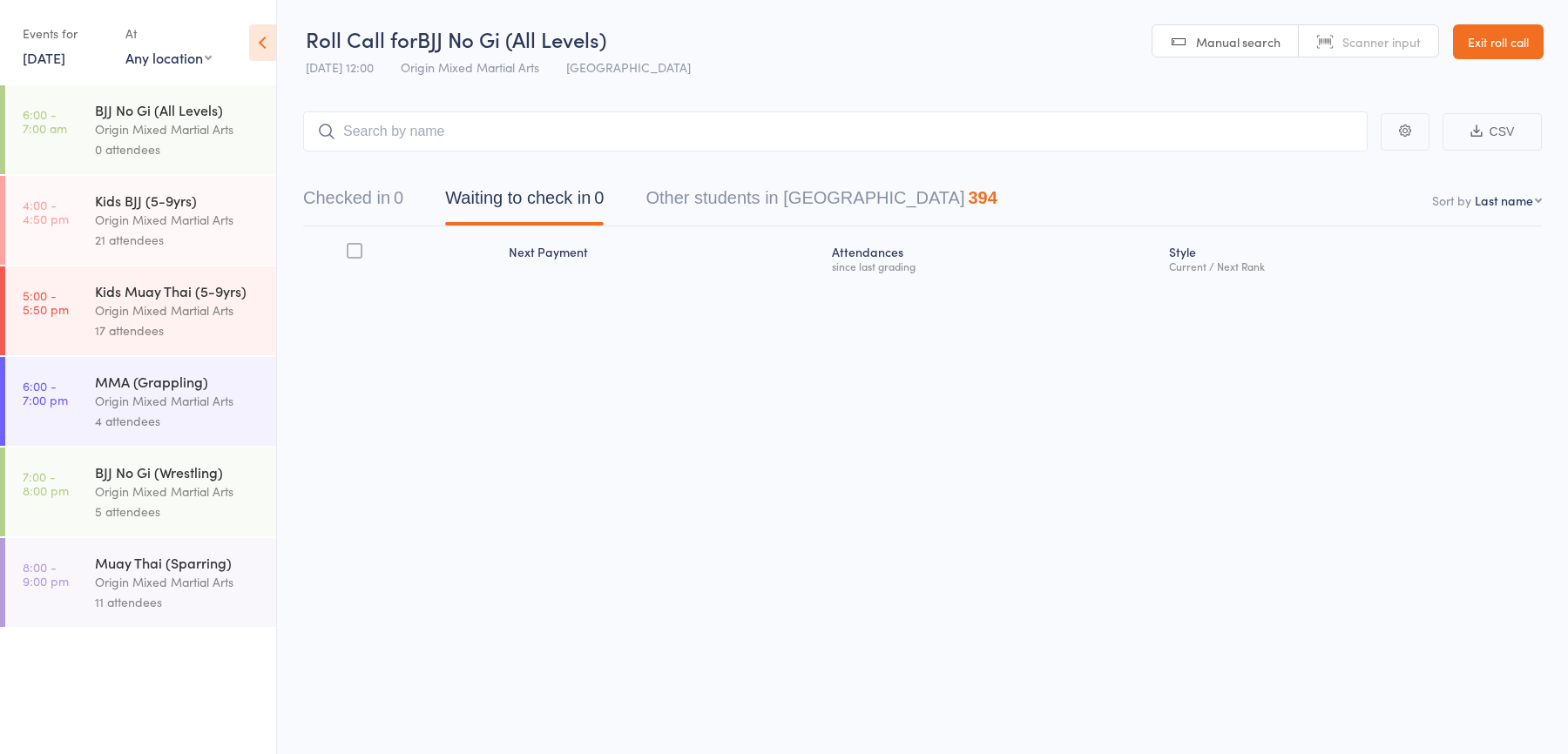
click at [163, 230] on div "21 attendees" at bounding box center [177, 240] width 166 height 20
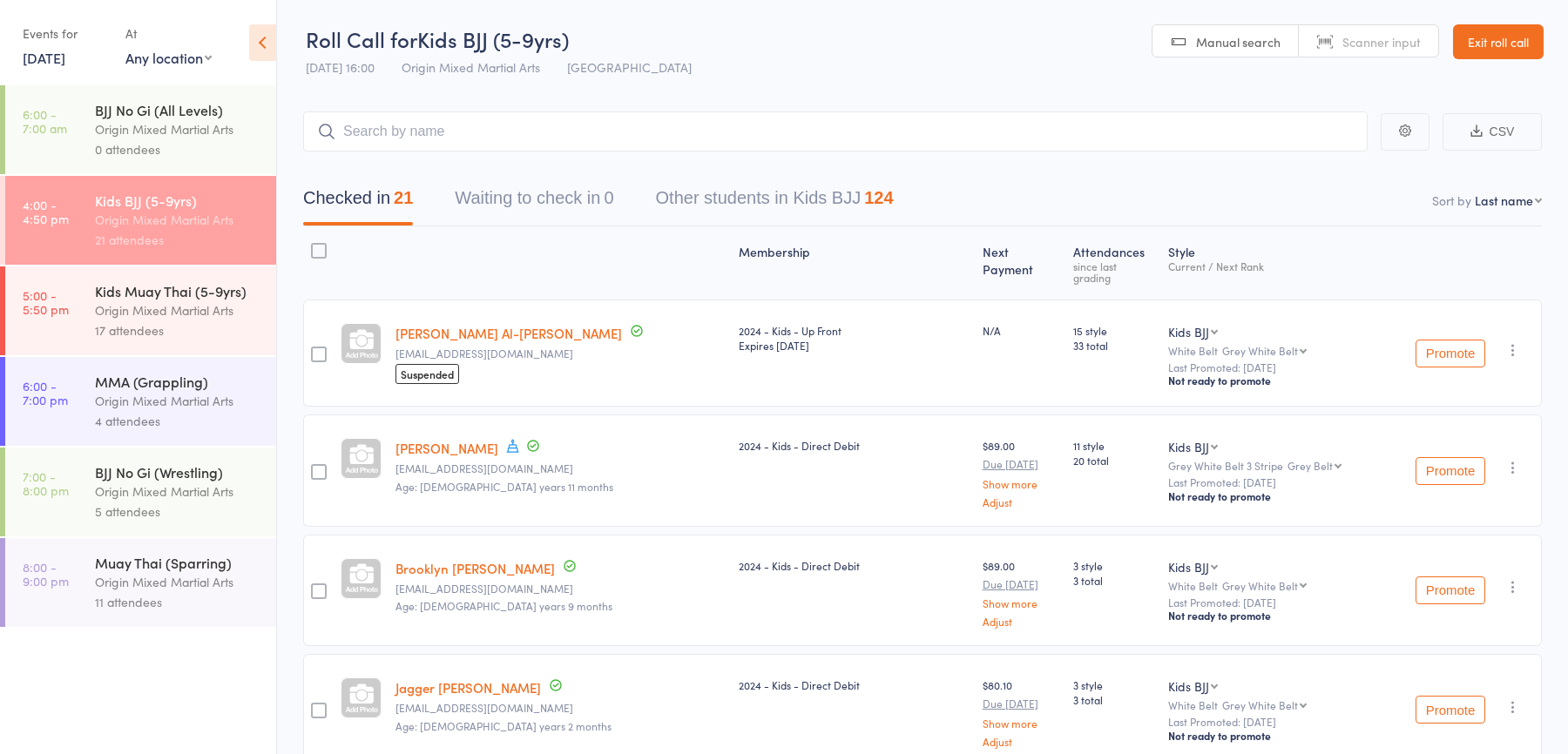
click at [1519, 201] on select "First name Last name Birthday today? Behind on payments? Check in time Next pay…" at bounding box center [1508, 201] width 67 height 18
select select "10"
click at [1474, 192] on select "First name Last name Birthday today? Behind on payments? Check in time Next pay…" at bounding box center [1508, 201] width 67 height 18
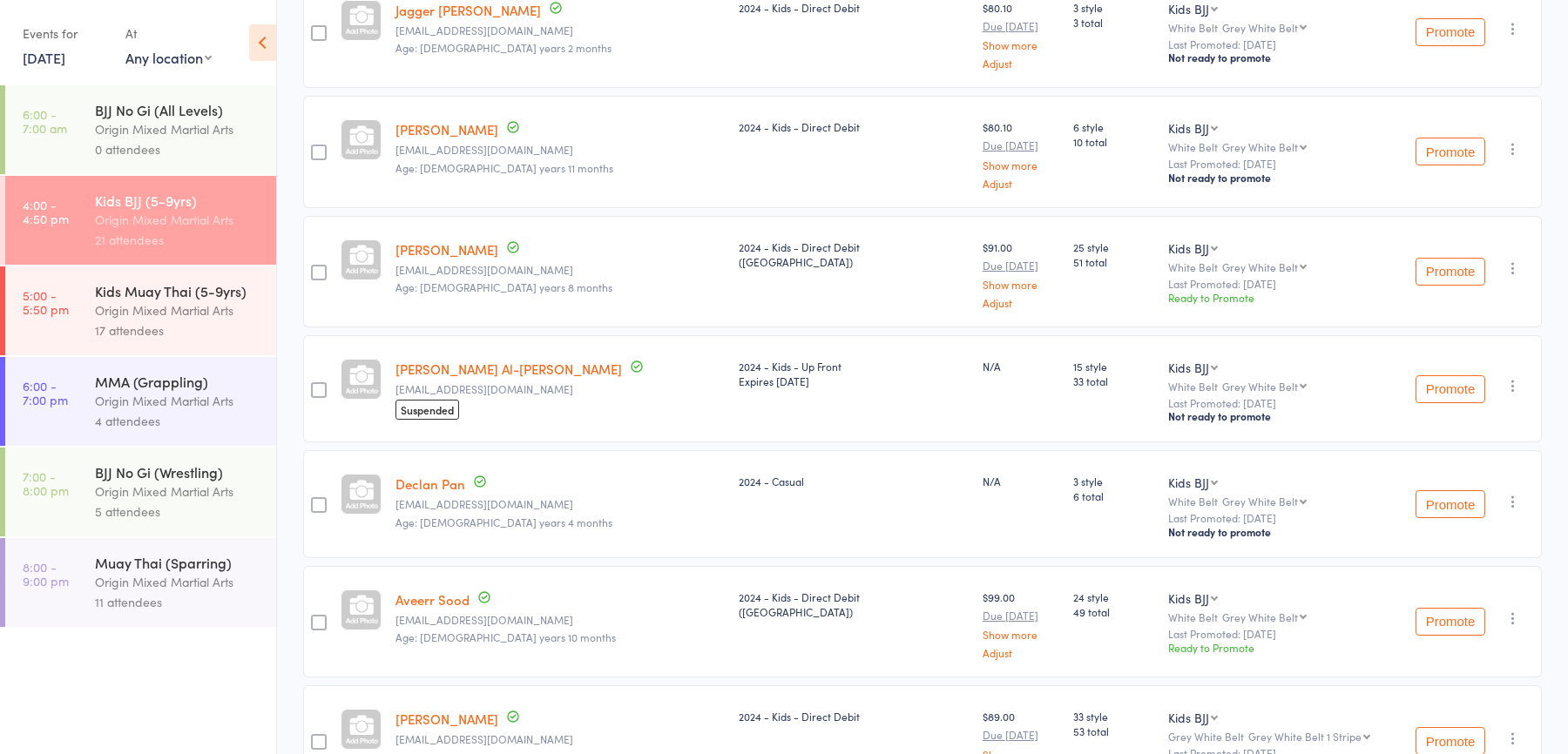
scroll to position [560, 0]
drag, startPoint x: 532, startPoint y: 485, endPoint x: 399, endPoint y: 485, distance: 133.0
click at [399, 485] on div "Declan Pan jiangweile710@gmail.com Age: 5 years 4 months" at bounding box center [560, 503] width 344 height 107
copy small "jiangweile710@gmail.com"
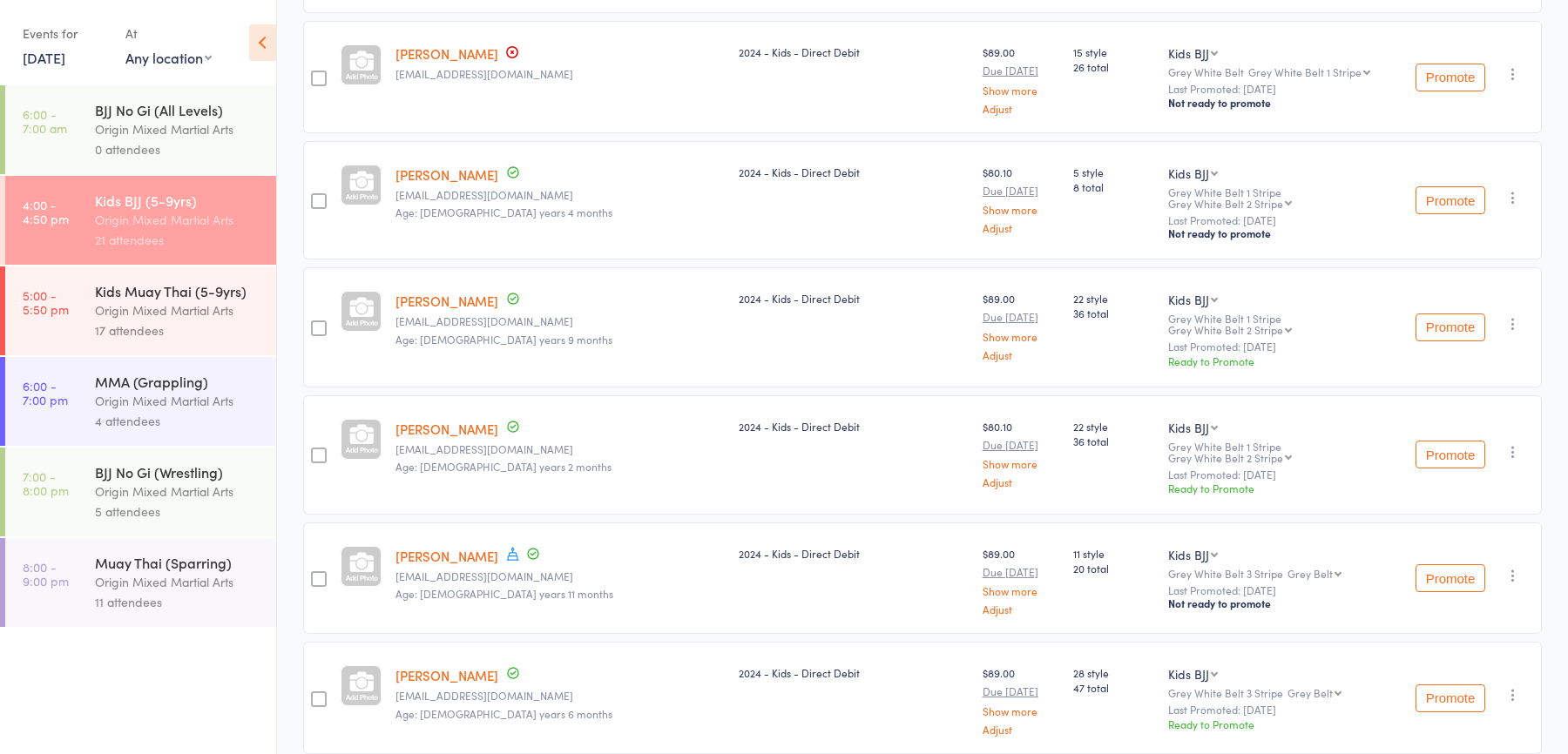
scroll to position [1477, 0]
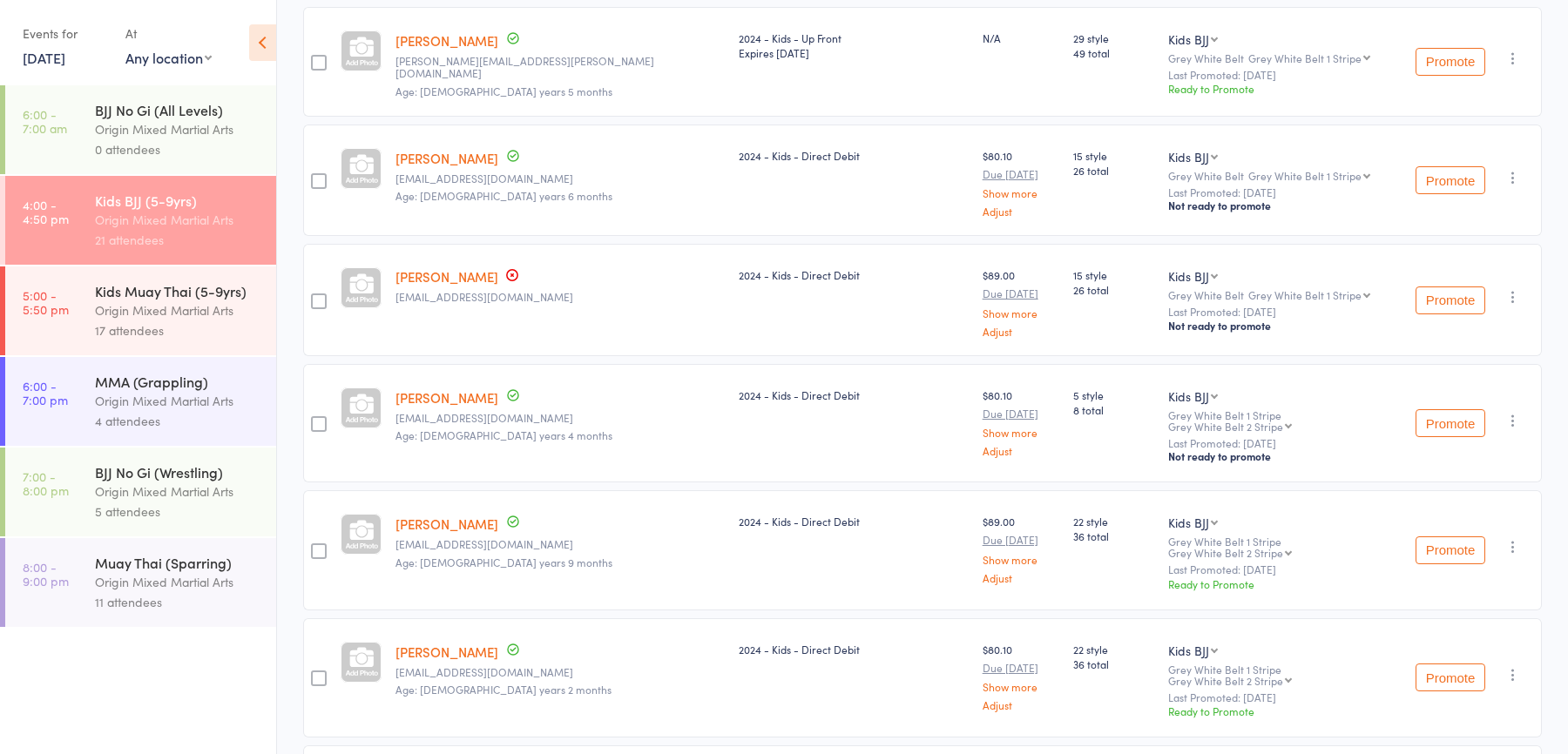
click at [178, 288] on div "Kids Muay Thai (5-9yrs)" at bounding box center [177, 290] width 166 height 19
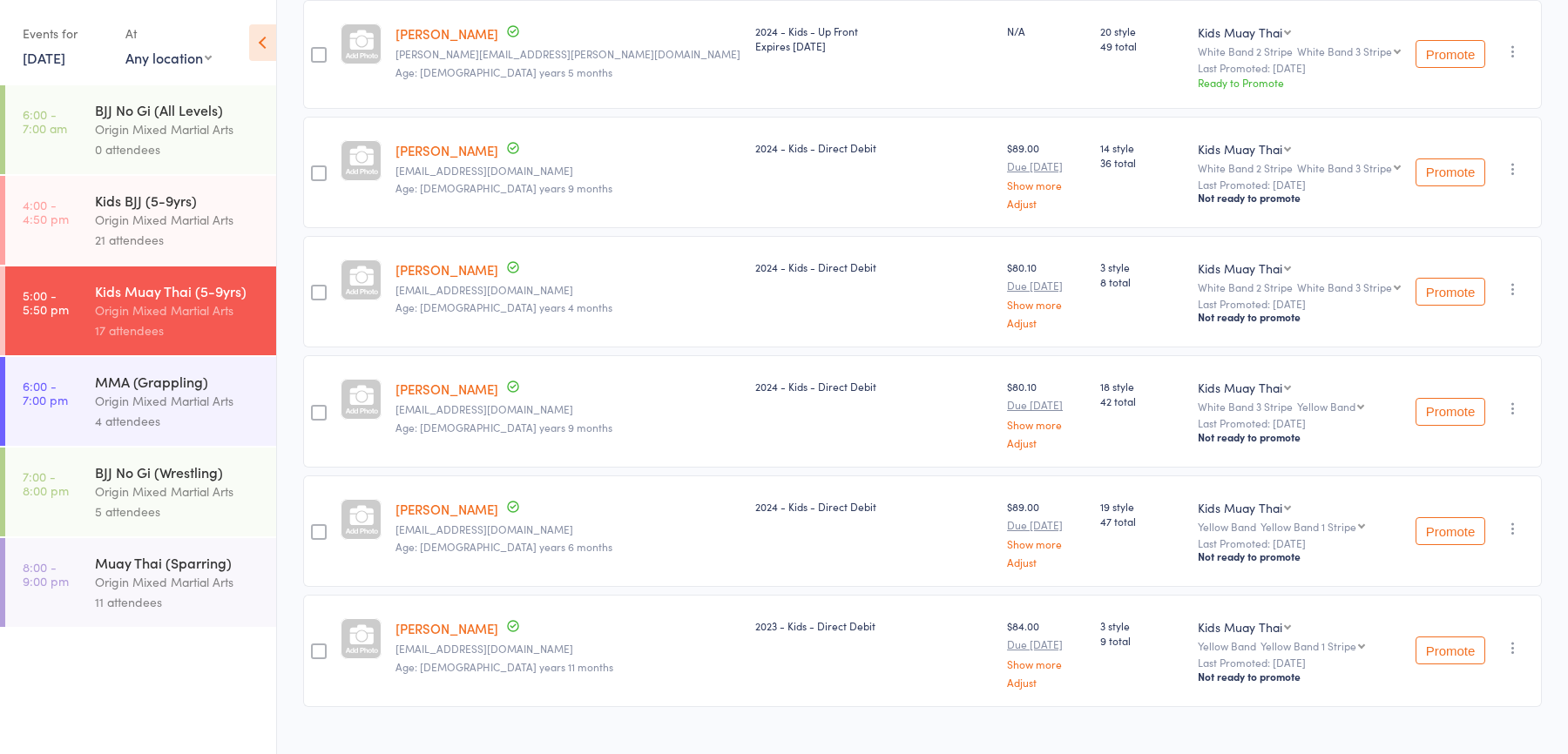
scroll to position [1602, 0]
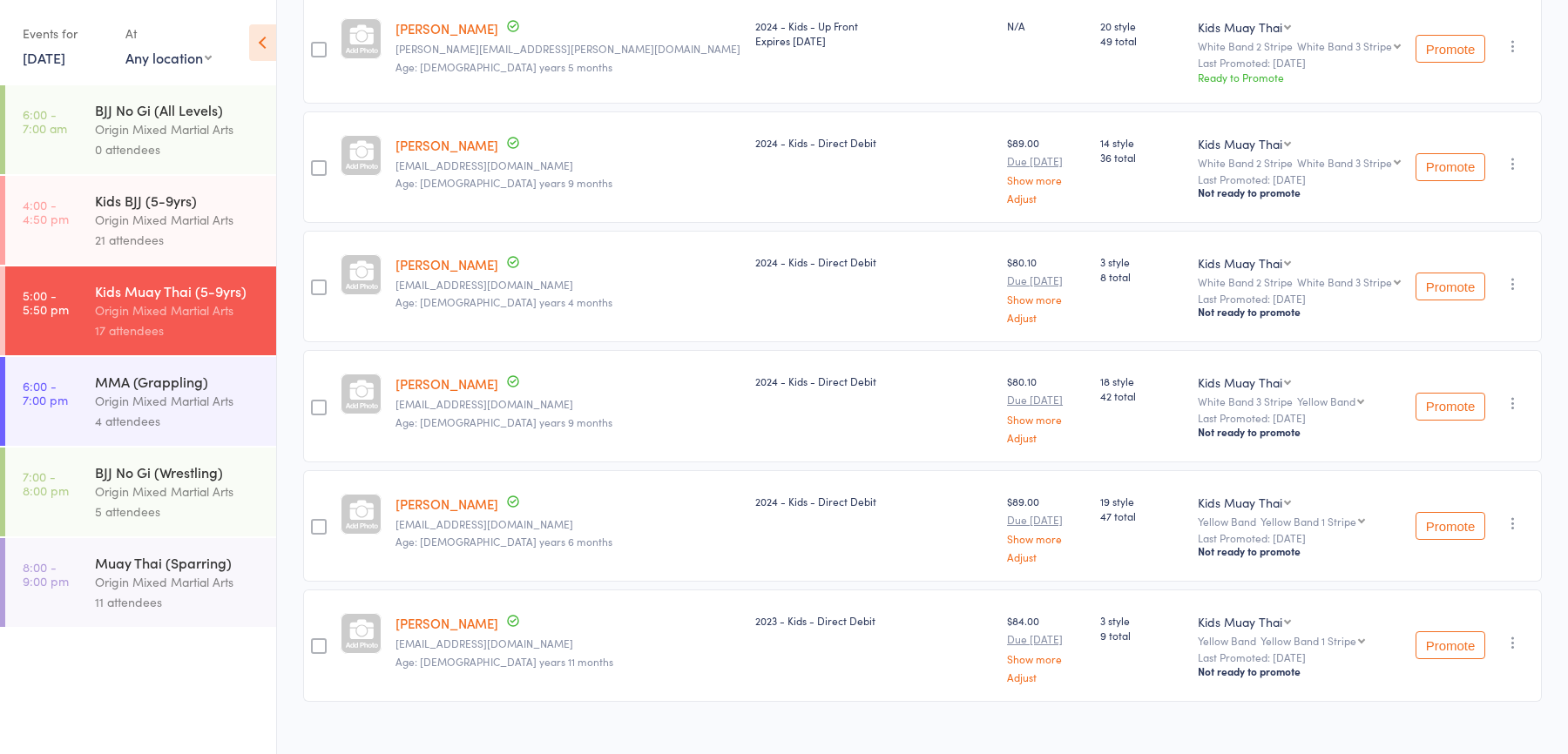
click at [65, 58] on link "27 Aug, 2025" at bounding box center [43, 57] width 42 height 19
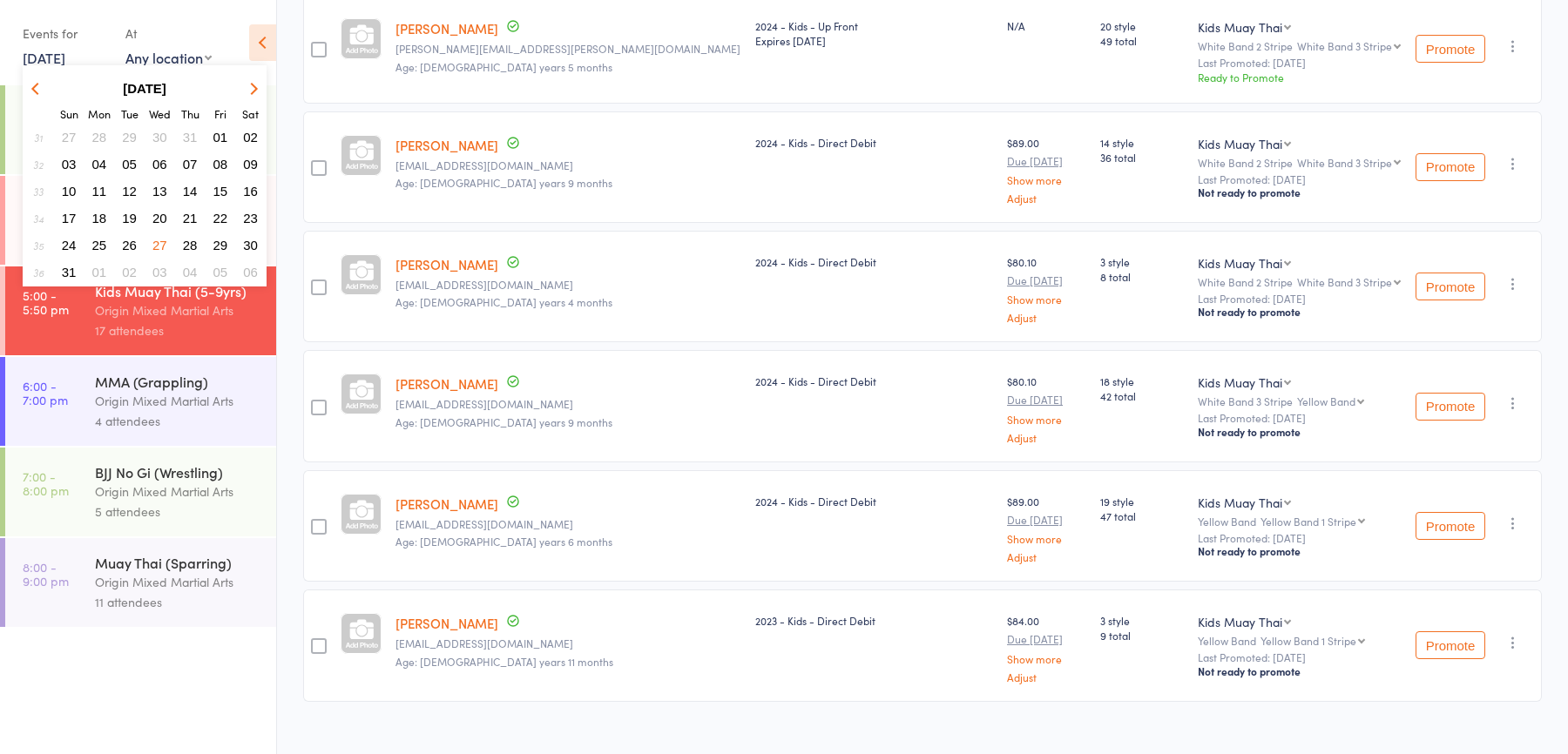
click at [248, 244] on span "30" at bounding box center [250, 245] width 15 height 15
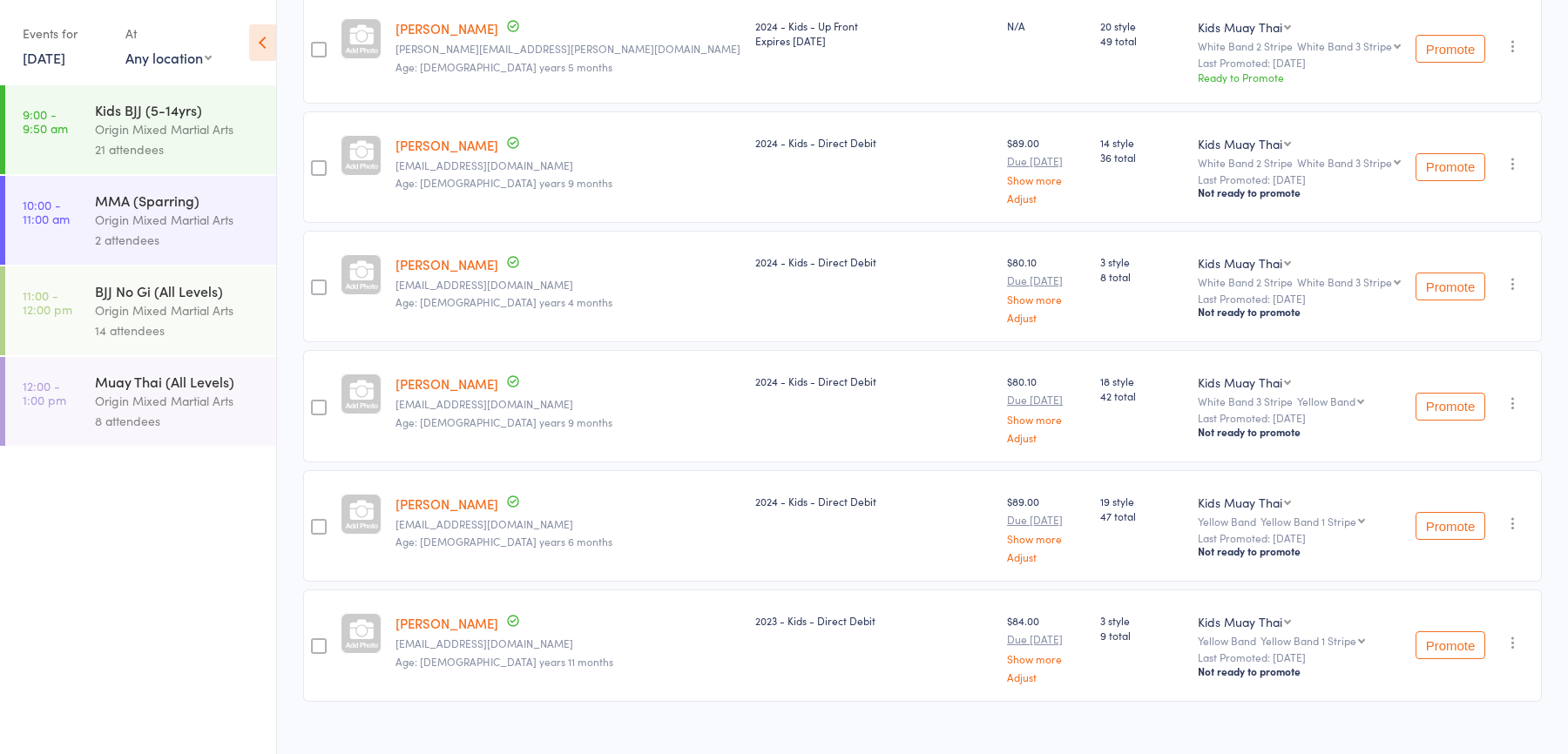
click at [208, 146] on div "21 attendees" at bounding box center [177, 150] width 166 height 20
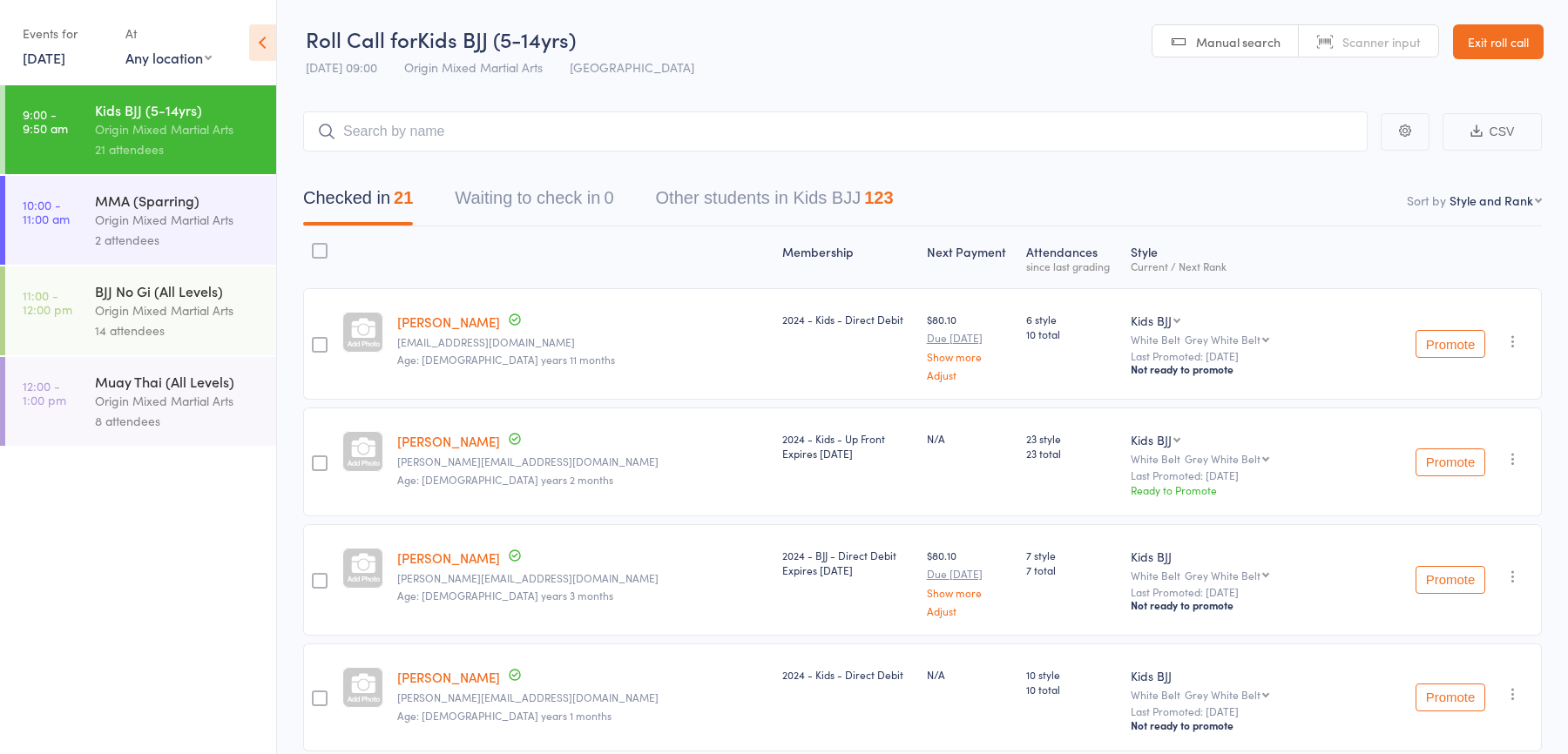
click at [65, 64] on link "30 Aug, 2025" at bounding box center [43, 57] width 42 height 19
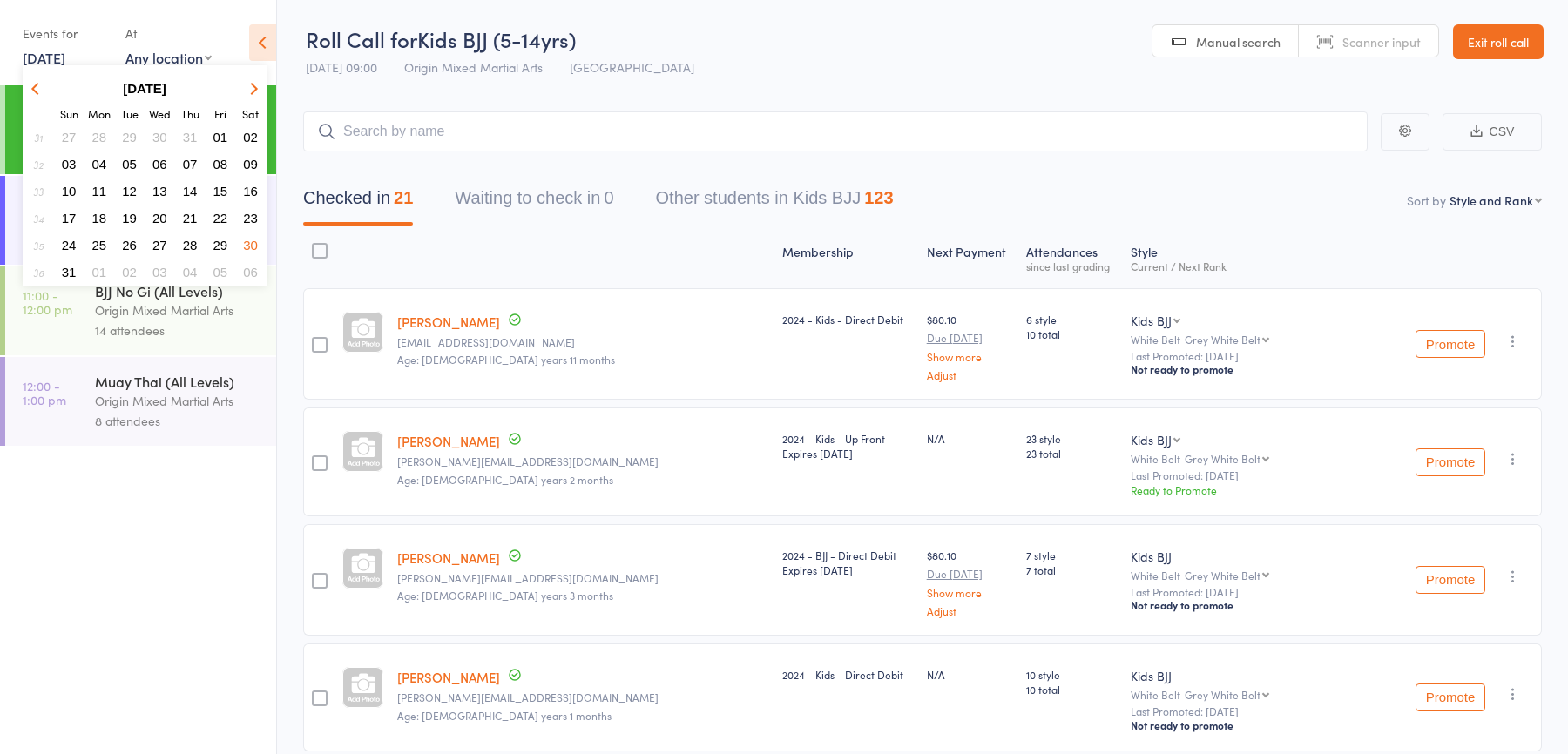
click at [251, 266] on span "06" at bounding box center [250, 272] width 15 height 15
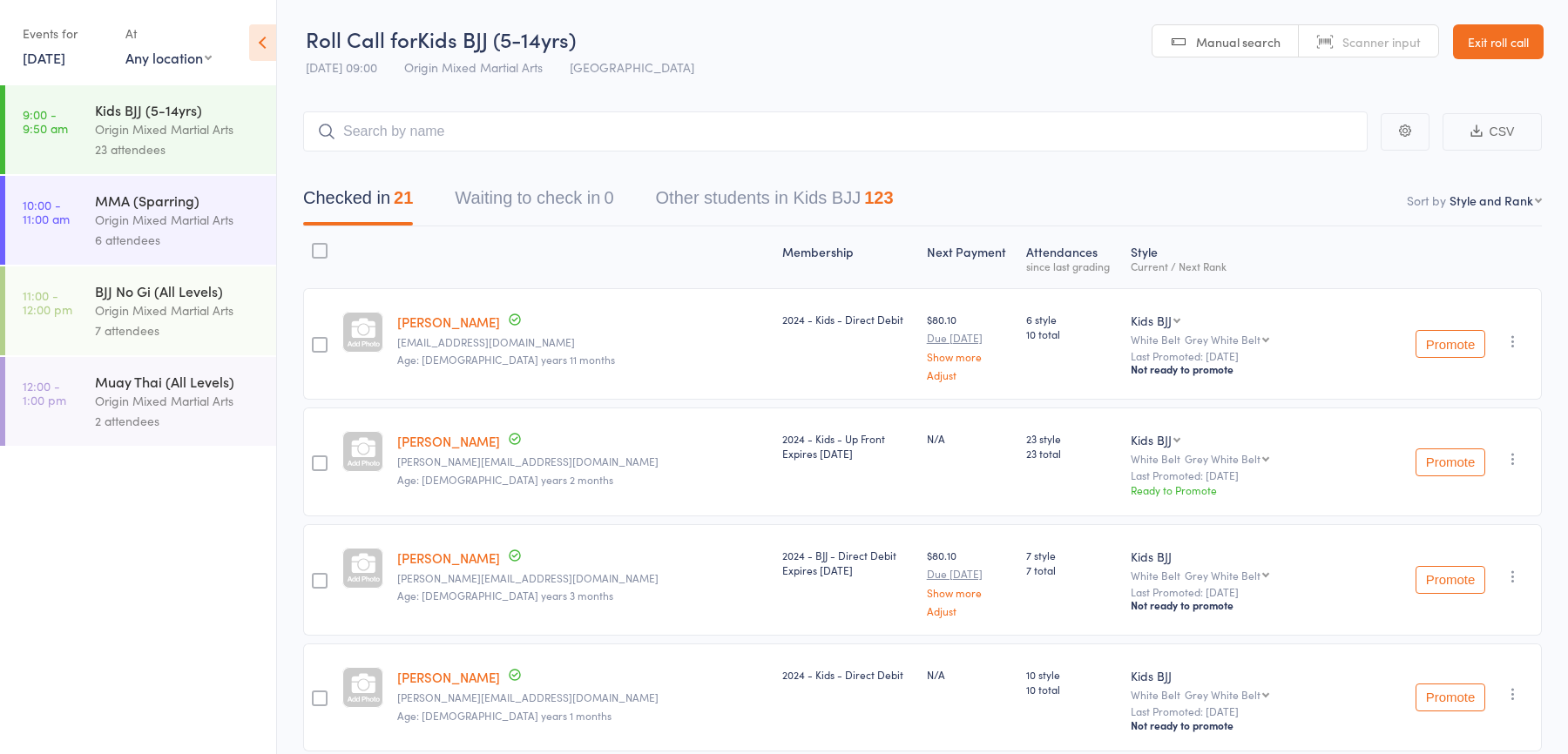
click at [209, 134] on div "Origin Mixed Martial Arts" at bounding box center [177, 129] width 166 height 20
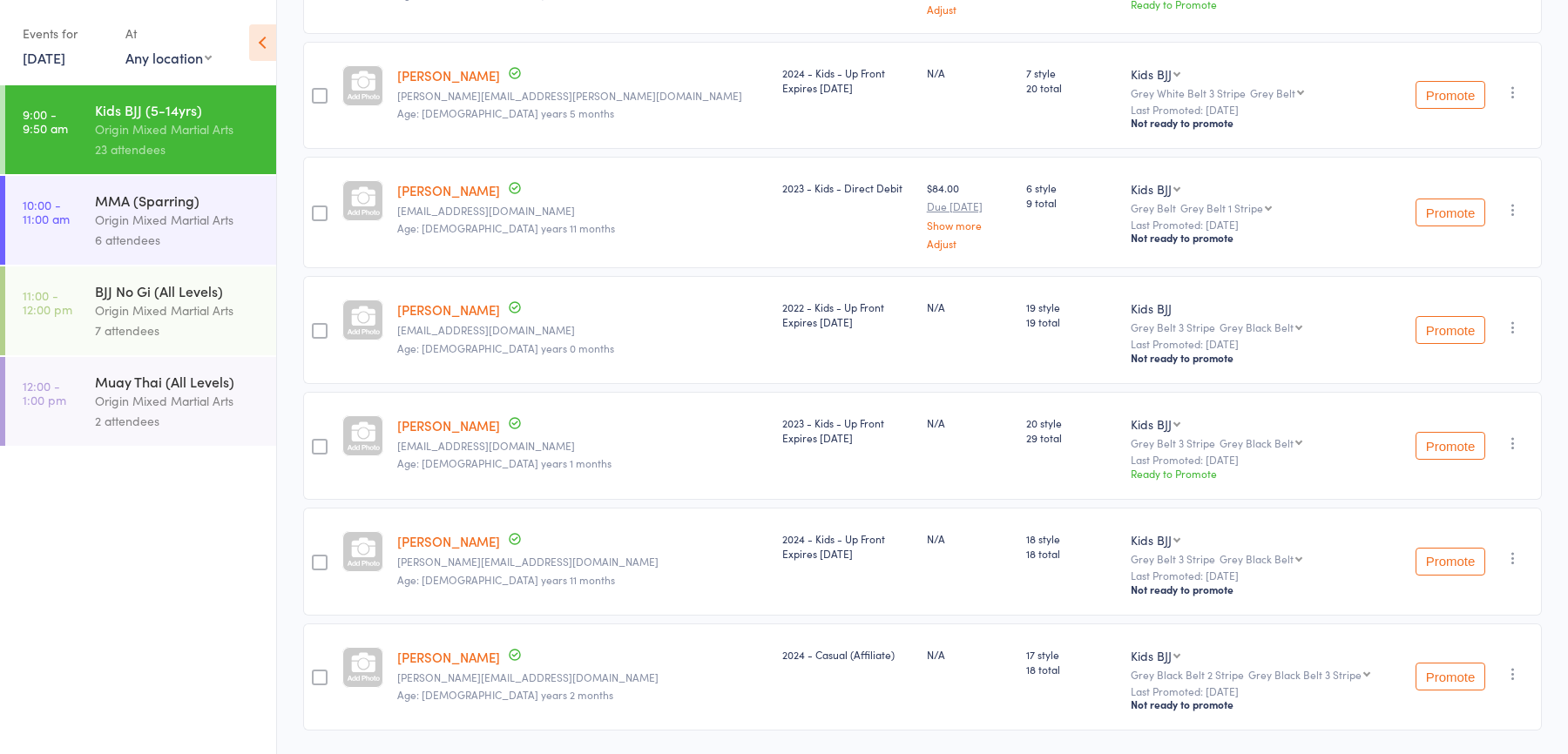
scroll to position [2295, 0]
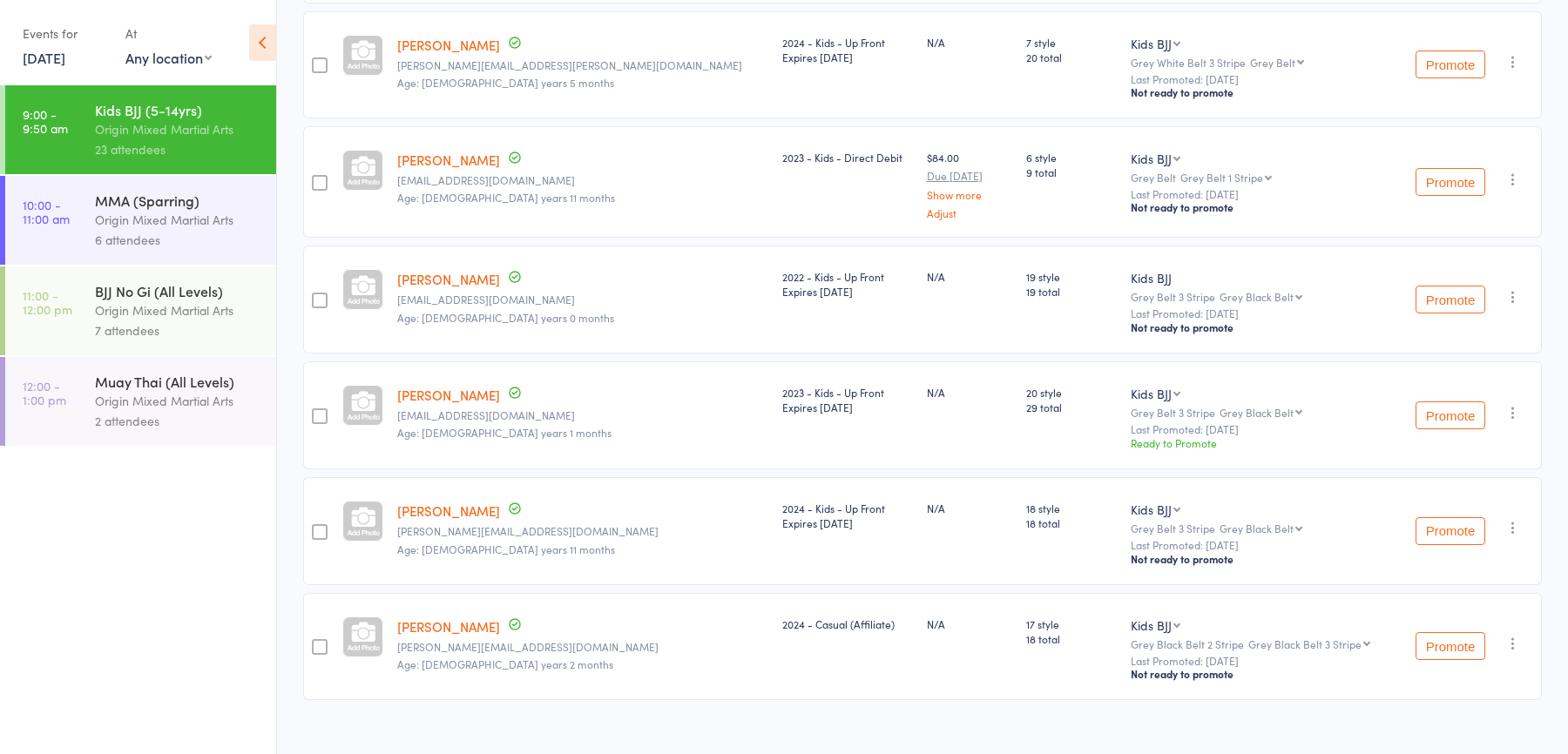
click at [65, 60] on link "6 Sep, 2025" at bounding box center [43, 57] width 42 height 19
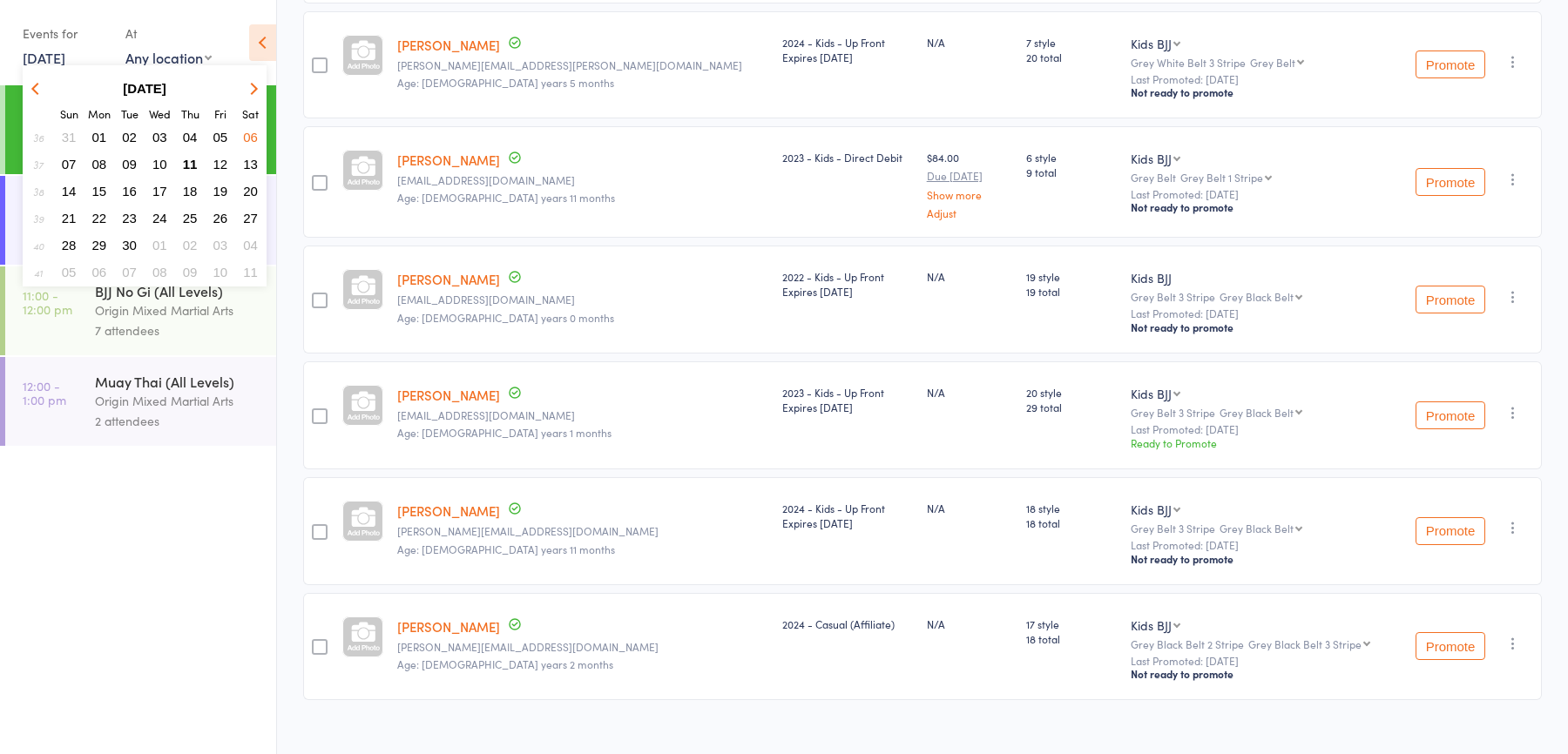
click at [127, 136] on span "02" at bounding box center [129, 137] width 15 height 15
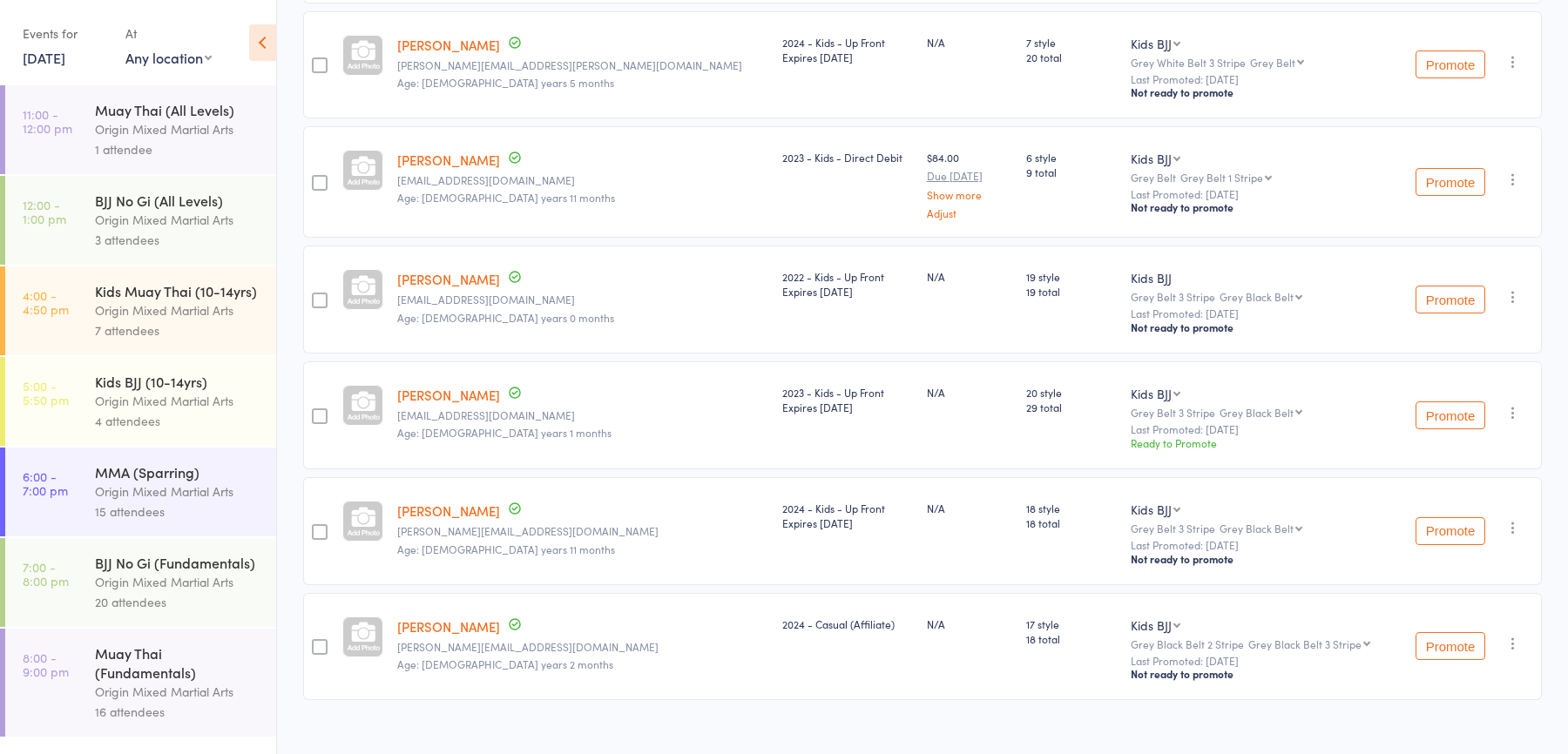
click at [159, 303] on div "Origin Mixed Martial Arts" at bounding box center [177, 310] width 166 height 20
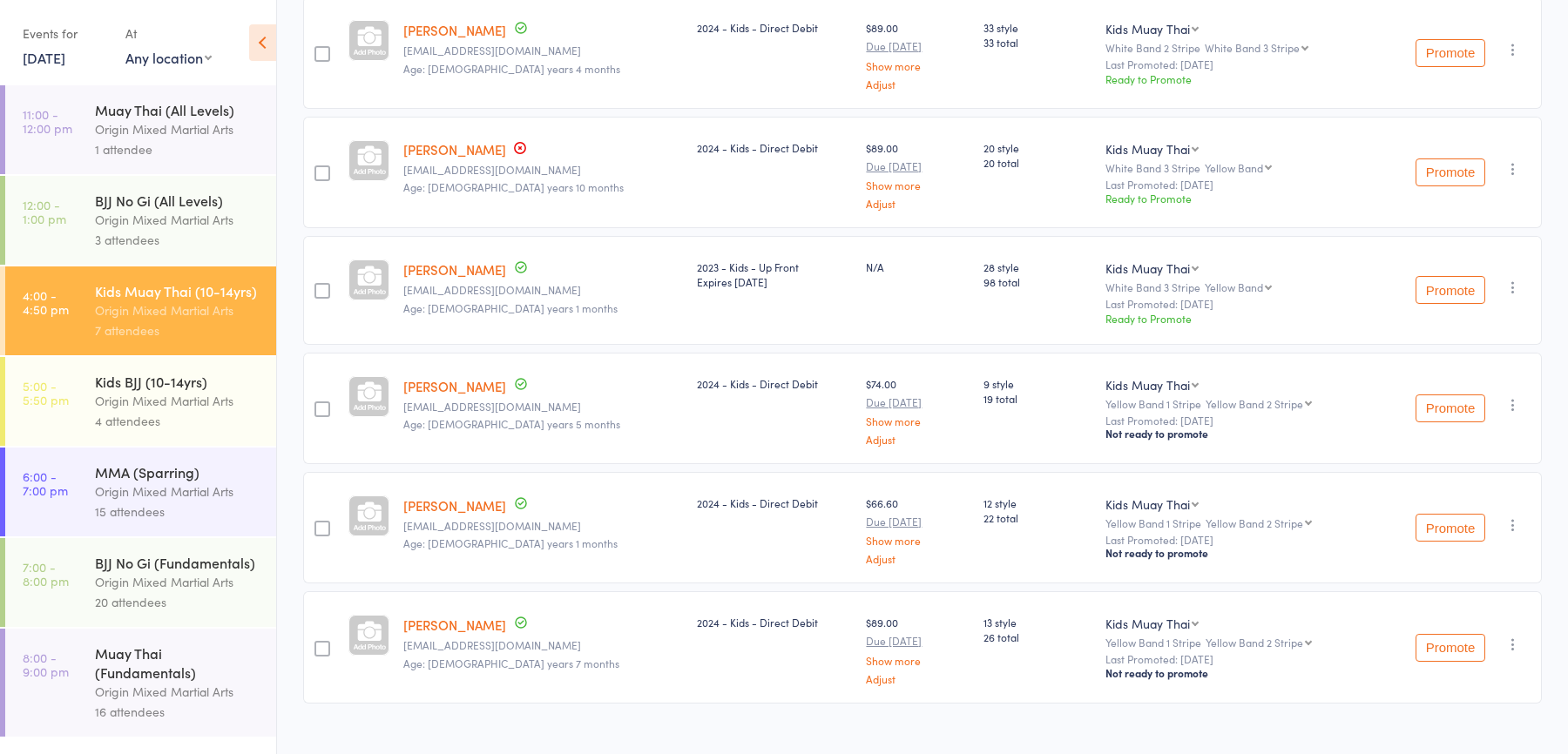
scroll to position [414, 0]
click at [163, 386] on div "Kids BJJ (10-14yrs)" at bounding box center [177, 381] width 166 height 19
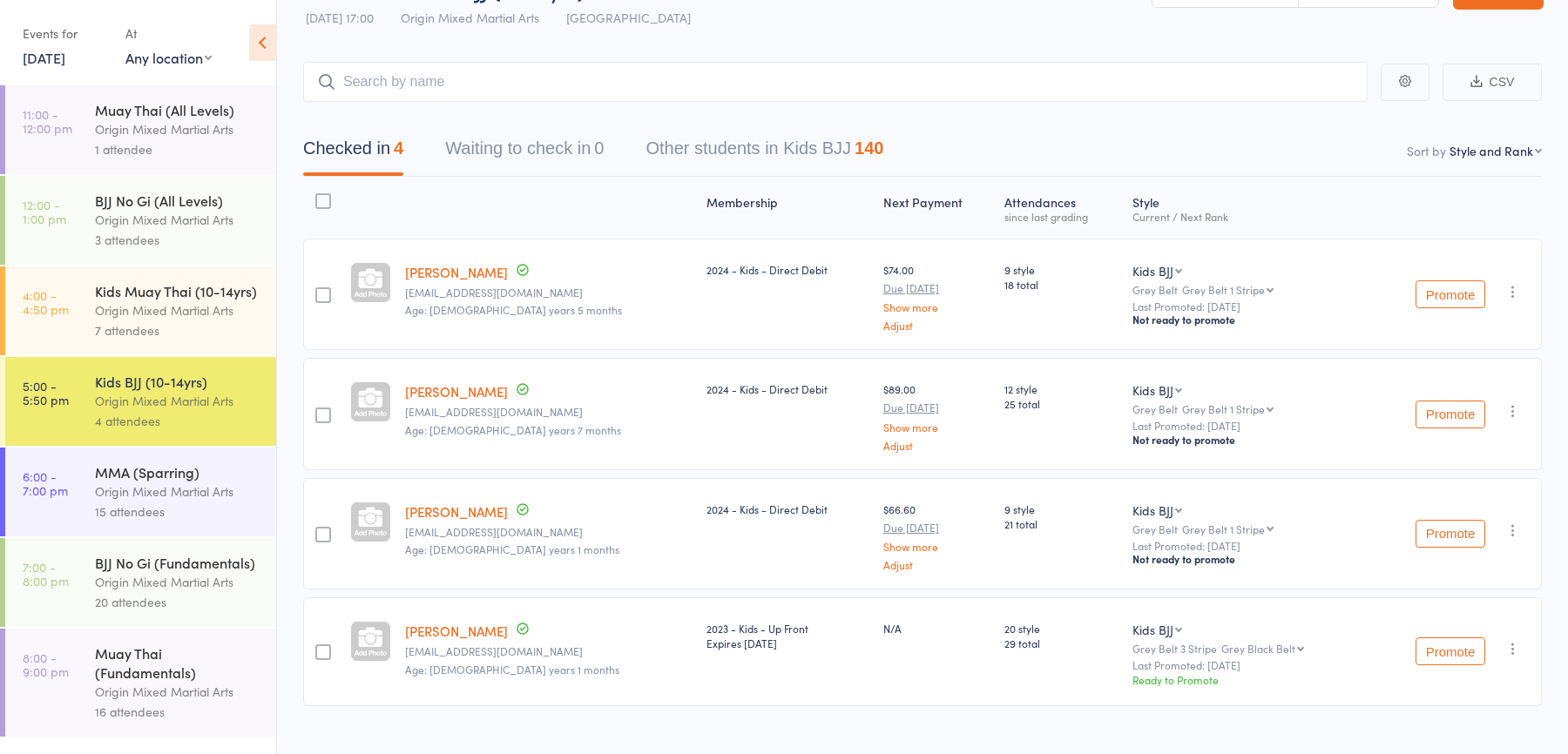
scroll to position [73, 0]
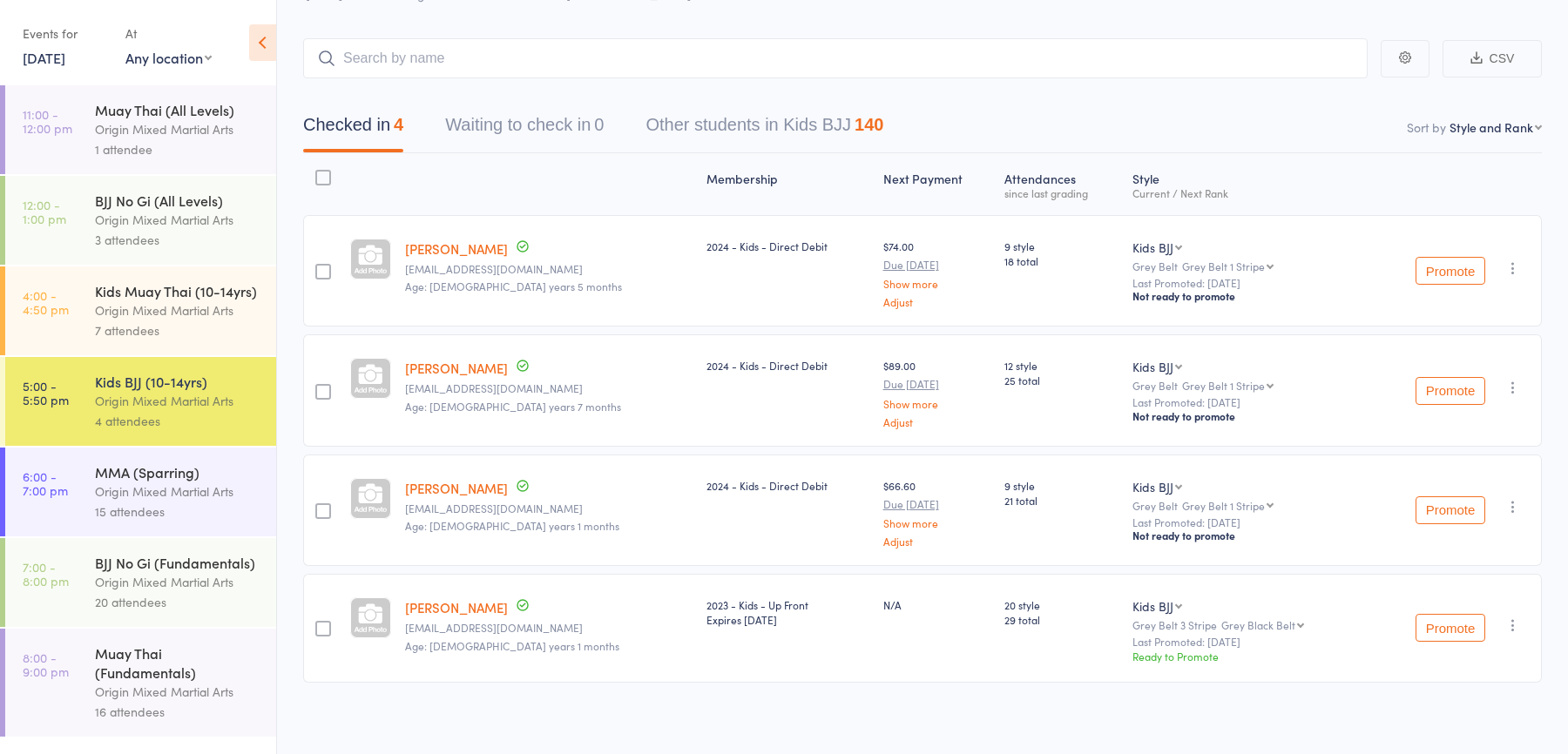
click at [65, 57] on link "2 Sep, 2025" at bounding box center [43, 57] width 42 height 19
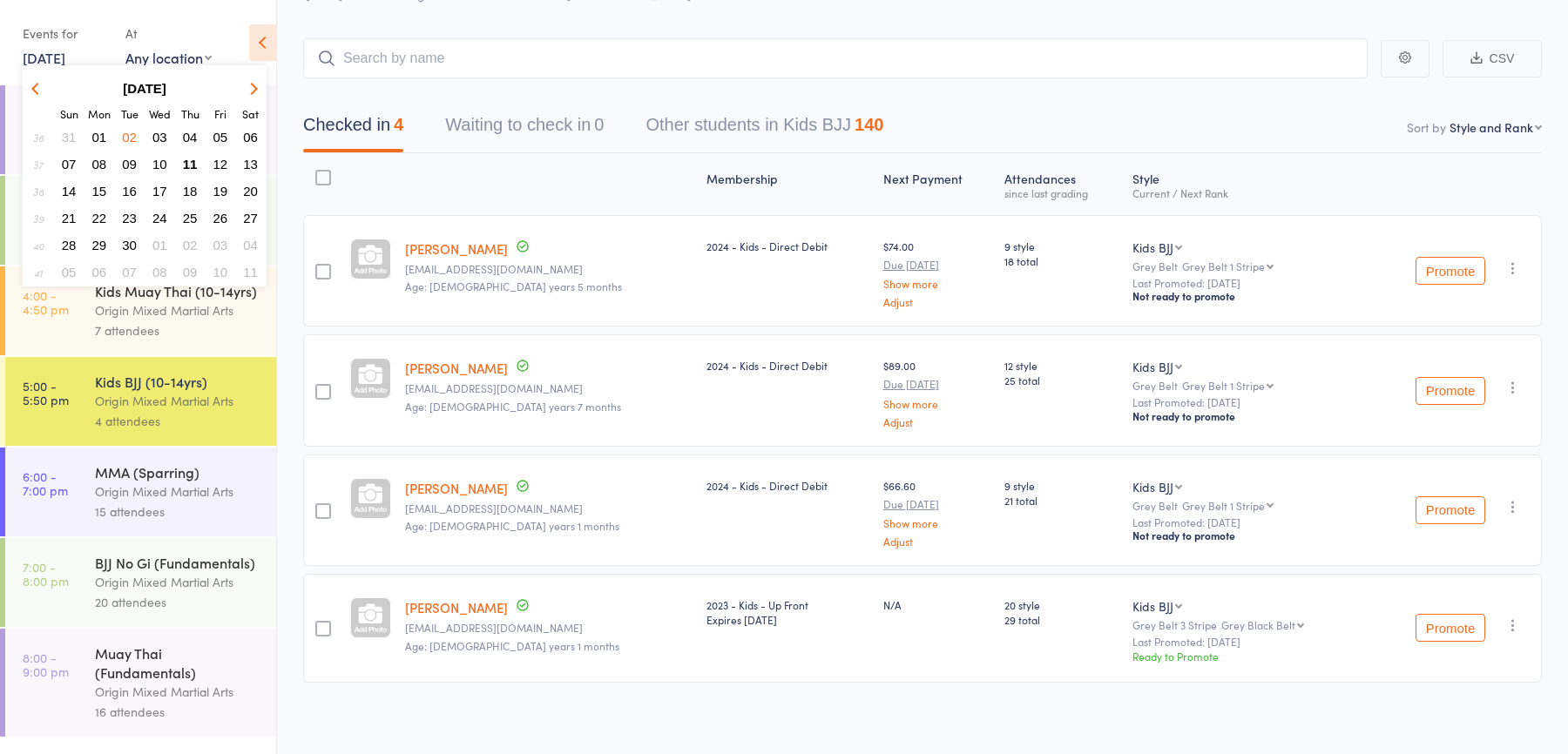
click at [39, 84] on icon "button" at bounding box center [37, 88] width 12 height 12
click at [133, 241] on span "26" at bounding box center [129, 245] width 15 height 15
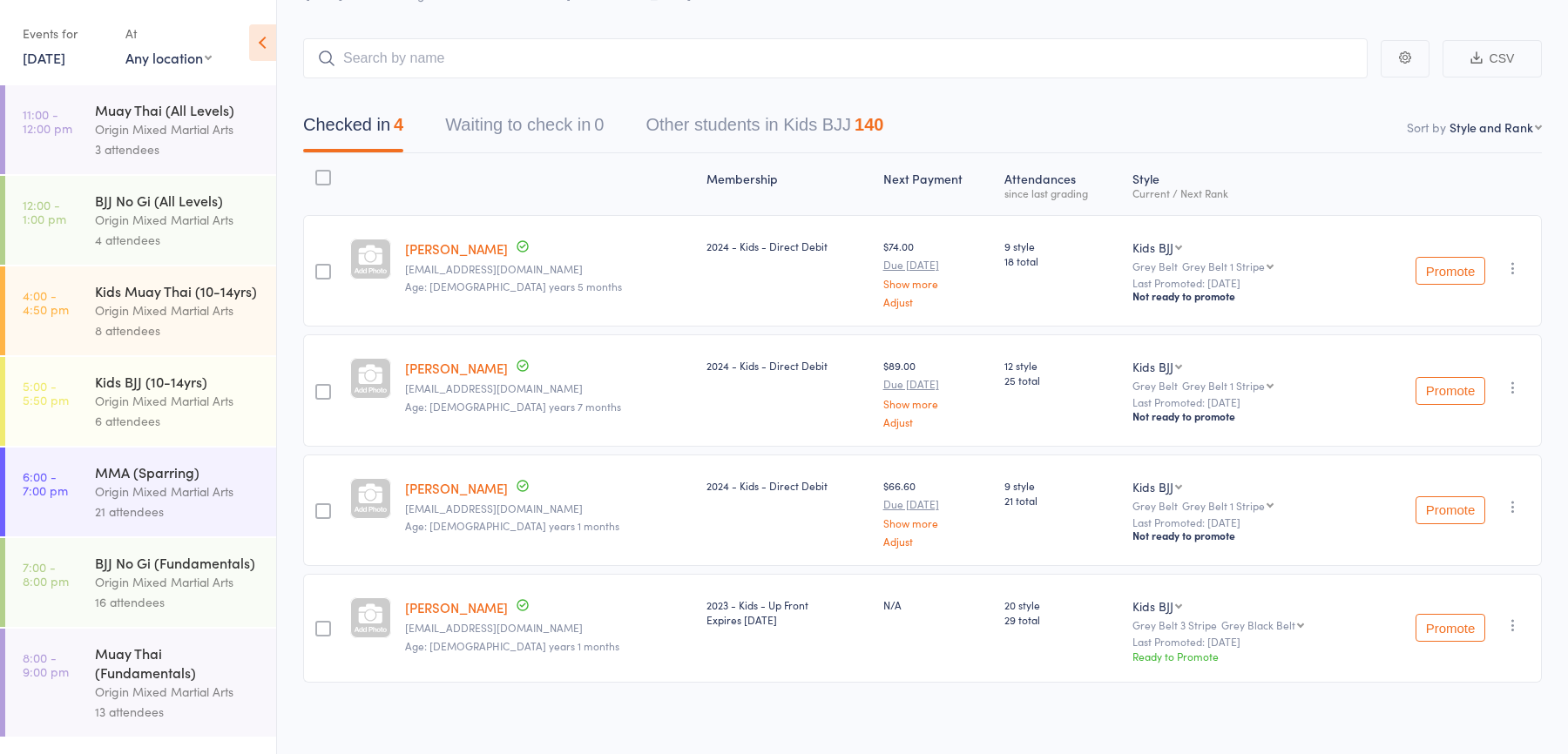
click at [156, 292] on div "Kids Muay Thai (10-14yrs)" at bounding box center [177, 290] width 166 height 19
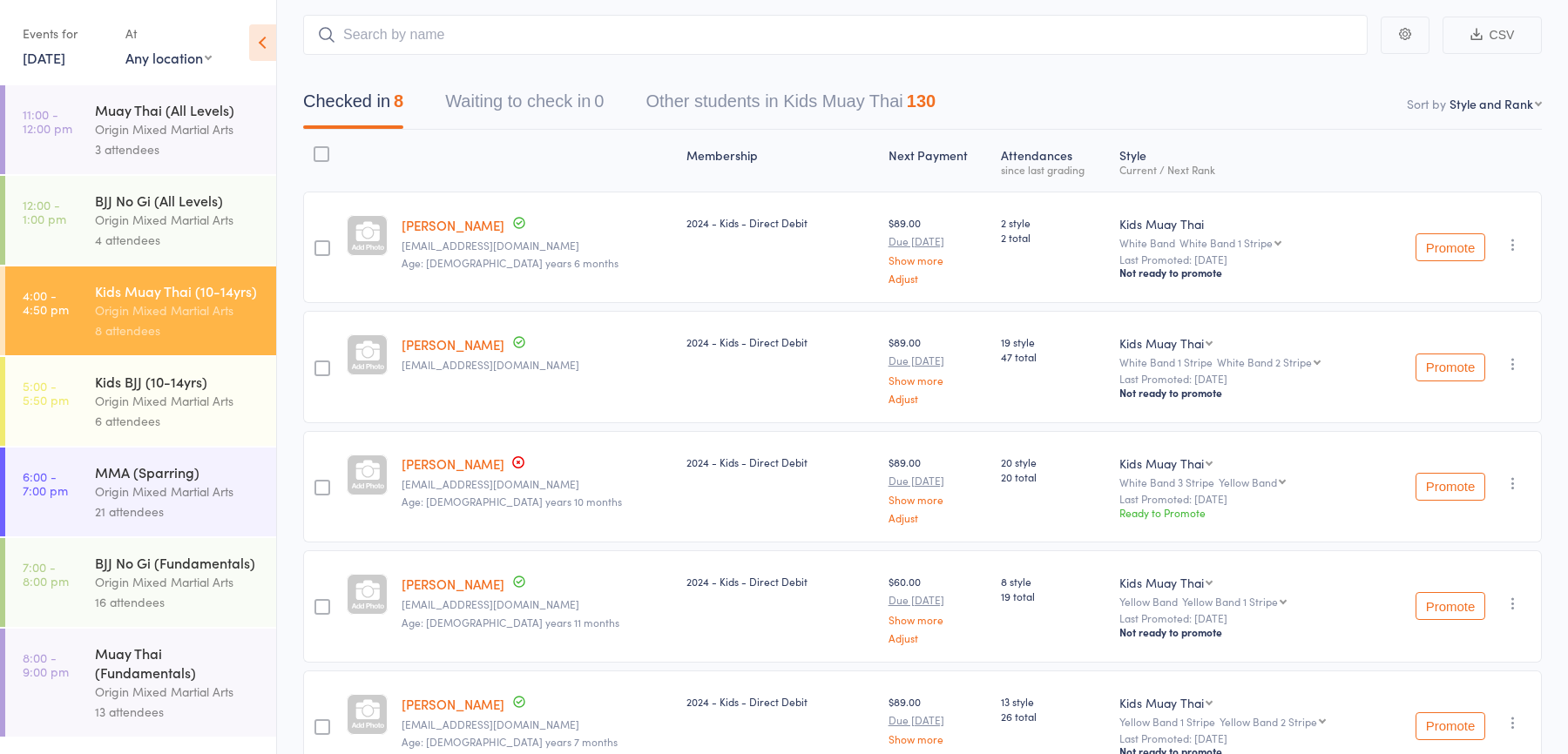
scroll to position [88, 0]
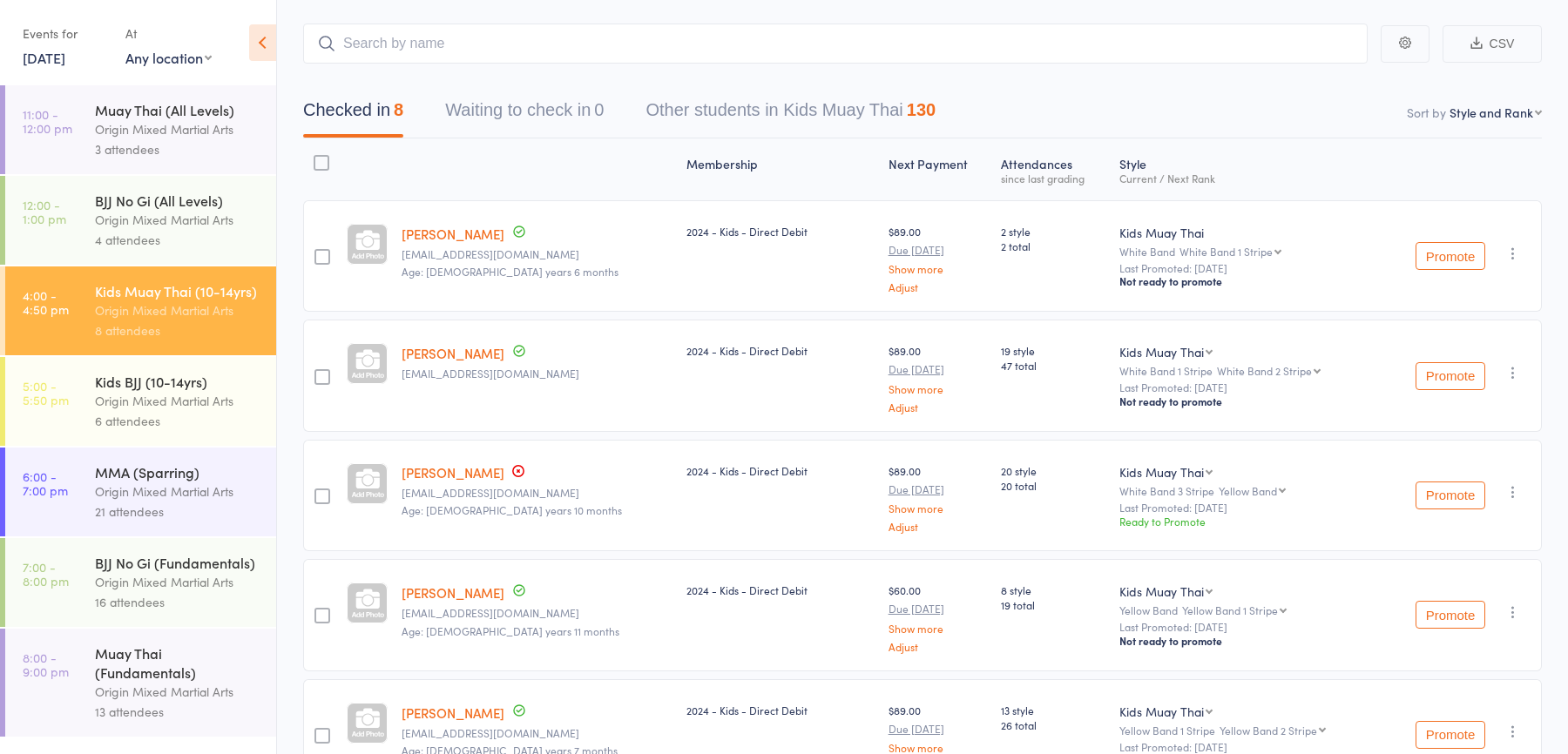
click at [193, 391] on div "Kids BJJ (10-14yrs)" at bounding box center [177, 381] width 166 height 19
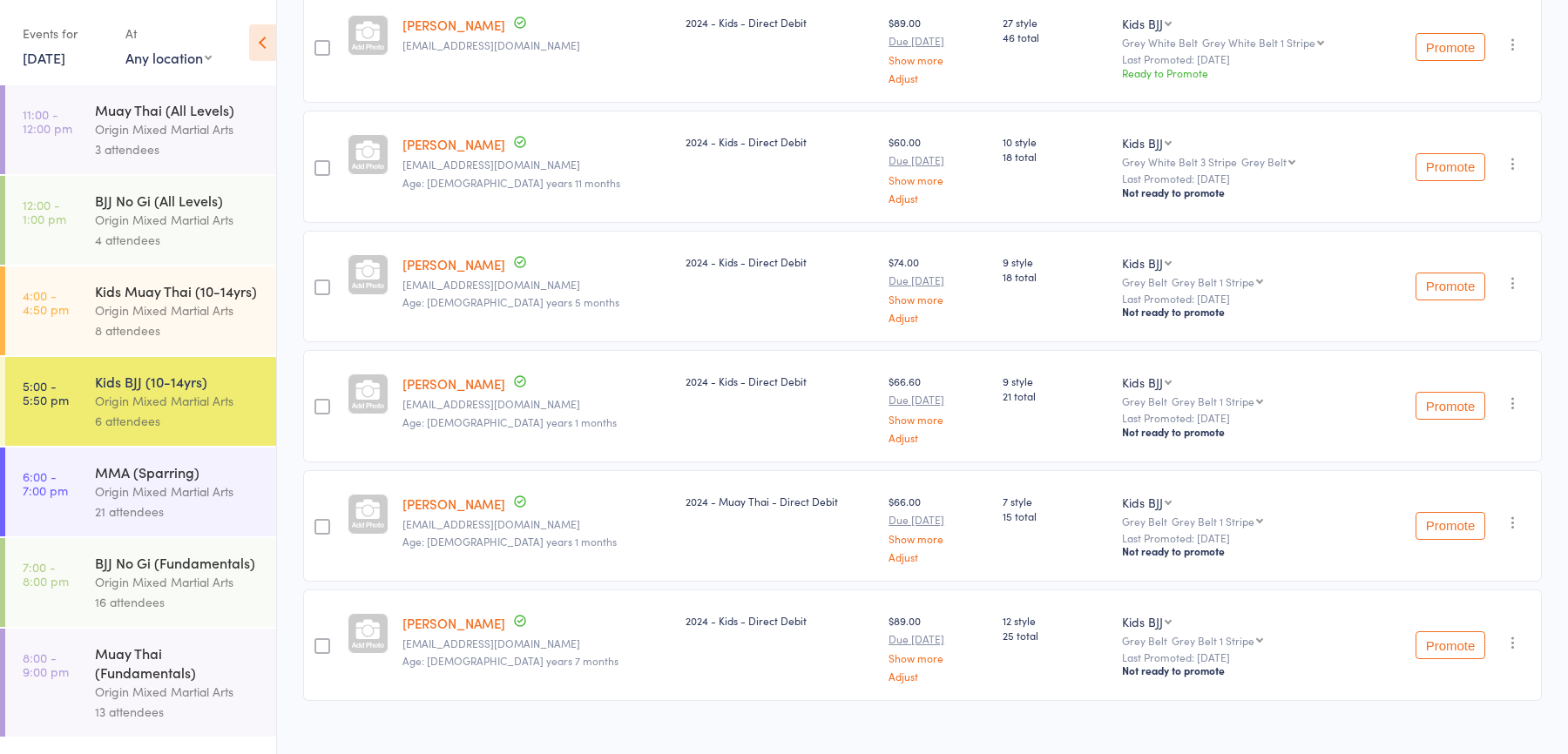
scroll to position [314, 0]
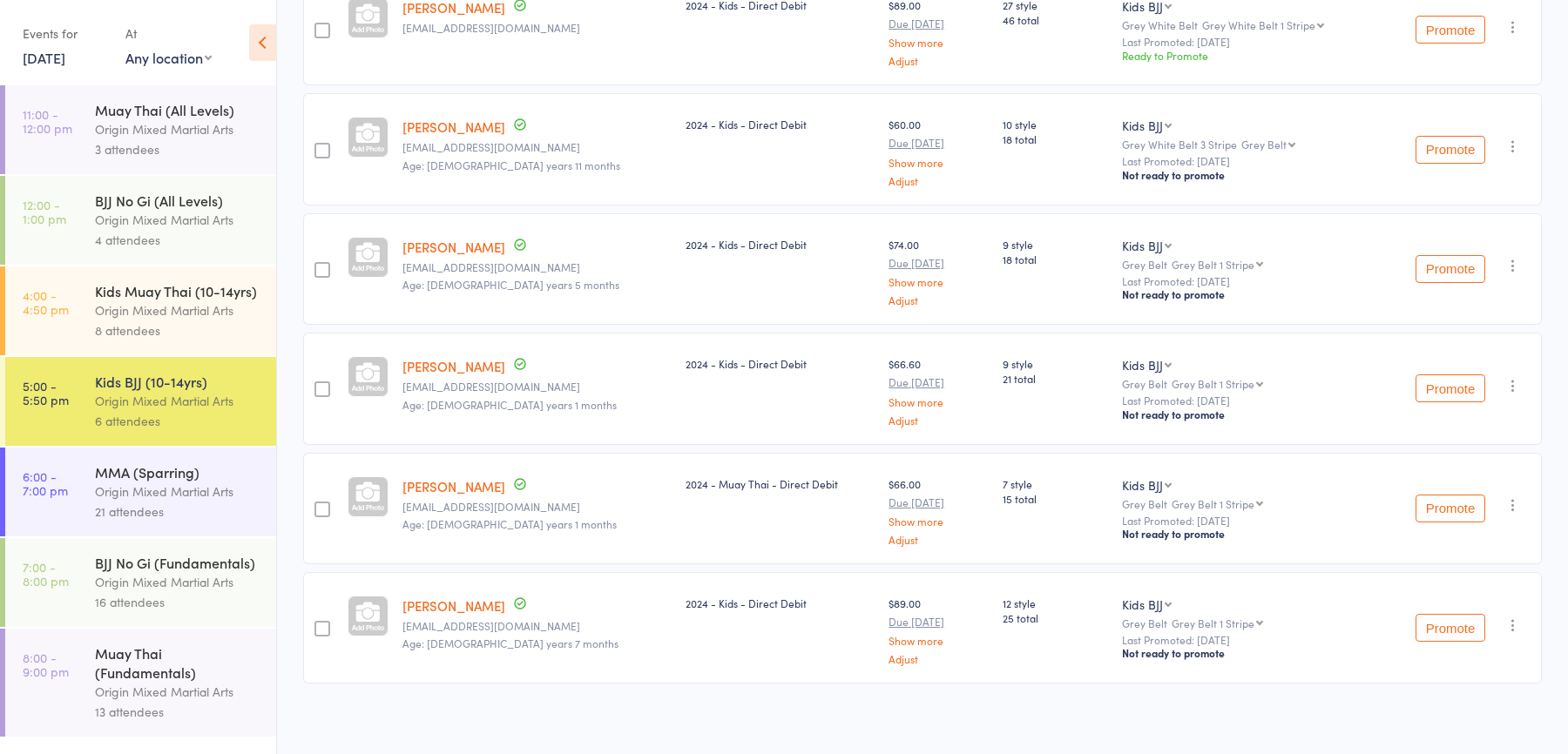
click at [65, 58] on link "26 Aug, 2025" at bounding box center [43, 57] width 42 height 19
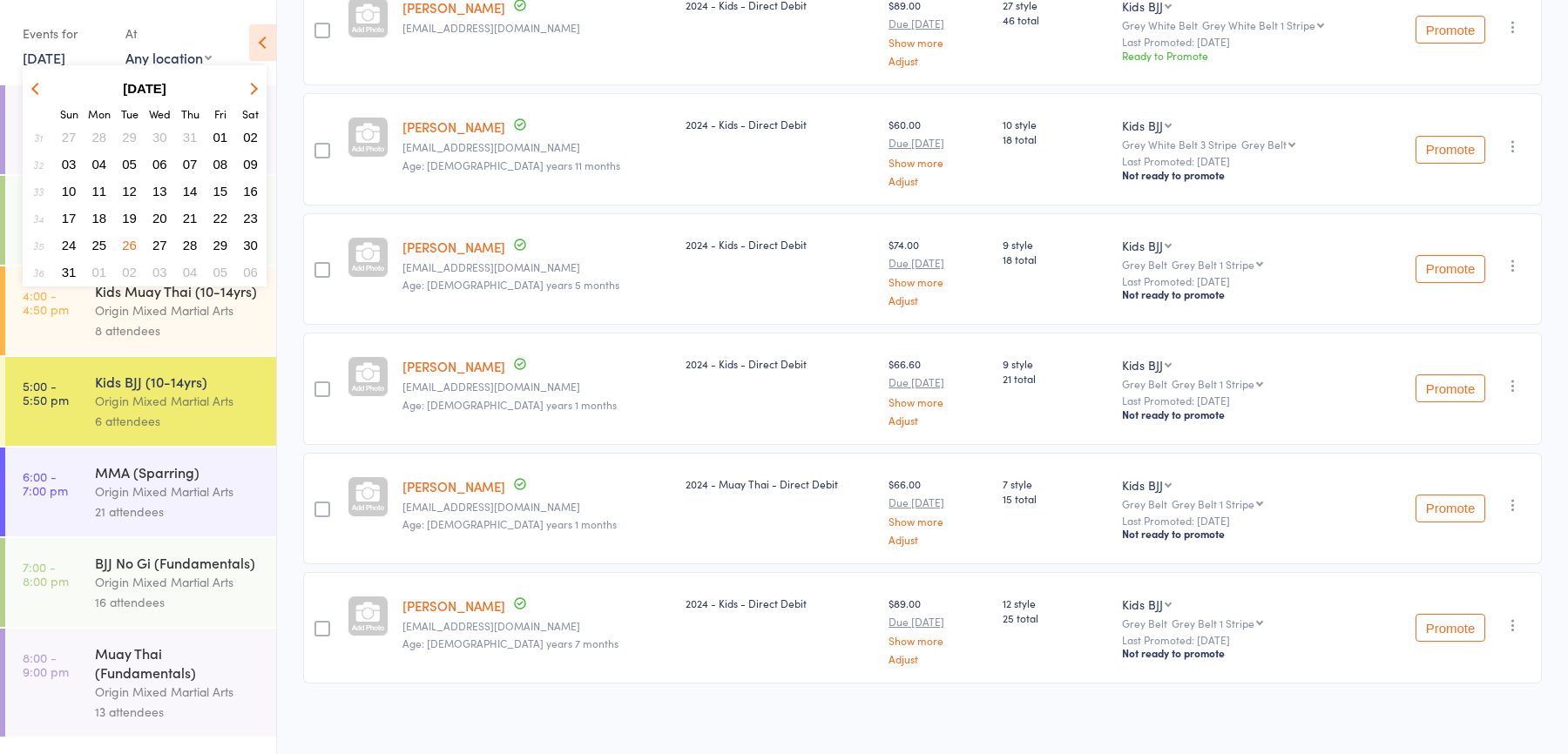
click at [40, 86] on icon "button" at bounding box center [37, 88] width 12 height 12
click at [130, 238] on span "29" at bounding box center [129, 245] width 15 height 15
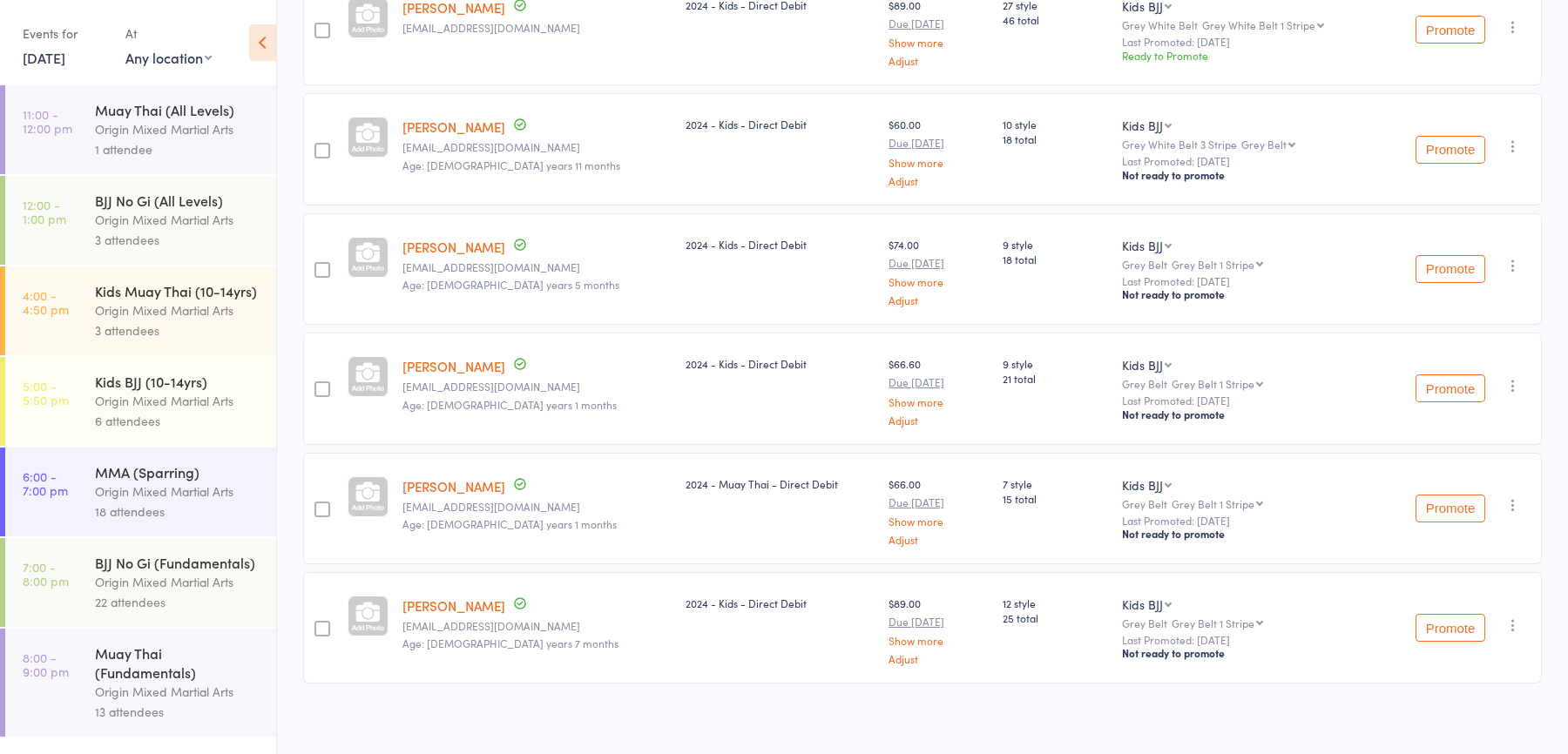
click at [222, 318] on div "Origin Mixed Martial Arts" at bounding box center [177, 310] width 166 height 20
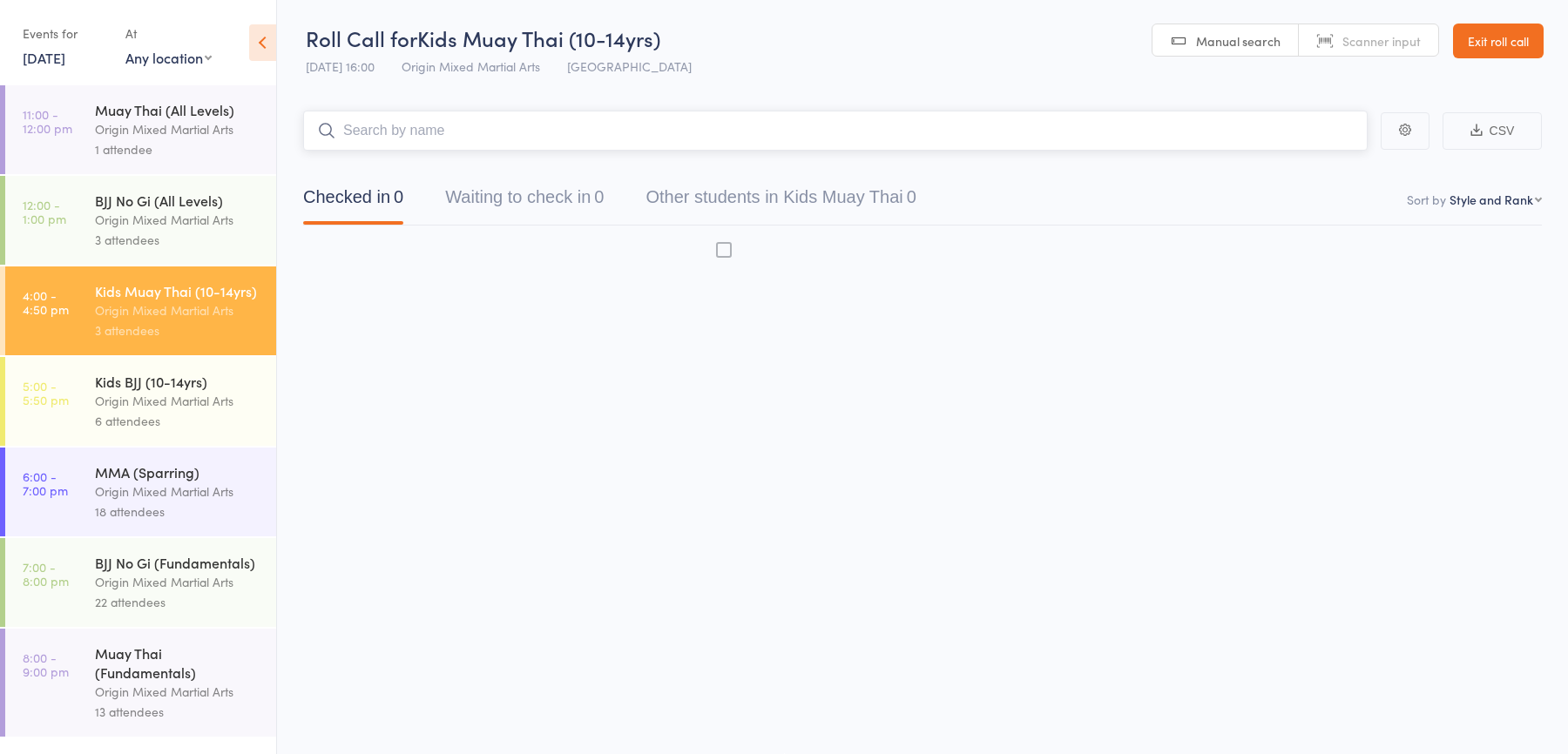
scroll to position [1, 0]
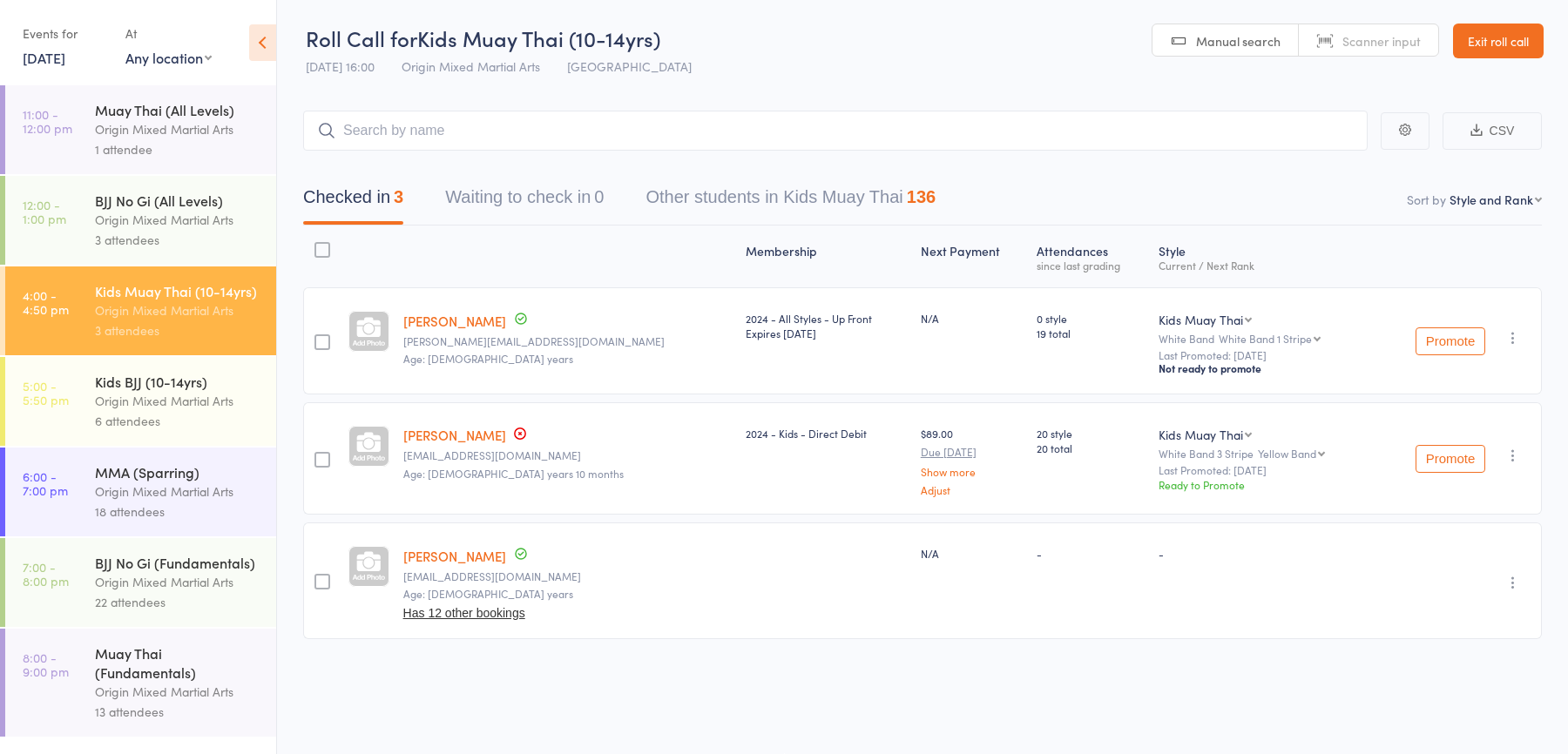
click at [1511, 339] on icon "button" at bounding box center [1513, 339] width 18 height 18
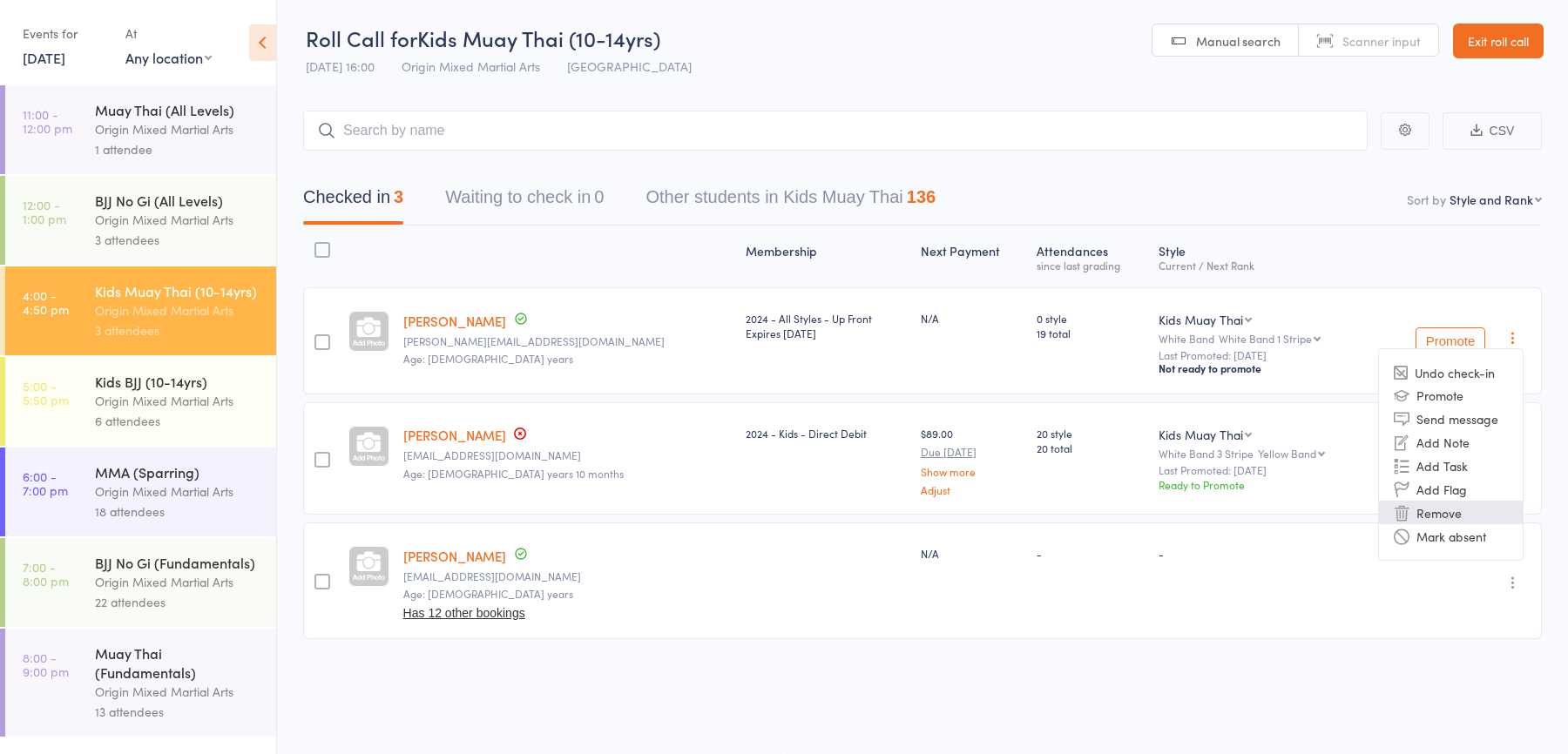
click at [1434, 506] on li "Remove" at bounding box center [1451, 513] width 144 height 24
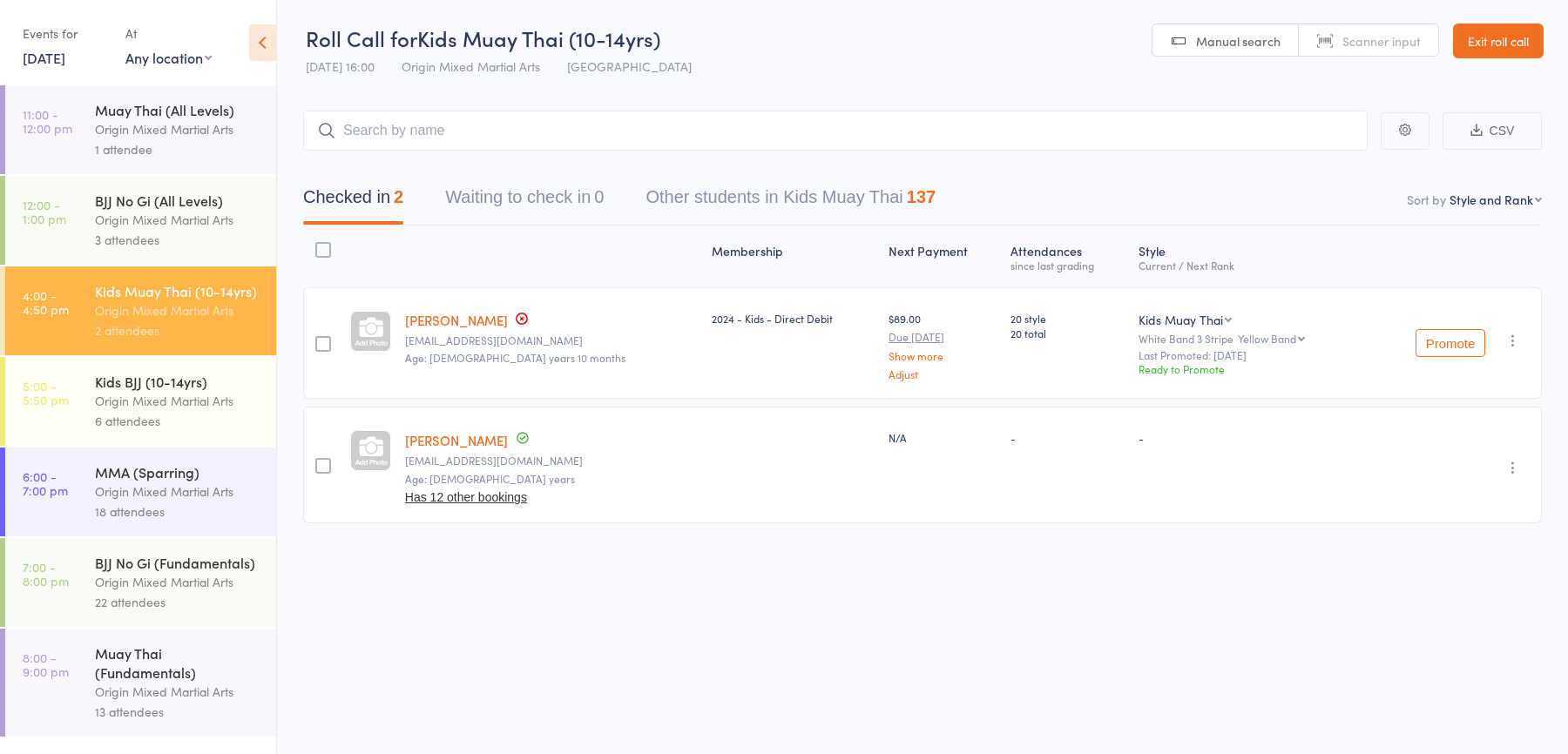
click at [1514, 466] on icon "button" at bounding box center [1513, 468] width 18 height 18
click at [1428, 617] on li "Remove" at bounding box center [1451, 619] width 144 height 24
click at [177, 481] on div "MMA (Sparring)" at bounding box center [177, 471] width 166 height 19
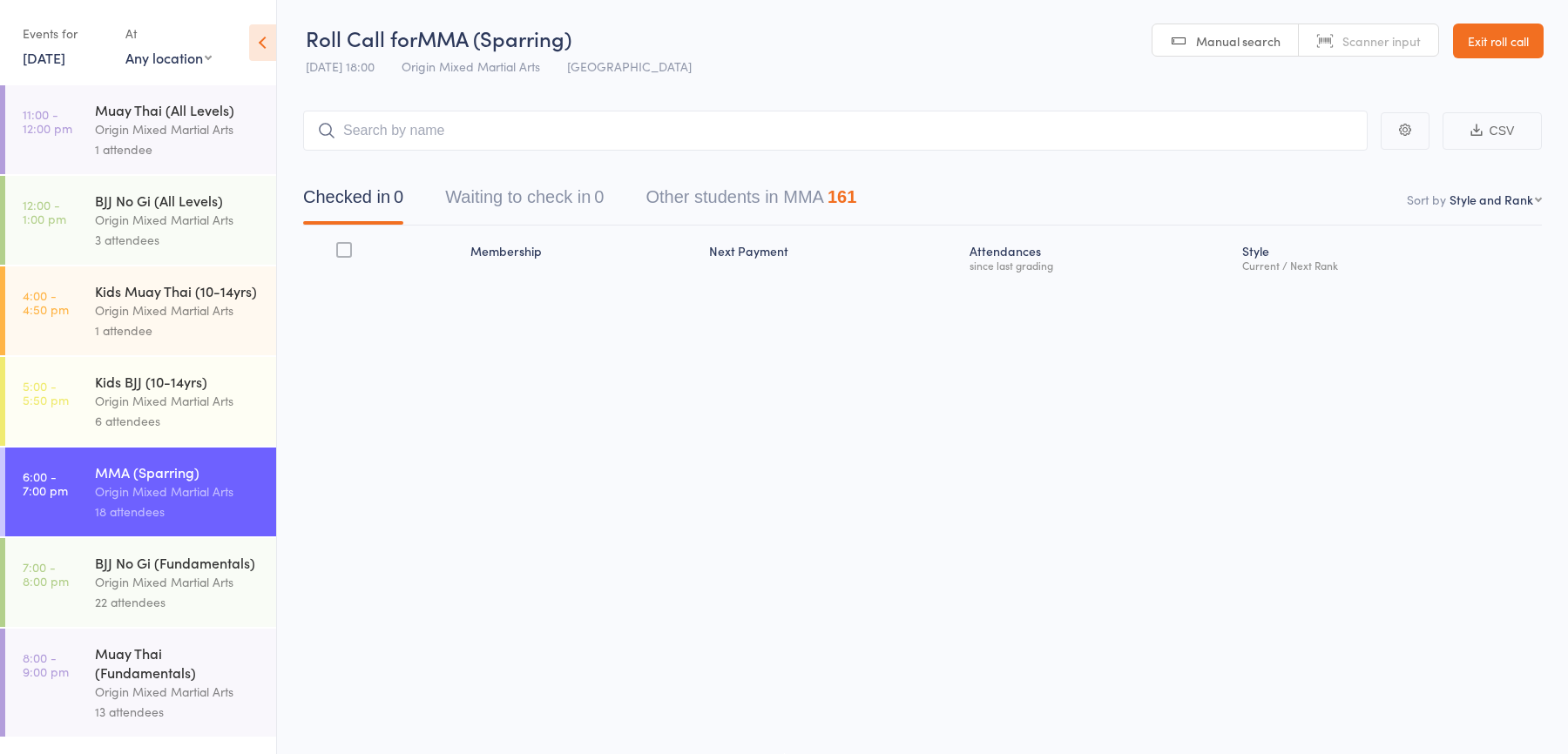
click at [402, 140] on input "search" at bounding box center [835, 130] width 1064 height 40
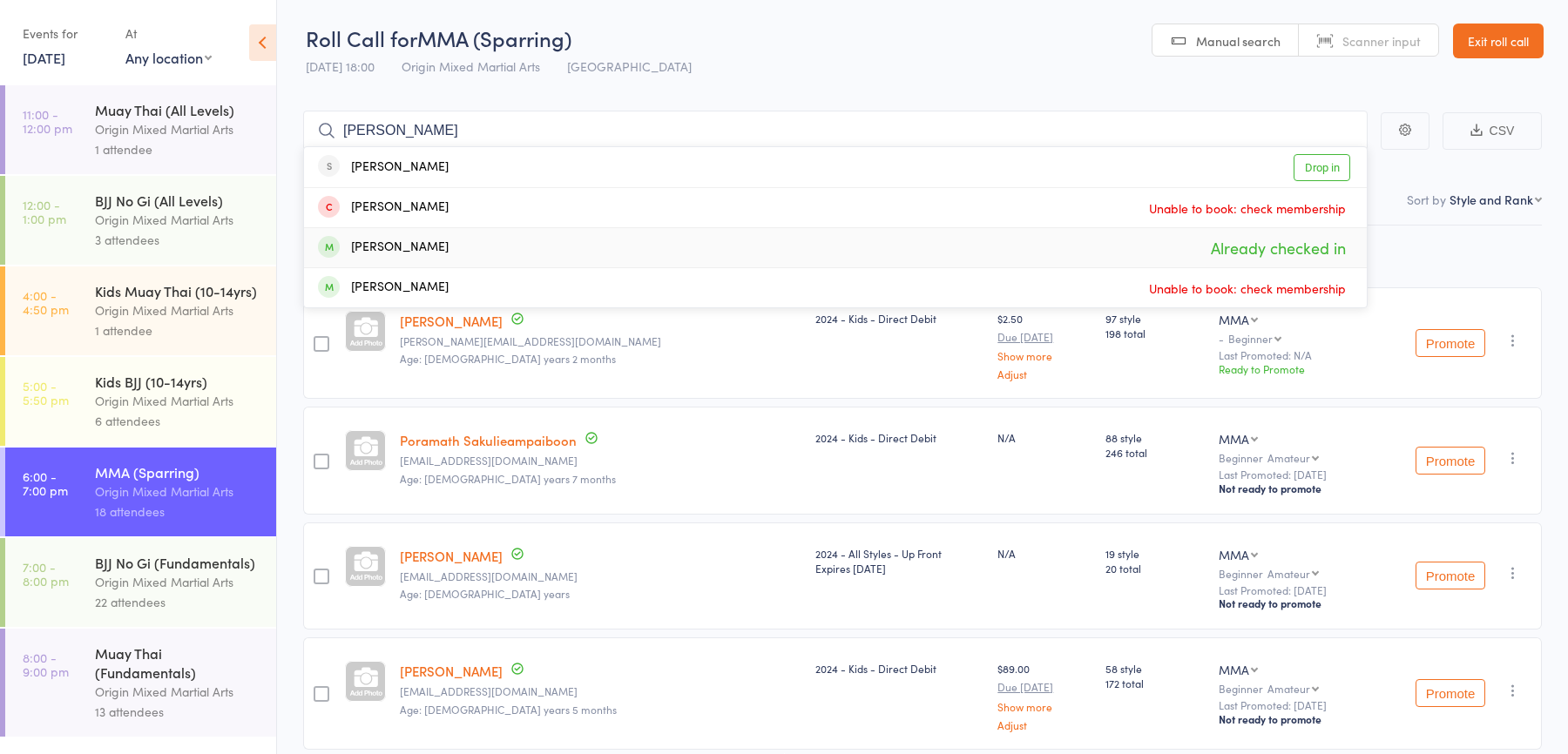
type input "finn"
click at [413, 242] on div "Finn Rattigan" at bounding box center [383, 248] width 131 height 20
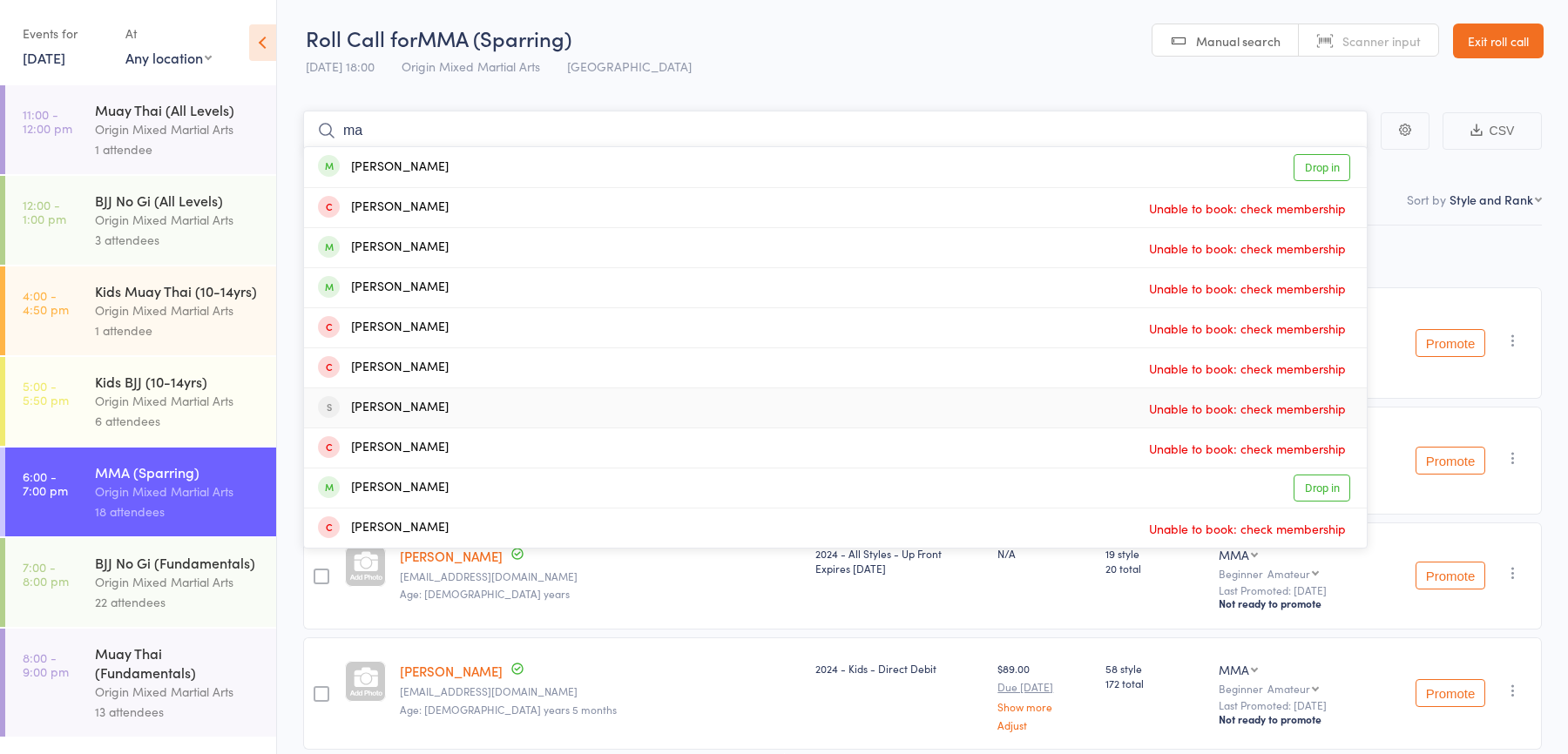
type input "m"
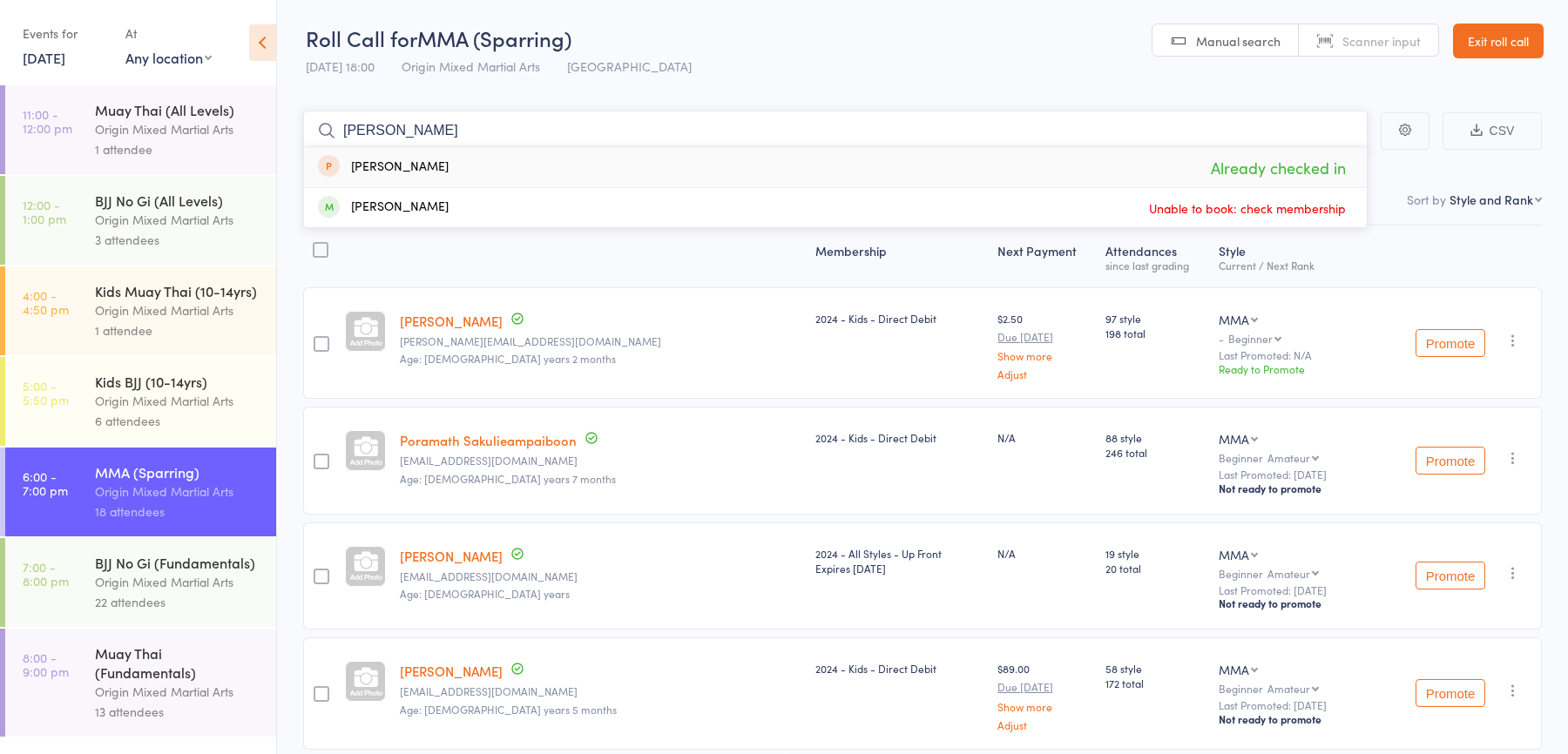
type input "ian"
click at [65, 64] on link "29 Jul, 2025" at bounding box center [43, 57] width 42 height 19
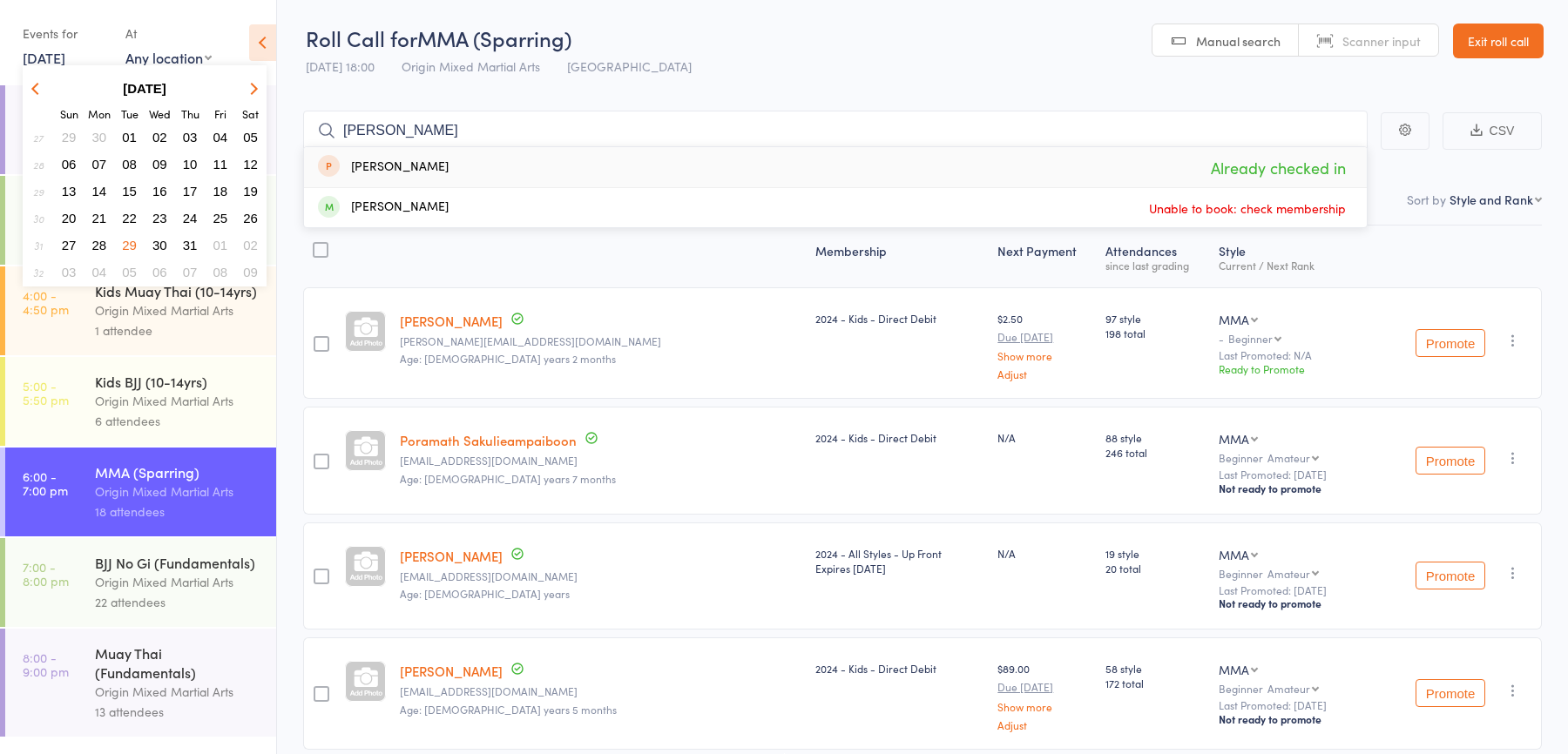
click at [252, 92] on icon "button" at bounding box center [252, 88] width 12 height 12
click at [133, 214] on span "19" at bounding box center [129, 218] width 15 height 15
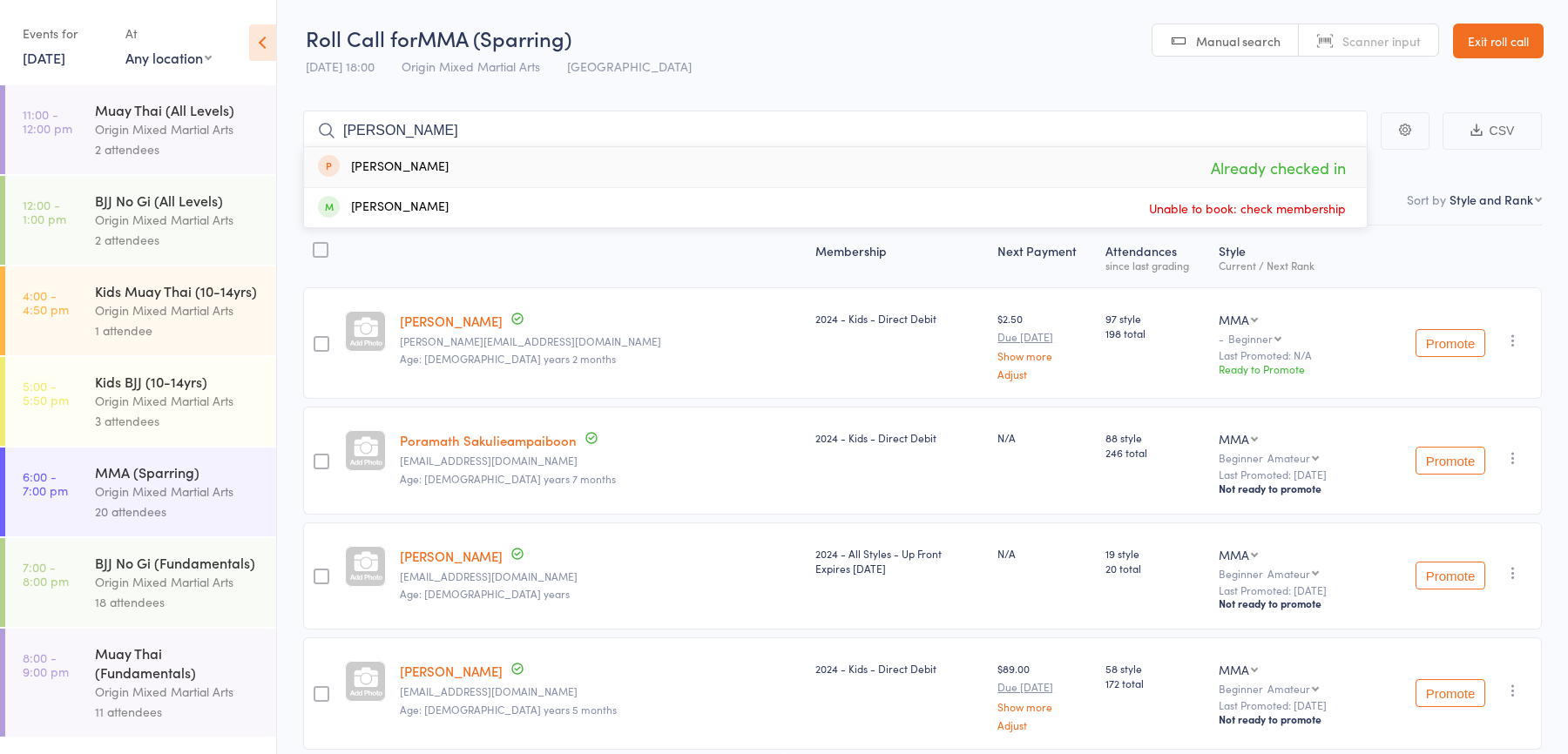
click at [194, 306] on div "Origin Mixed Martial Arts" at bounding box center [177, 310] width 166 height 20
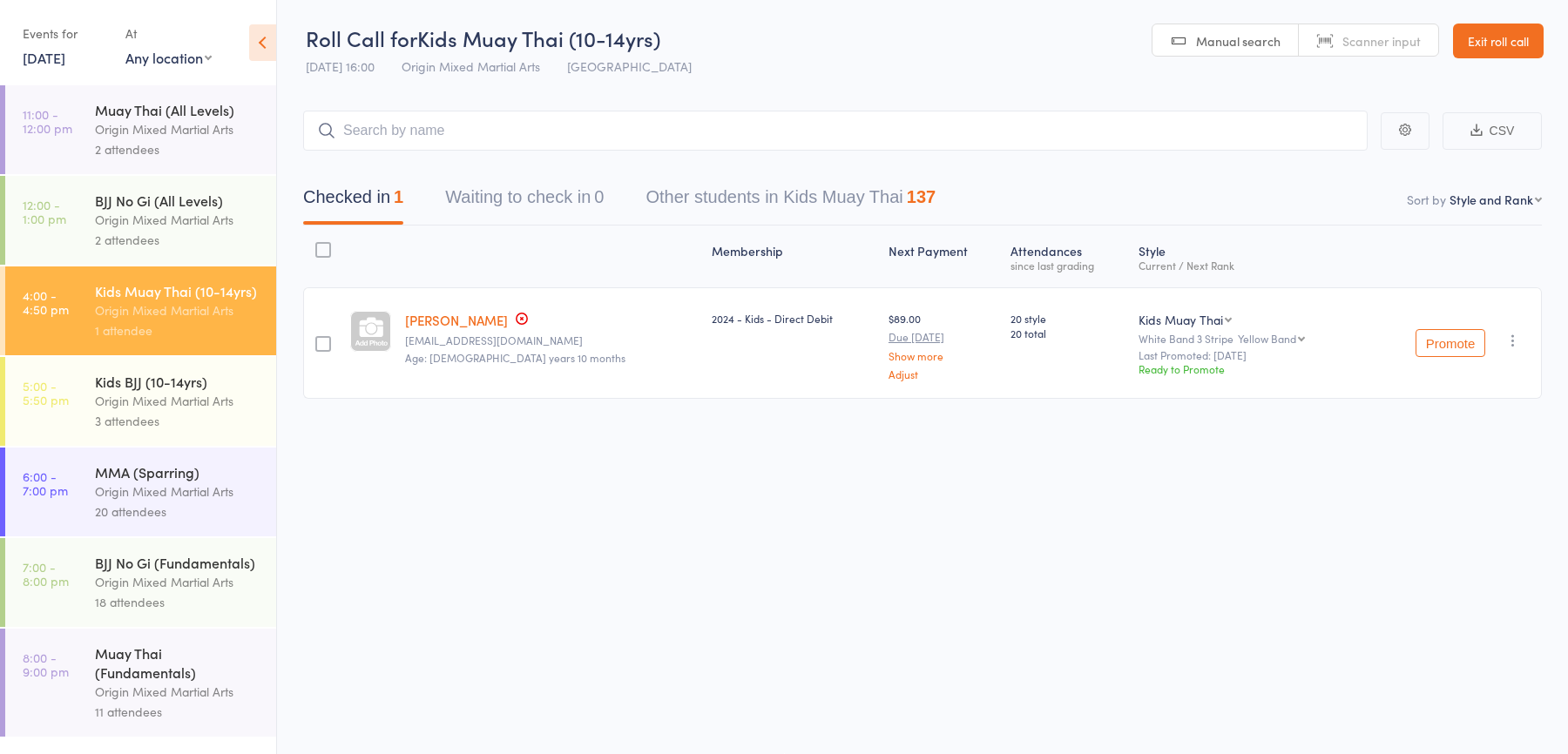
click at [182, 397] on div "Origin Mixed Martial Arts" at bounding box center [177, 401] width 166 height 20
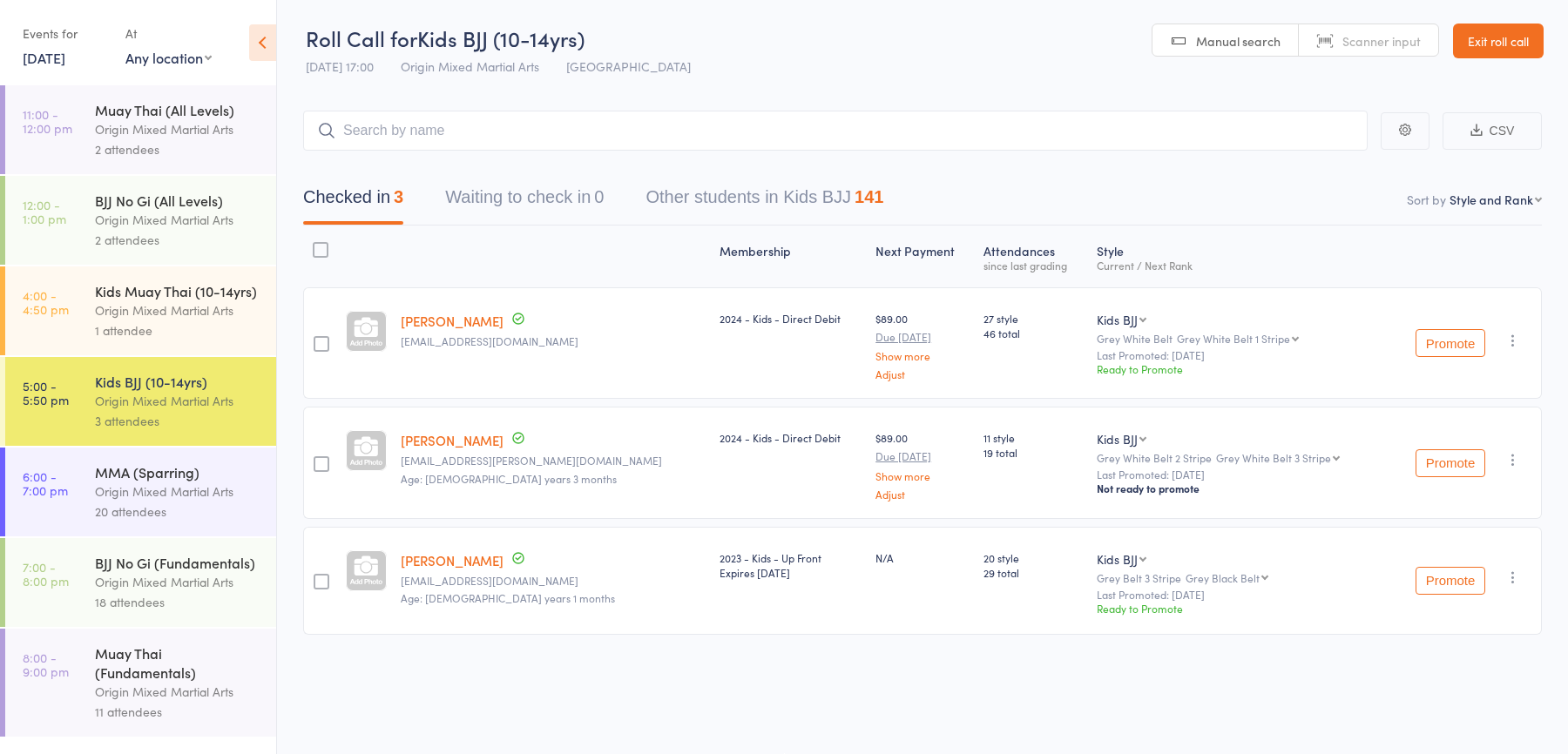
click at [65, 60] on link "19 Aug, 2025" at bounding box center [43, 57] width 42 height 19
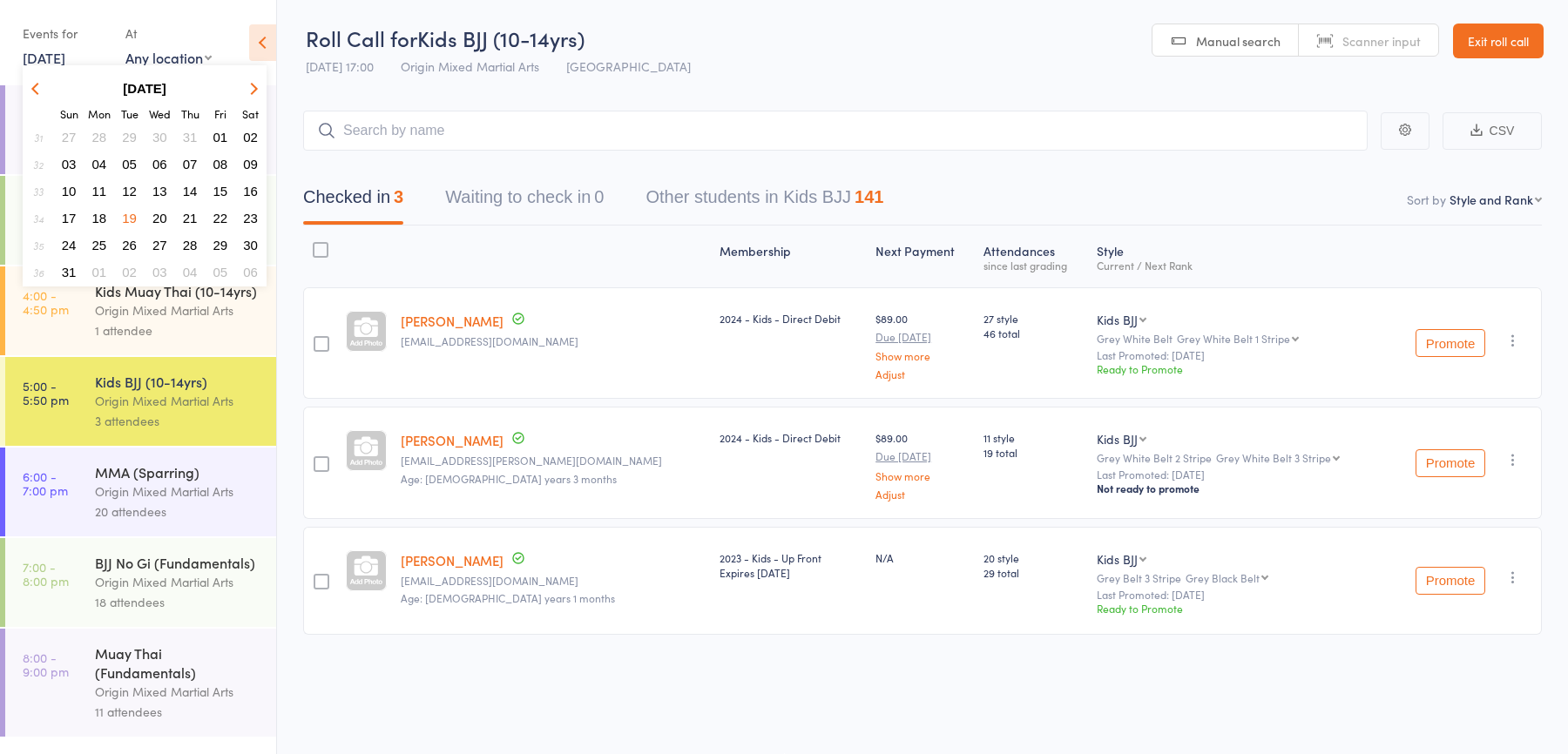
click at [162, 211] on span "20" at bounding box center [159, 218] width 15 height 15
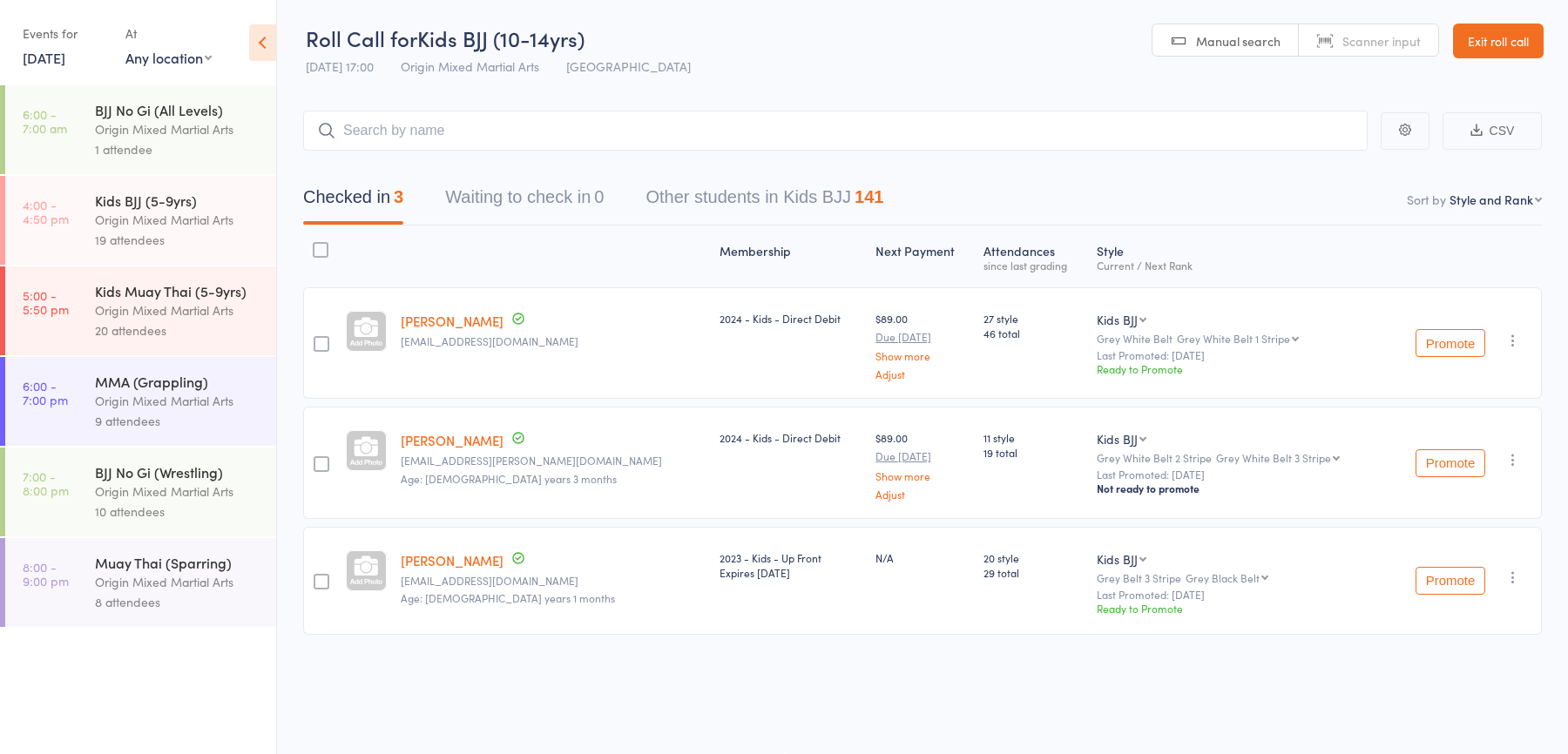
click at [162, 288] on div "Kids Muay Thai (5-9yrs)" at bounding box center [177, 290] width 166 height 19
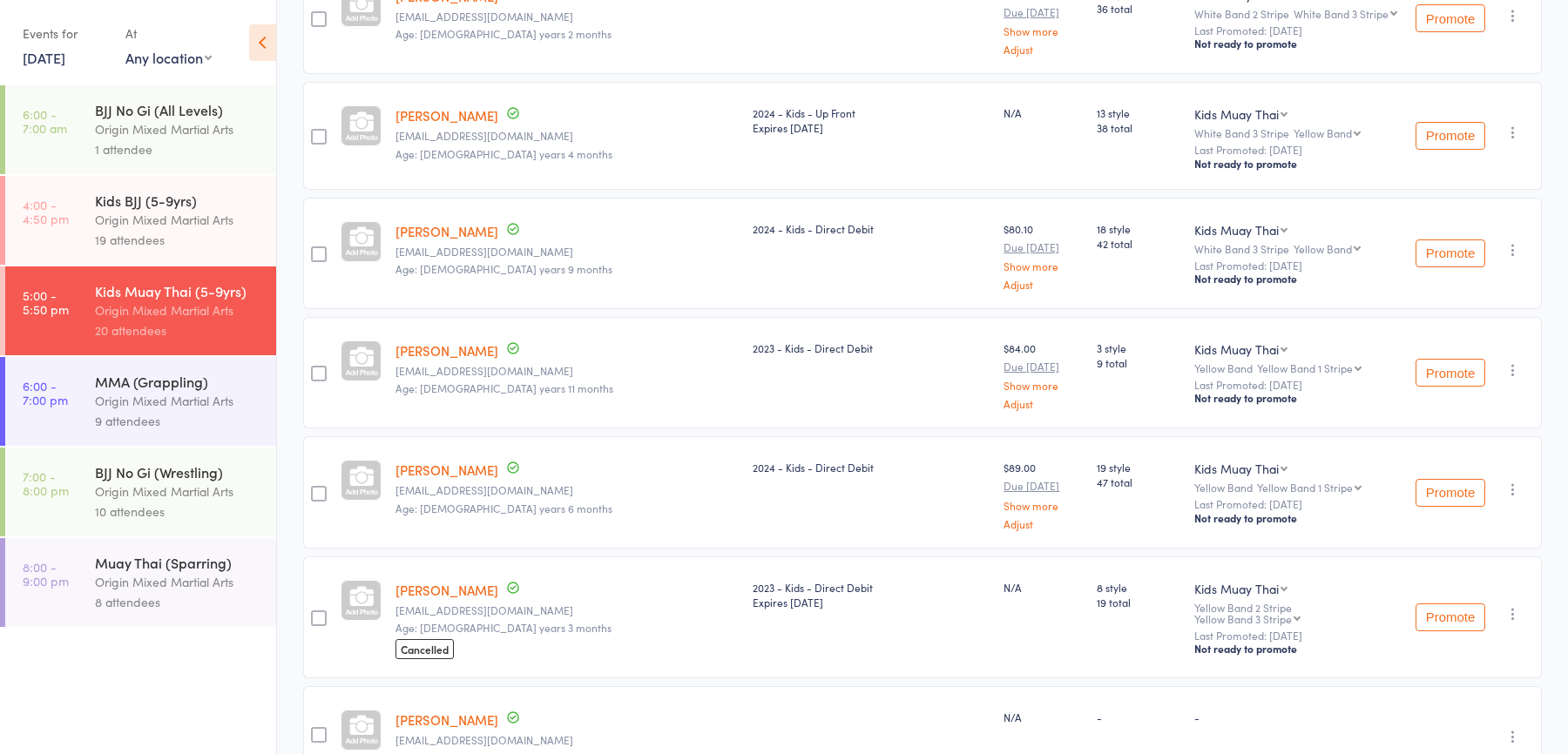
scroll to position [1950, 0]
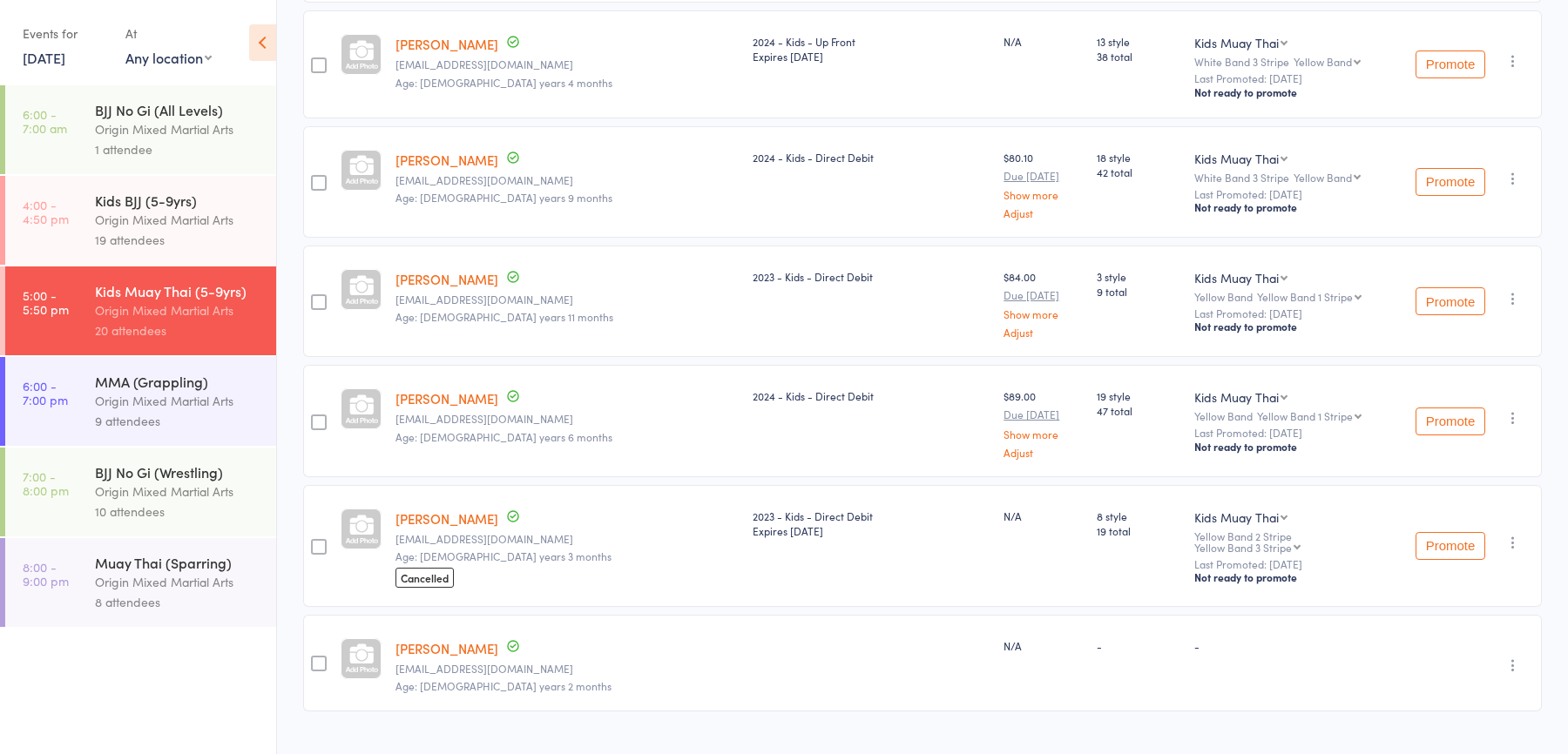
click at [194, 201] on div "Kids BJJ (5-9yrs)" at bounding box center [177, 200] width 166 height 19
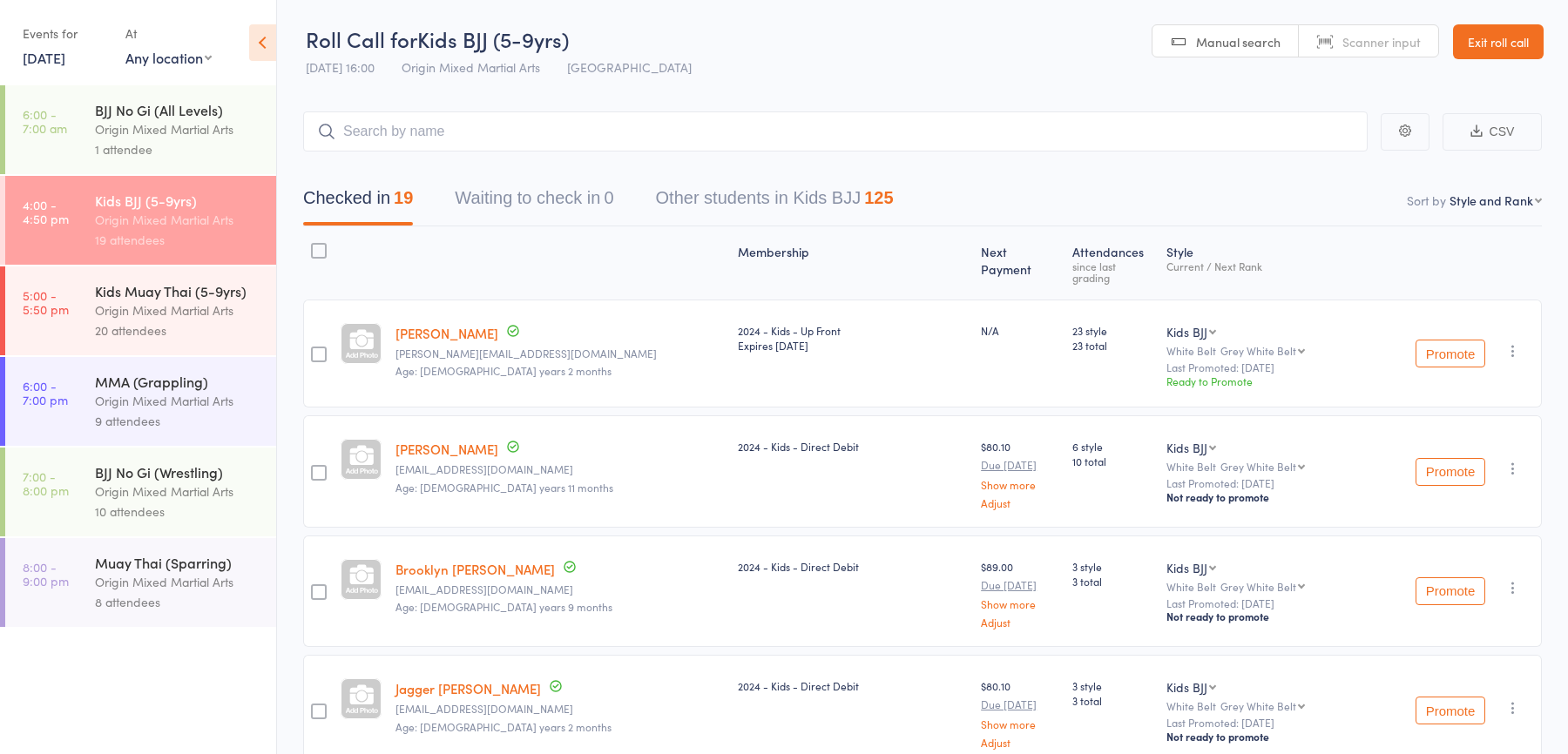
click at [1507, 47] on link "Exit roll call" at bounding box center [1498, 41] width 91 height 34
